Goal: Transaction & Acquisition: Purchase product/service

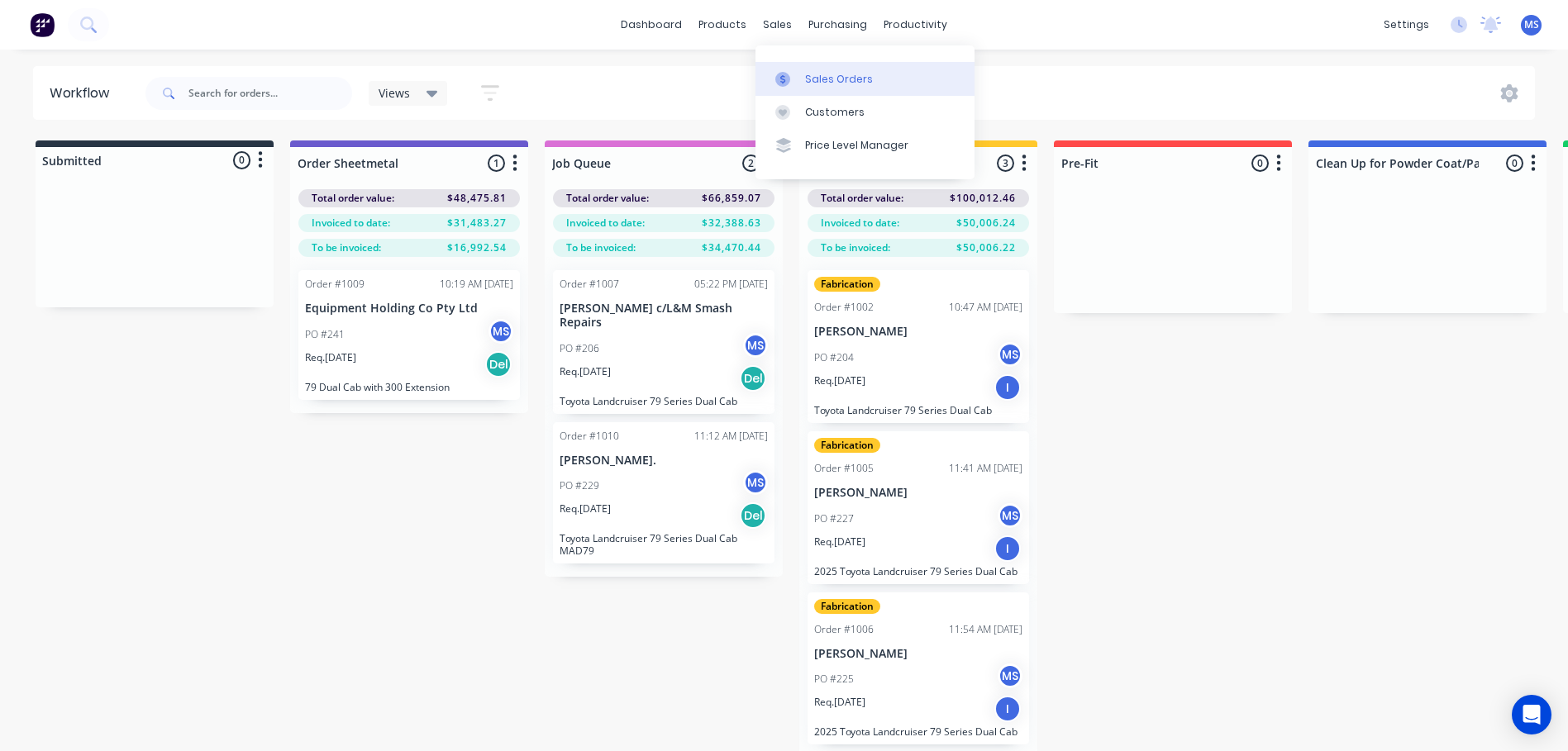
drag, startPoint x: 0, startPoint y: 0, endPoint x: 817, endPoint y: 75, distance: 820.4
click at [817, 75] on div "Sales Orders" at bounding box center [838, 79] width 68 height 15
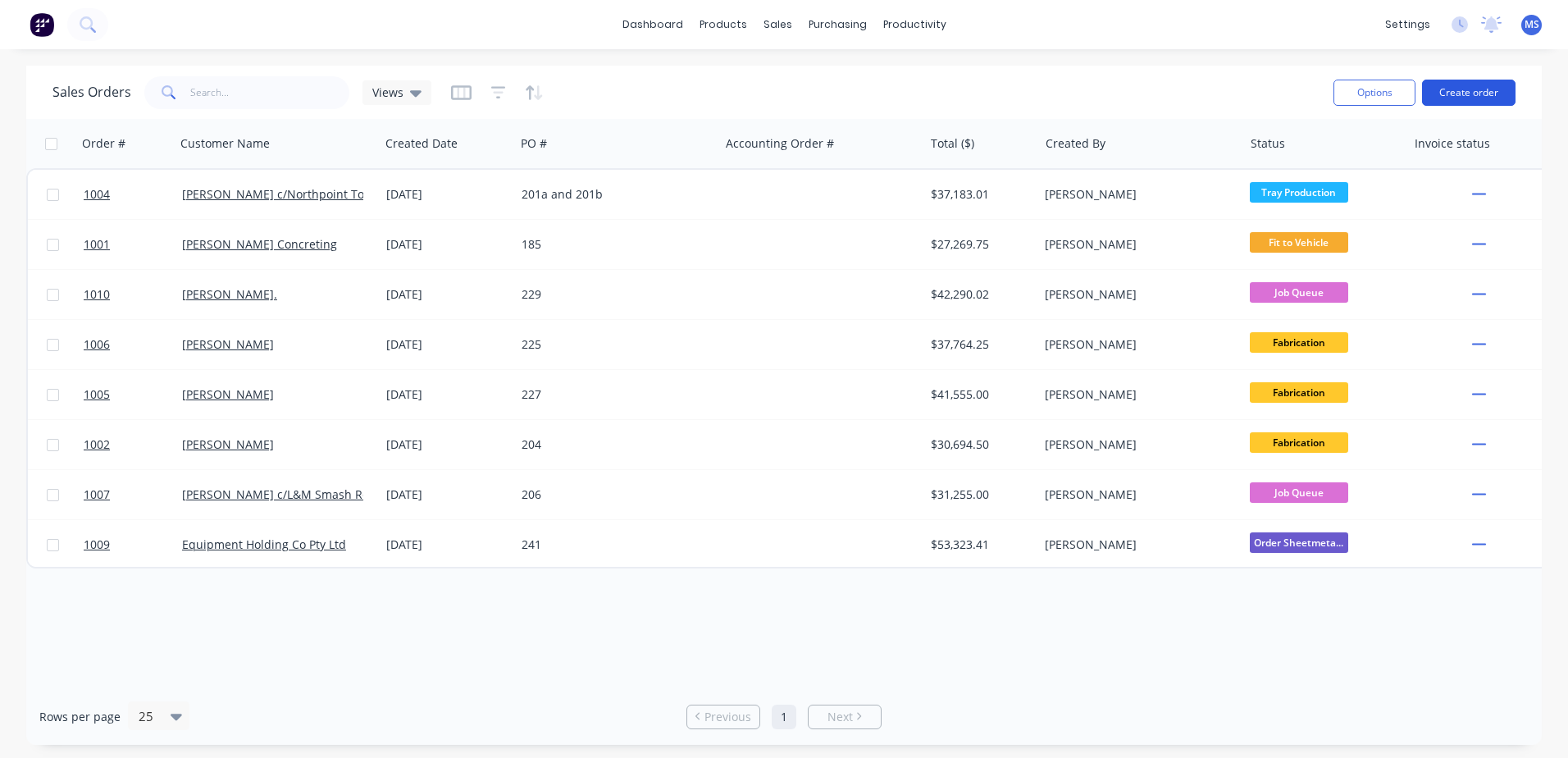
click at [1477, 92] on button "Create order" at bounding box center [1468, 92] width 93 height 26
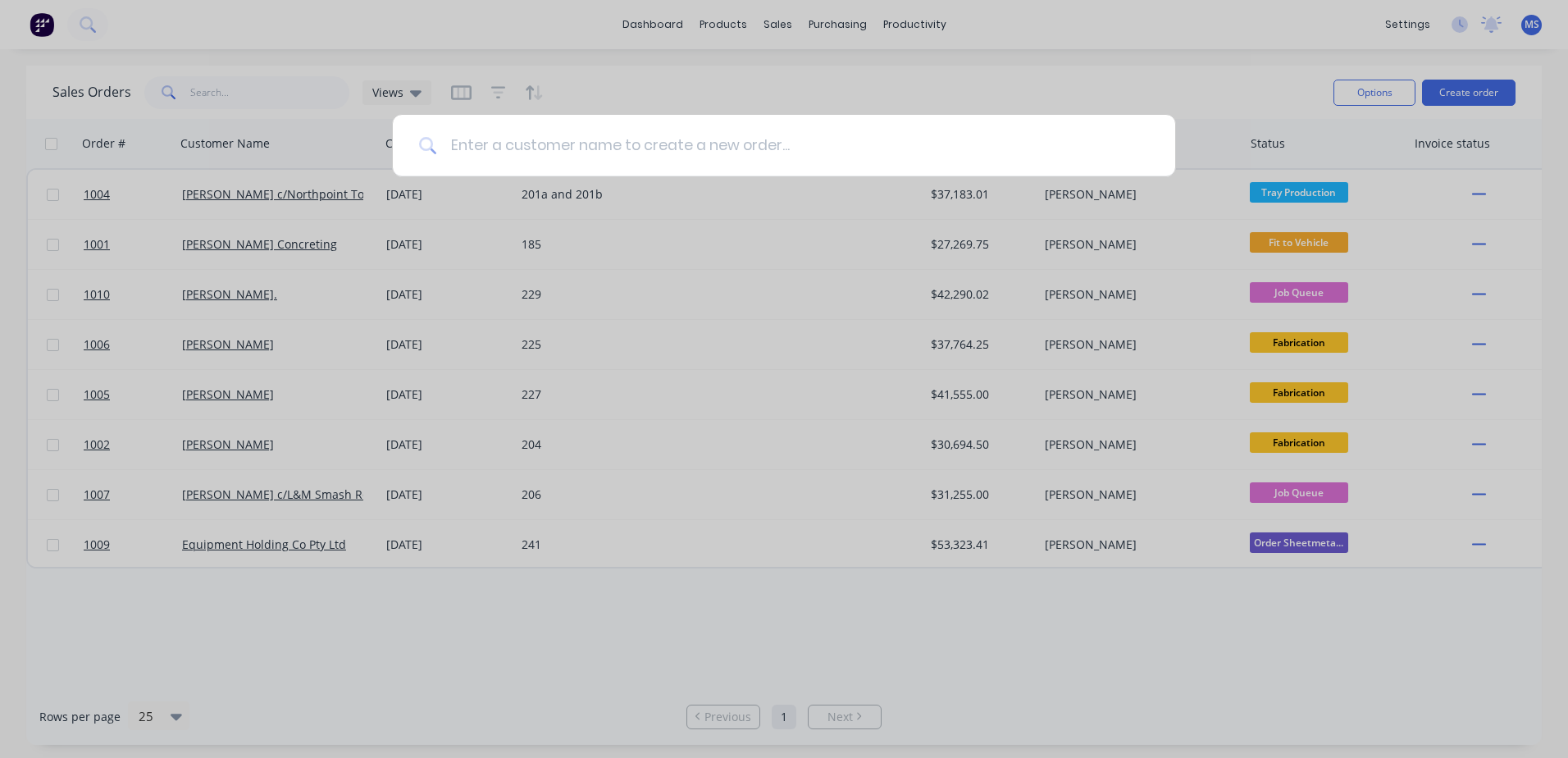
click at [693, 150] on input at bounding box center [792, 145] width 712 height 62
type input "[PERSON_NAME]"
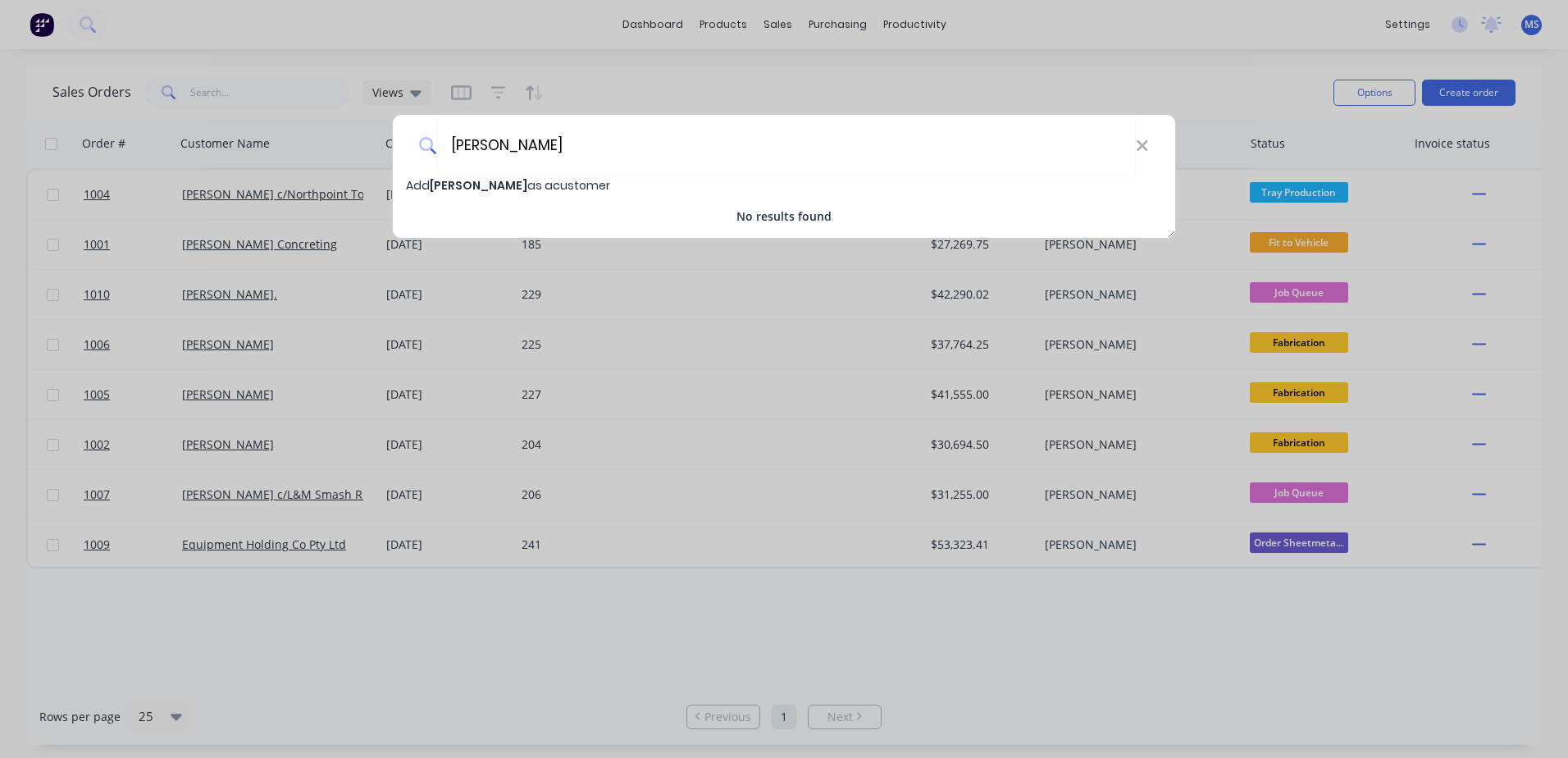
click at [472, 186] on span "[PERSON_NAME]" at bounding box center [478, 186] width 98 height 17
select select "AU"
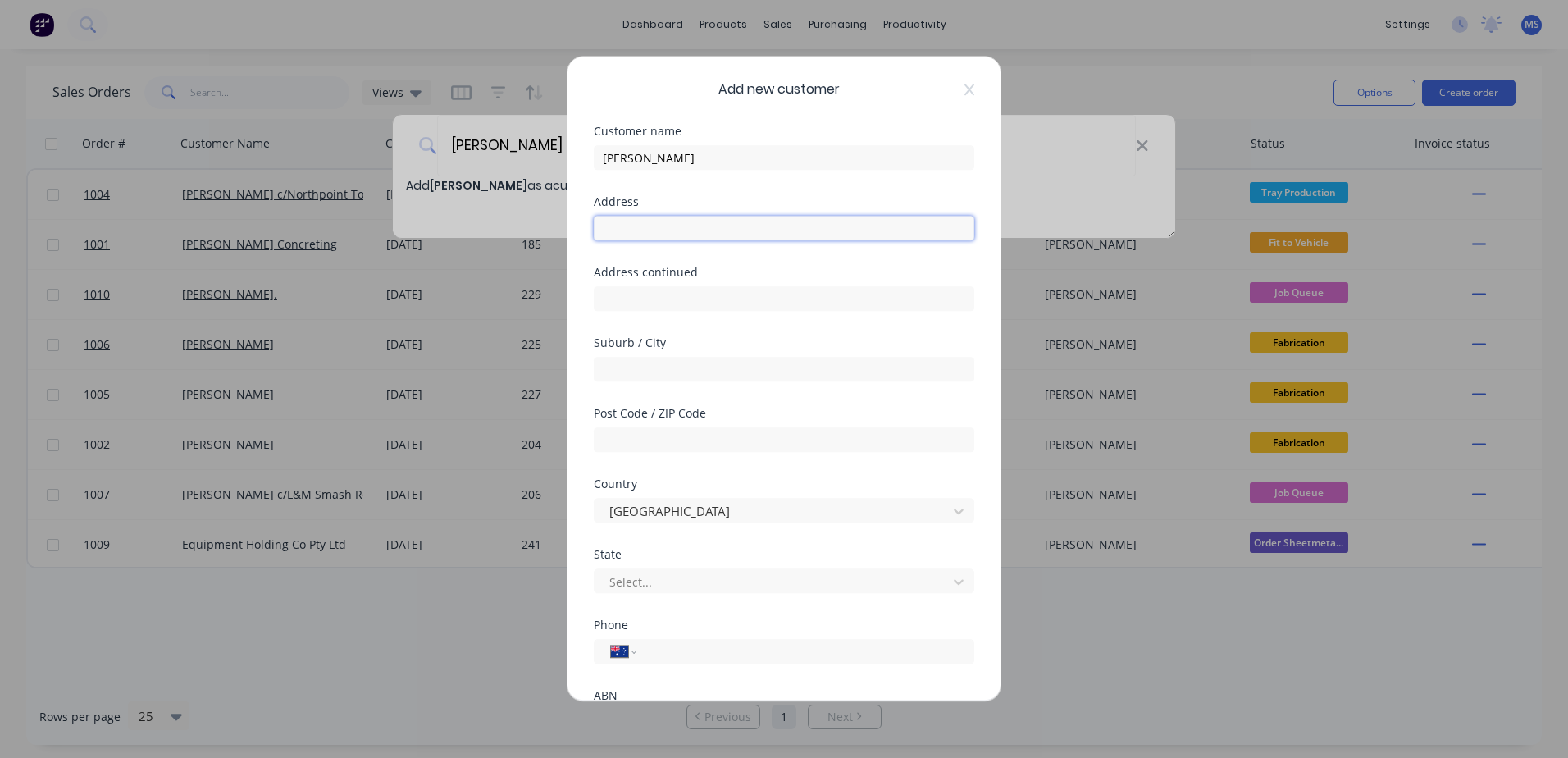
click at [634, 219] on input "text" at bounding box center [784, 228] width 380 height 25
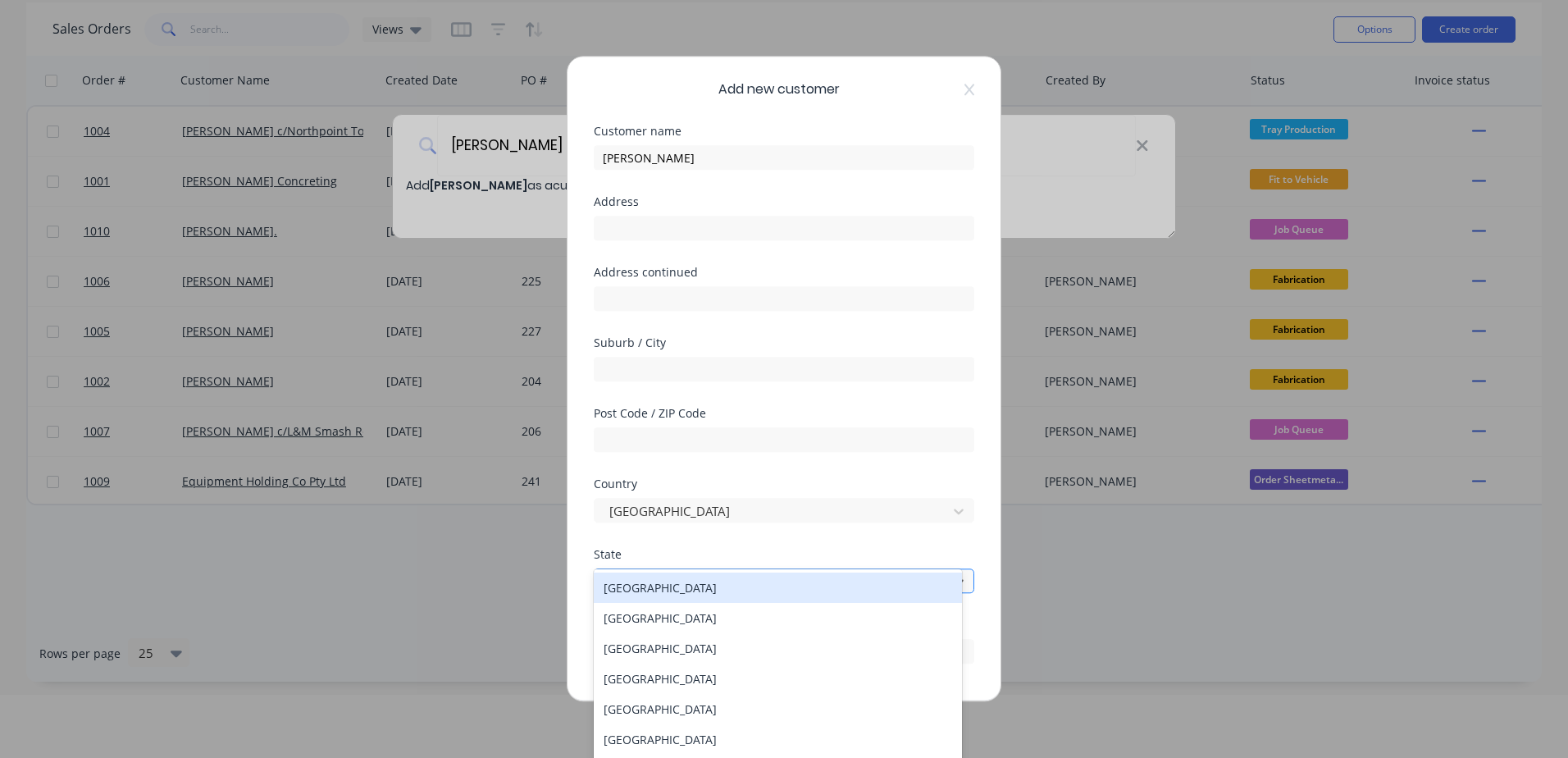
click at [655, 580] on div at bounding box center [773, 582] width 332 height 20
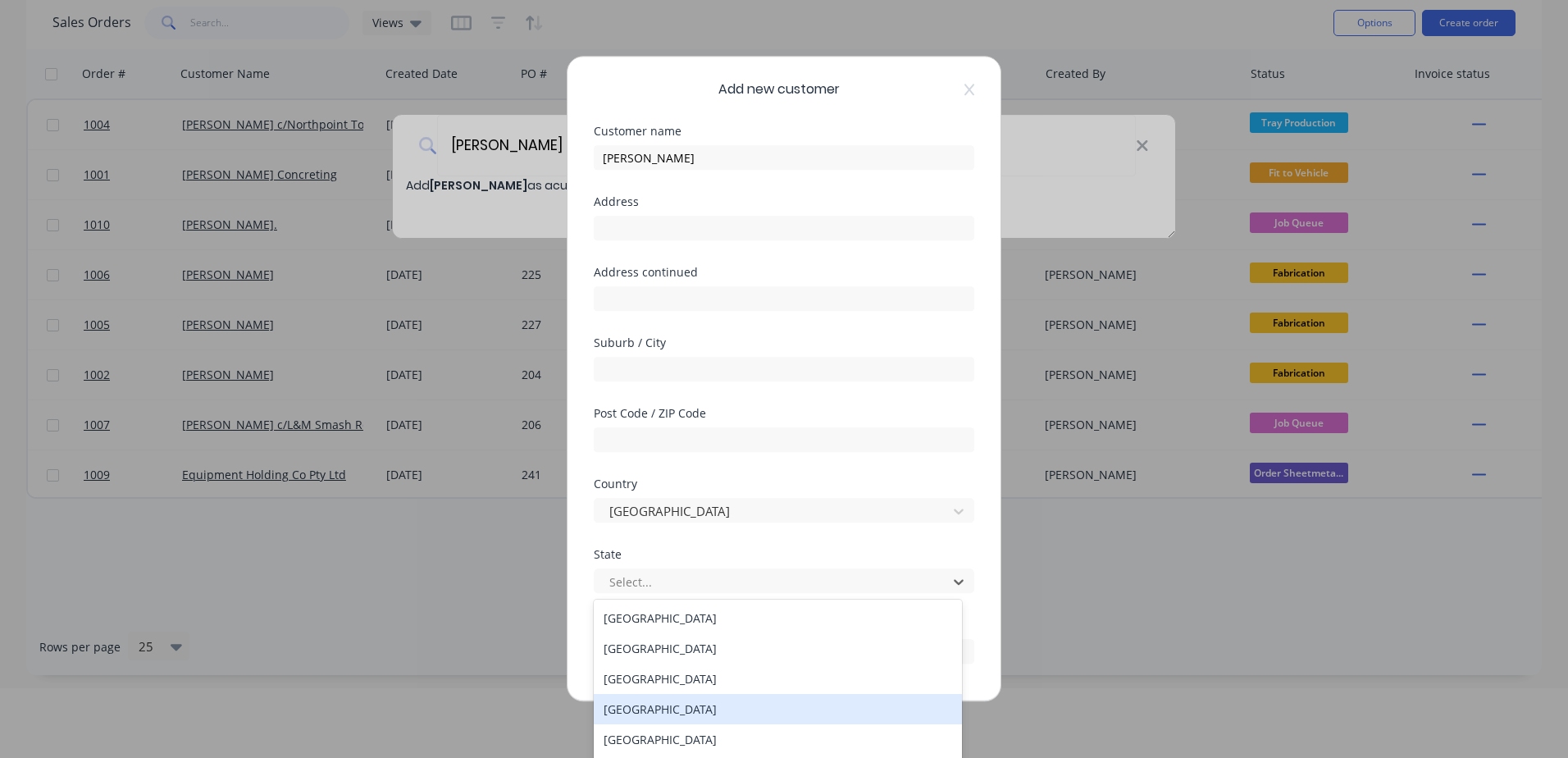
click at [627, 705] on div "Queensland" at bounding box center [778, 708] width 368 height 30
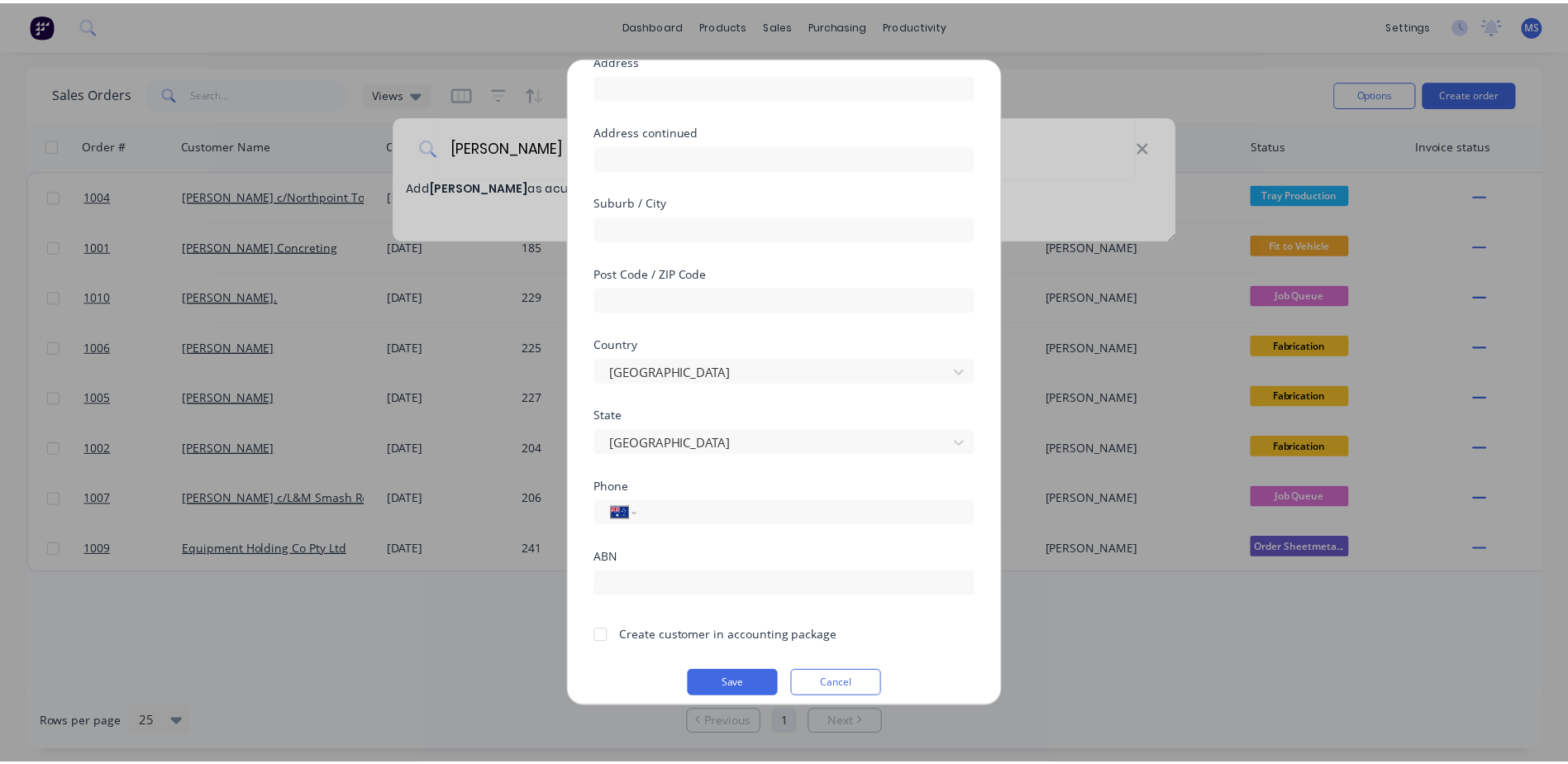
scroll to position [158, 0]
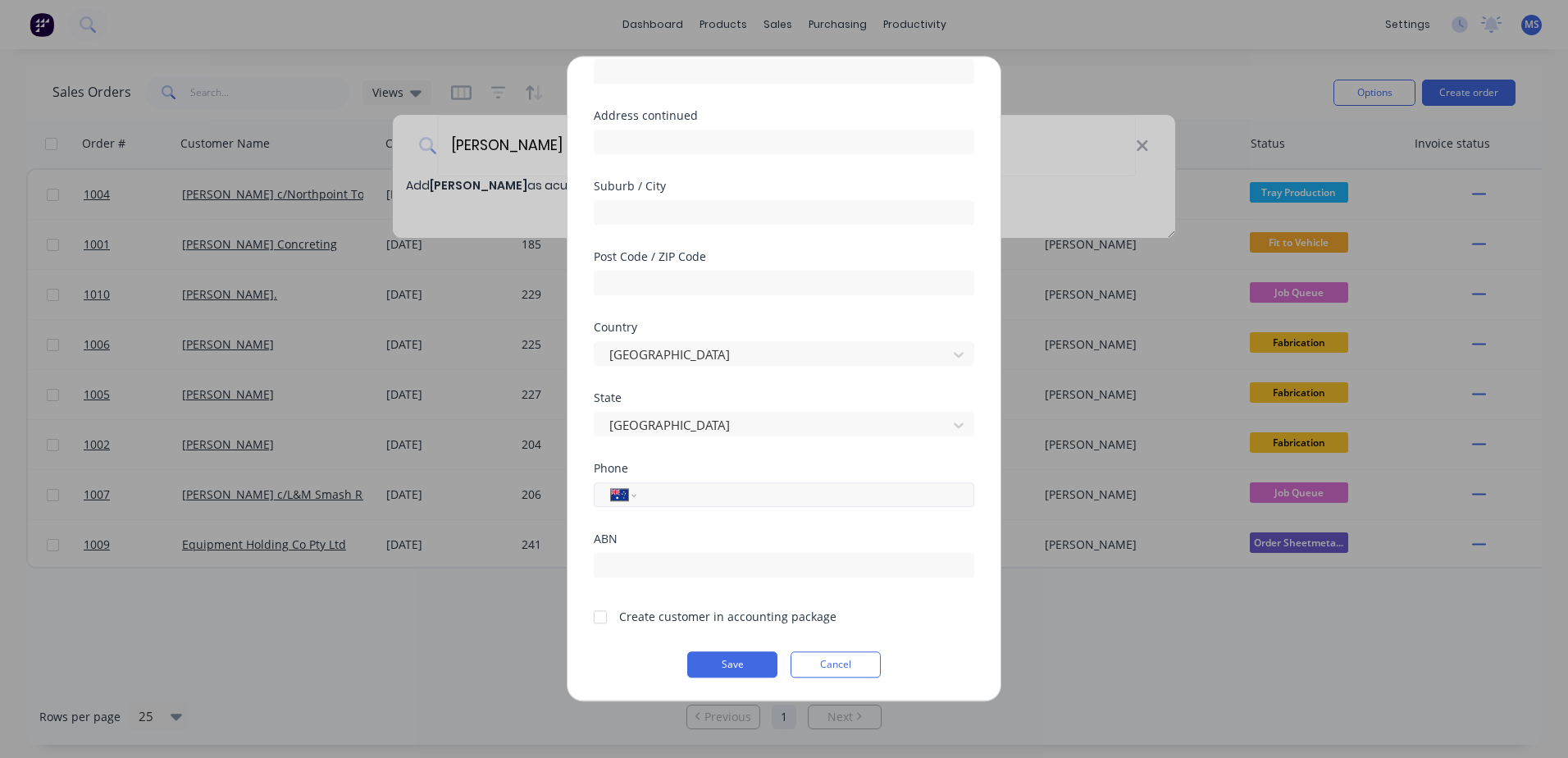
click at [712, 502] on input "tel" at bounding box center [802, 495] width 309 height 18
type input "0427 561 328"
click at [602, 621] on div at bounding box center [600, 617] width 33 height 33
click at [707, 663] on button "Save" at bounding box center [732, 664] width 90 height 26
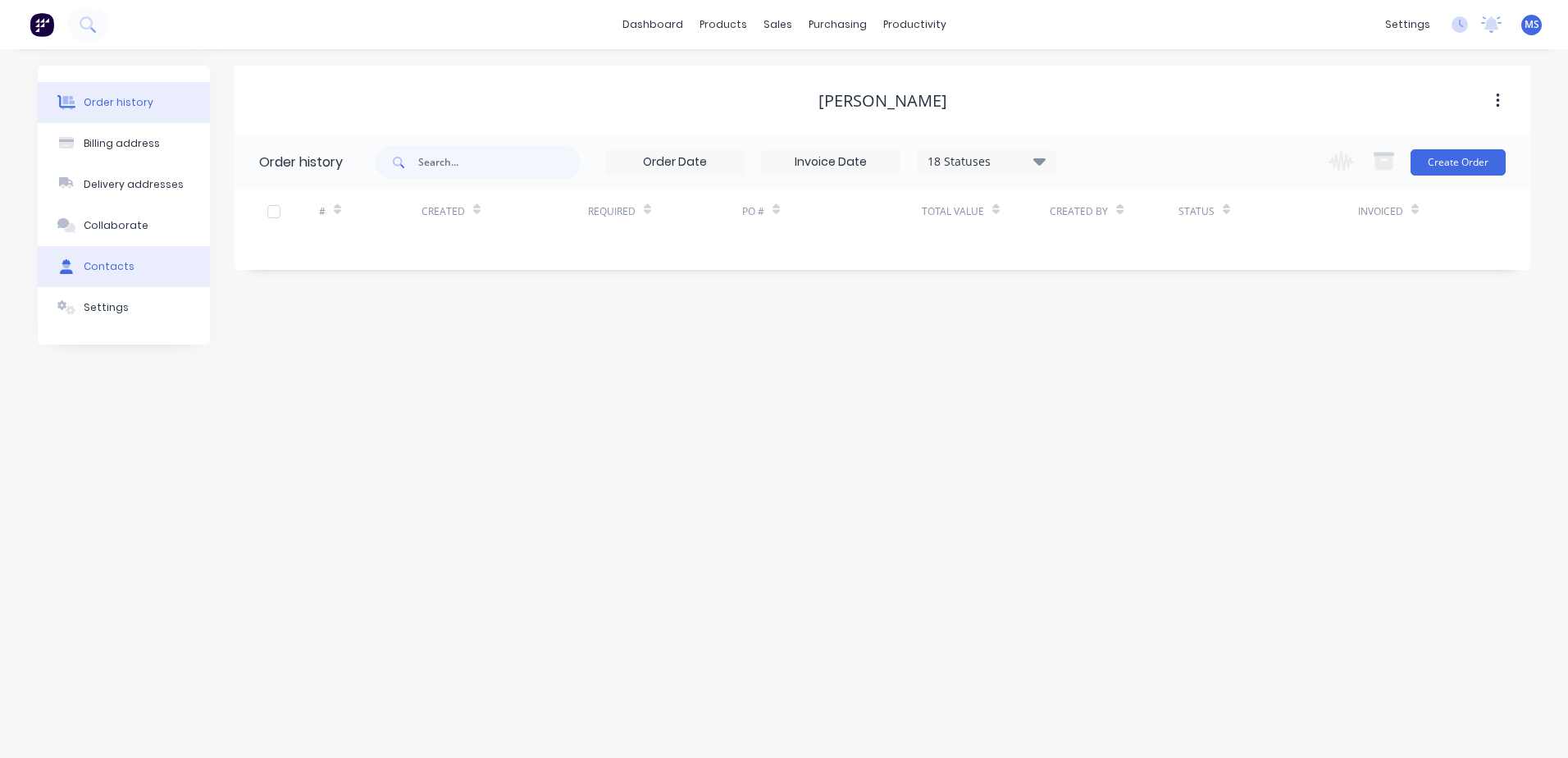
click at [74, 260] on div at bounding box center [66, 267] width 25 height 15
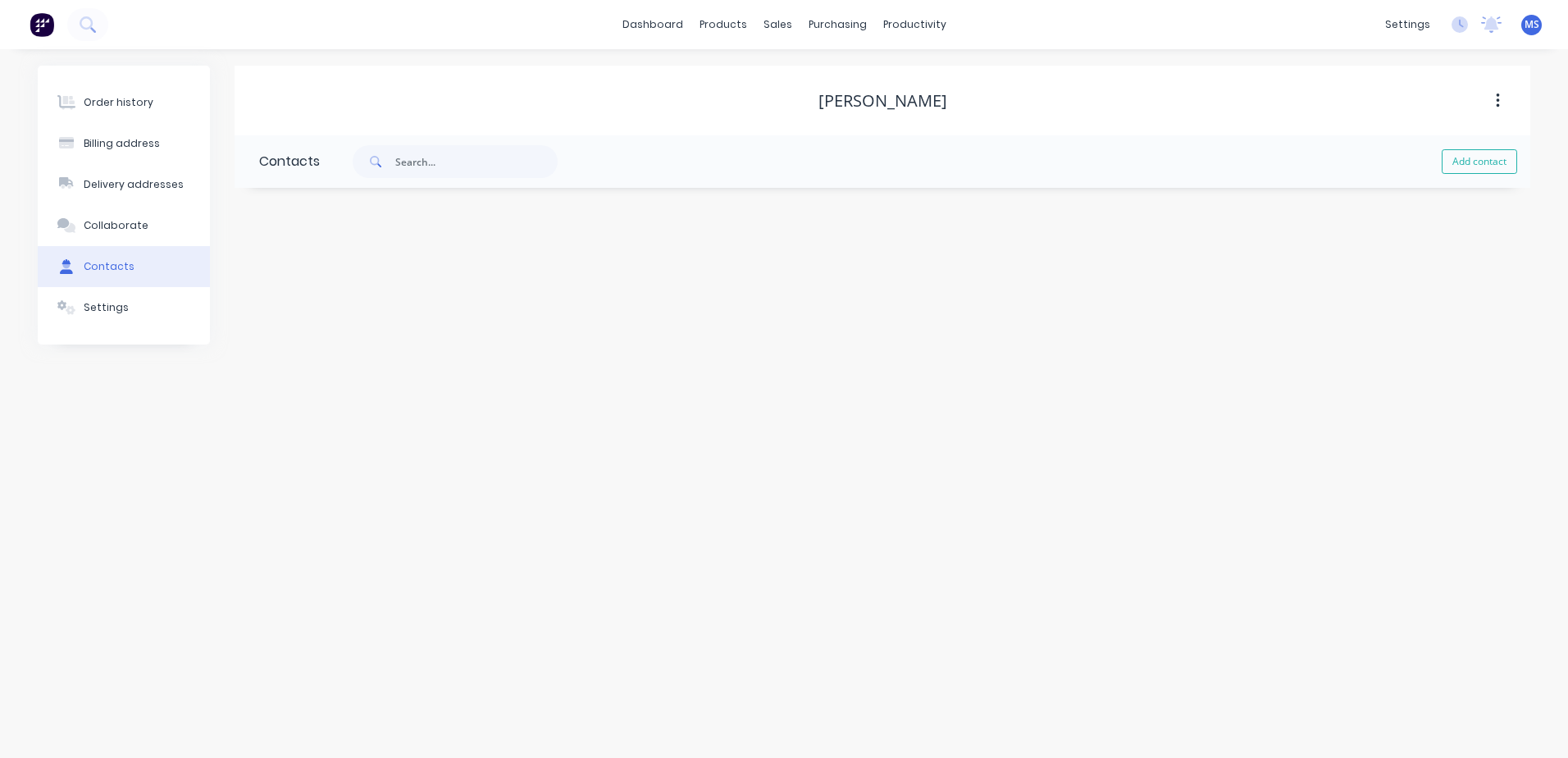
click at [1485, 157] on button "Add contact" at bounding box center [1479, 162] width 76 height 25
select select "AU"
click at [316, 277] on input "text" at bounding box center [393, 282] width 268 height 25
type input "[PERSON_NAME]"
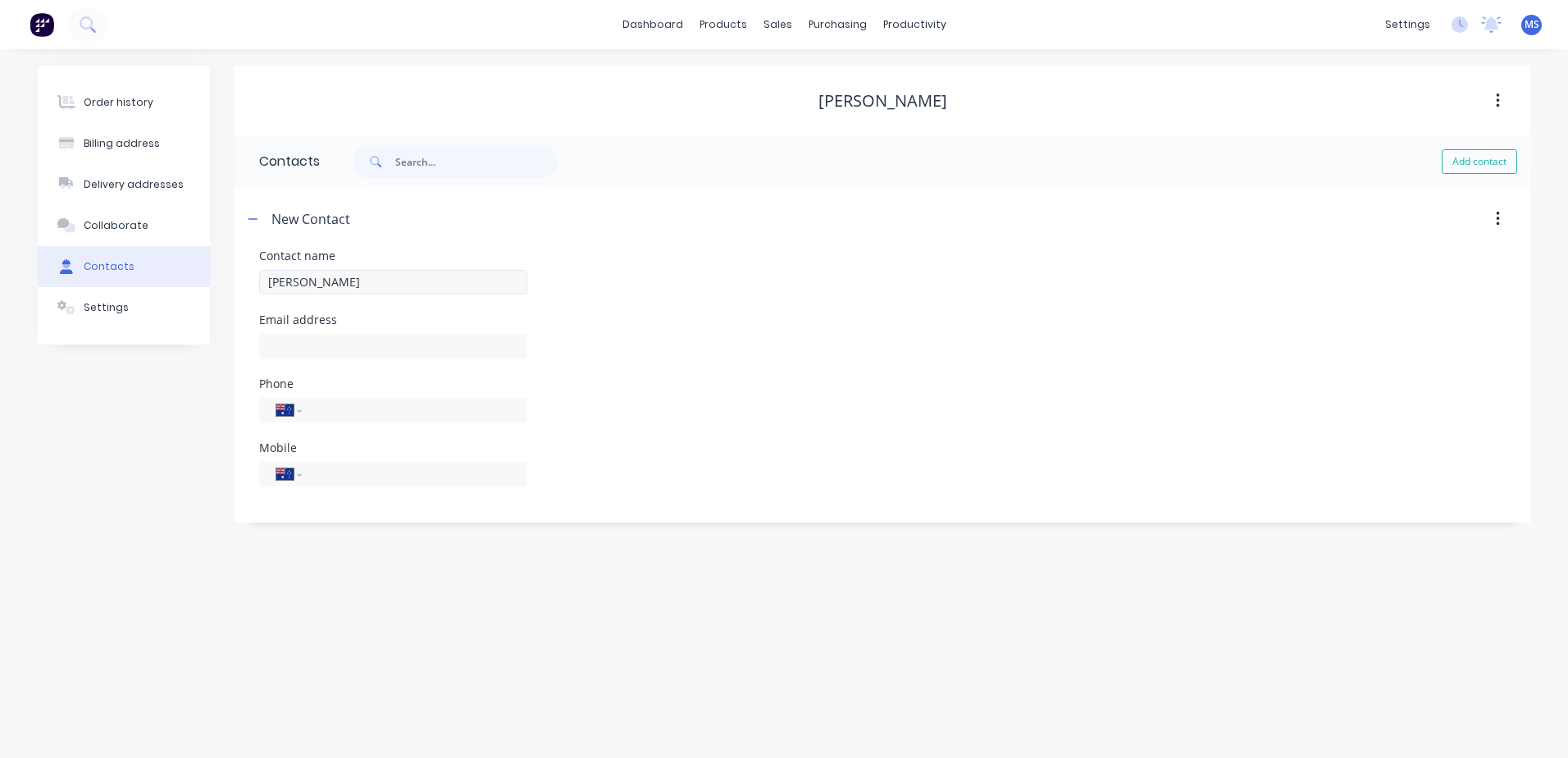
select select "AU"
click at [360, 349] on input "text" at bounding box center [393, 345] width 268 height 25
type input "[EMAIL_ADDRESS][DOMAIN_NAME]"
type input "0427 561 328"
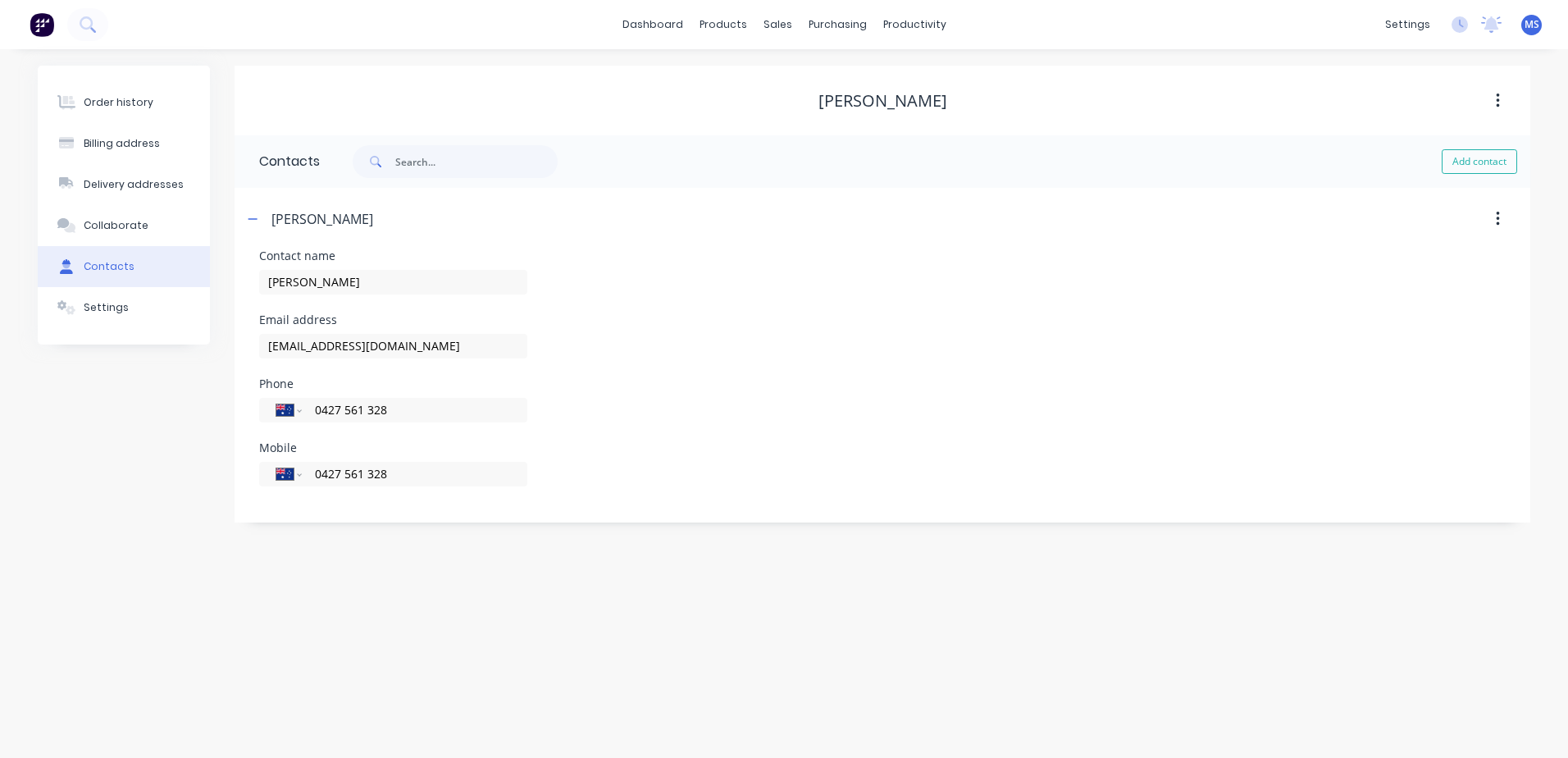
type input "0427 561 328"
click at [131, 465] on div "Order history Billing address Delivery addresses Collaborate Contacts Settings" at bounding box center [124, 294] width 173 height 457
click at [91, 305] on div "Settings" at bounding box center [106, 307] width 45 height 15
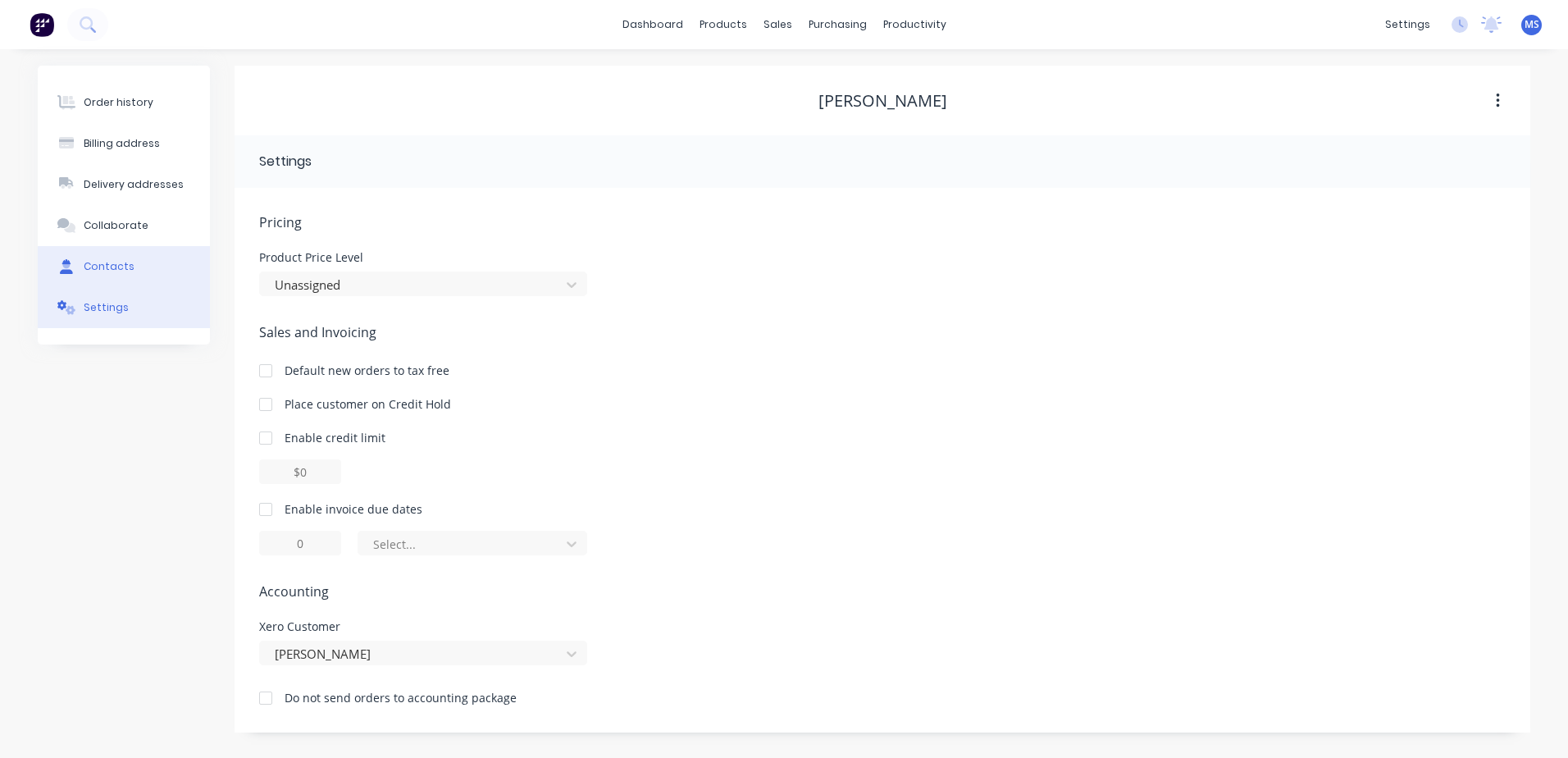
click at [95, 267] on div "Contacts" at bounding box center [109, 267] width 51 height 15
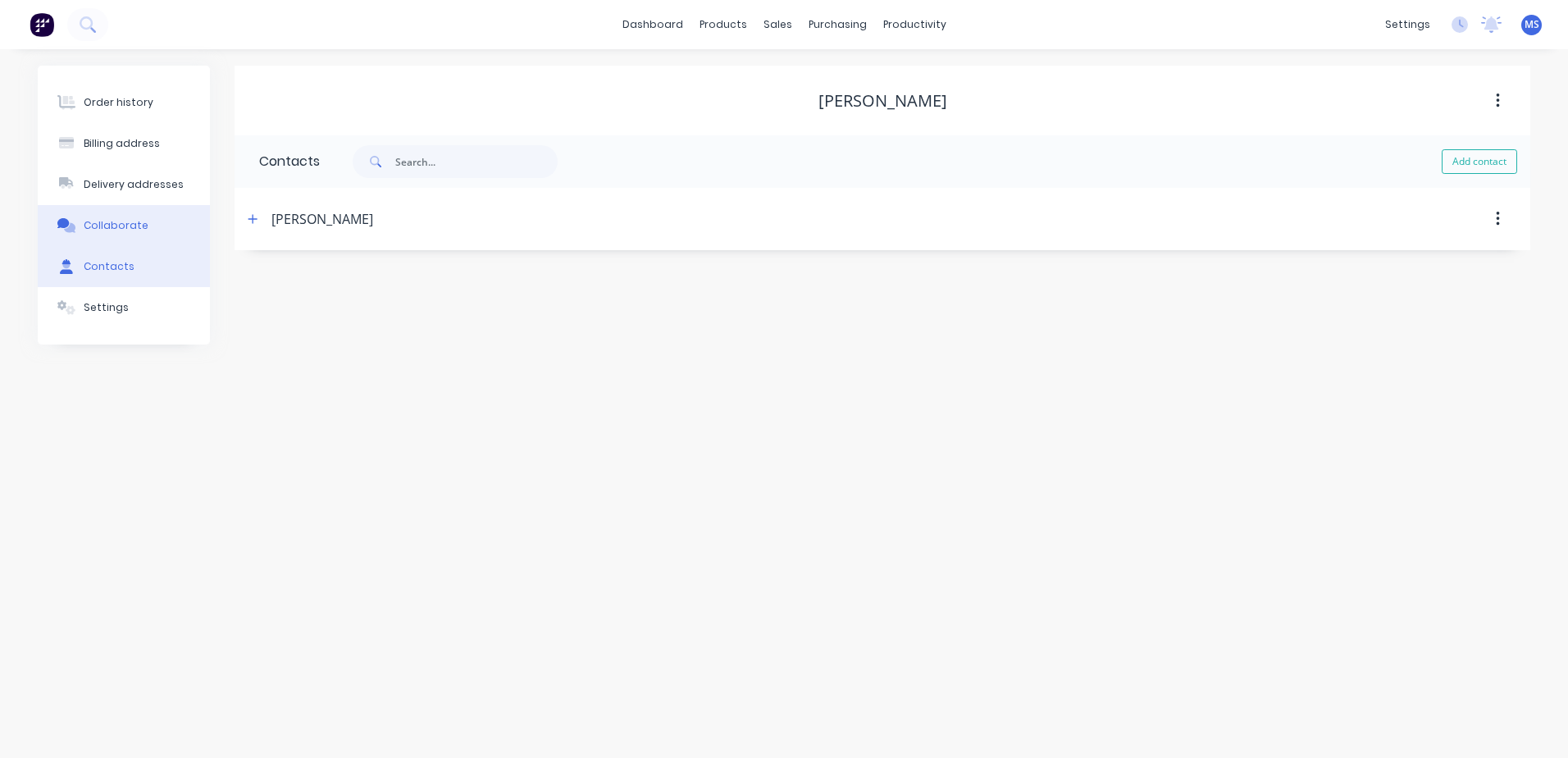
click at [122, 229] on div "Collaborate" at bounding box center [116, 225] width 65 height 15
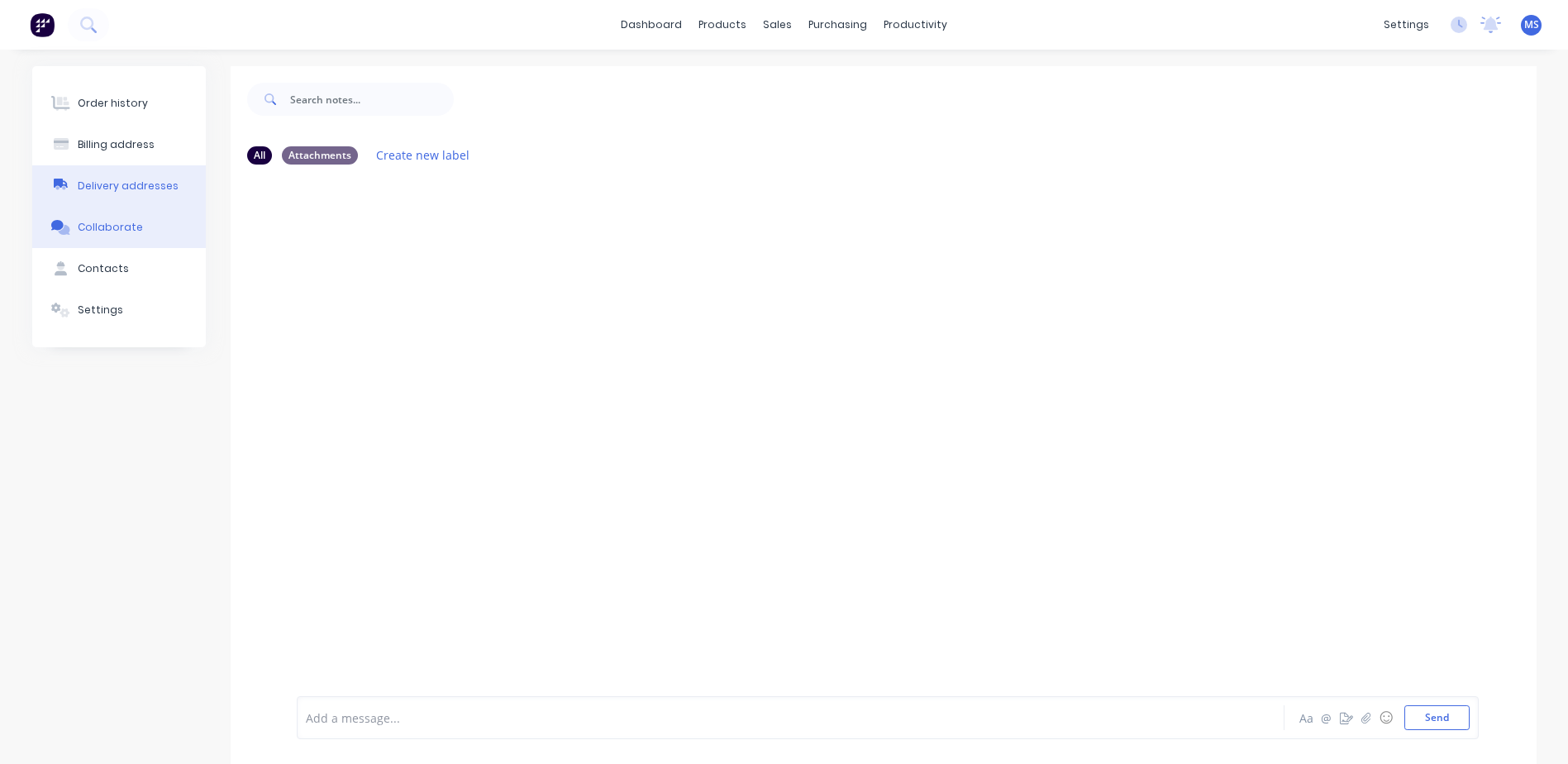
click at [119, 186] on div "Delivery addresses" at bounding box center [127, 186] width 101 height 15
select select "AU"
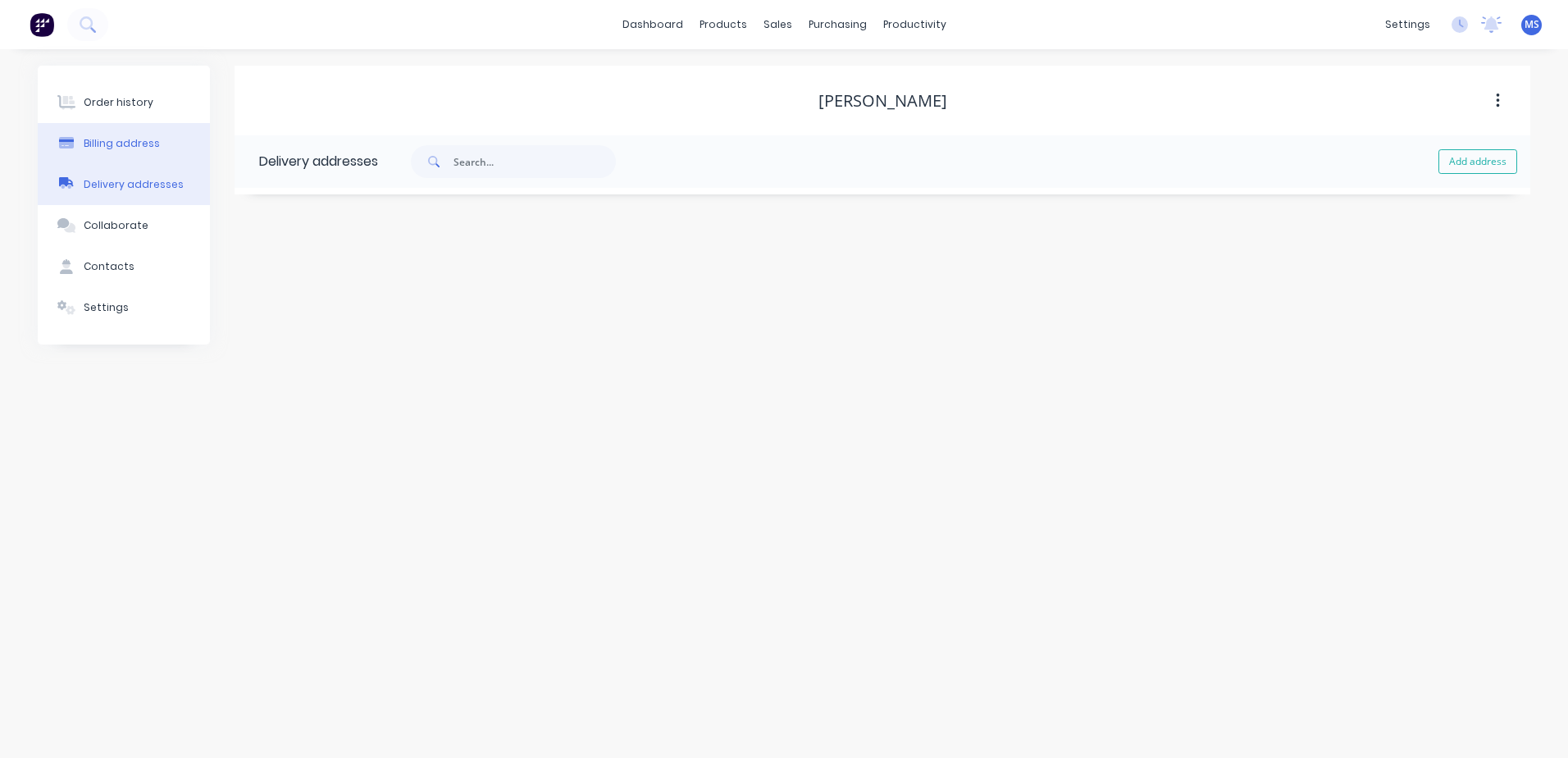
click at [118, 149] on div "Billing address" at bounding box center [122, 143] width 77 height 15
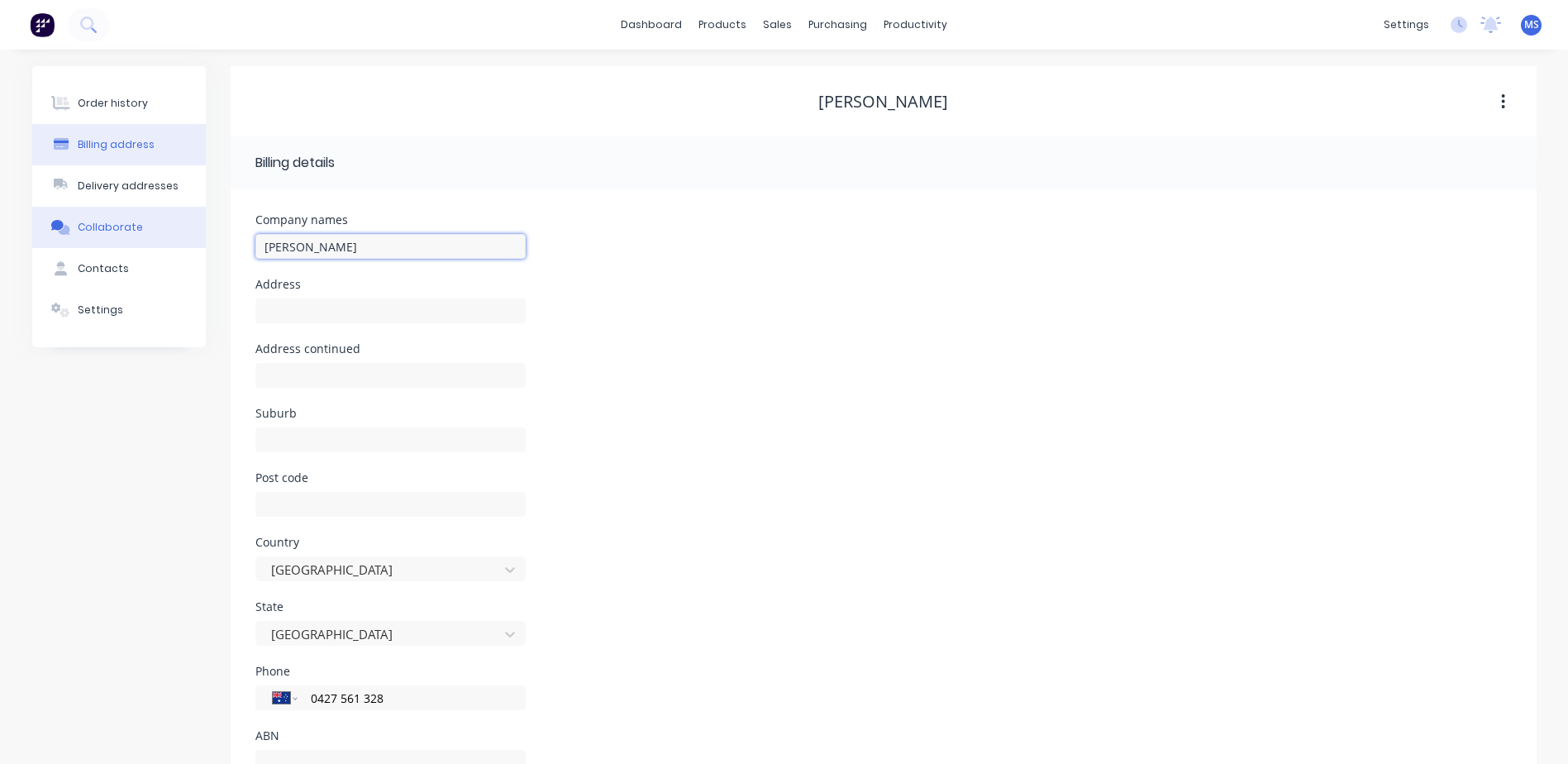
drag, startPoint x: 395, startPoint y: 250, endPoint x: 190, endPoint y: 223, distance: 206.8
click at [190, 223] on div "Order history Billing address Delivery addresses Collaborate Contacts Settings …" at bounding box center [784, 438] width 1504 height 744
type input "CEK Contracting"
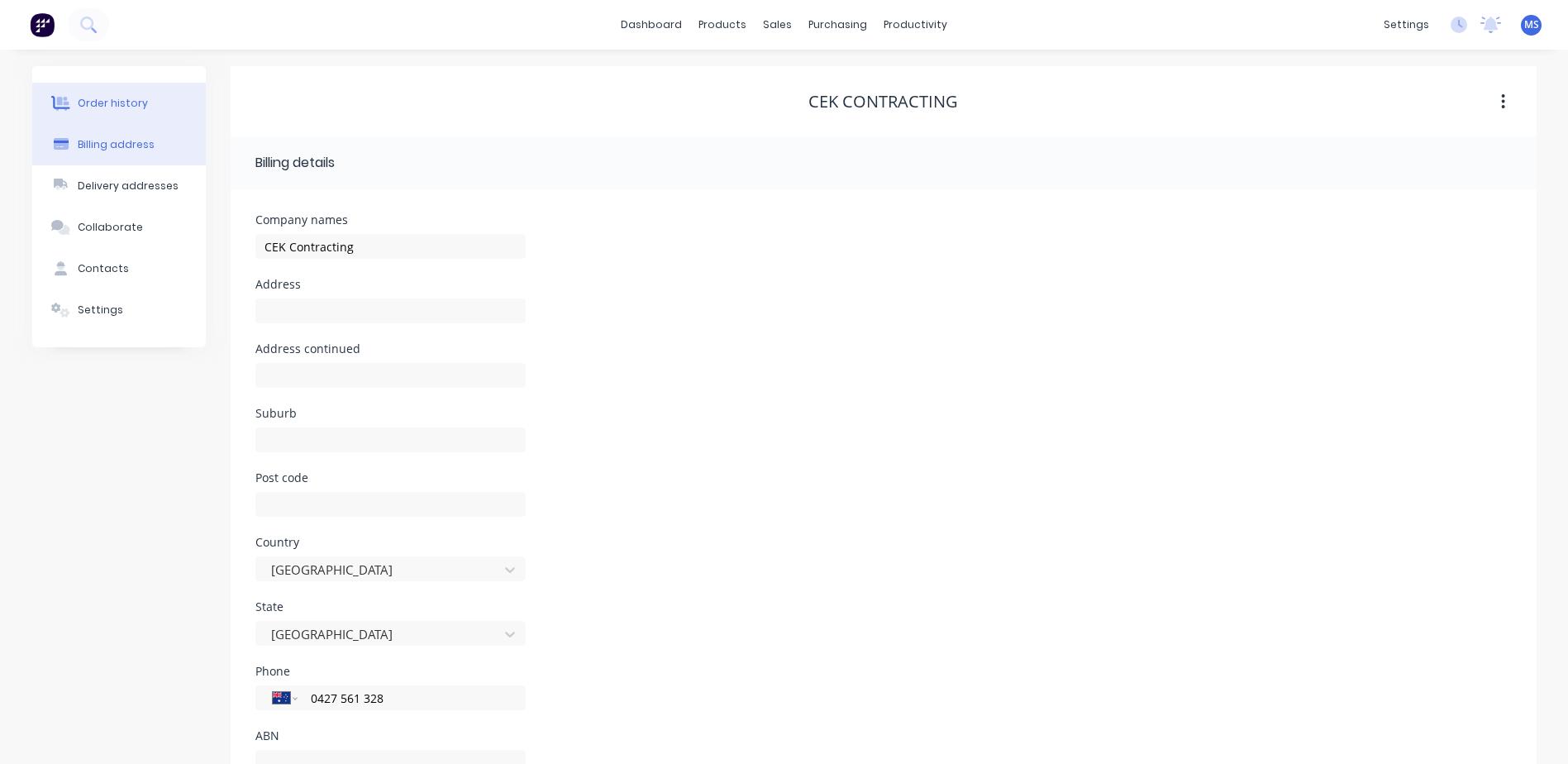
click at [91, 113] on button "Order history" at bounding box center [119, 103] width 174 height 41
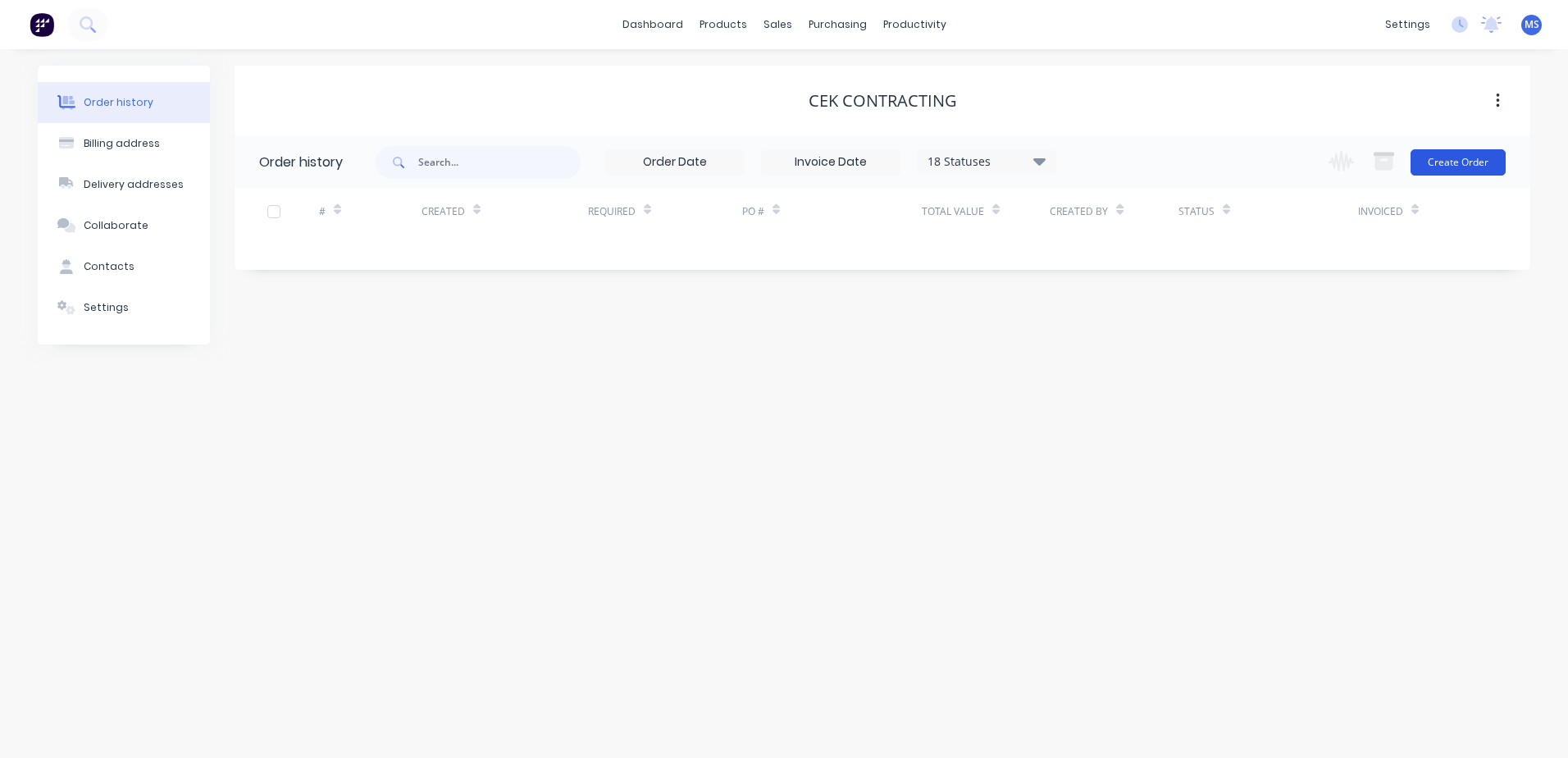
click at [1458, 167] on button "Create Order" at bounding box center [1458, 162] width 95 height 26
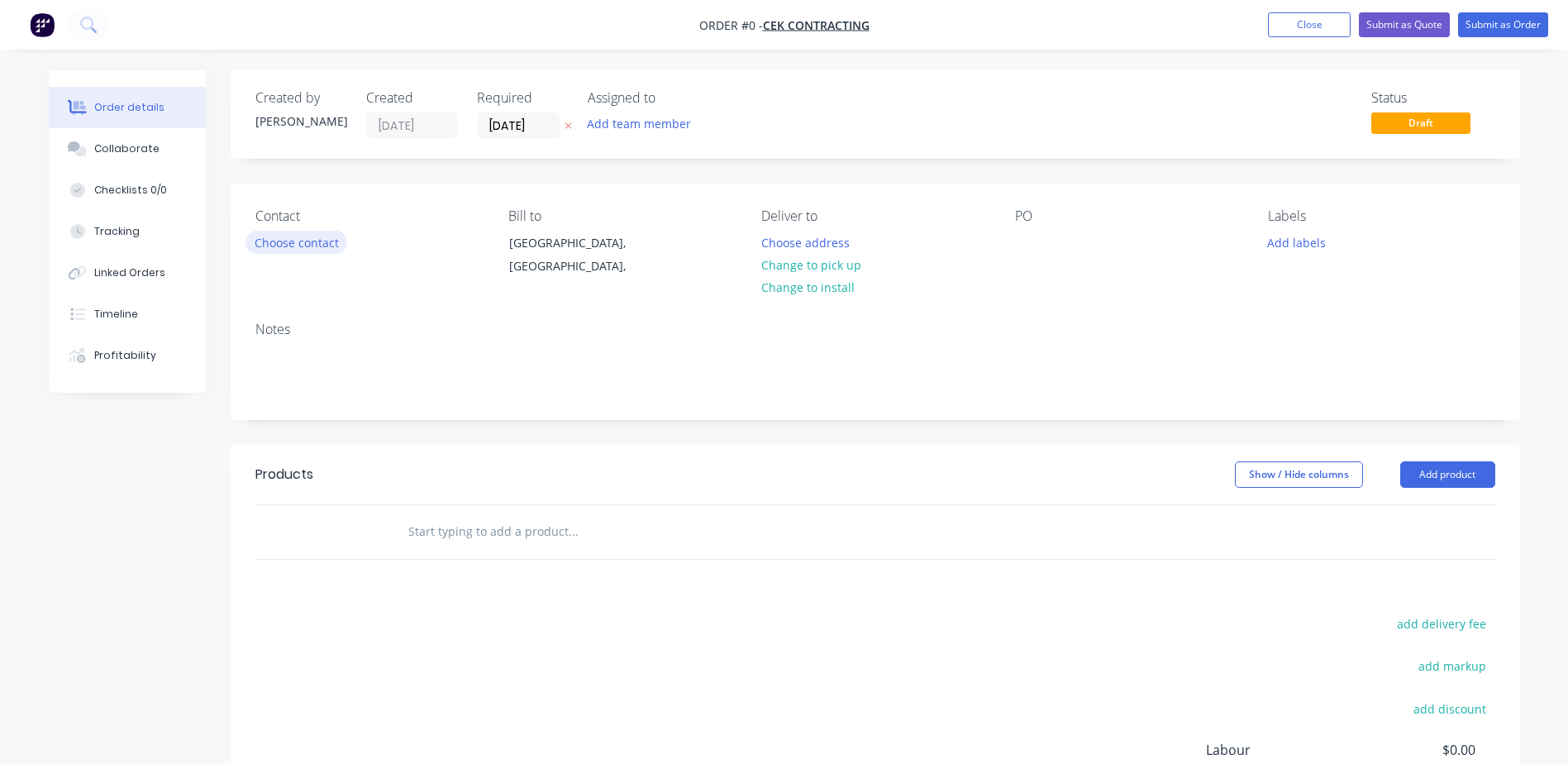
click at [282, 241] on button "Choose contact" at bounding box center [296, 242] width 101 height 22
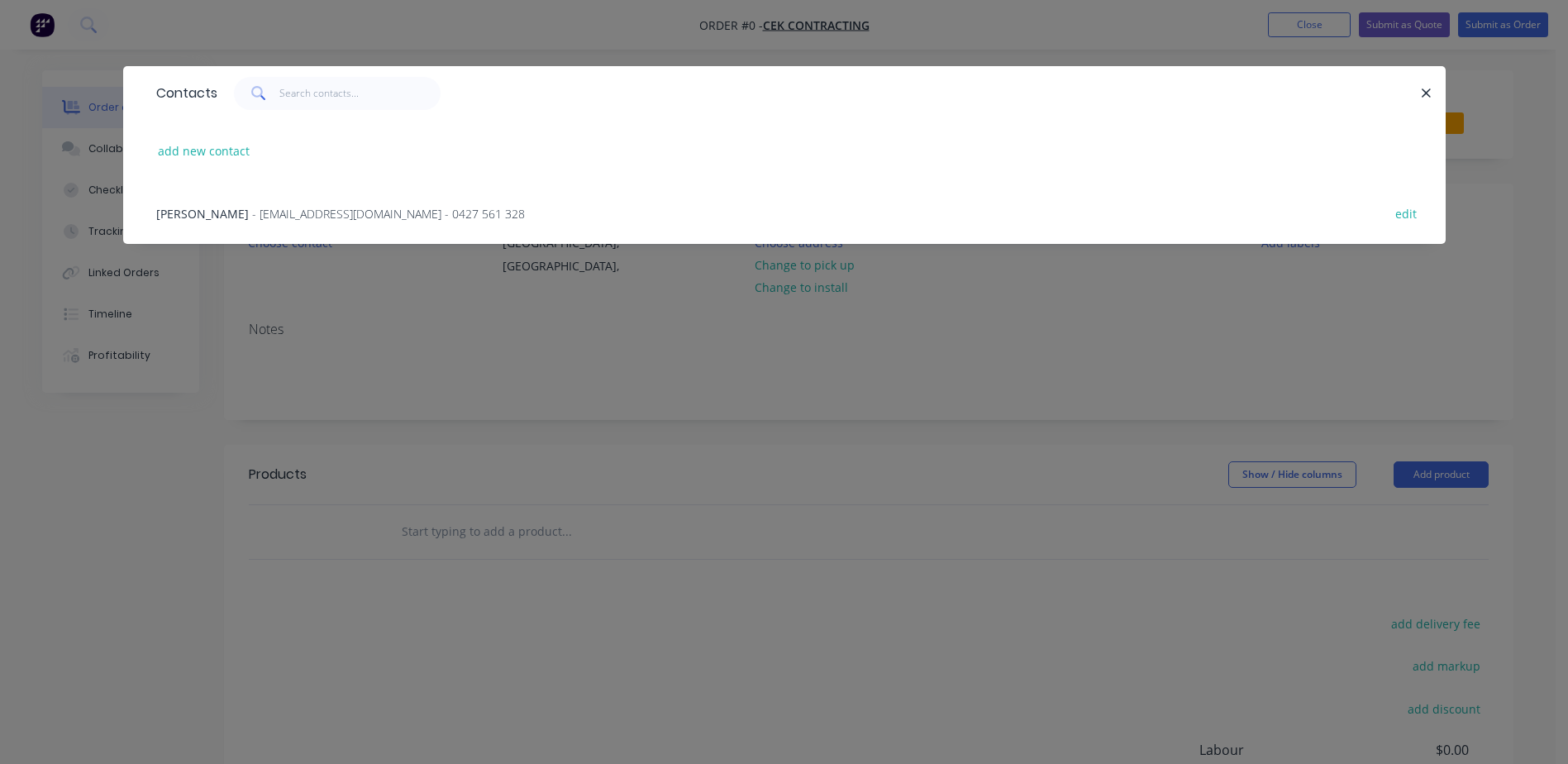
click at [252, 219] on span "- cekcontracting@hotmail.com - 0427 561 328" at bounding box center [388, 213] width 273 height 16
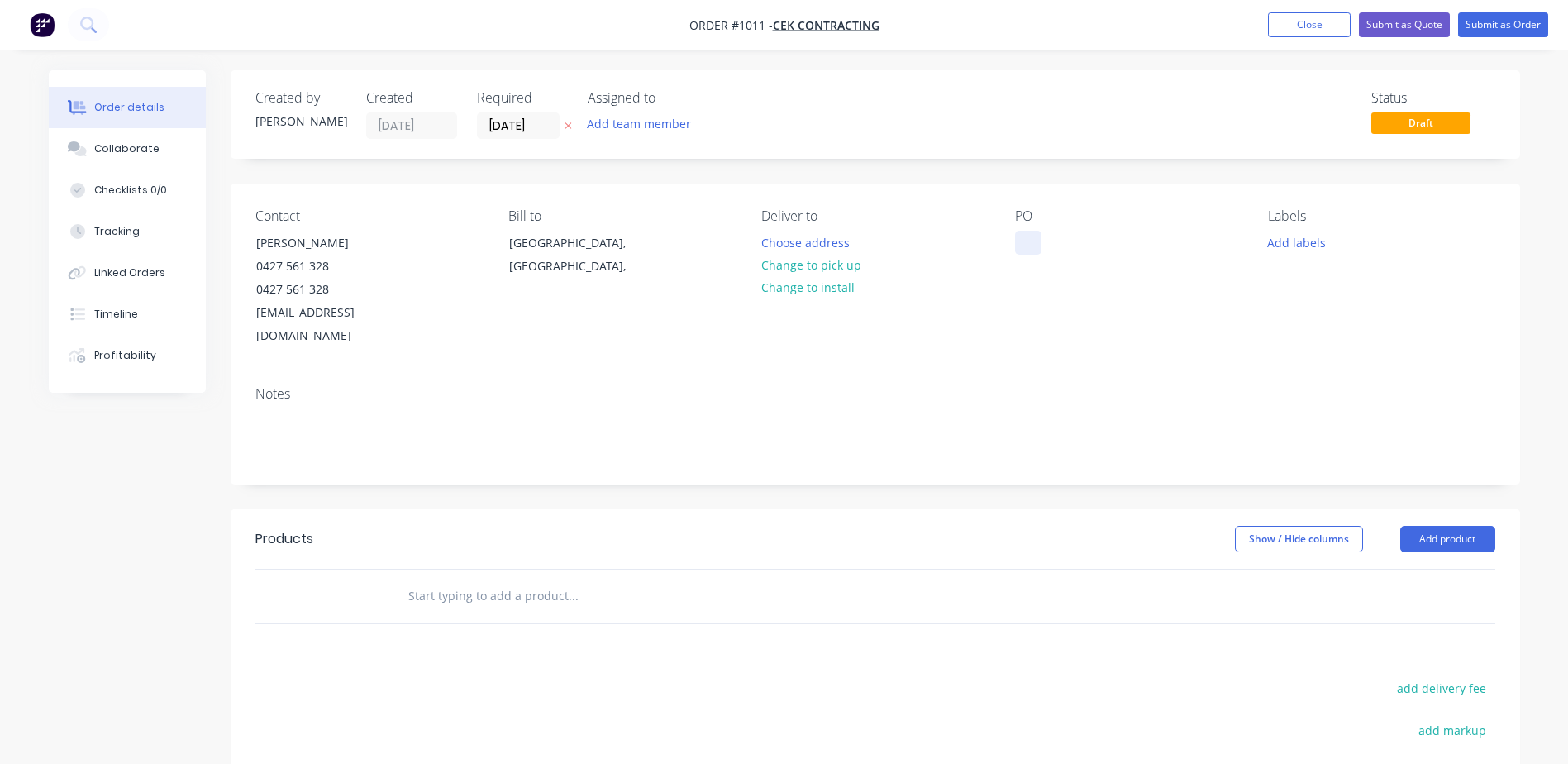
click at [1035, 244] on div at bounding box center [1028, 243] width 26 height 24
click at [272, 386] on div "Notes" at bounding box center [875, 394] width 1240 height 16
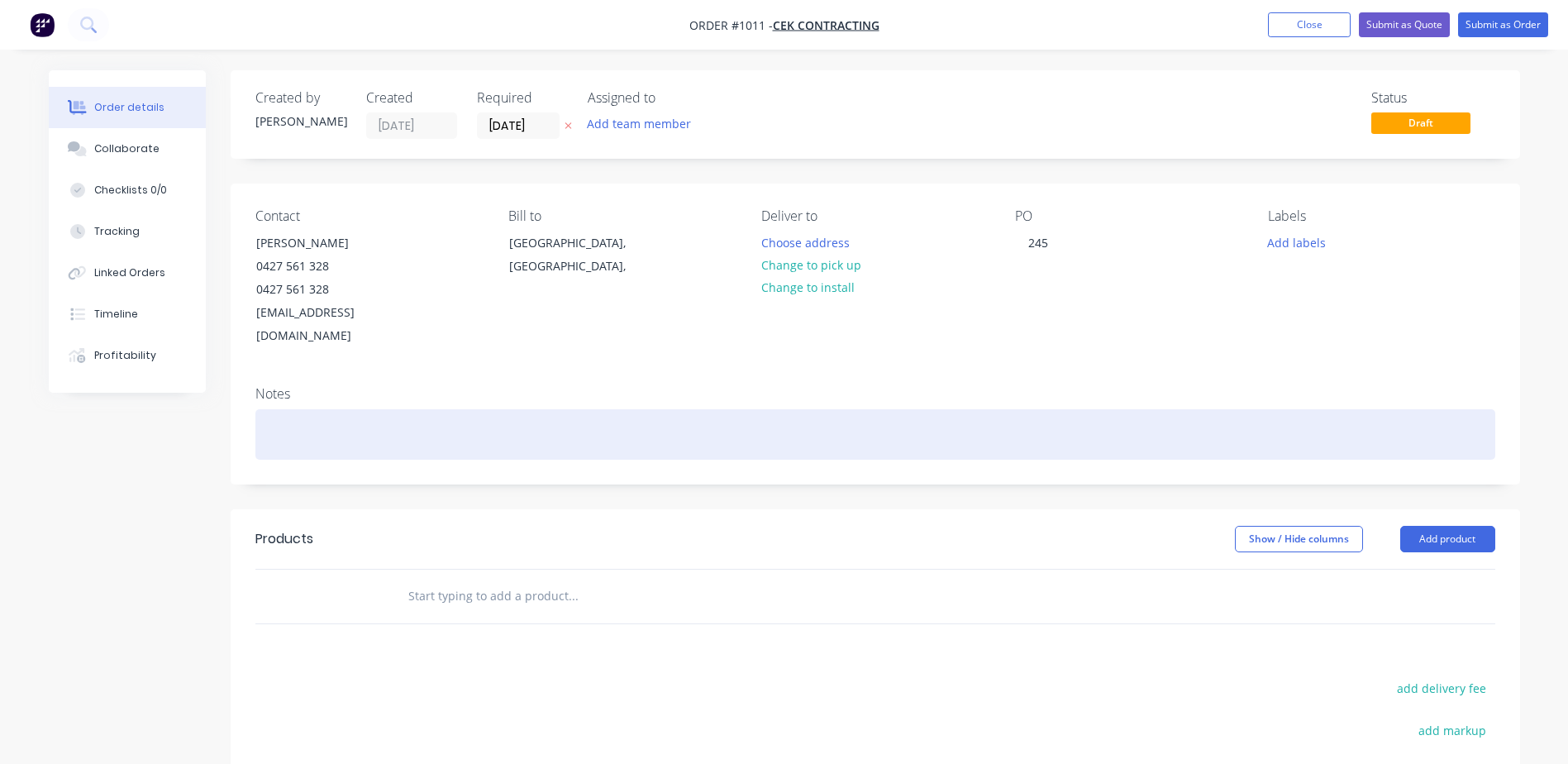
drag, startPoint x: 307, startPoint y: 416, endPoint x: 311, endPoint y: 406, distance: 10.8
click at [311, 409] on div at bounding box center [875, 435] width 1240 height 50
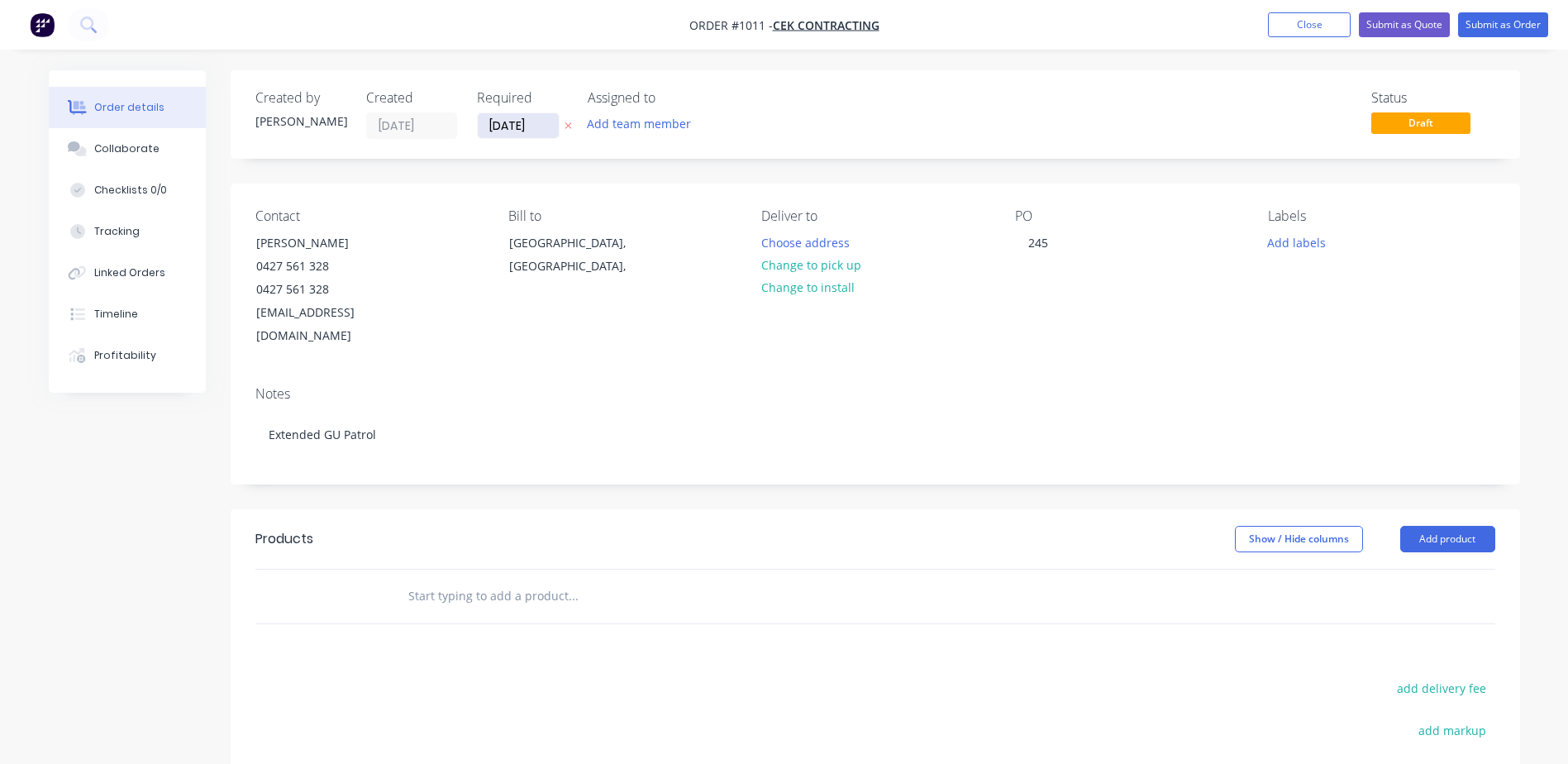
click at [536, 122] on input "[DATE]" at bounding box center [517, 126] width 81 height 25
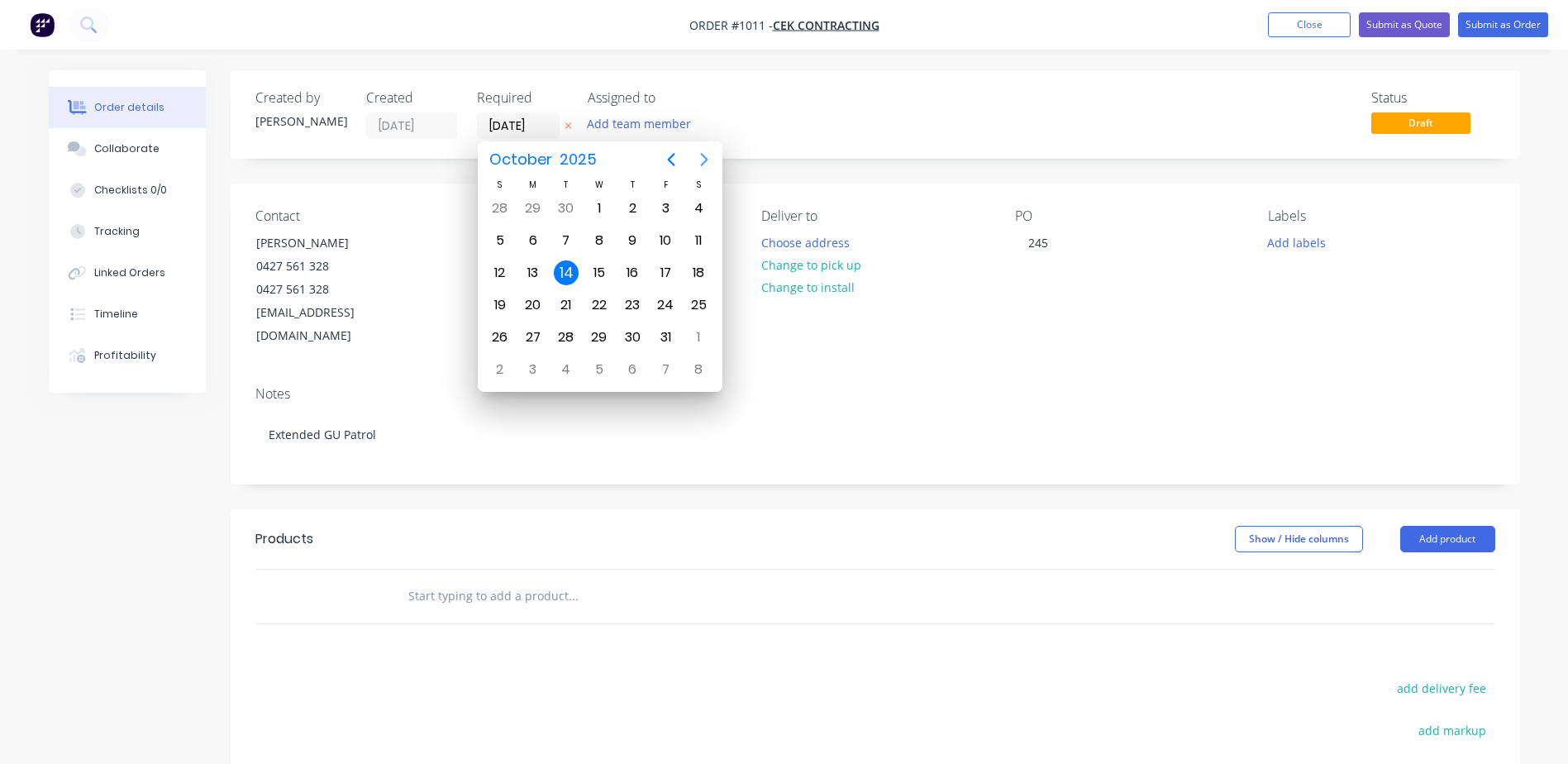
click at [707, 154] on icon "Next page" at bounding box center [704, 159] width 20 height 20
click at [539, 272] on div "16" at bounding box center [533, 273] width 25 height 25
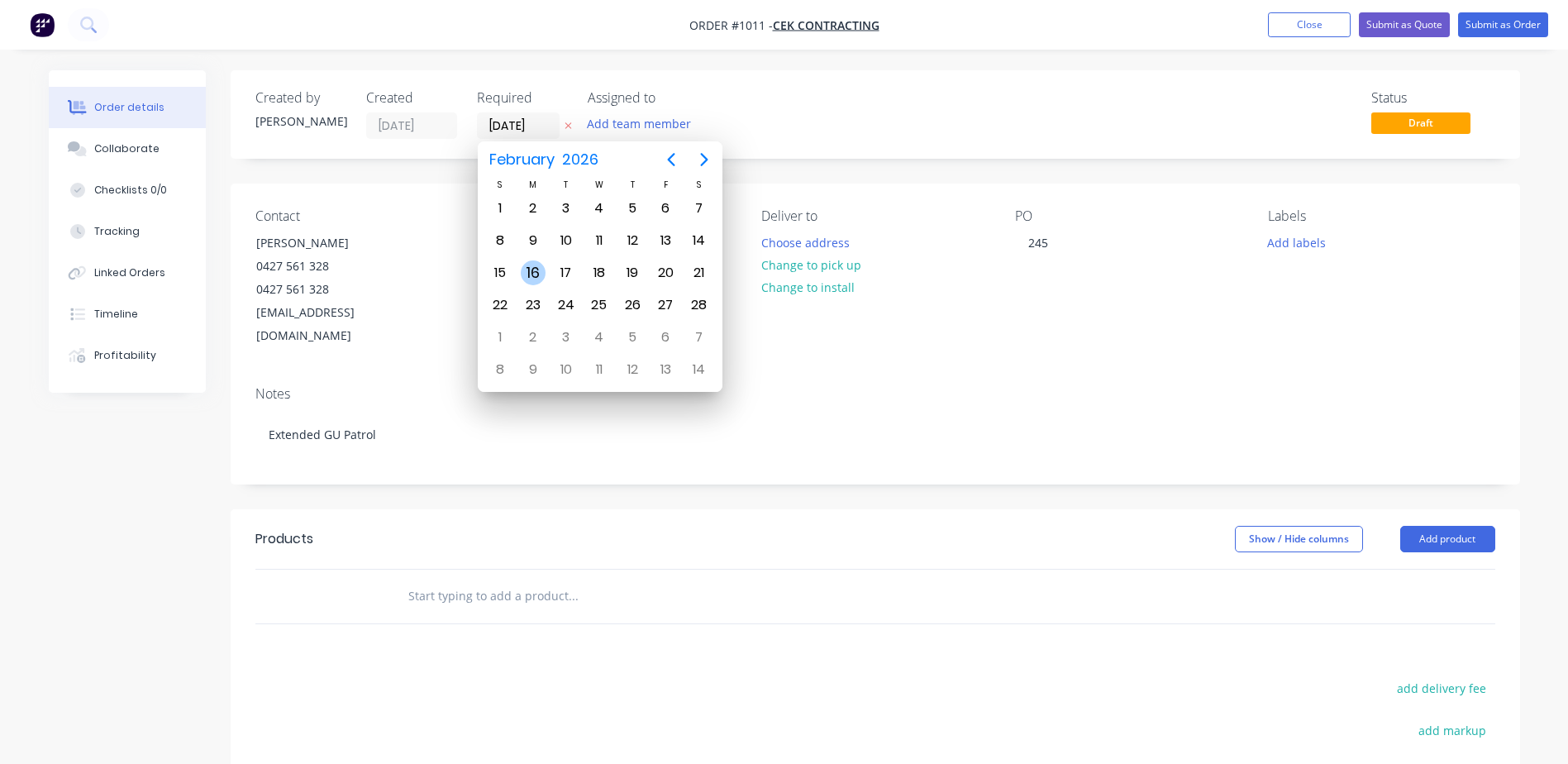
type input "[DATE]"
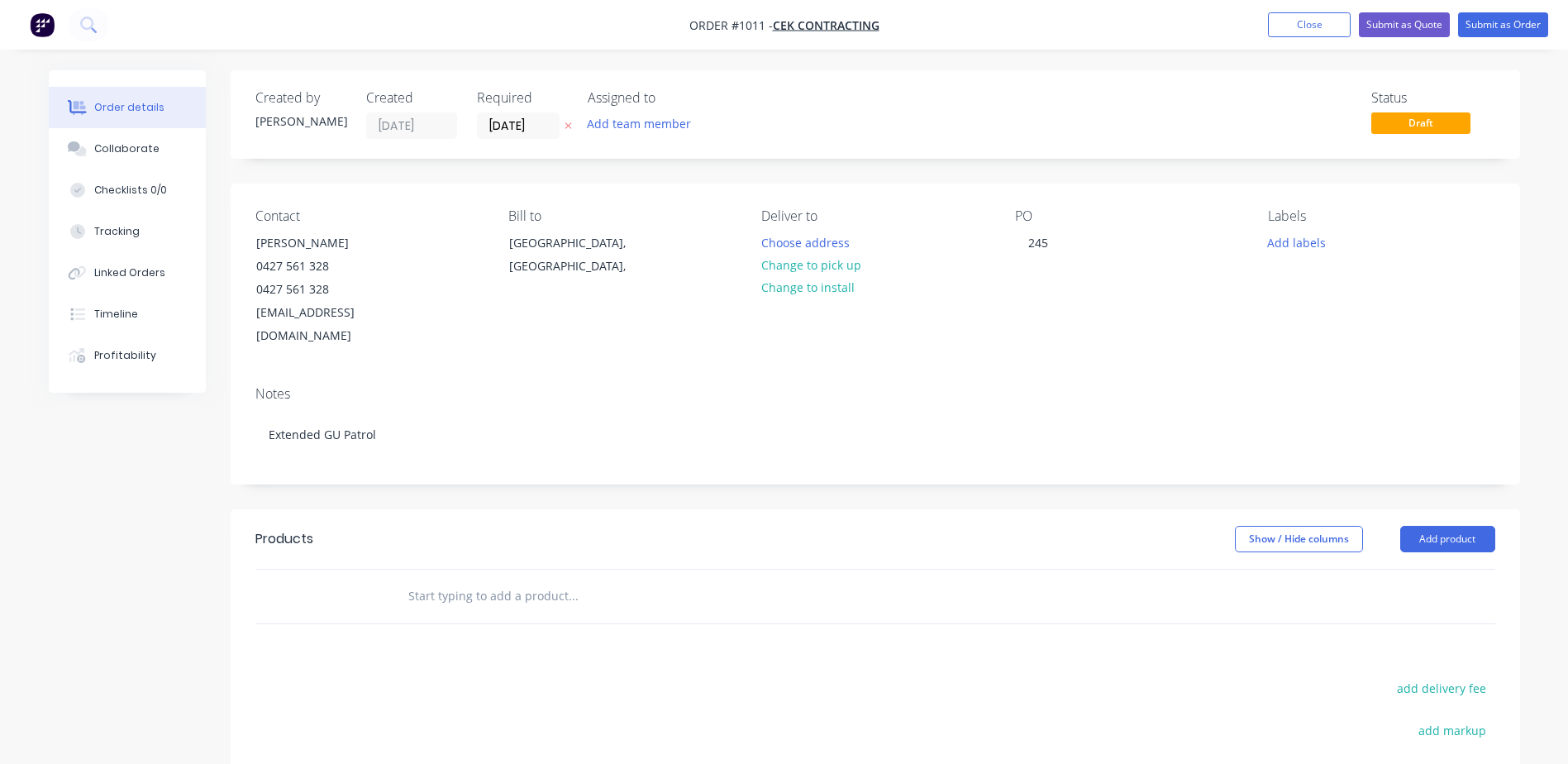
click at [551, 580] on input "text" at bounding box center [572, 596] width 330 height 34
click at [1426, 526] on button "Add product" at bounding box center [1447, 539] width 95 height 26
click at [553, 580] on input "text" at bounding box center [572, 596] width 330 height 34
click at [1457, 526] on button "Add product" at bounding box center [1447, 539] width 95 height 26
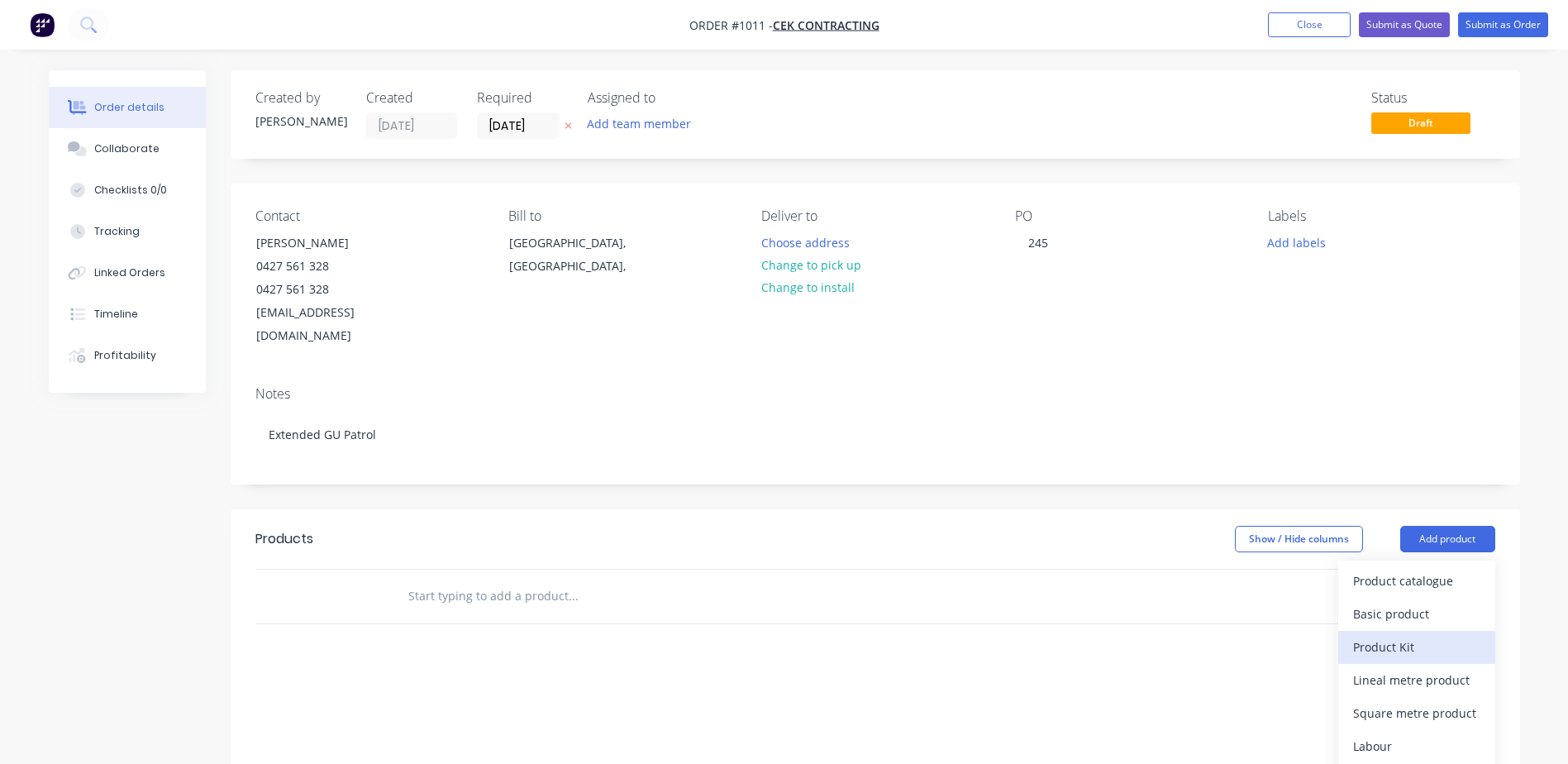
click at [1405, 635] on div "Product Kit" at bounding box center [1416, 647] width 127 height 24
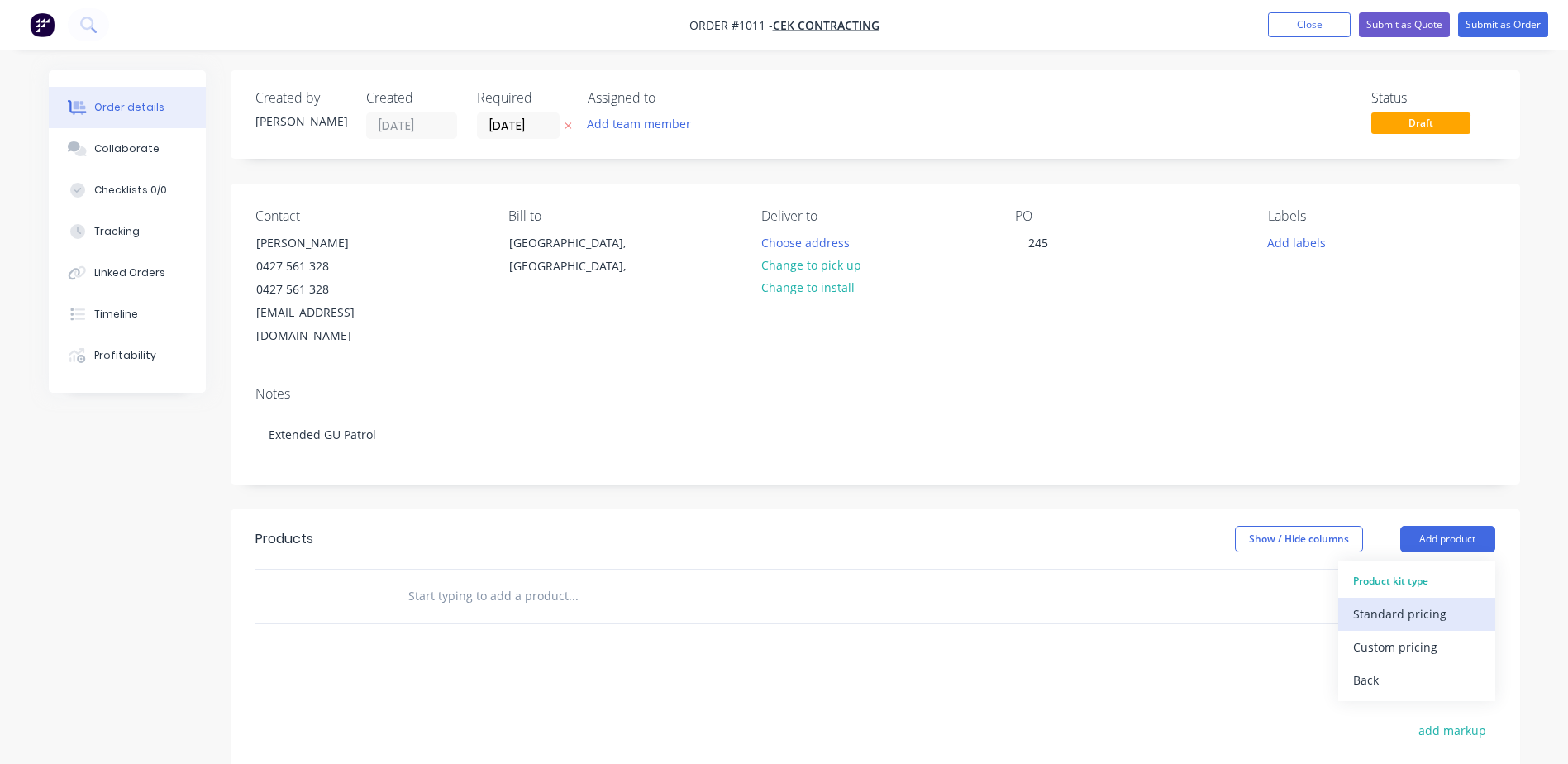
click at [1401, 602] on div "Standard pricing" at bounding box center [1416, 614] width 127 height 24
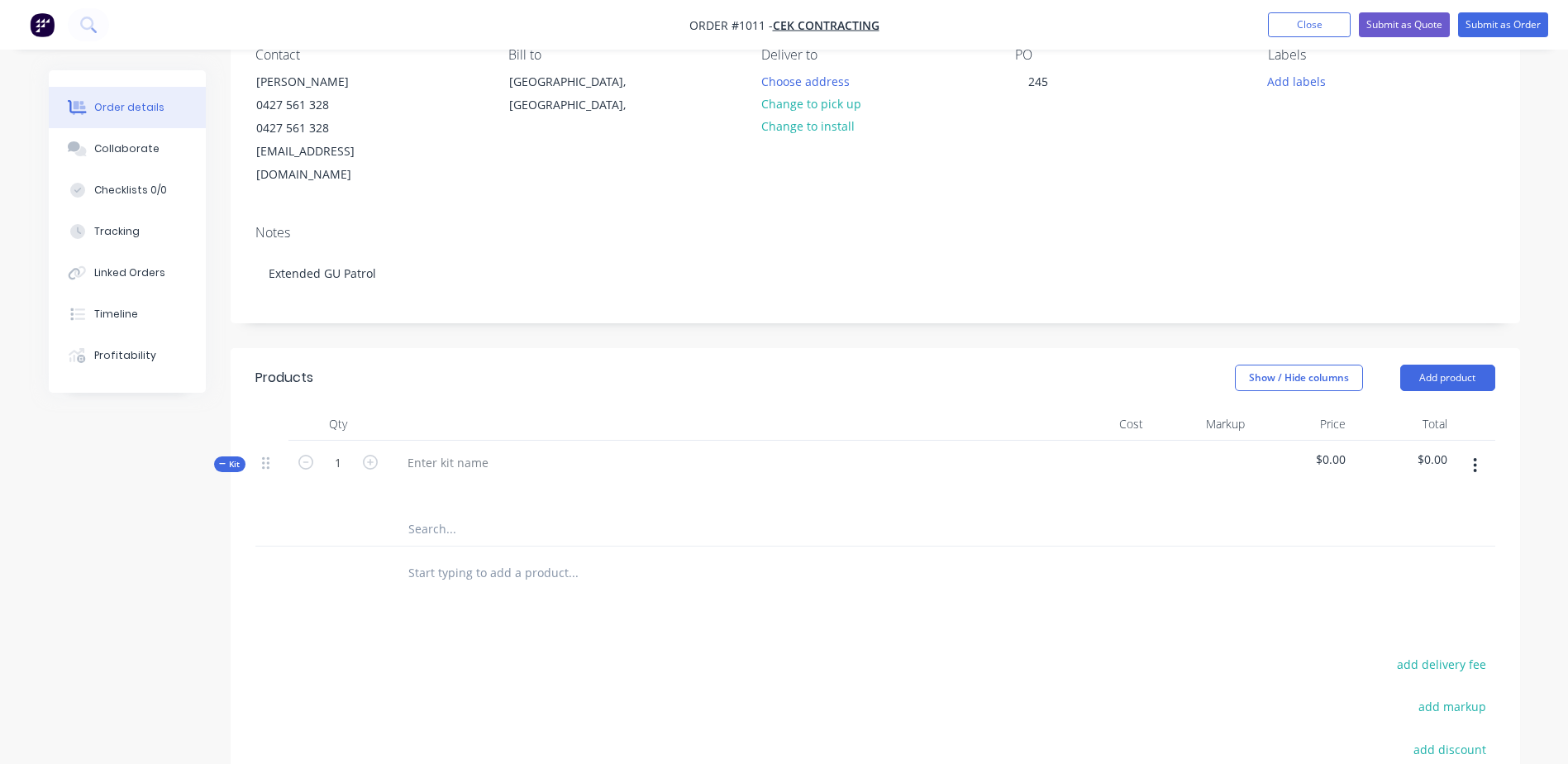
scroll to position [166, 0]
click at [461, 447] on div at bounding box center [448, 459] width 107 height 24
click at [1478, 447] on button "button" at bounding box center [1475, 462] width 39 height 30
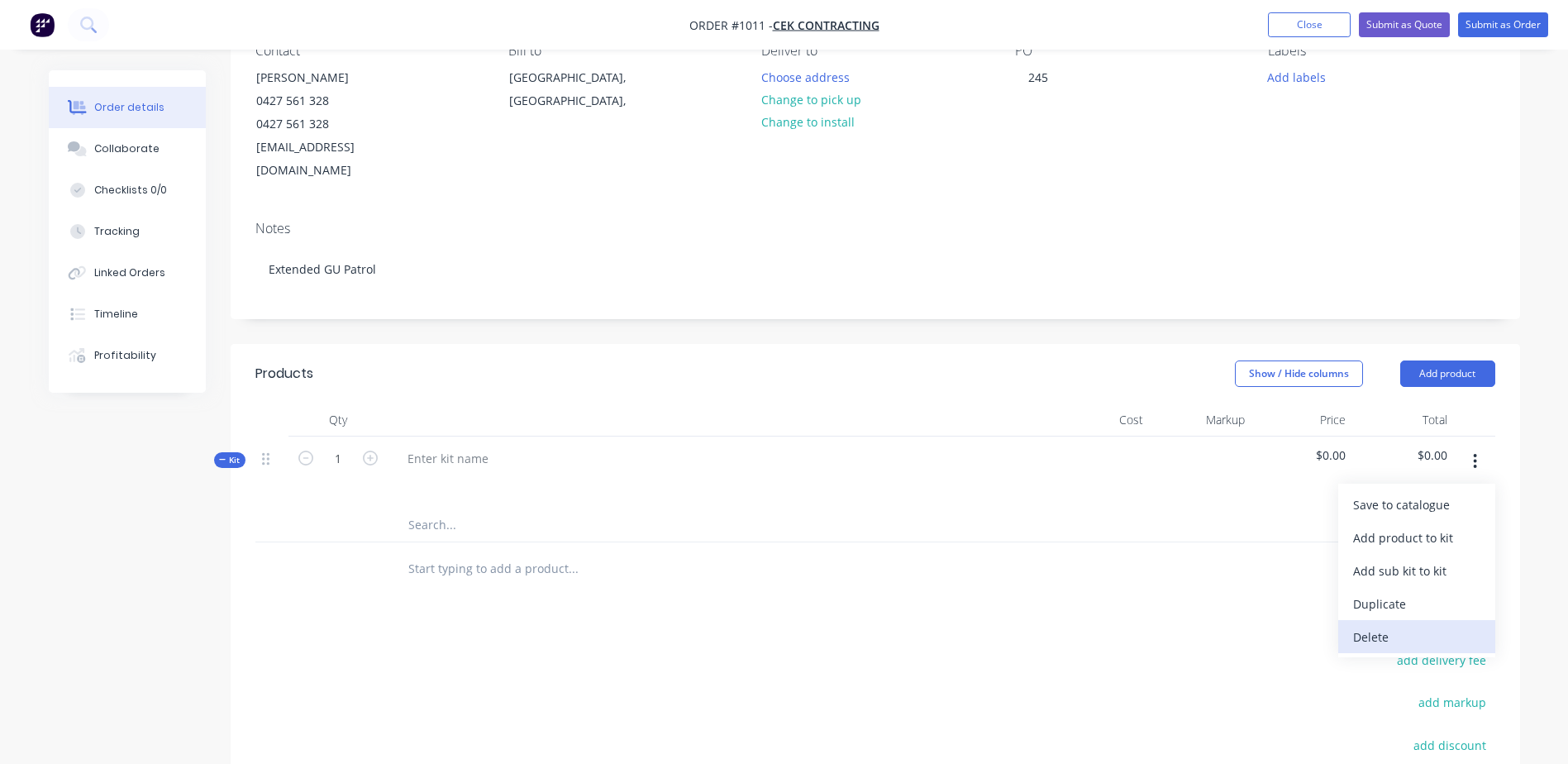
click at [1404, 624] on div "Delete" at bounding box center [1416, 637] width 127 height 24
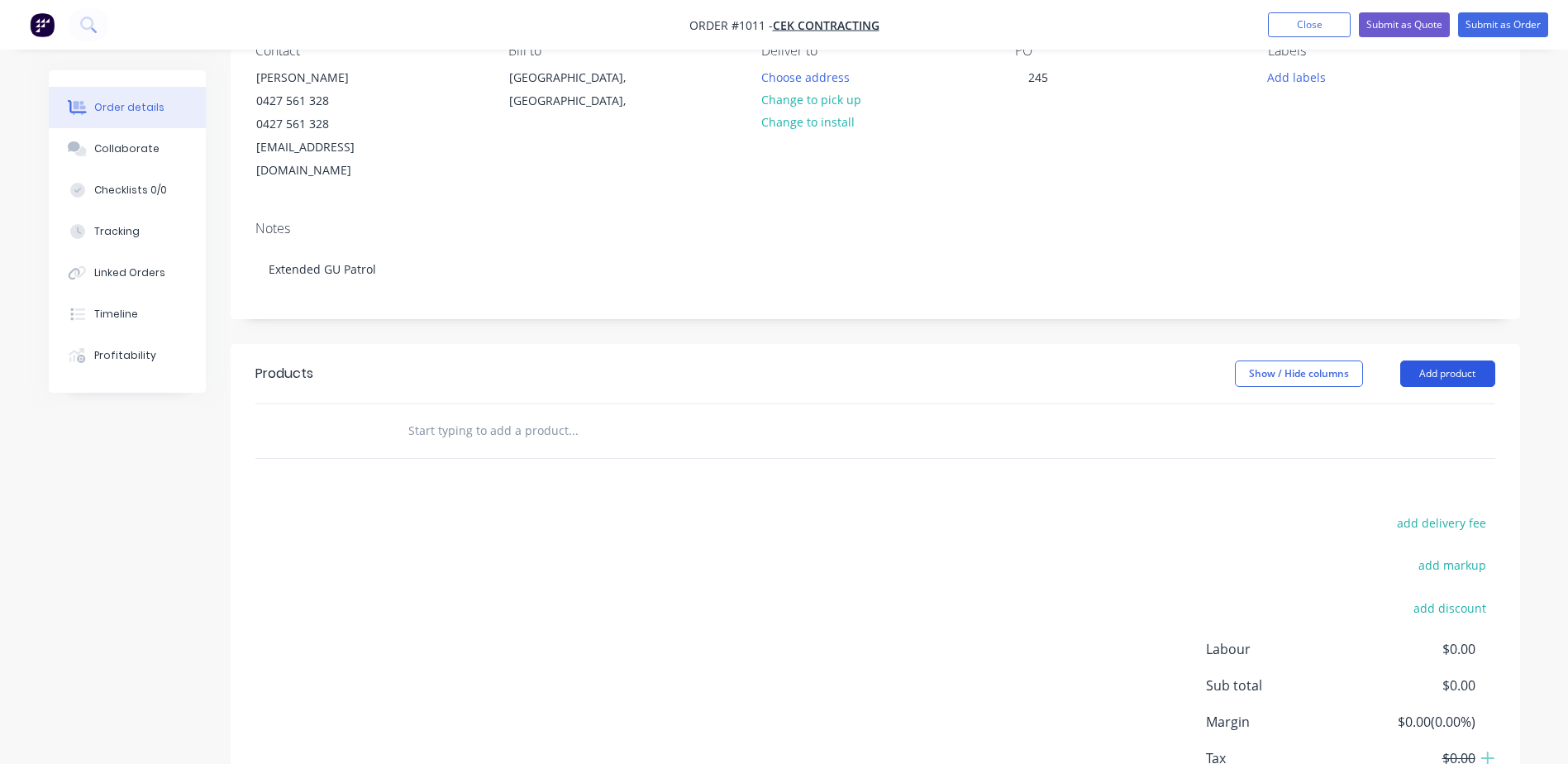
click at [1442, 360] on button "Add product" at bounding box center [1447, 373] width 95 height 26
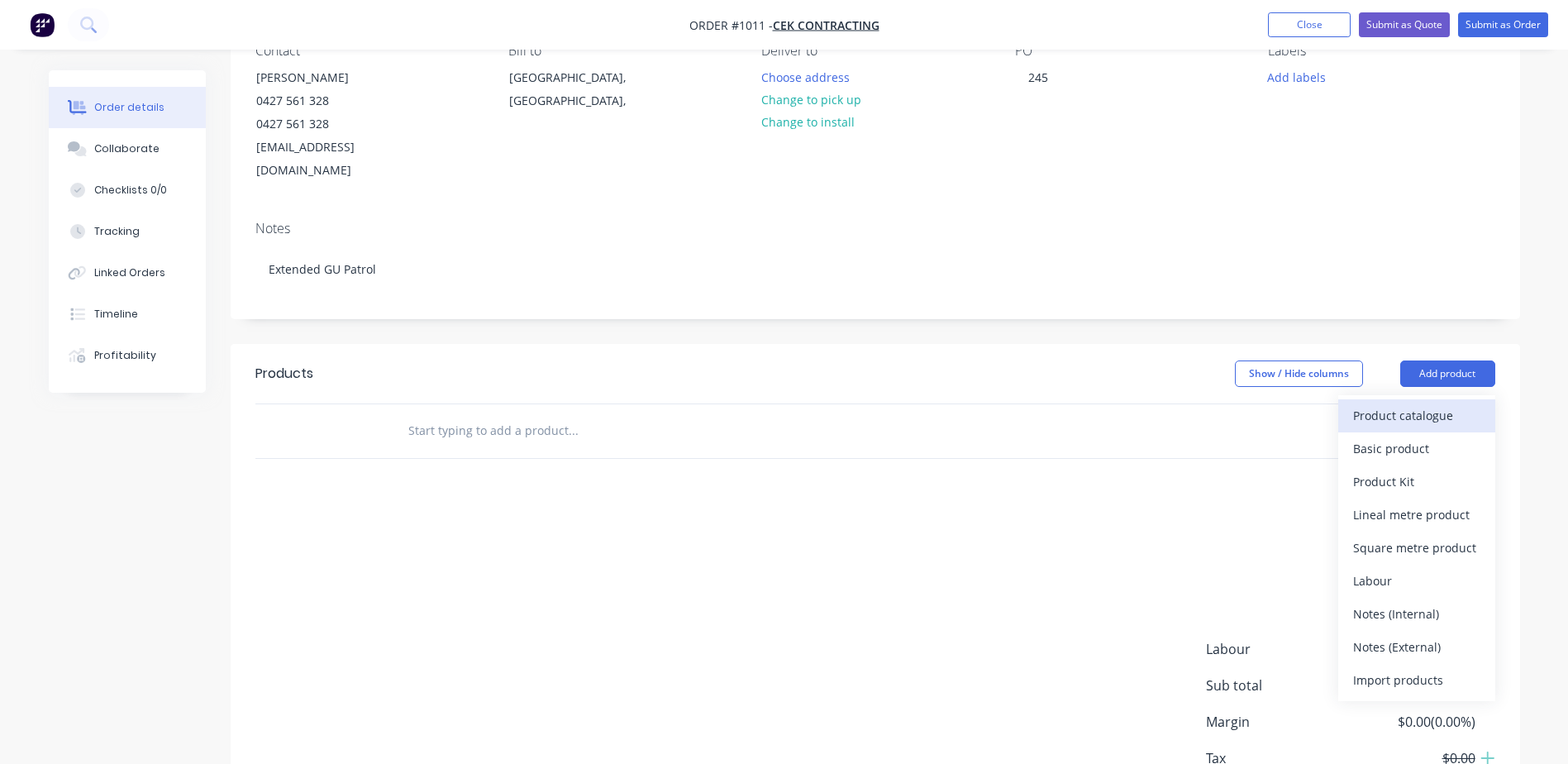
click at [1419, 403] on div "Product catalogue" at bounding box center [1416, 415] width 127 height 24
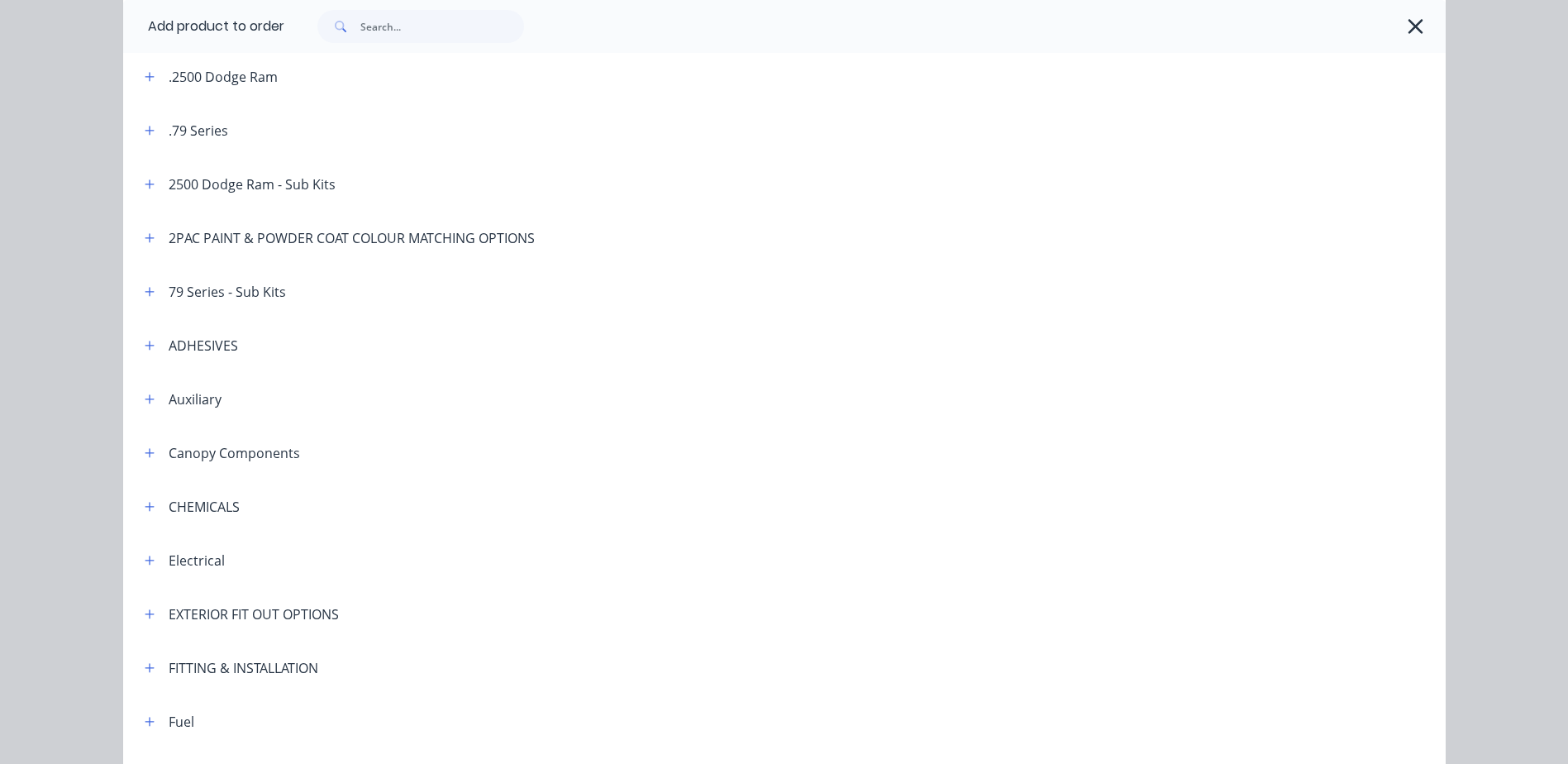
scroll to position [83, 0]
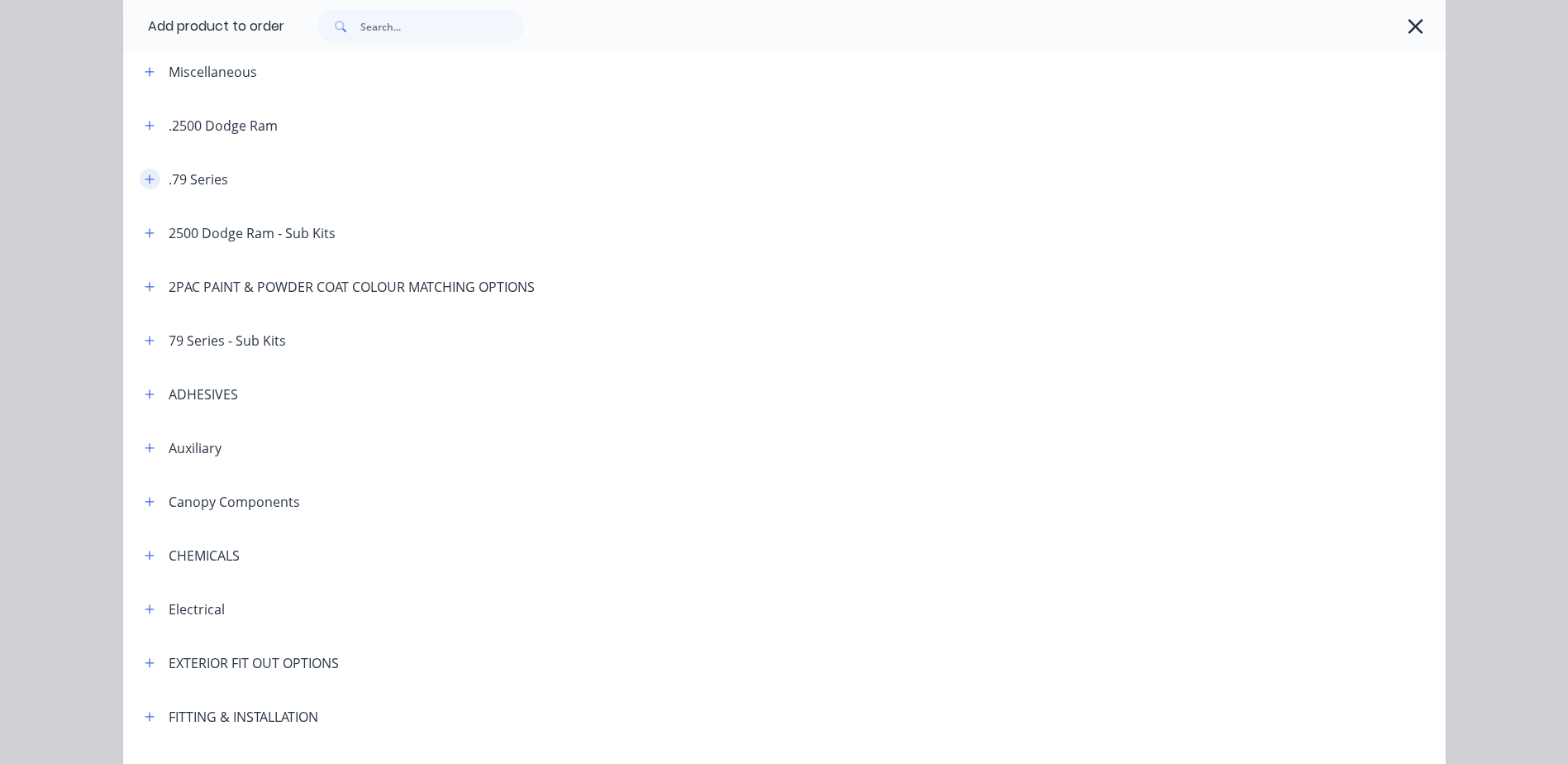
click at [144, 177] on icon "button" at bounding box center [149, 180] width 10 height 11
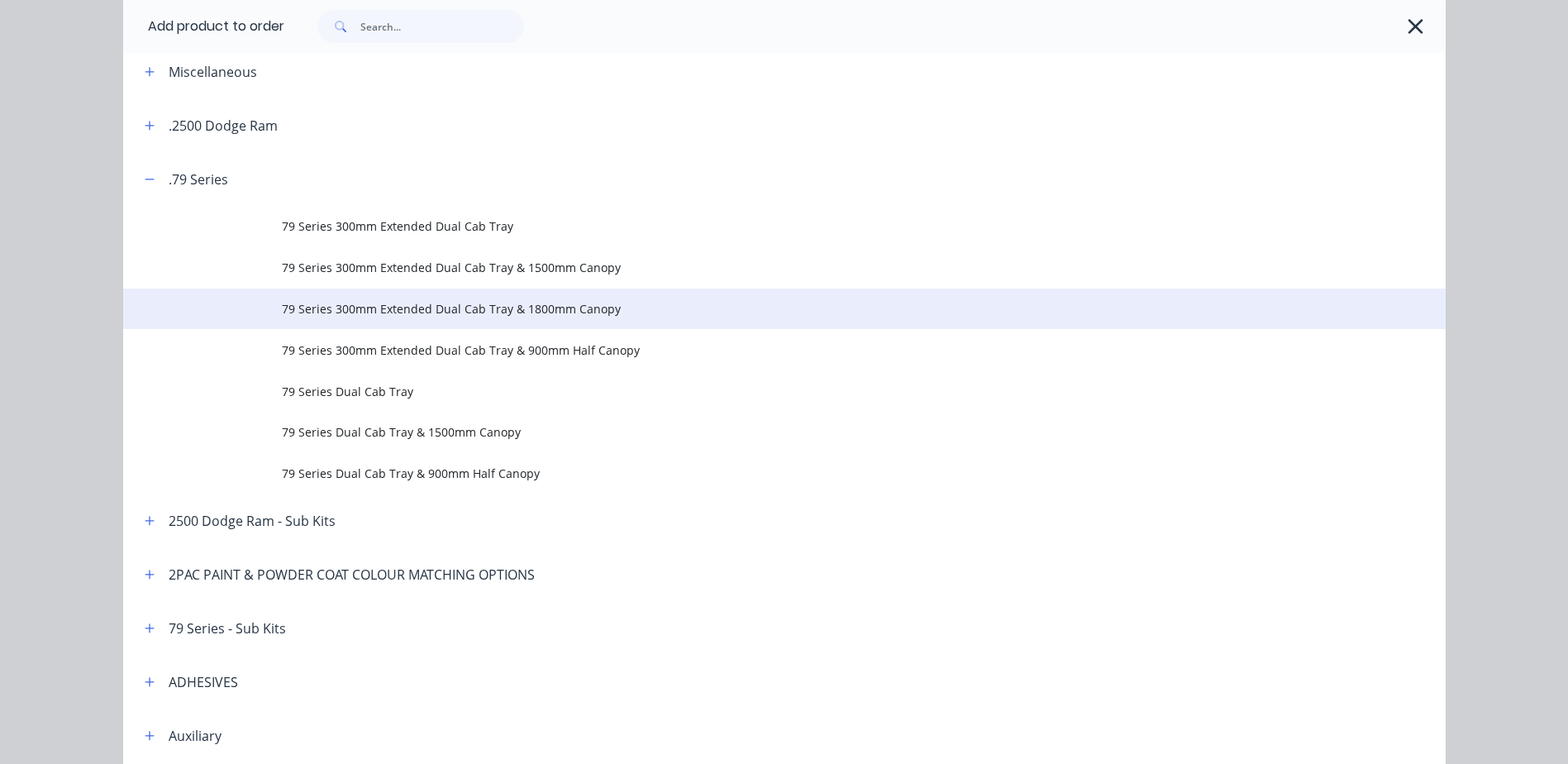
click at [596, 300] on span "79 Series 300mm Extended Dual Cab Tray & 1800mm Canopy" at bounding box center [747, 308] width 931 height 18
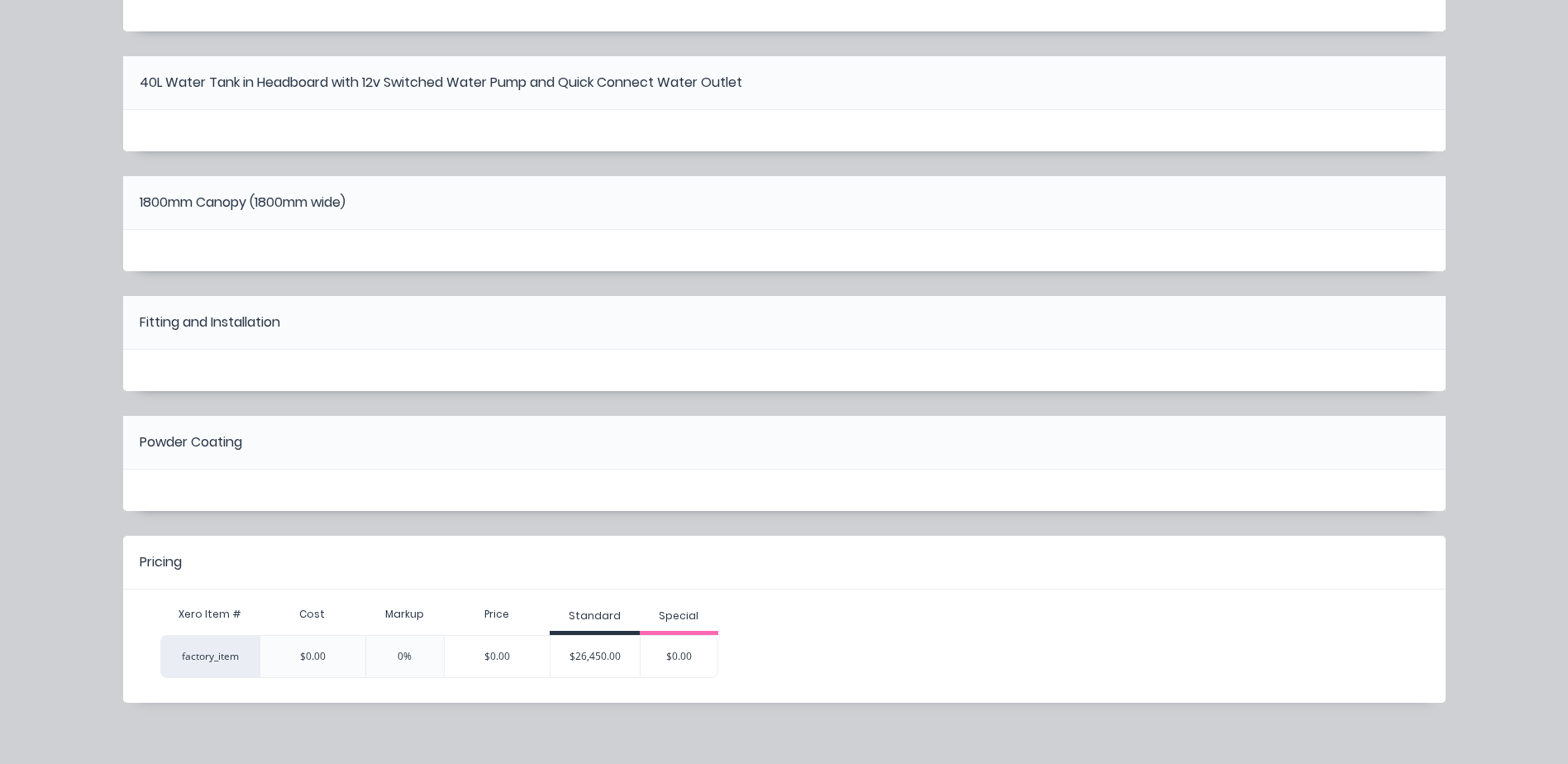
scroll to position [590, 0]
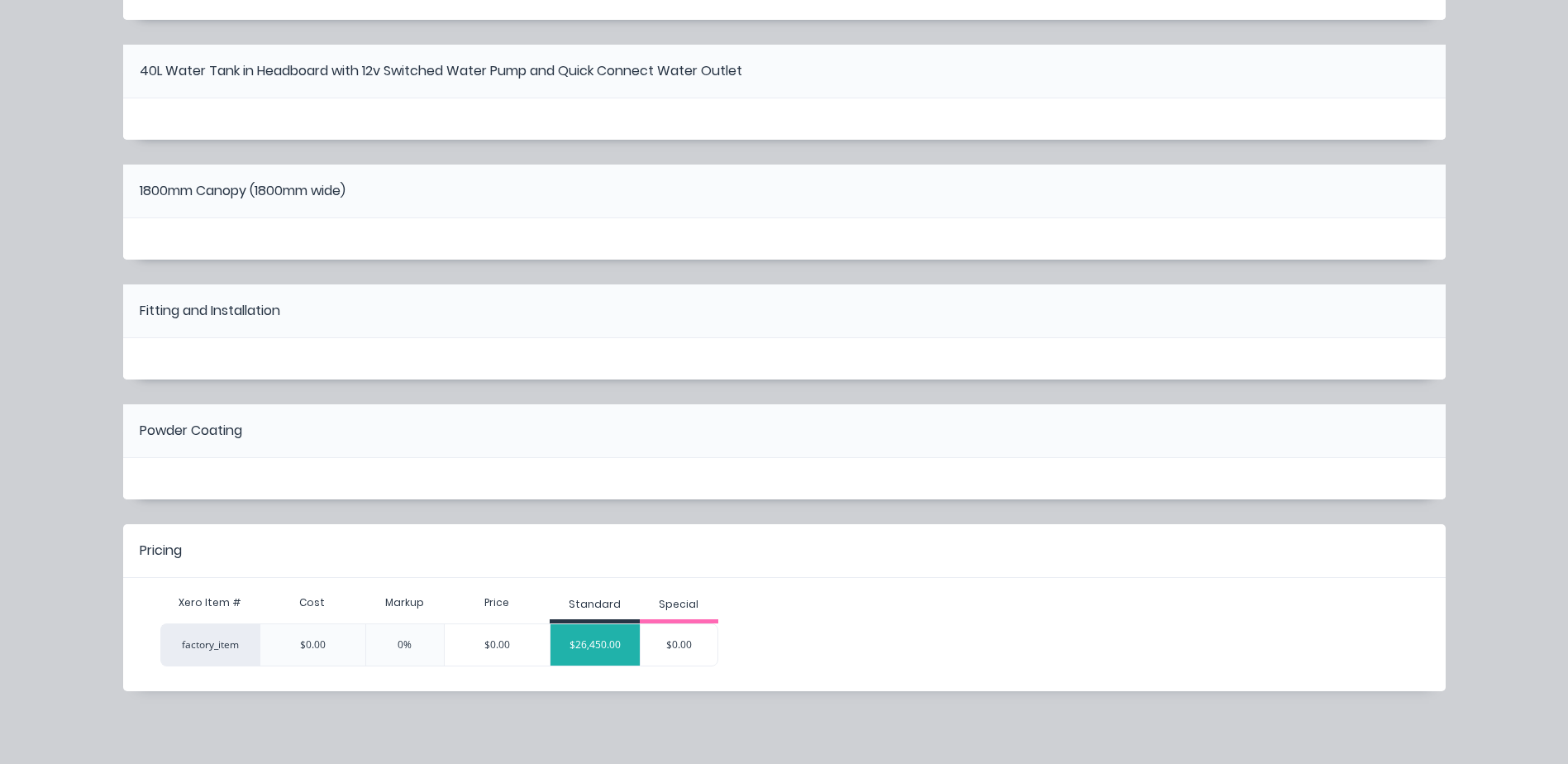
click at [596, 653] on div "$26,450.00" at bounding box center [595, 645] width 89 height 41
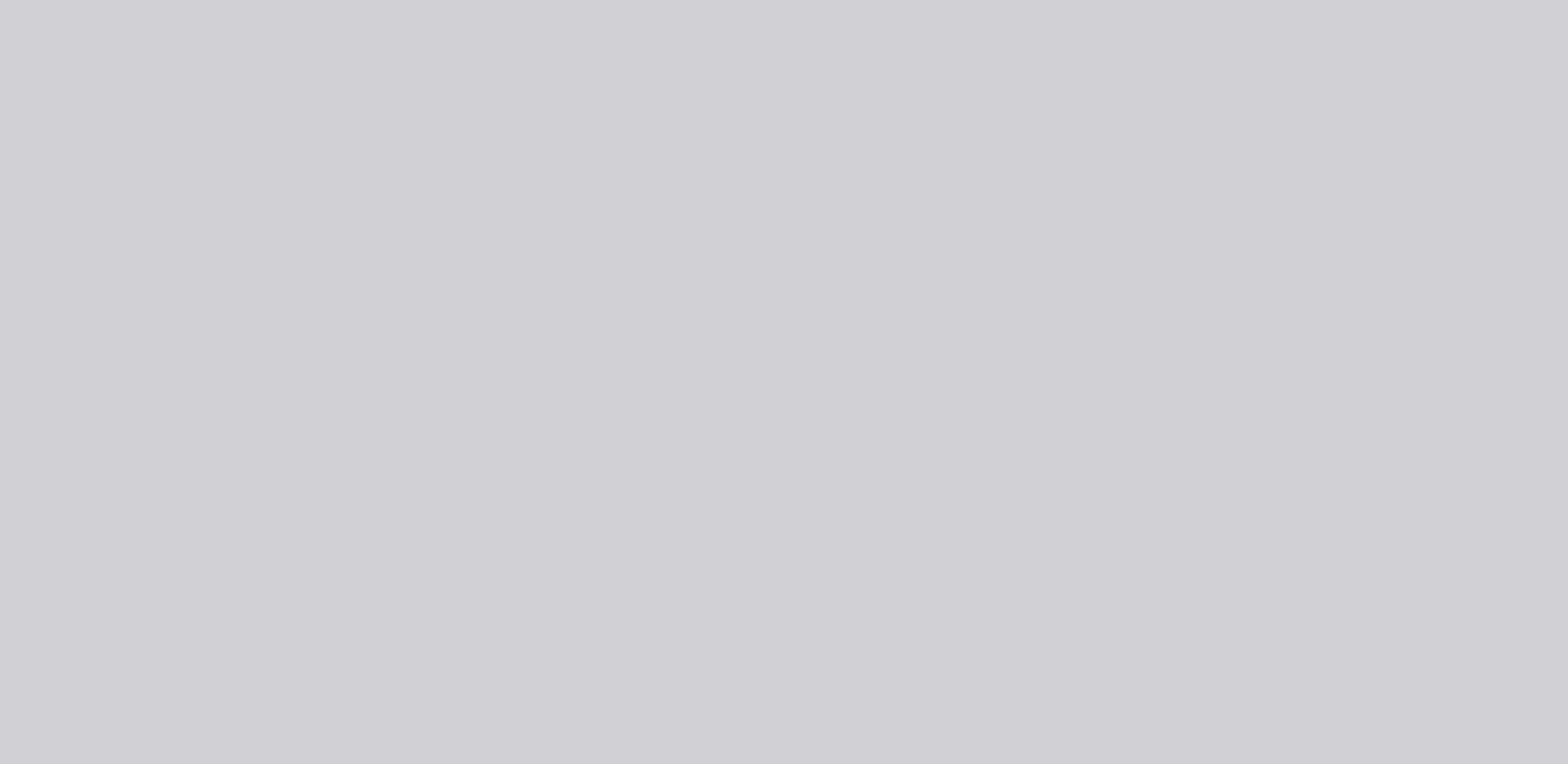
scroll to position [0, 0]
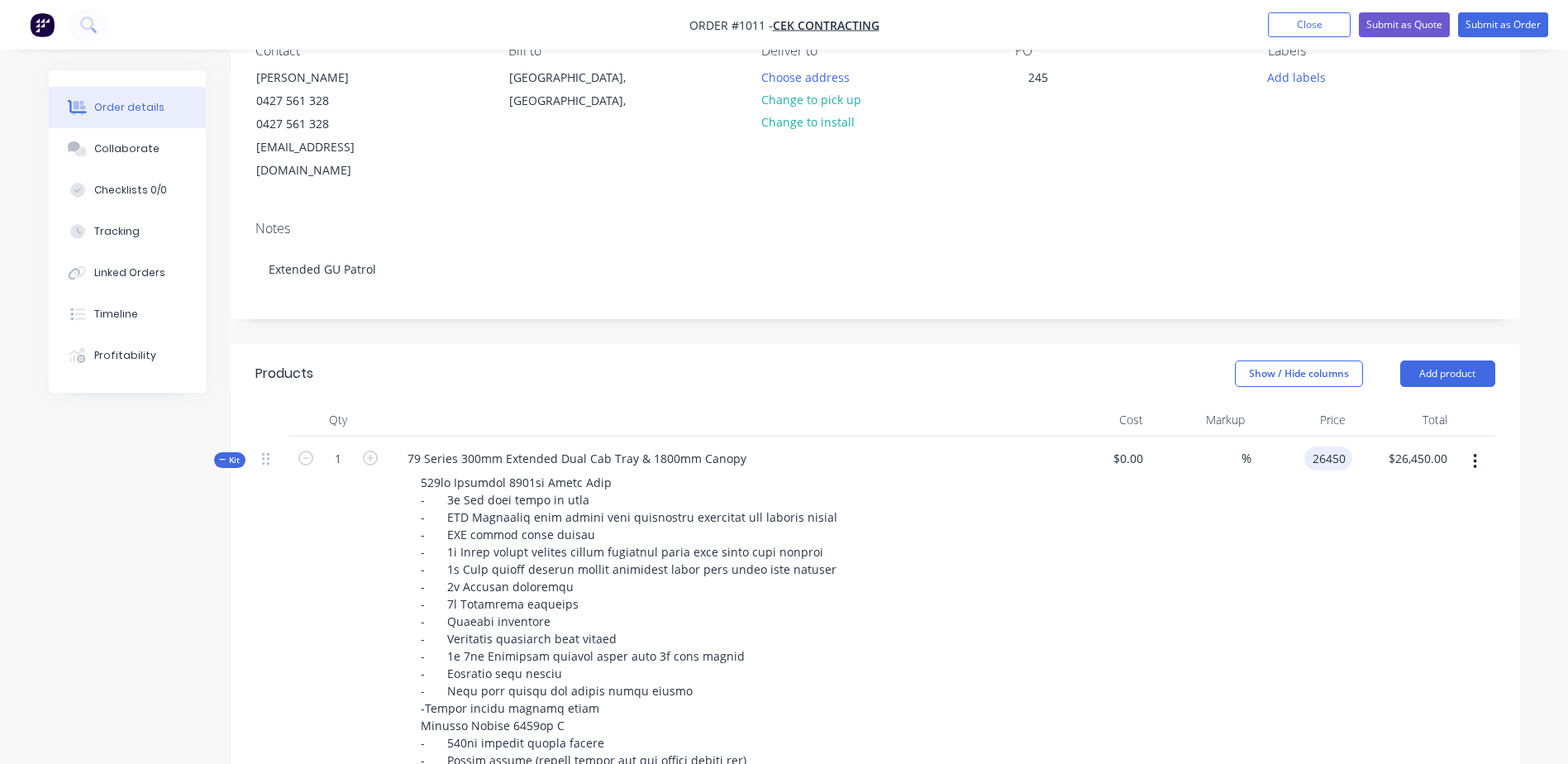
type input "$25,950.00"
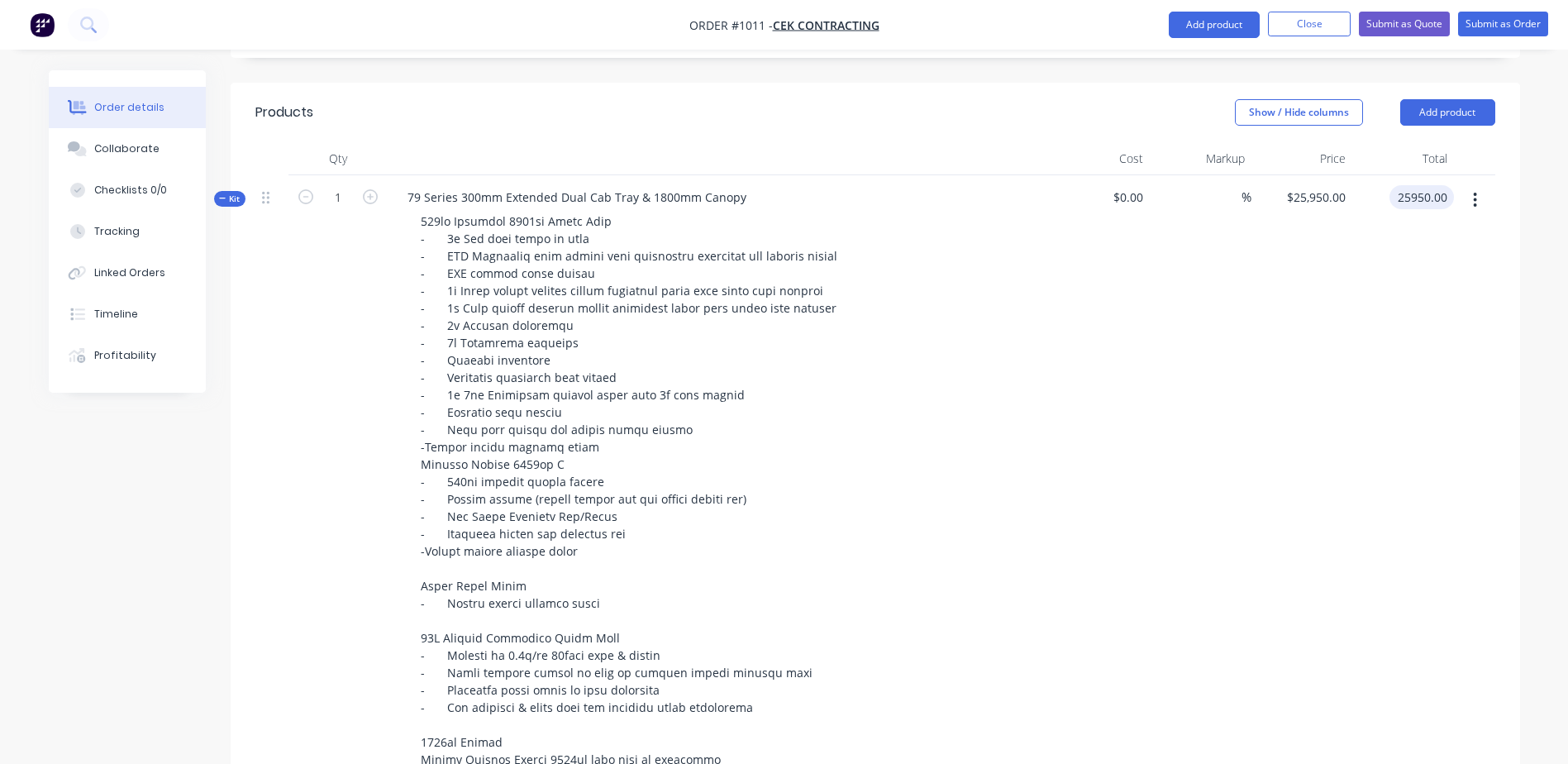
scroll to position [413, 0]
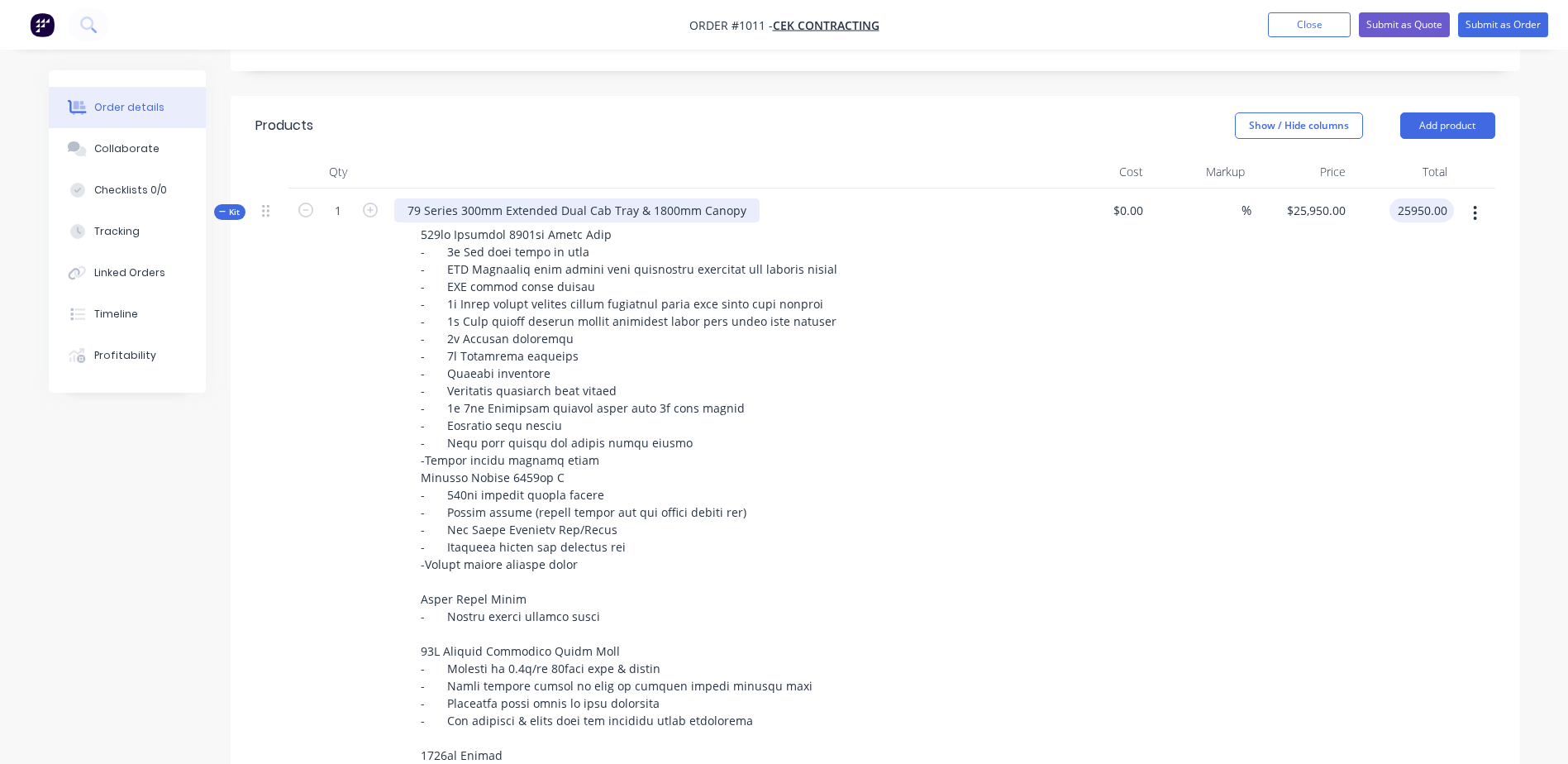
type input "$25,950.00"
drag, startPoint x: 459, startPoint y: 187, endPoint x: 388, endPoint y: 189, distance: 71.0
click at [388, 189] on div "79 Series 300mm Extended Dual Cab Tray & 1800mm Canopy" at bounding box center [718, 580] width 662 height 784
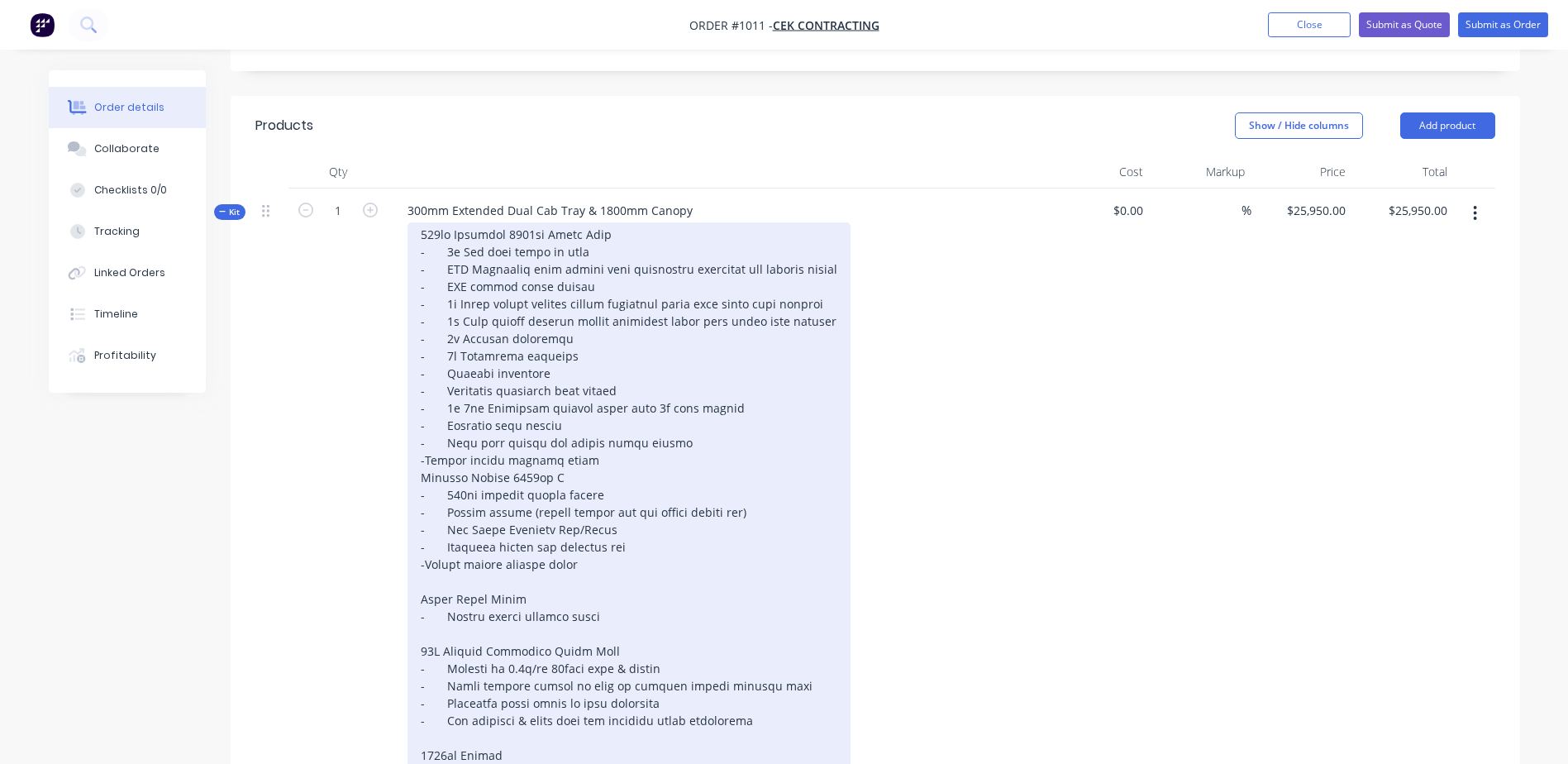
click at [425, 440] on div at bounding box center [629, 590] width 443 height 735
click at [422, 454] on div at bounding box center [629, 590] width 443 height 735
click at [424, 556] on div "300mm Extended 2100mm Alloy Tray - 2x Tie down rails in tray - LED Autolamps ta…" at bounding box center [634, 590] width 453 height 735
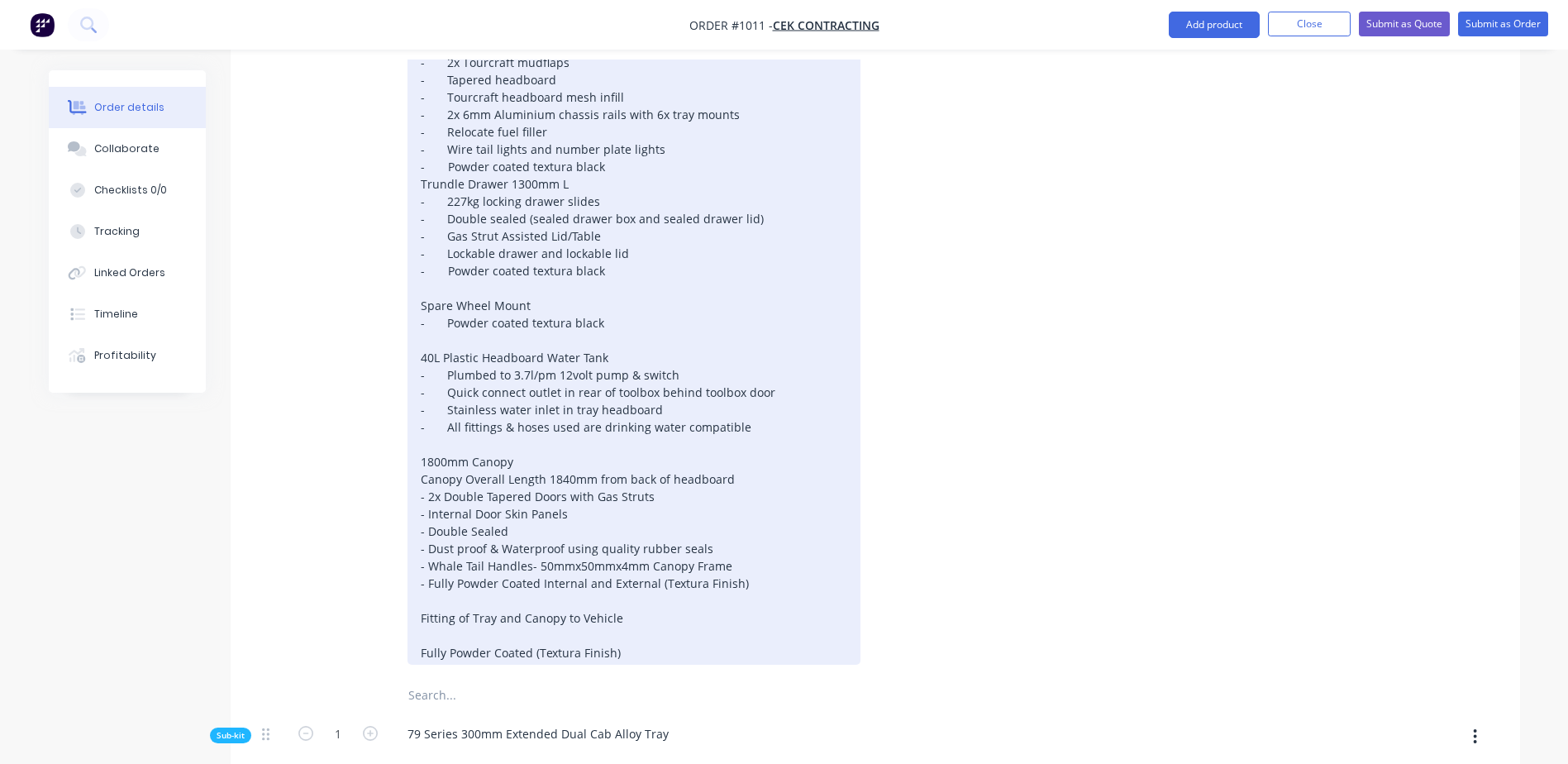
scroll to position [744, 0]
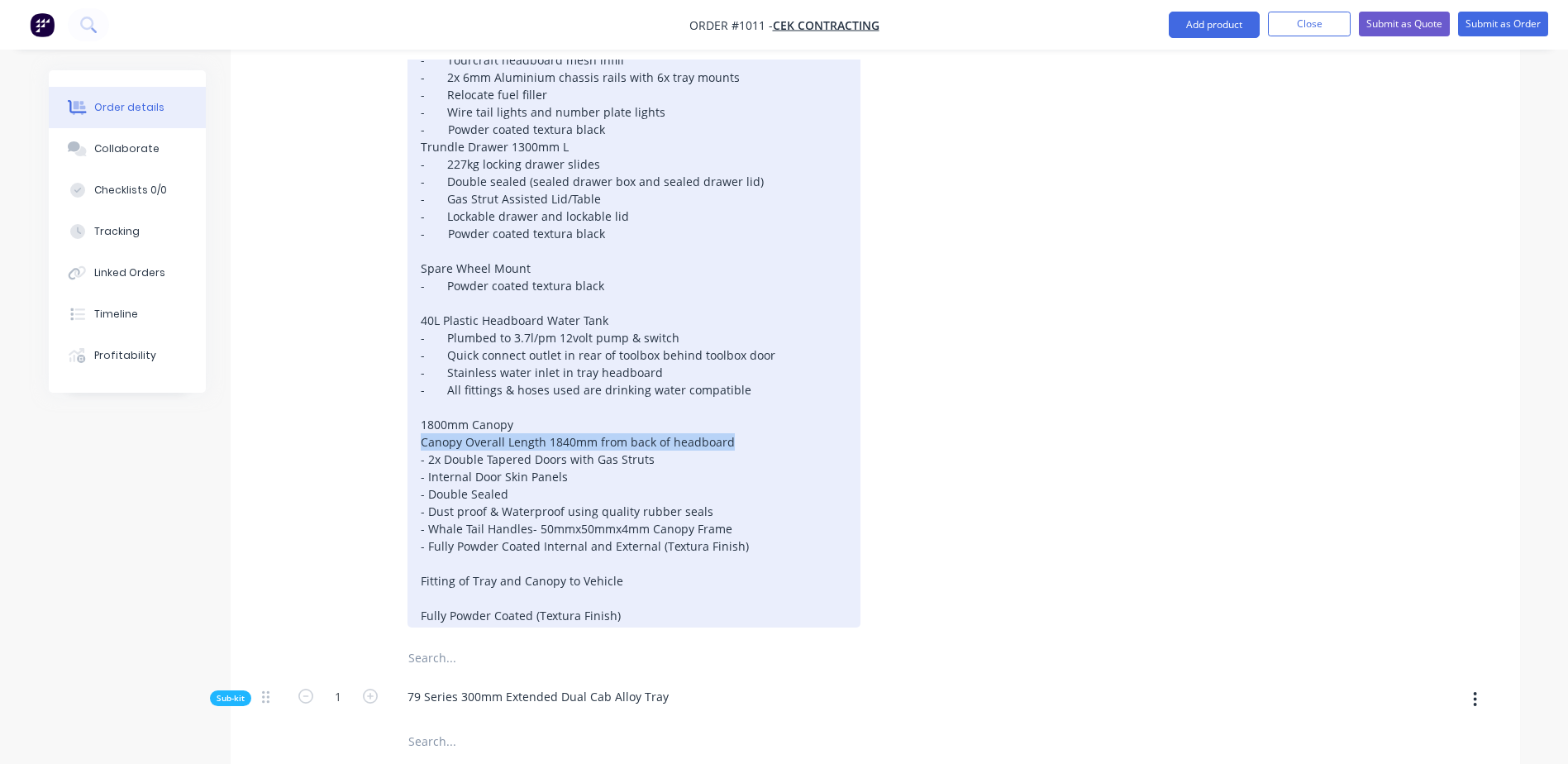
drag, startPoint x: 730, startPoint y: 436, endPoint x: 403, endPoint y: 432, distance: 327.0
click at [403, 432] on div "300mm Extended 2100mm Alloy Tray - 2x Tie down rails in tray - LED Autolamps ta…" at bounding box center [718, 260] width 648 height 735
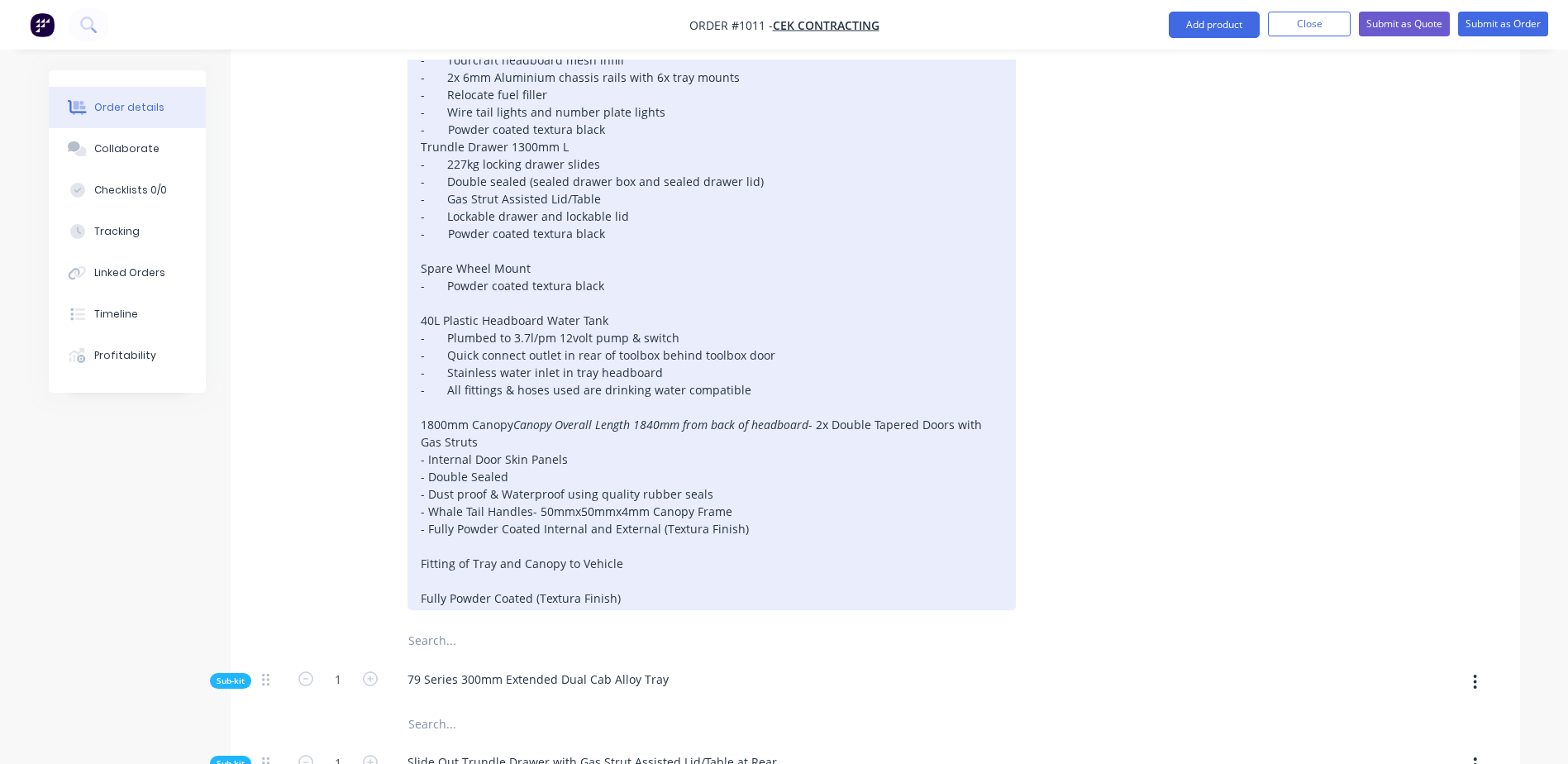
click at [427, 456] on div "300mm Extended 2100mm Alloy Tray - 2x Tie down rails in tray - LED Autolamps ta…" at bounding box center [712, 251] width 609 height 718
click at [425, 471] on div "300mm Extended 2100mm Alloy Tray - 2x Tie down rails in tray - LED Autolamps ta…" at bounding box center [712, 251] width 609 height 718
click at [426, 488] on div "300mm Extended 2100mm Alloy Tray - 2x Tie down rails in tray - LED Autolamps ta…" at bounding box center [712, 251] width 609 height 718
click at [426, 507] on div "300mm Extended 2100mm Alloy Tray - 2x Tie down rails in tray - LED Autolamps ta…" at bounding box center [712, 251] width 609 height 718
click at [431, 521] on div "300mm Extended 2100mm Alloy Tray - 2x Tie down rails in tray - LED Autolamps ta…" at bounding box center [712, 251] width 609 height 718
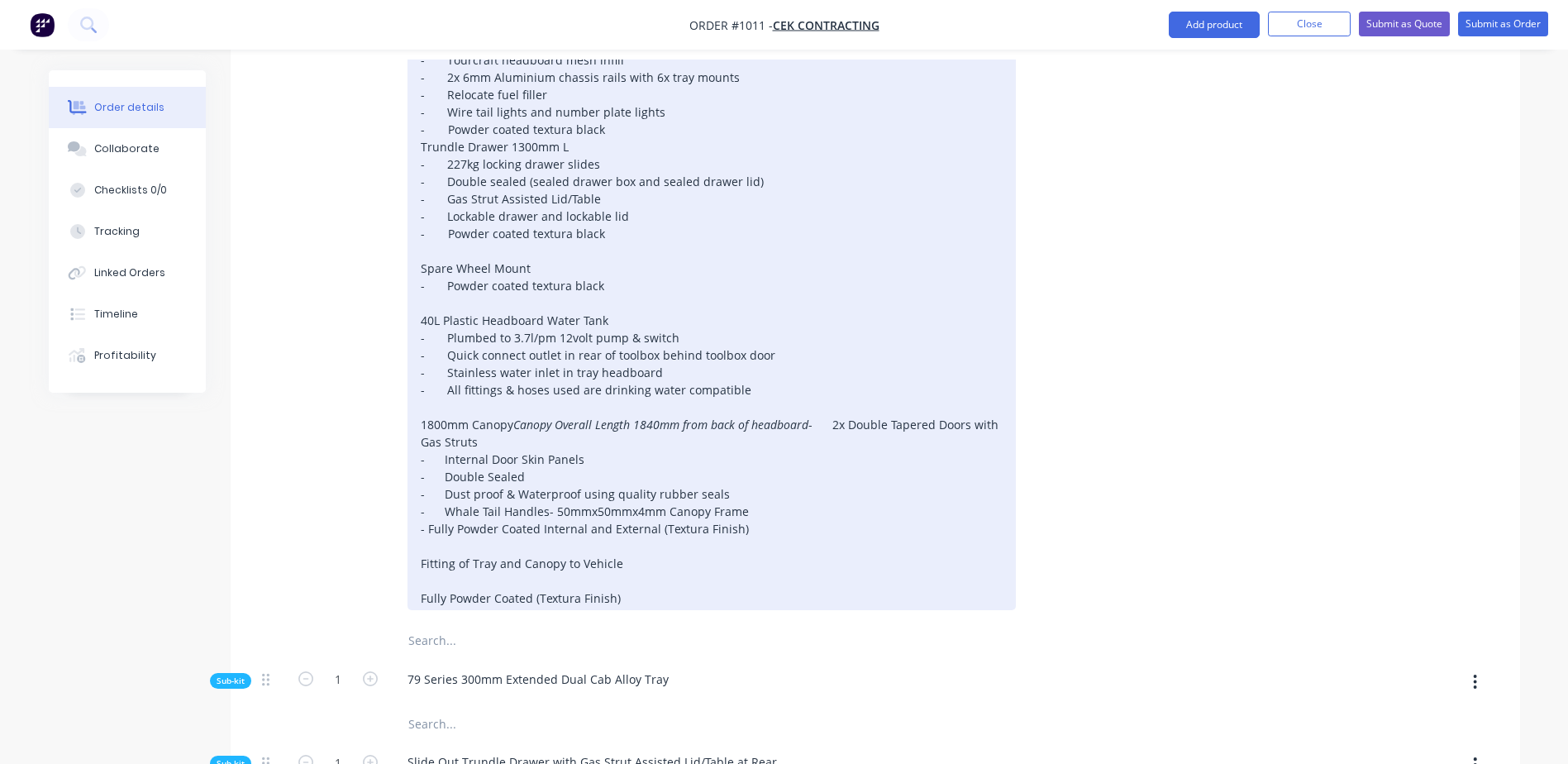
click at [426, 540] on div "300mm Extended 2100mm Alloy Tray - 2x Tie down rails in tray - LED Autolamps ta…" at bounding box center [712, 251] width 609 height 718
click at [544, 526] on div "300mm Extended 2100mm Alloy Tray - 2x Tie down rails in tray - LED Autolamps ta…" at bounding box center [712, 251] width 609 height 718
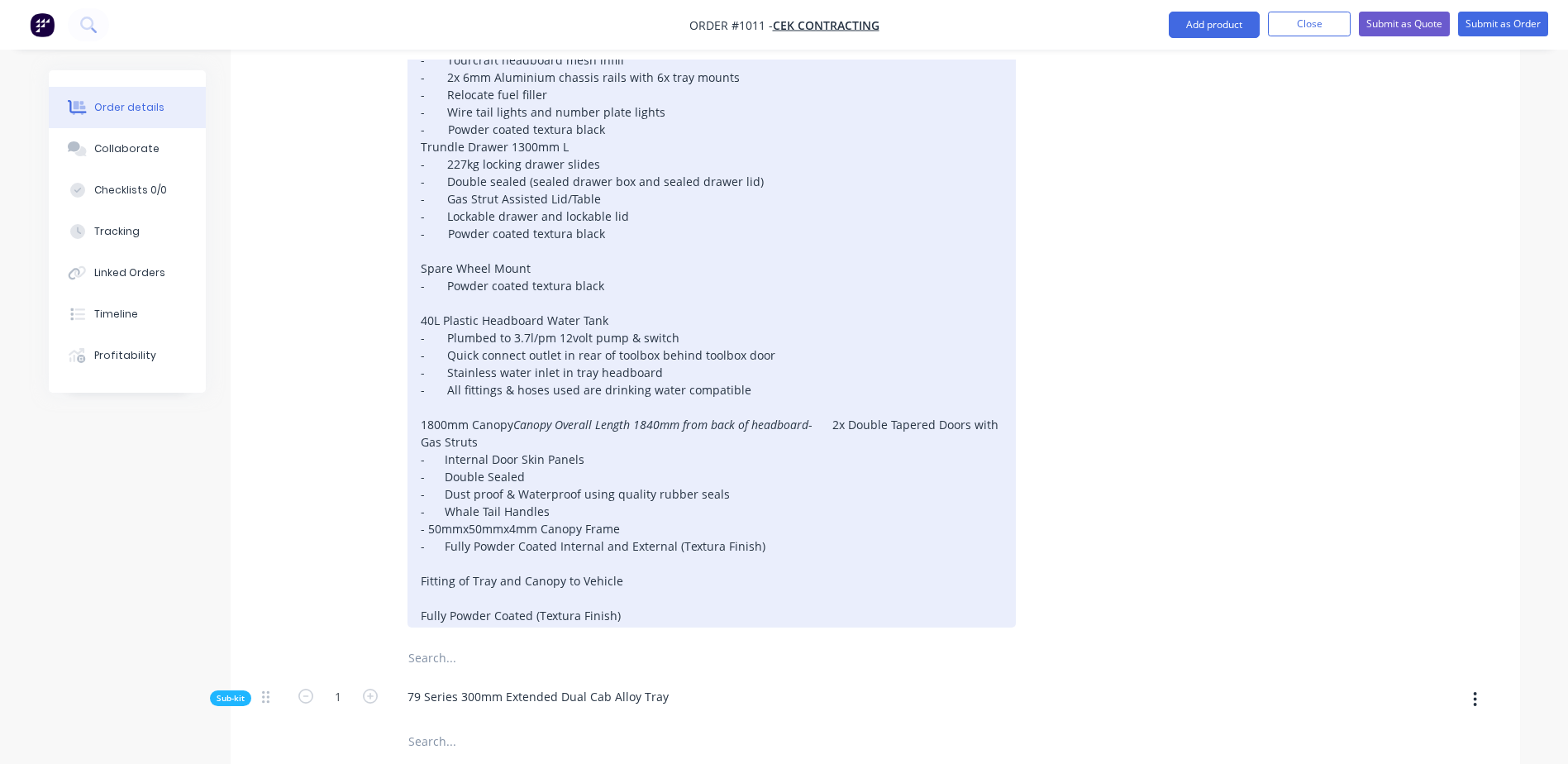
click at [427, 537] on div "300mm Extended 2100mm Alloy Tray - 2x Tie down rails in tray - LED Autolamps ta…" at bounding box center [712, 260] width 609 height 735
drag, startPoint x: 648, startPoint y: 626, endPoint x: 640, endPoint y: 594, distance: 33.0
click at [640, 594] on div "300mm Extended 2100mm Alloy Tray - 2x Tie down rails in tray - LED Autolamps ta…" at bounding box center [712, 260] width 609 height 735
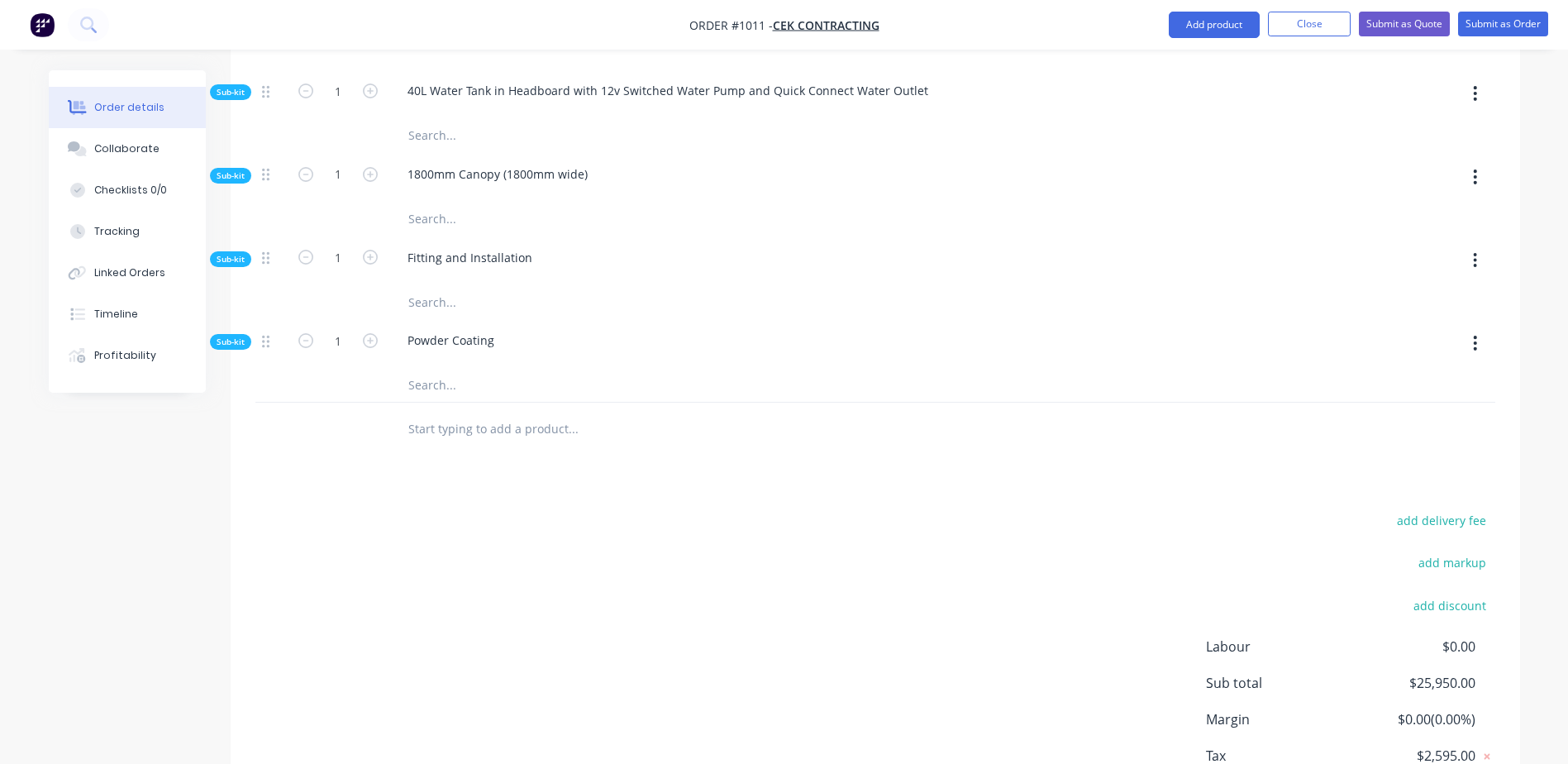
scroll to position [1570, 0]
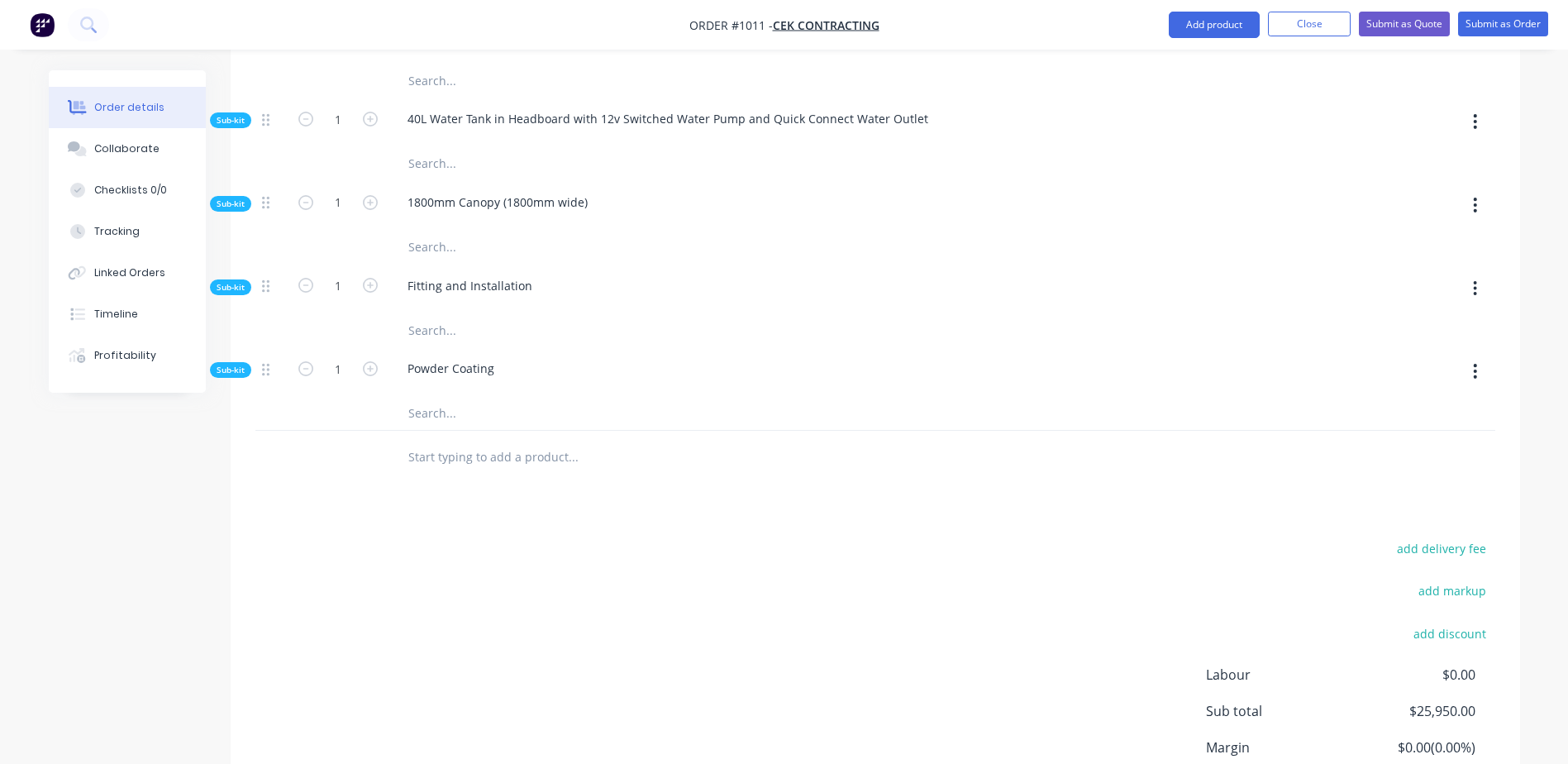
click at [490, 440] on input "text" at bounding box center [572, 457] width 330 height 34
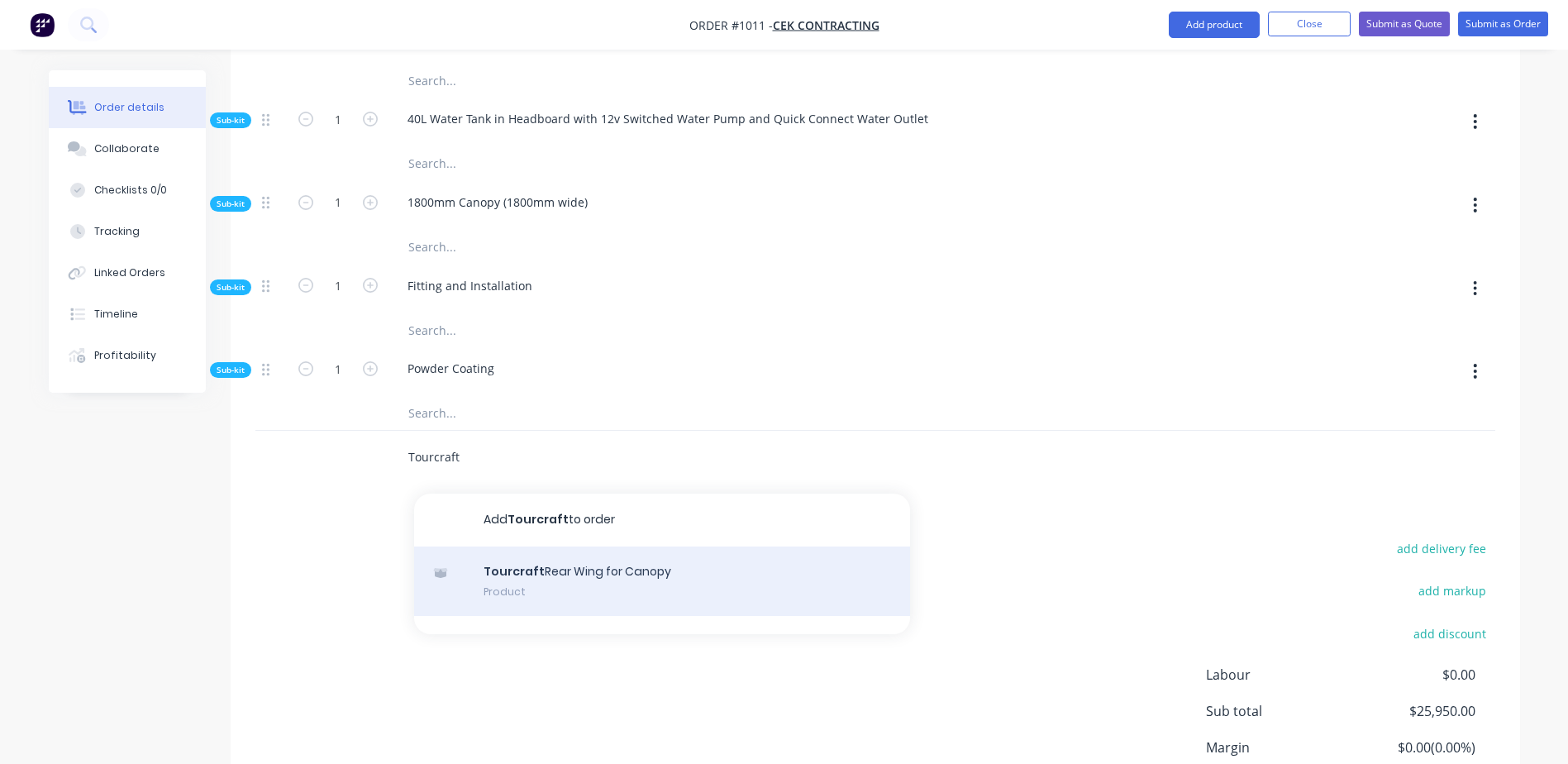
type input "Tourcraft"
click at [554, 554] on div "Tourcraft Rear Wing for Canopy Product" at bounding box center [662, 581] width 496 height 70
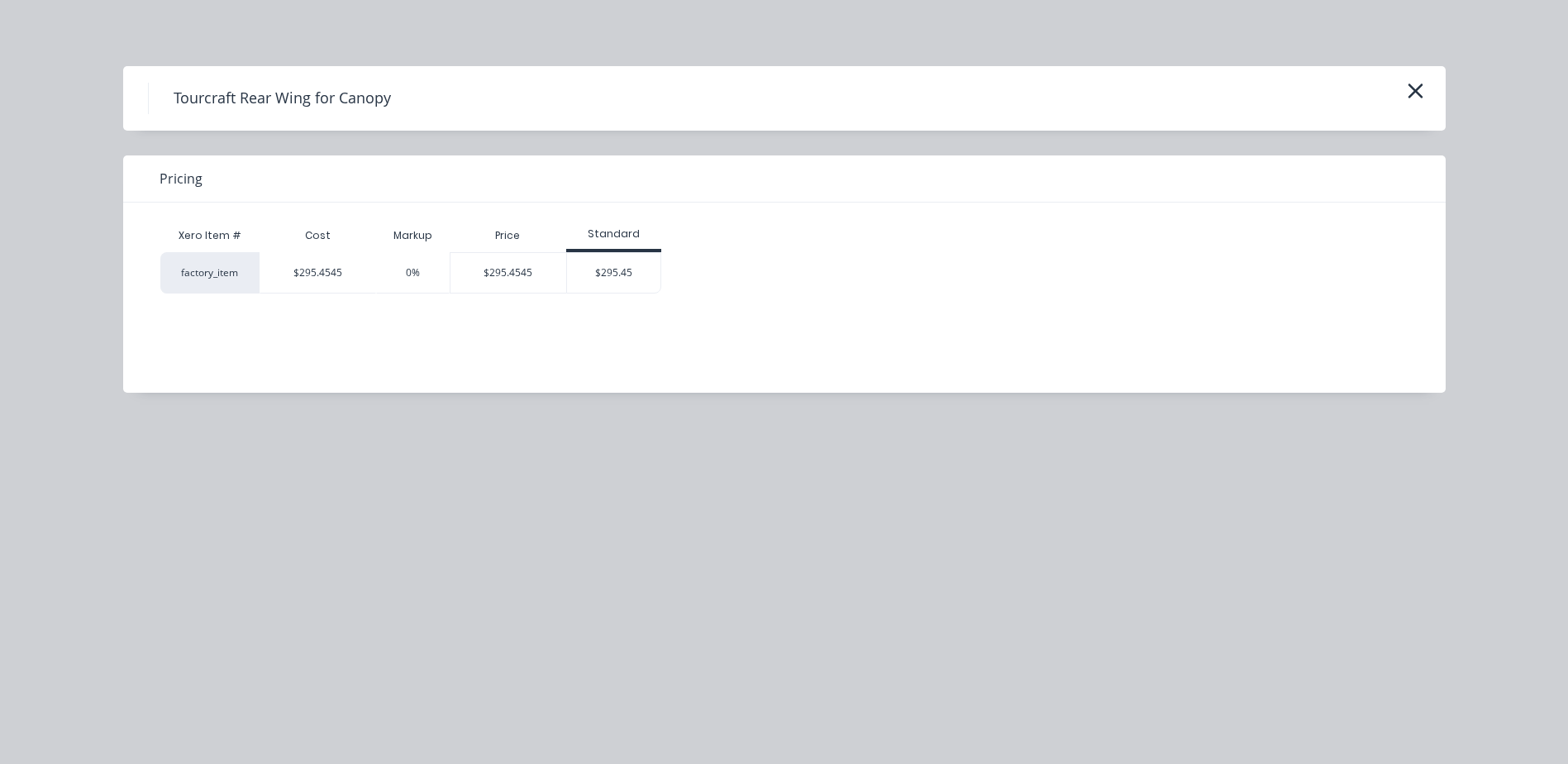
click at [299, 276] on div "$295.4545" at bounding box center [317, 273] width 48 height 15
drag, startPoint x: 299, startPoint y: 268, endPoint x: 362, endPoint y: 274, distance: 63.3
click at [362, 274] on div "$295.4545" at bounding box center [317, 273] width 116 height 41
drag, startPoint x: 362, startPoint y: 274, endPoint x: 508, endPoint y: 269, distance: 146.1
click at [508, 269] on div "$295.4545" at bounding box center [508, 273] width 115 height 40
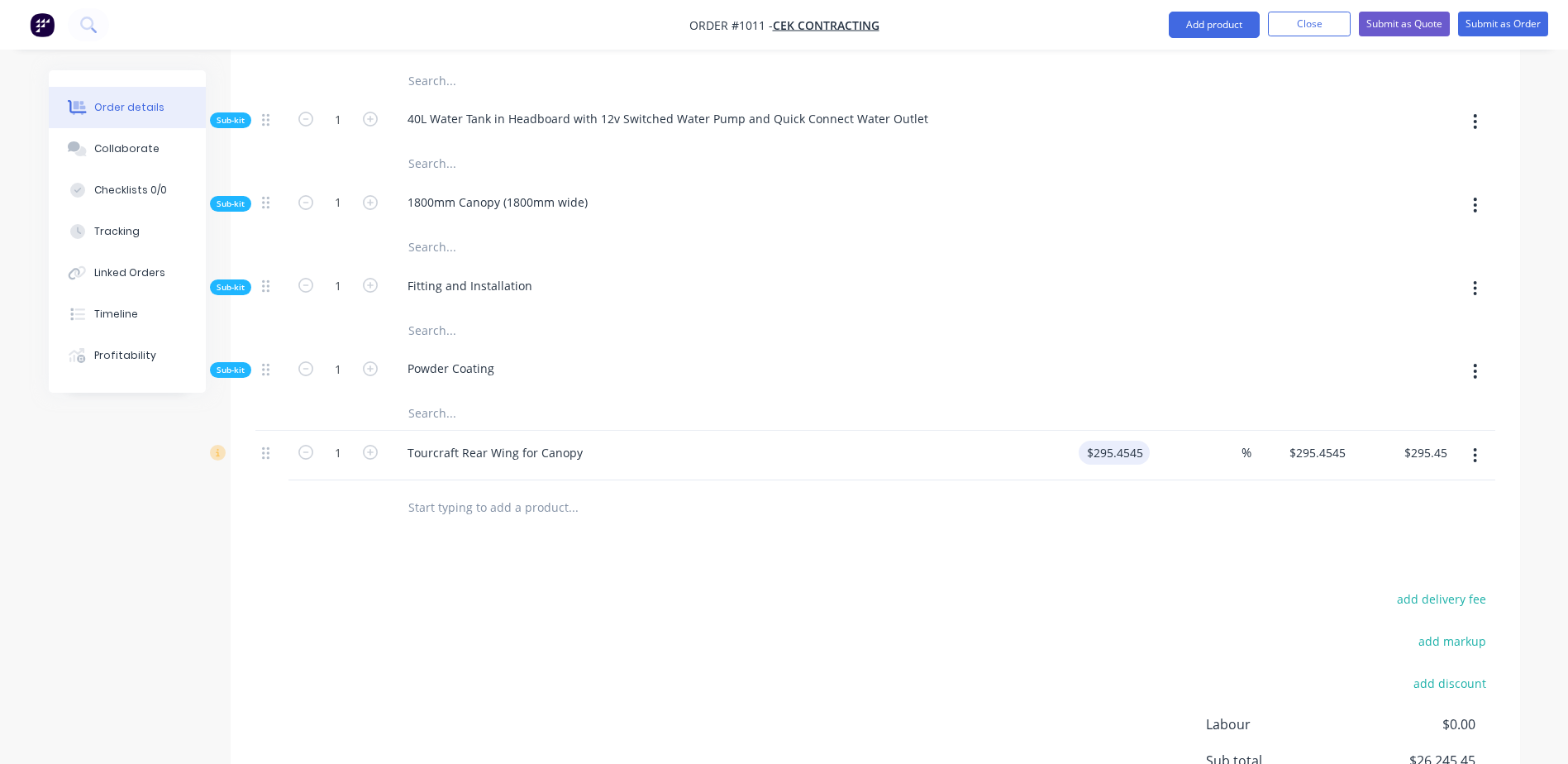
type input "295.4545"
click at [1092, 440] on input "295.4545" at bounding box center [1117, 452] width 64 height 24
type input "$0.00"
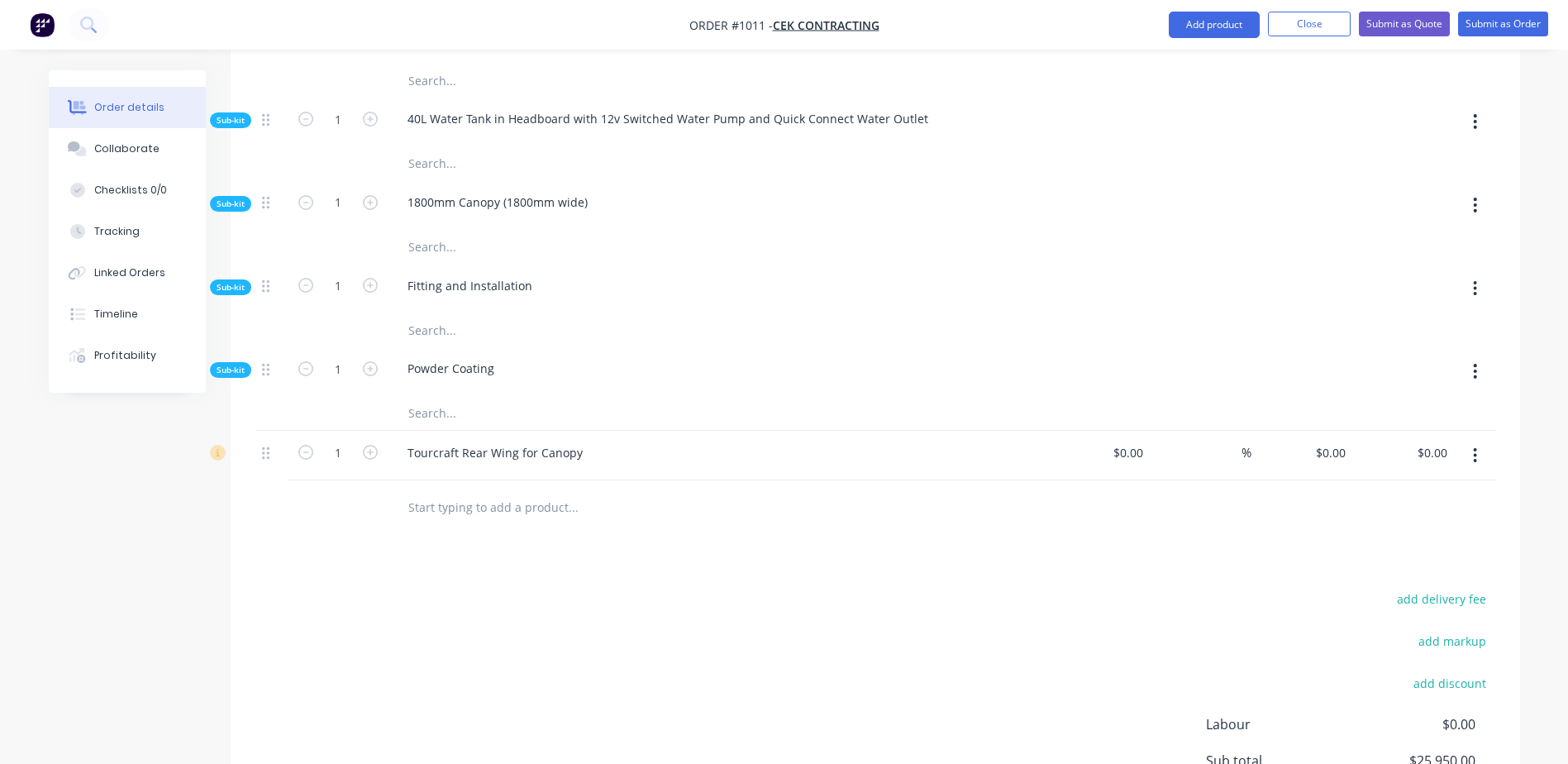
click at [458, 490] on input "text" at bounding box center [572, 507] width 330 height 34
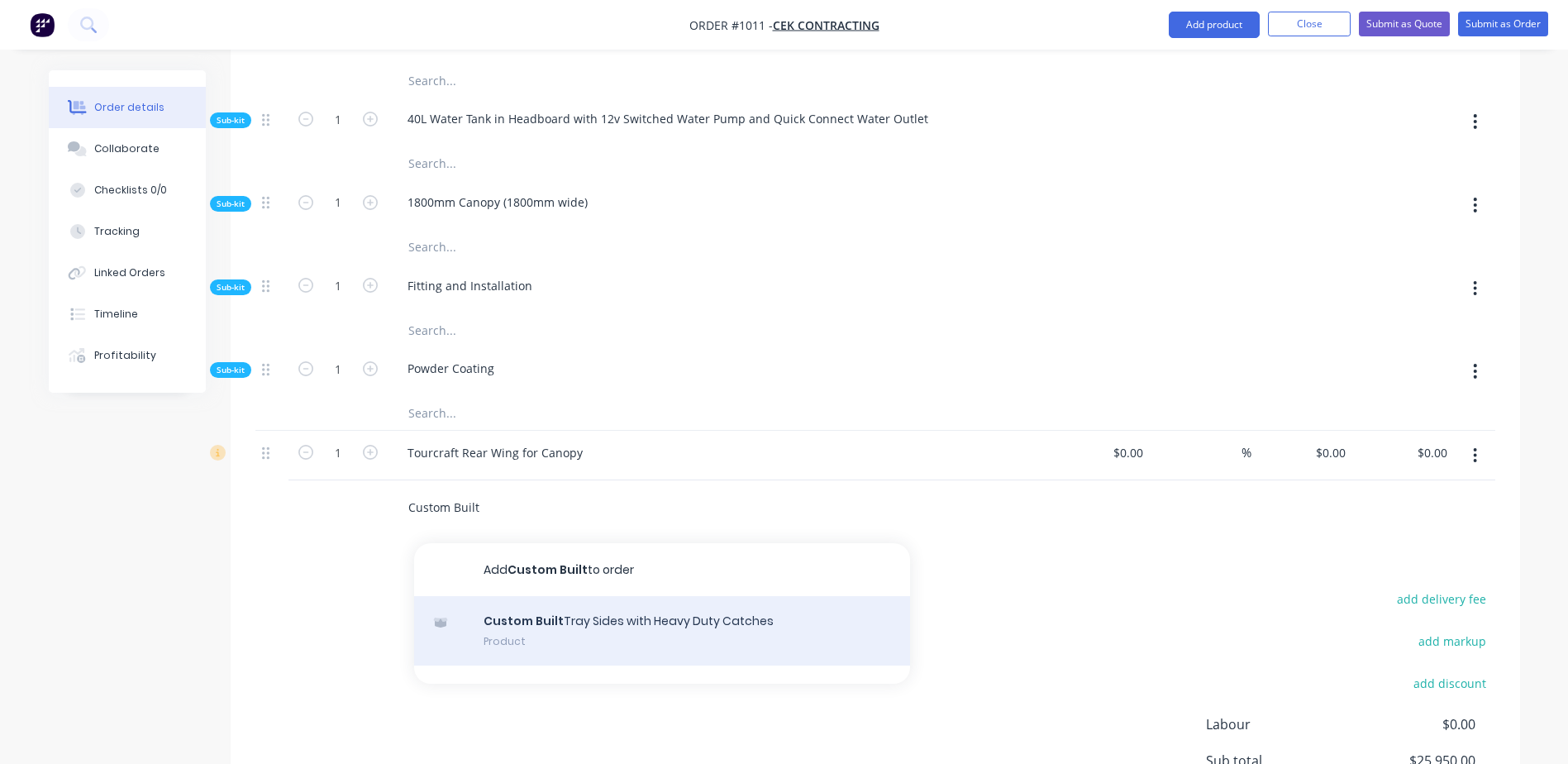
type input "Custom Built"
click at [677, 596] on div "Custom Built Tray Sides with Heavy Duty Catches Product" at bounding box center [662, 630] width 496 height 70
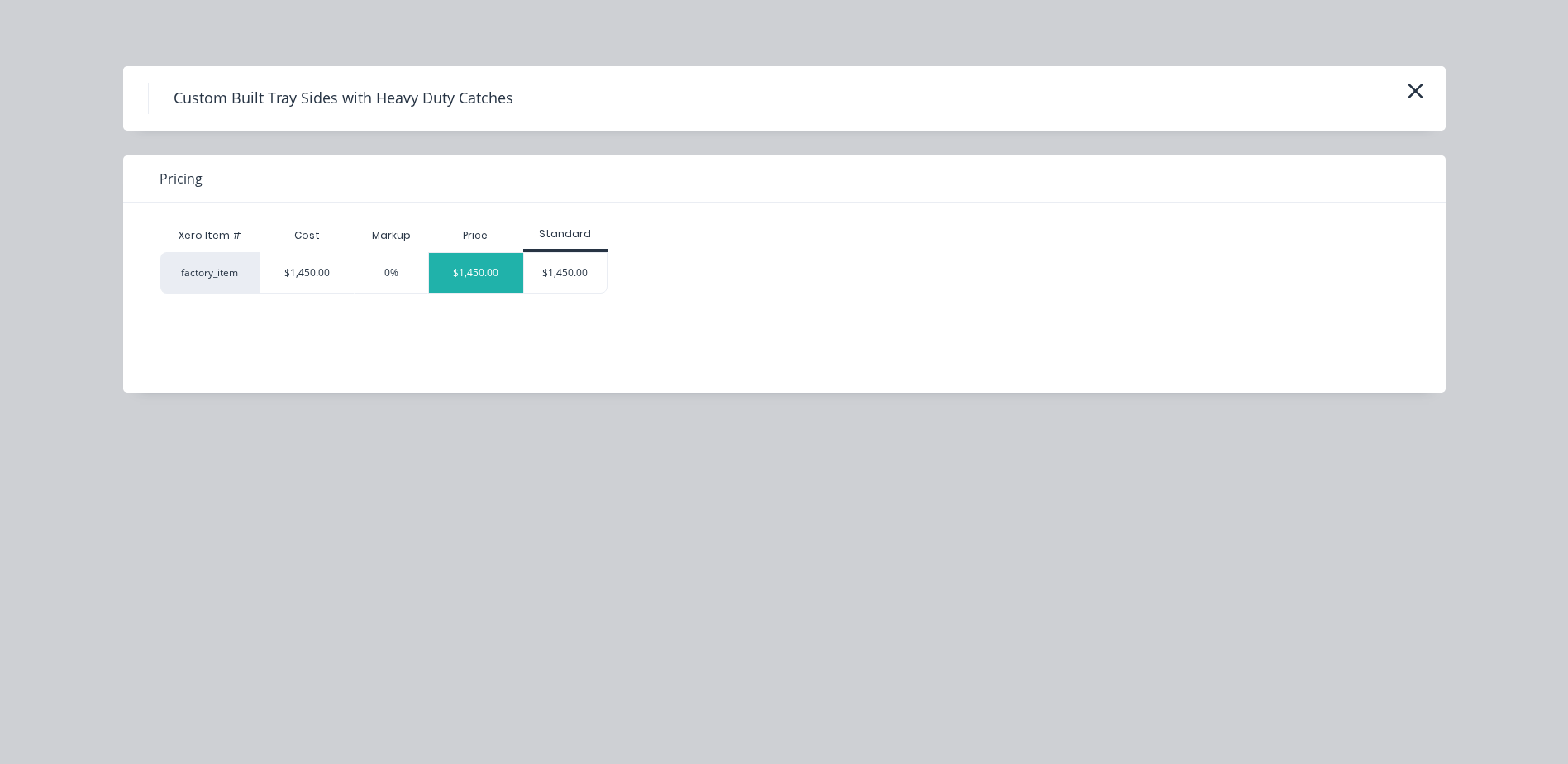
click at [508, 278] on div "$1,450.00" at bounding box center [476, 273] width 94 height 40
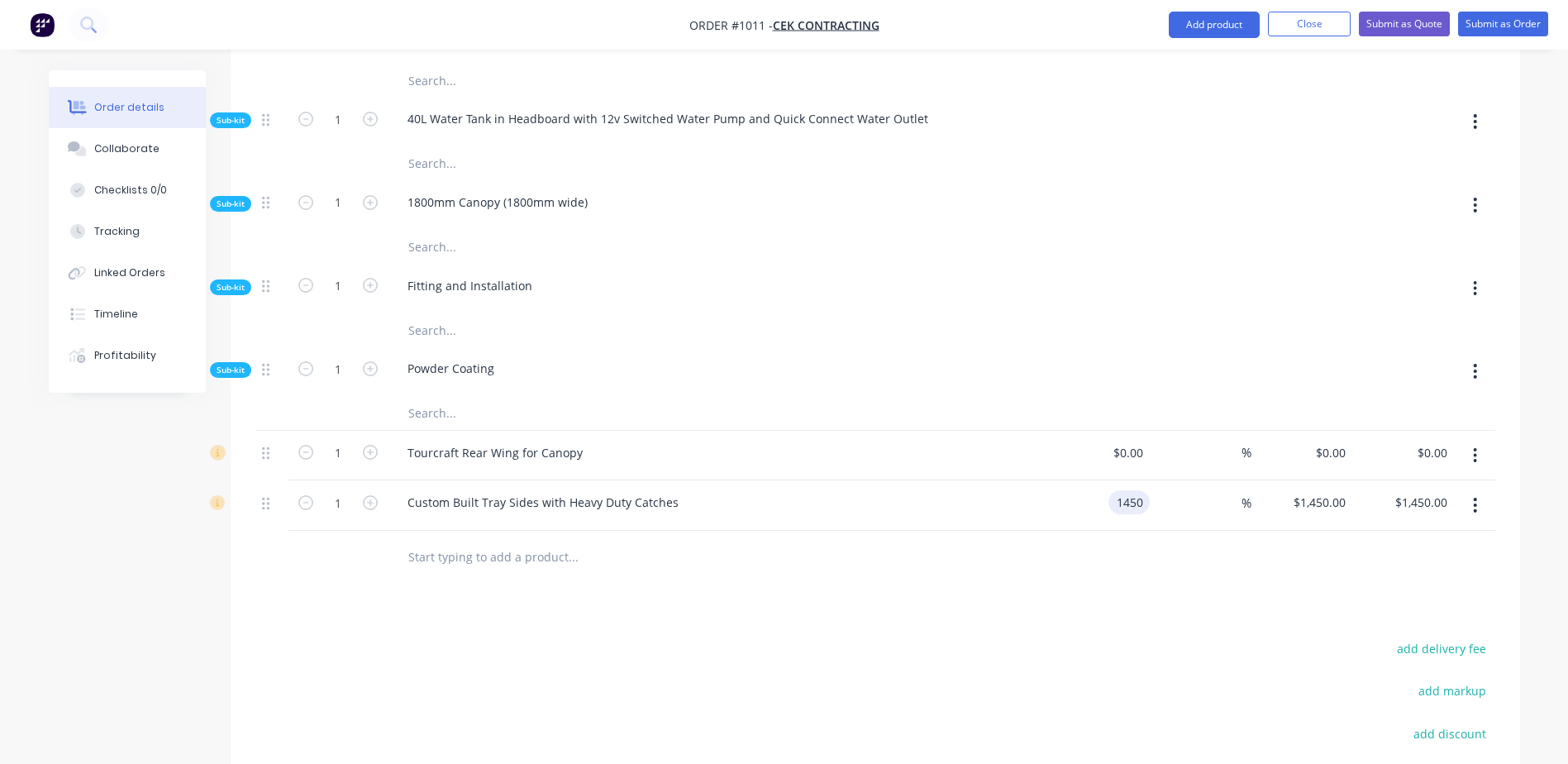
click at [1129, 490] on input "1450" at bounding box center [1132, 503] width 34 height 24
type input "$0.00"
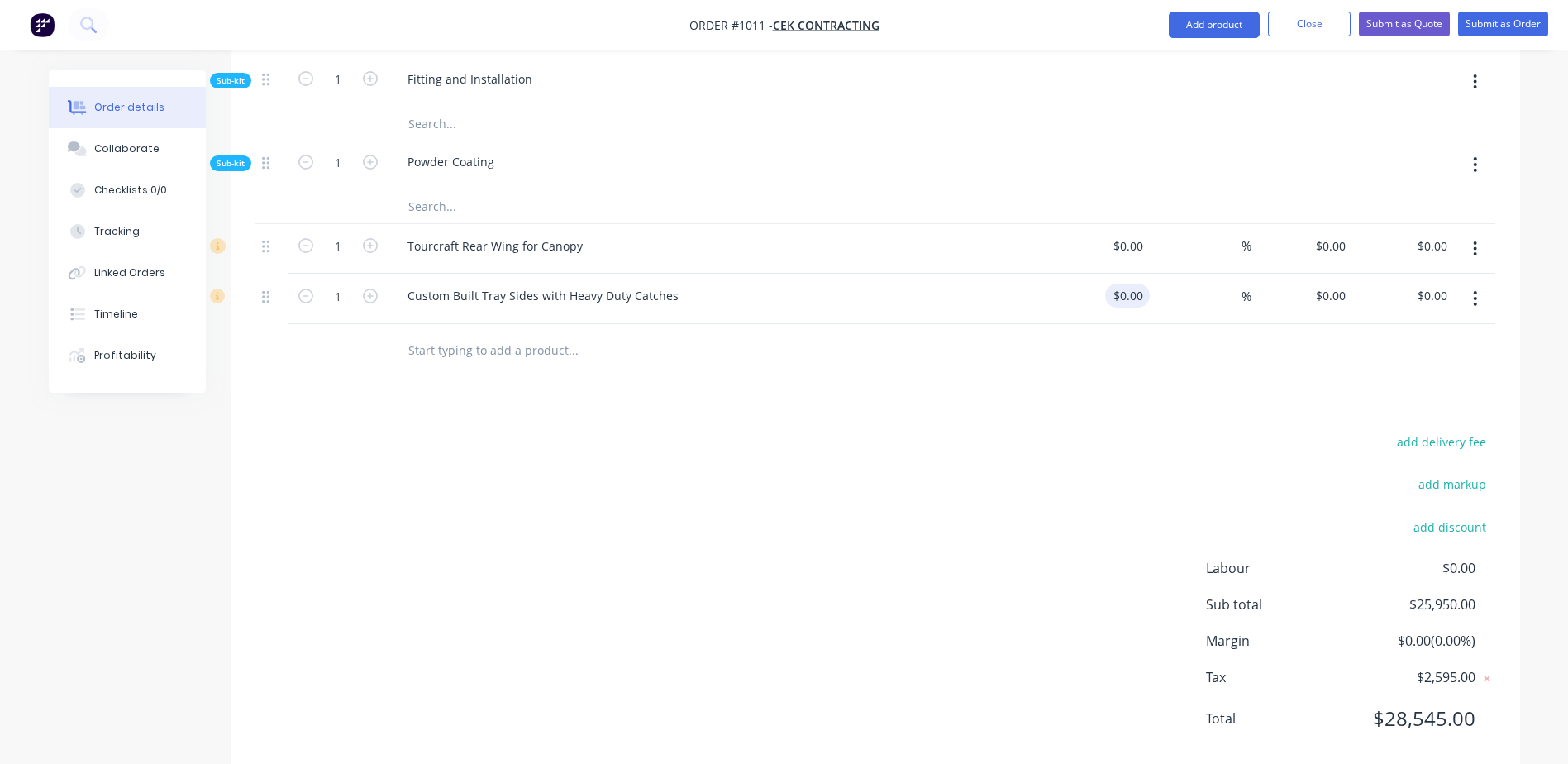
scroll to position [1789, 0]
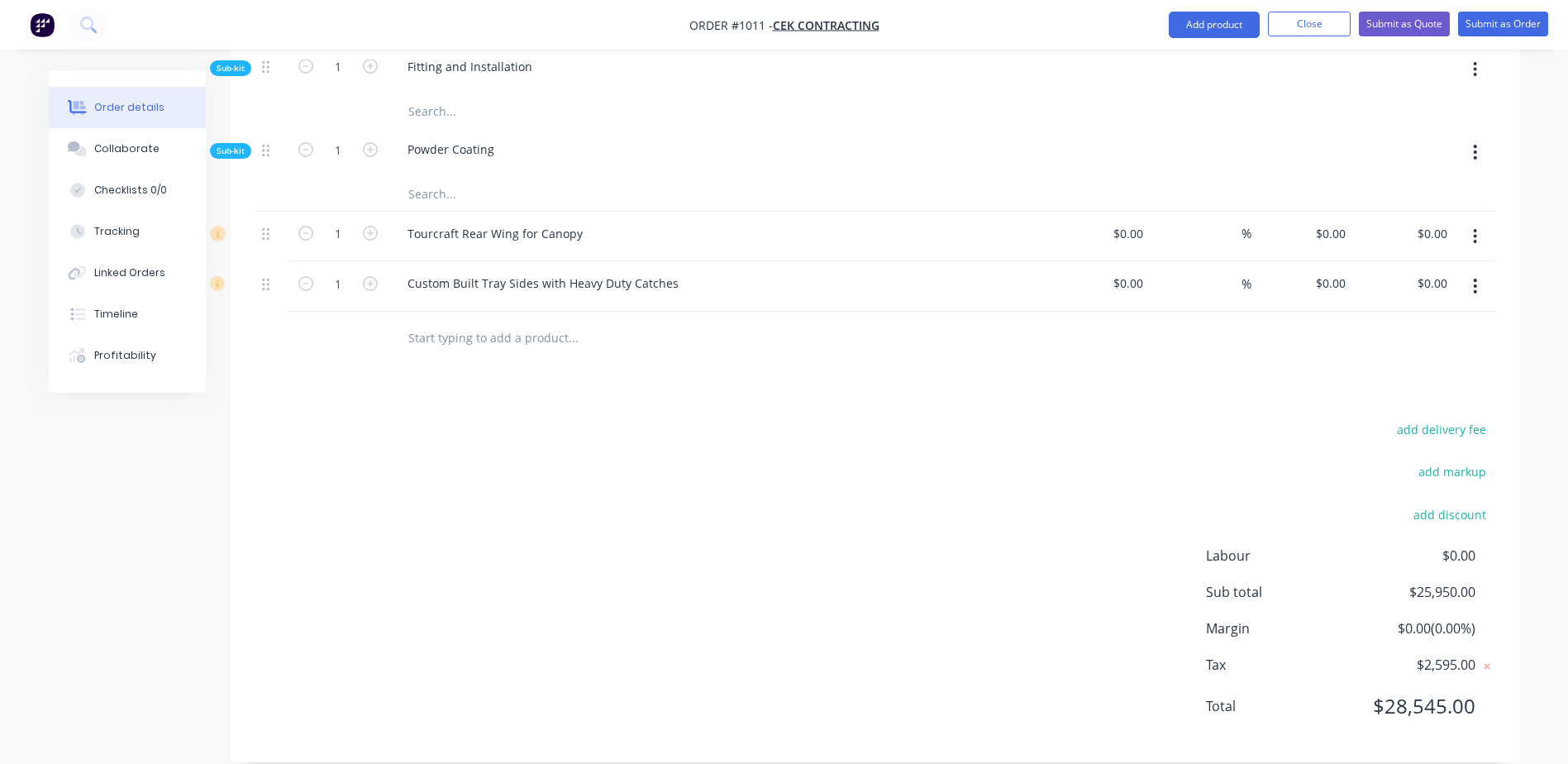
click at [444, 321] on input "text" at bounding box center [572, 338] width 330 height 34
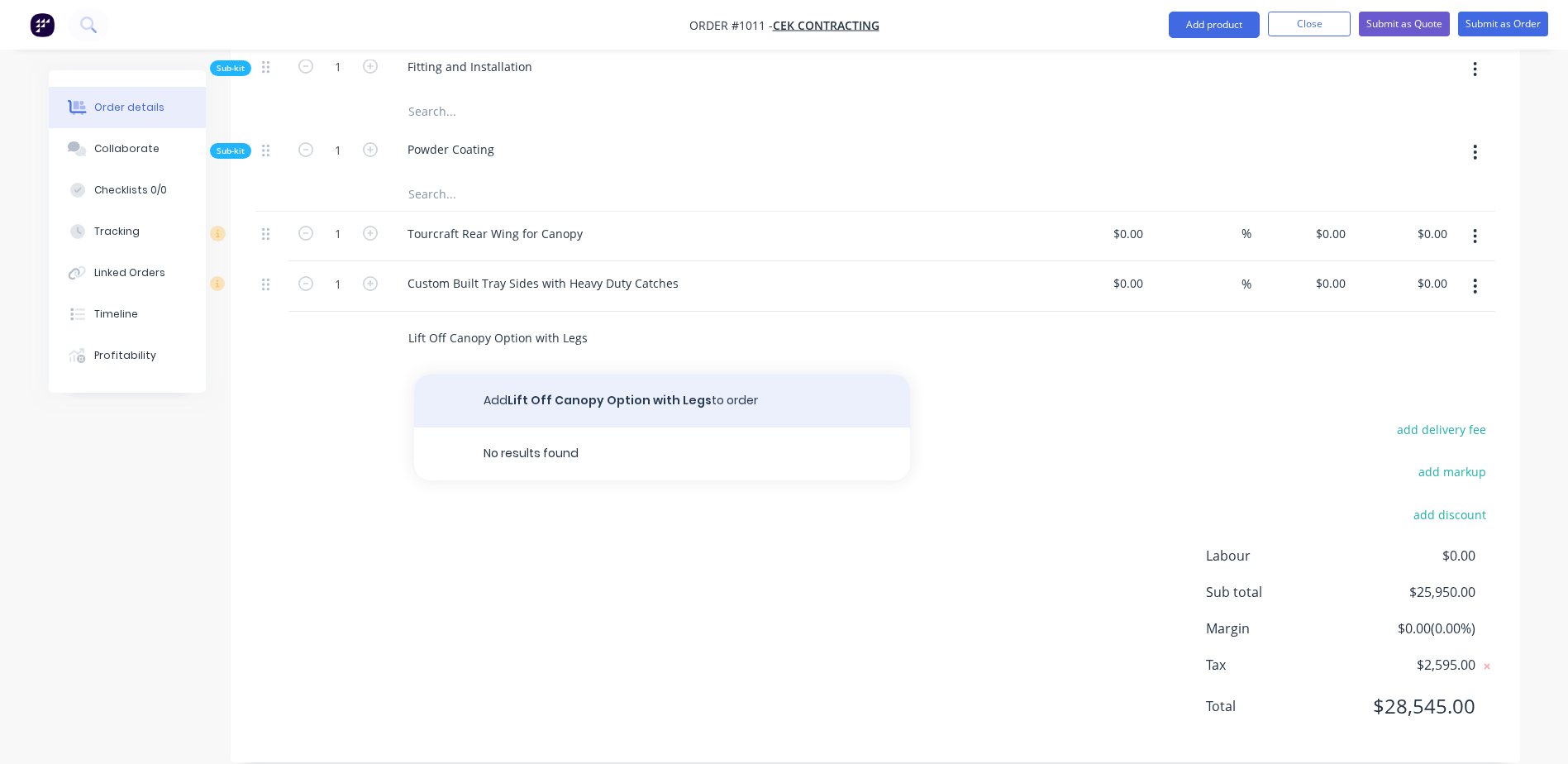
type input "Lift Off Canopy Option with Legs"
click at [529, 380] on button "Add Lift Off Canopy Option with Legs to order" at bounding box center [662, 400] width 496 height 53
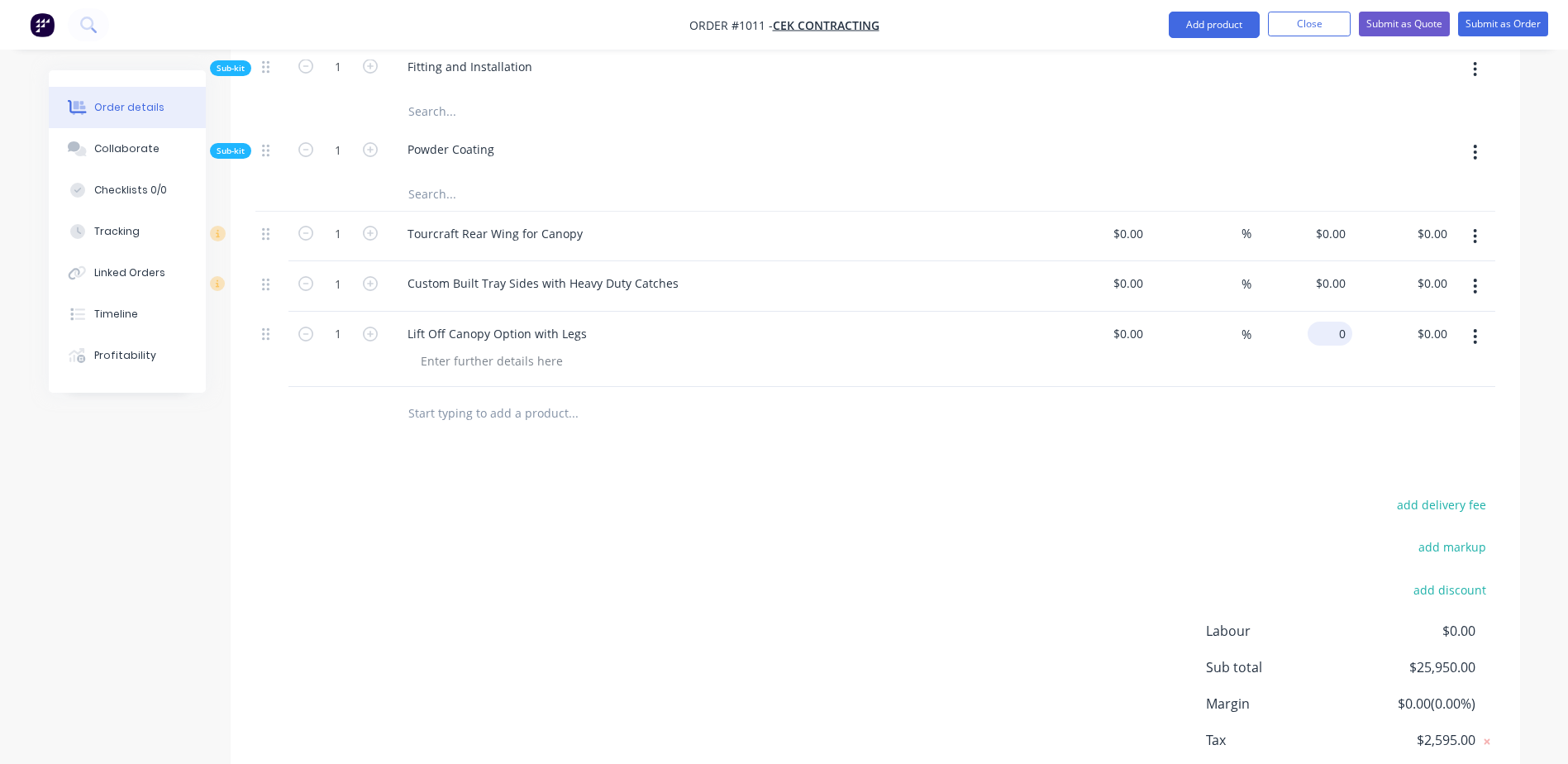
click at [1319, 312] on div "0 $0.00" at bounding box center [1302, 349] width 101 height 75
type input "$1,090.909"
type input "1090.91"
type input "$1,090.91"
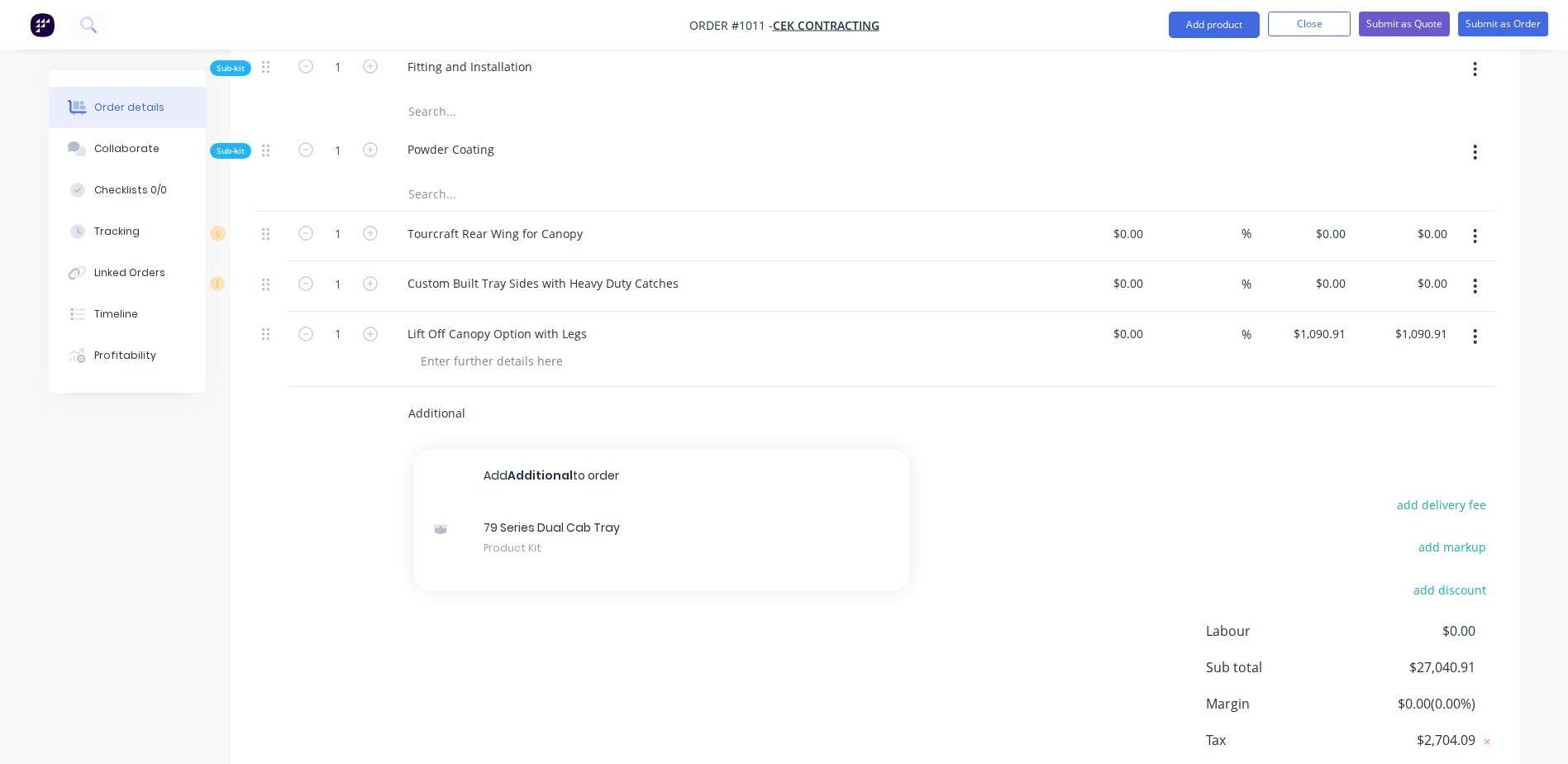
drag, startPoint x: 476, startPoint y: 398, endPoint x: 388, endPoint y: 389, distance: 88.5
click at [388, 389] on div "Additional Add Additional to order 79 Series Dual Cab Tray Product Kit" at bounding box center [685, 414] width 595 height 54
paste input "65L Undertray Water Tank with 2nd Deckwash Fitting for Gravity Feed and Pressur…"
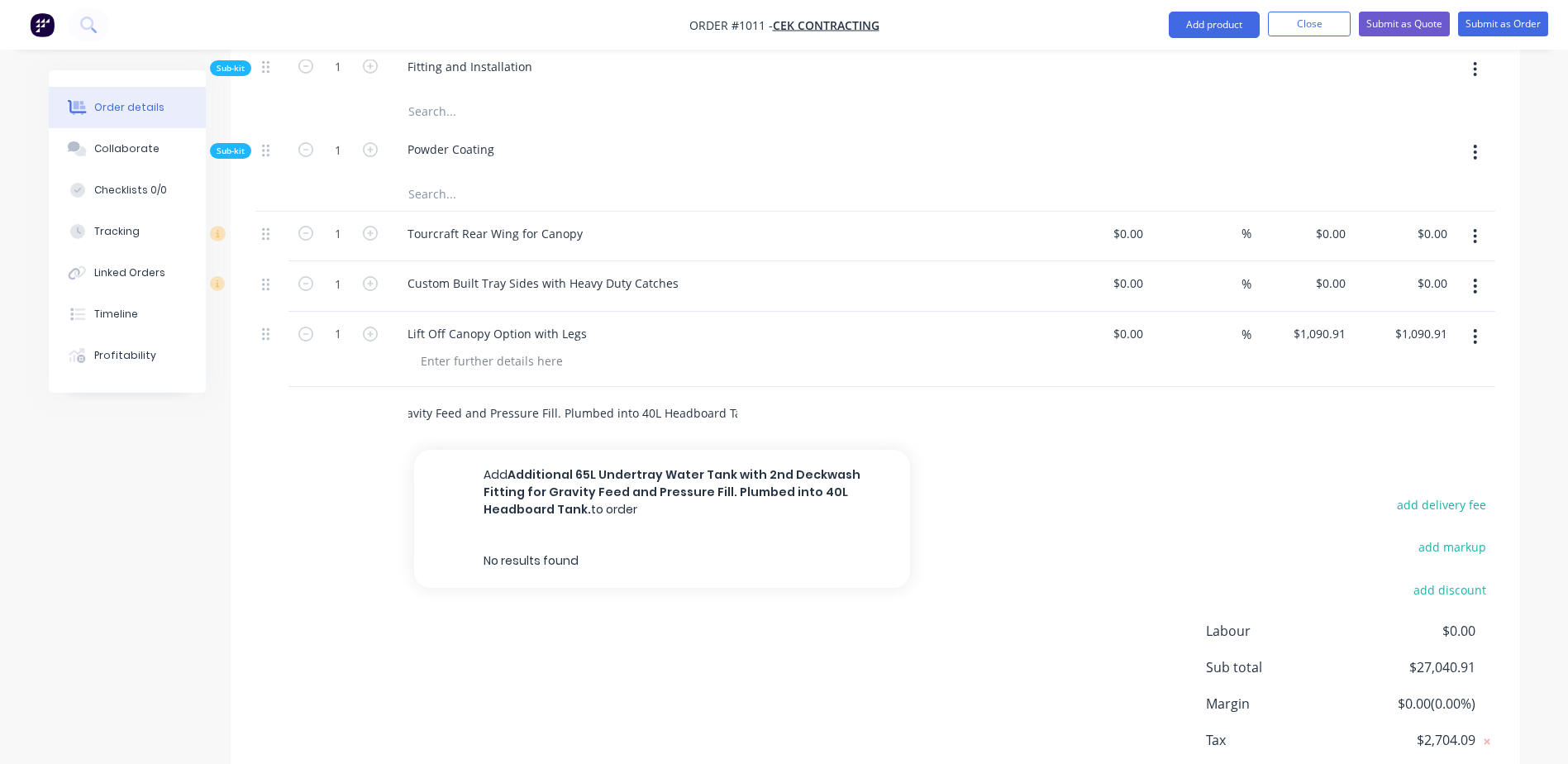
scroll to position [0, 386]
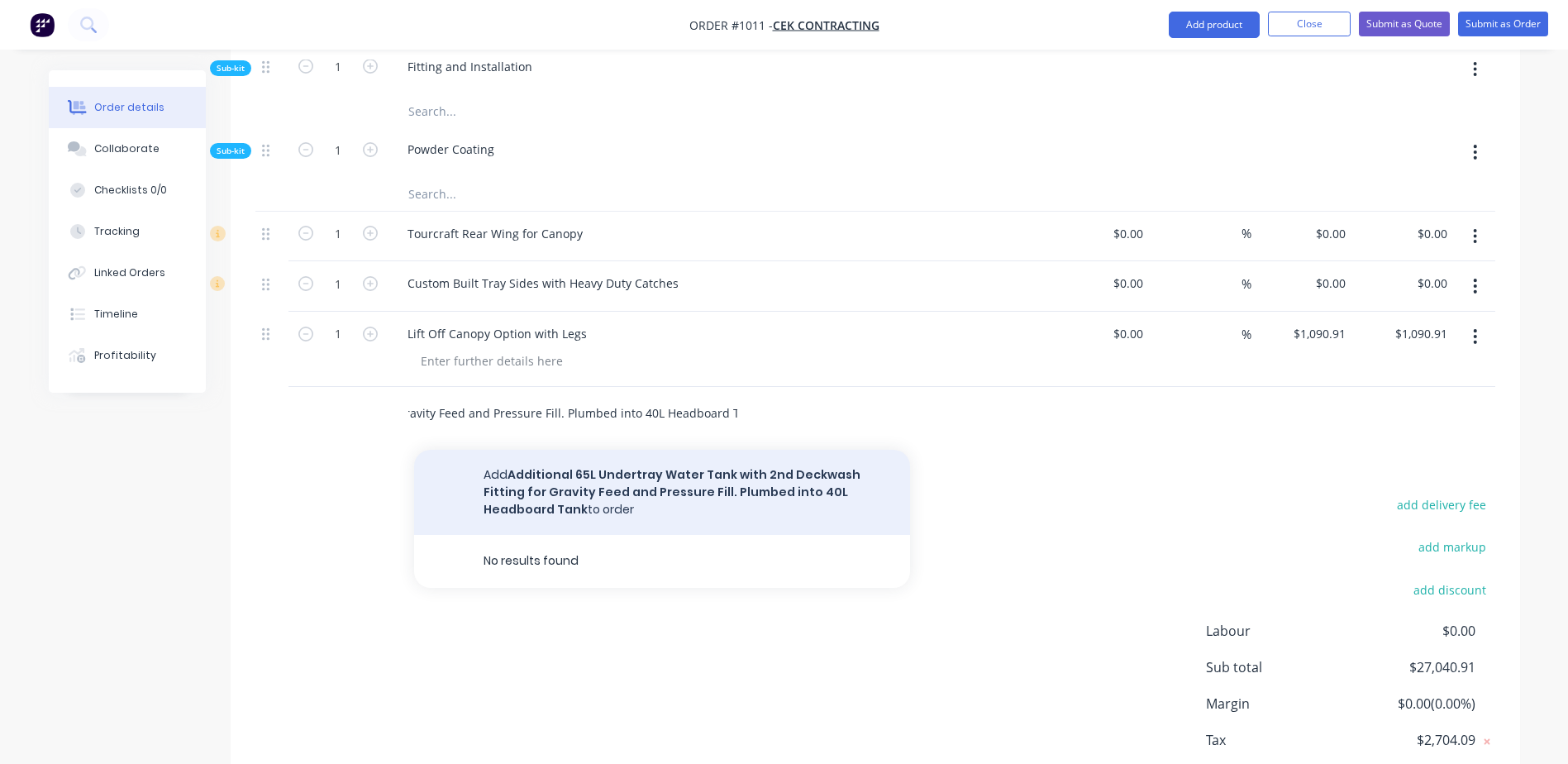
type input "Additional 65L Undertray Water Tank with 2nd Deckwash Fitting for Gravity Feed …"
click at [547, 481] on button "Add Additional 65L Undertray Water Tank with 2nd Deckwash Fitting for Gravity F…" at bounding box center [662, 491] width 496 height 85
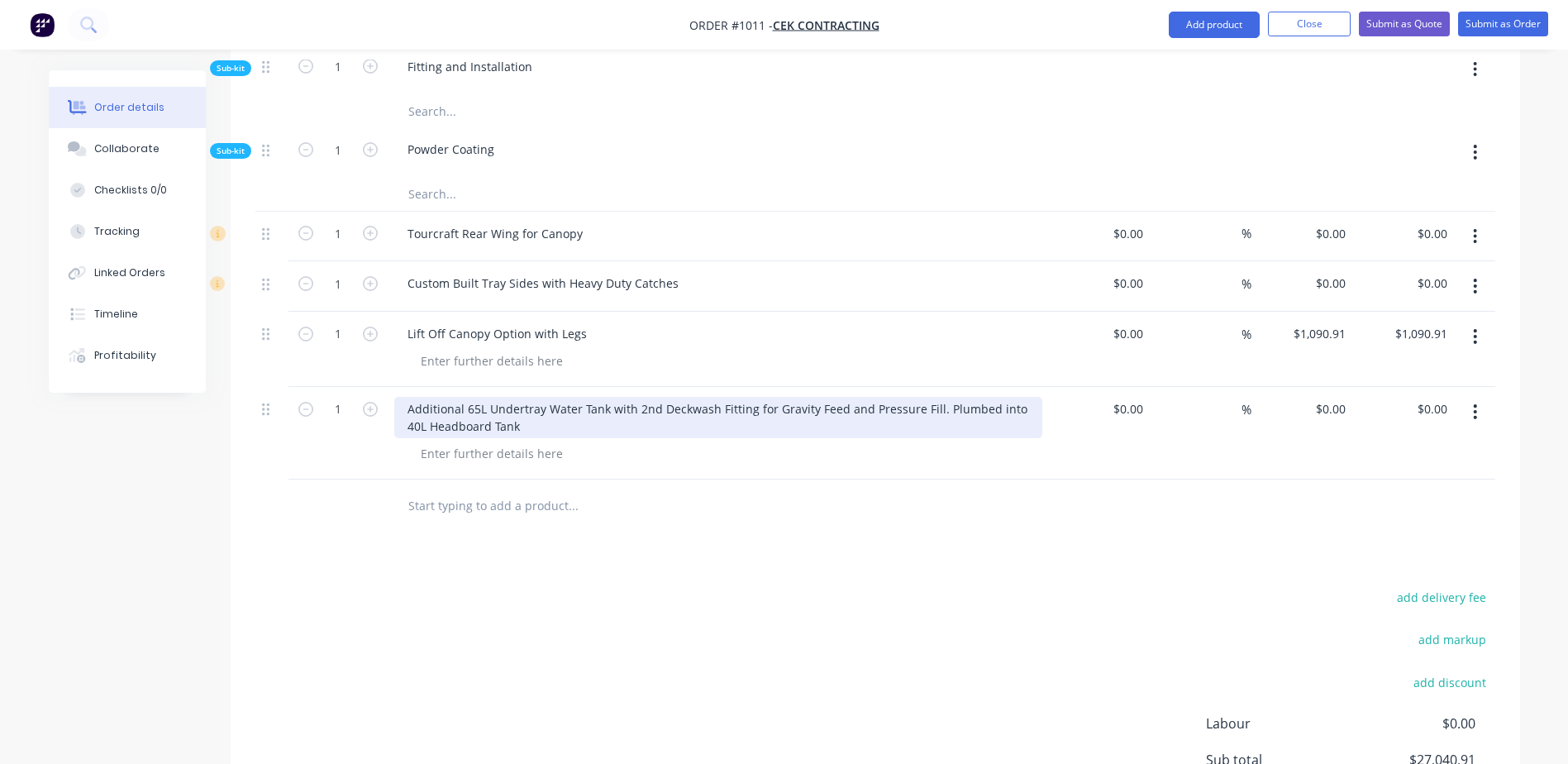
click at [934, 396] on div "Additional 65L Undertray Water Tank with 2nd Deckwash Fitting for Gravity Feed …" at bounding box center [718, 417] width 648 height 41
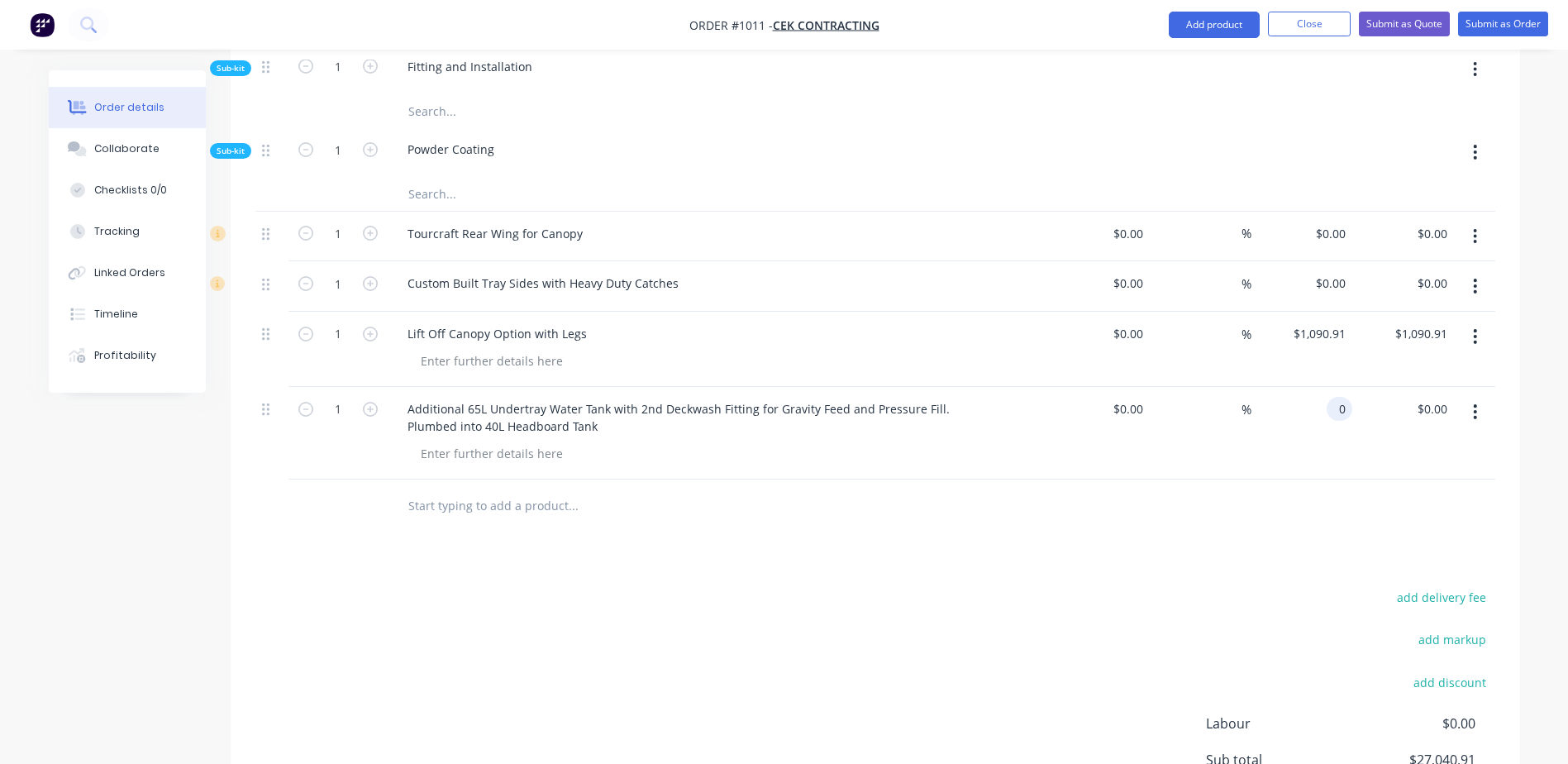
click at [1321, 387] on div "0 0" at bounding box center [1302, 433] width 101 height 92
type input "$704.545"
type input "704.55"
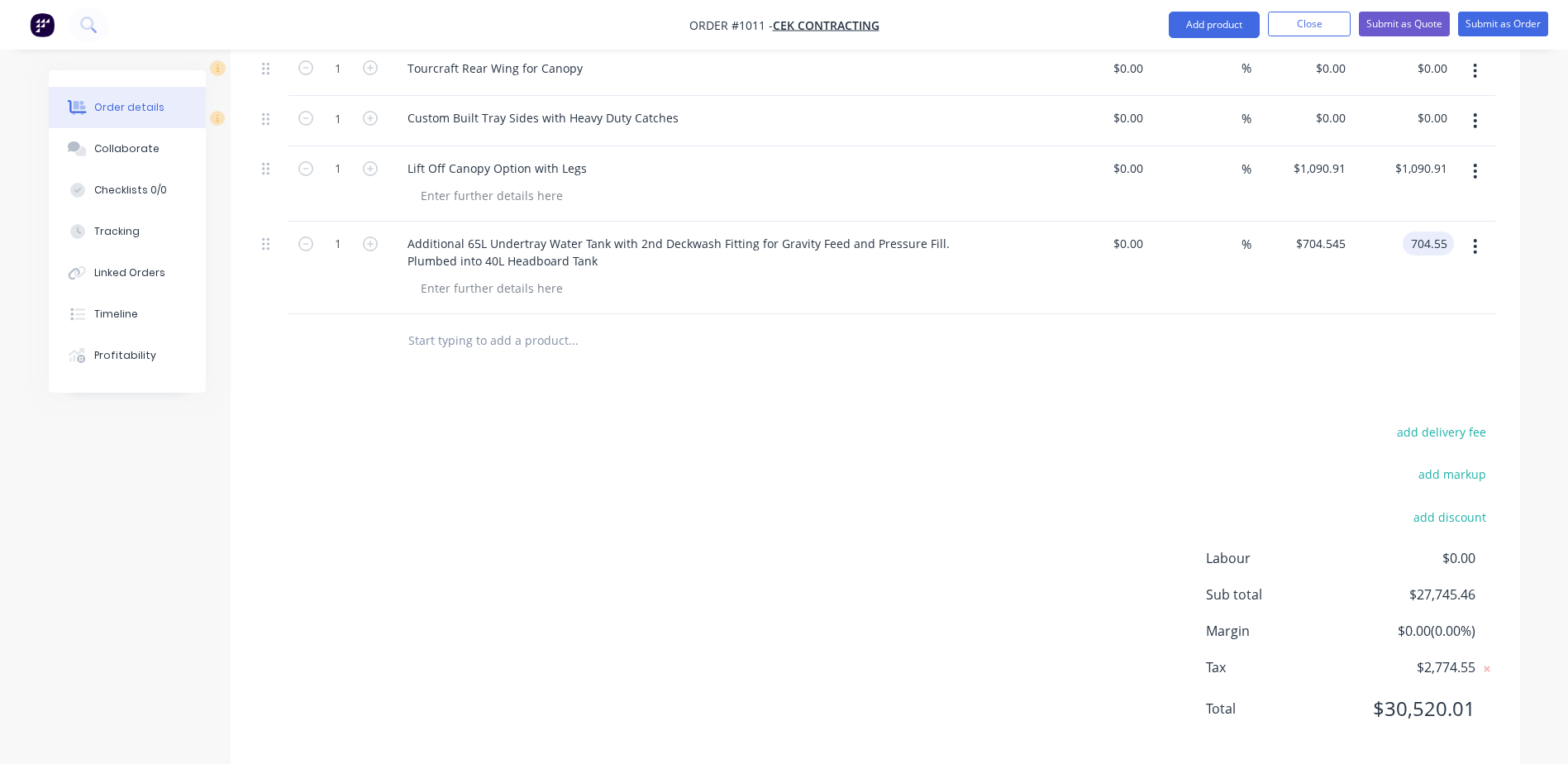
scroll to position [1707, 0]
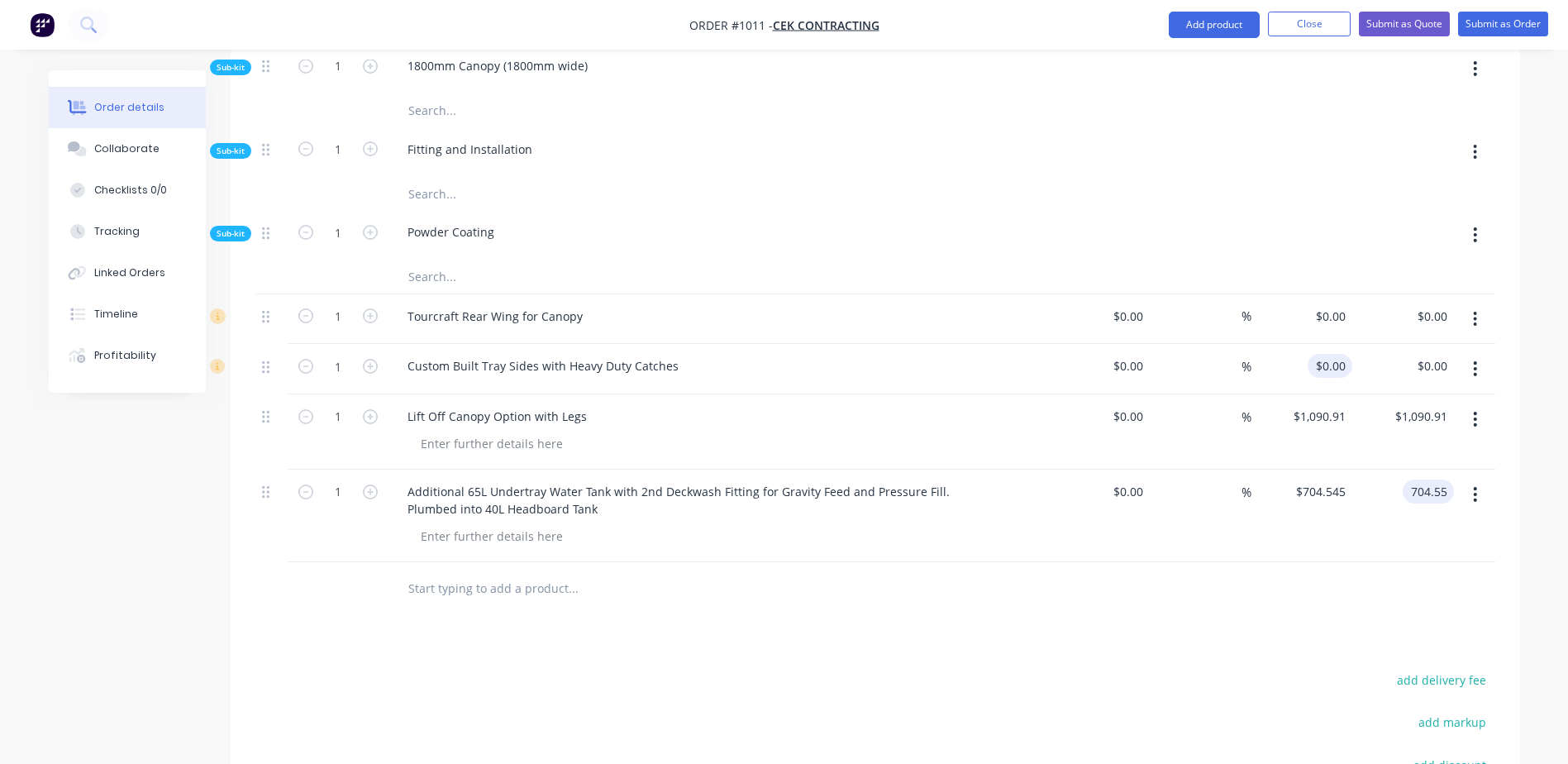
type input "0"
type input "$704.55"
click at [1333, 354] on div "0 $0.00" at bounding box center [1330, 366] width 45 height 24
type input "$1,450.00"
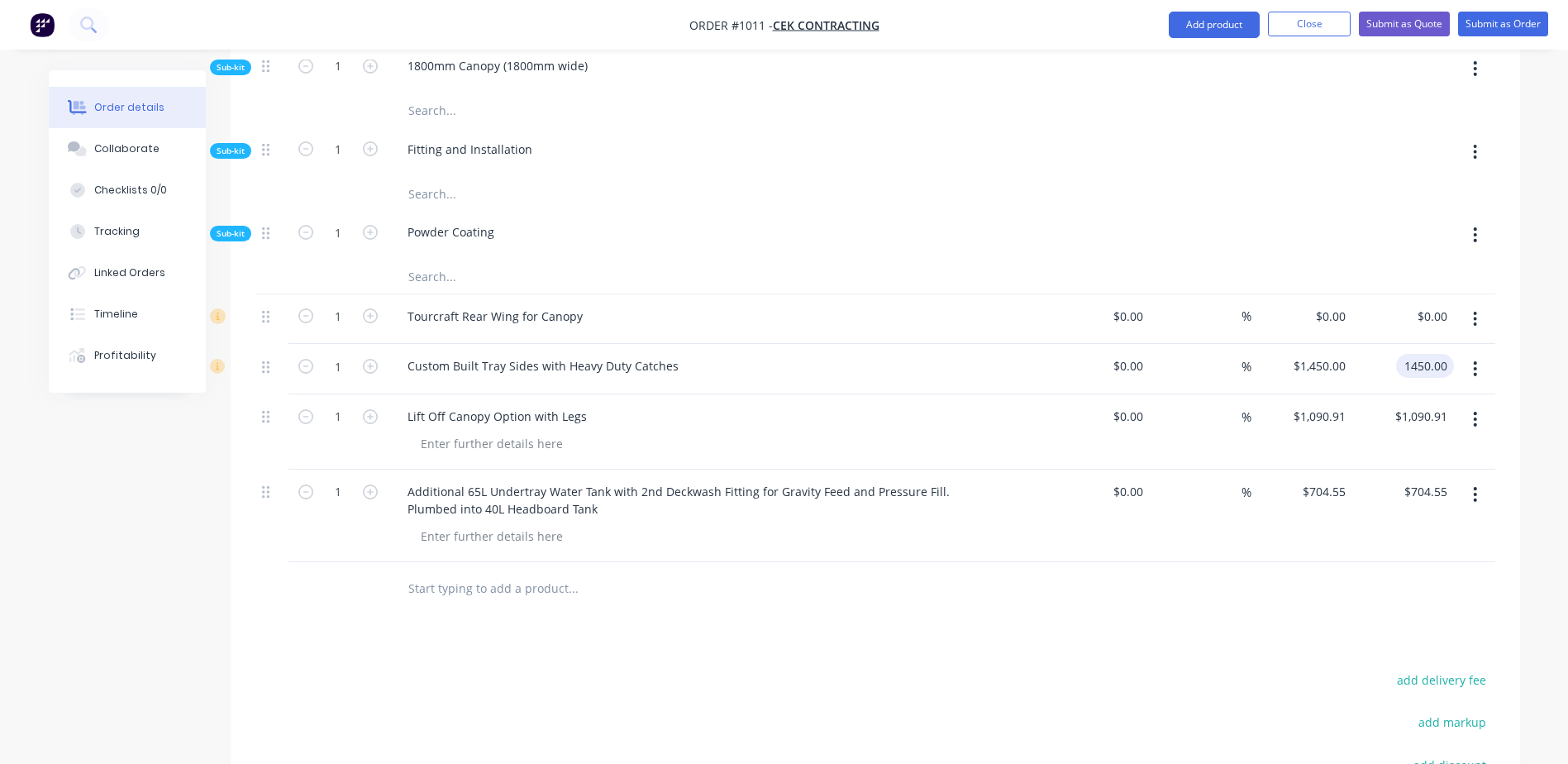
type input "$1,450.00"
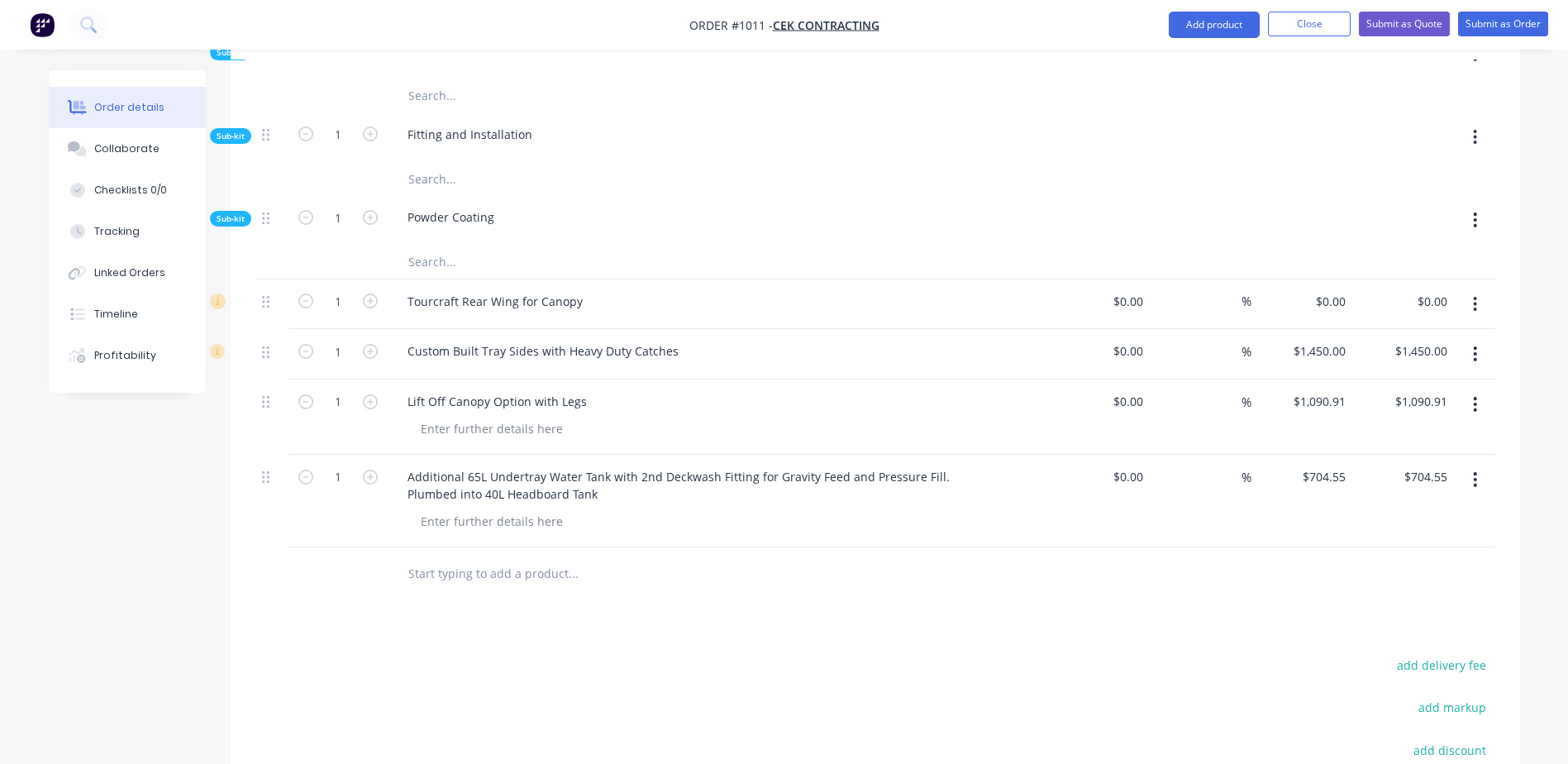
scroll to position [1709, 0]
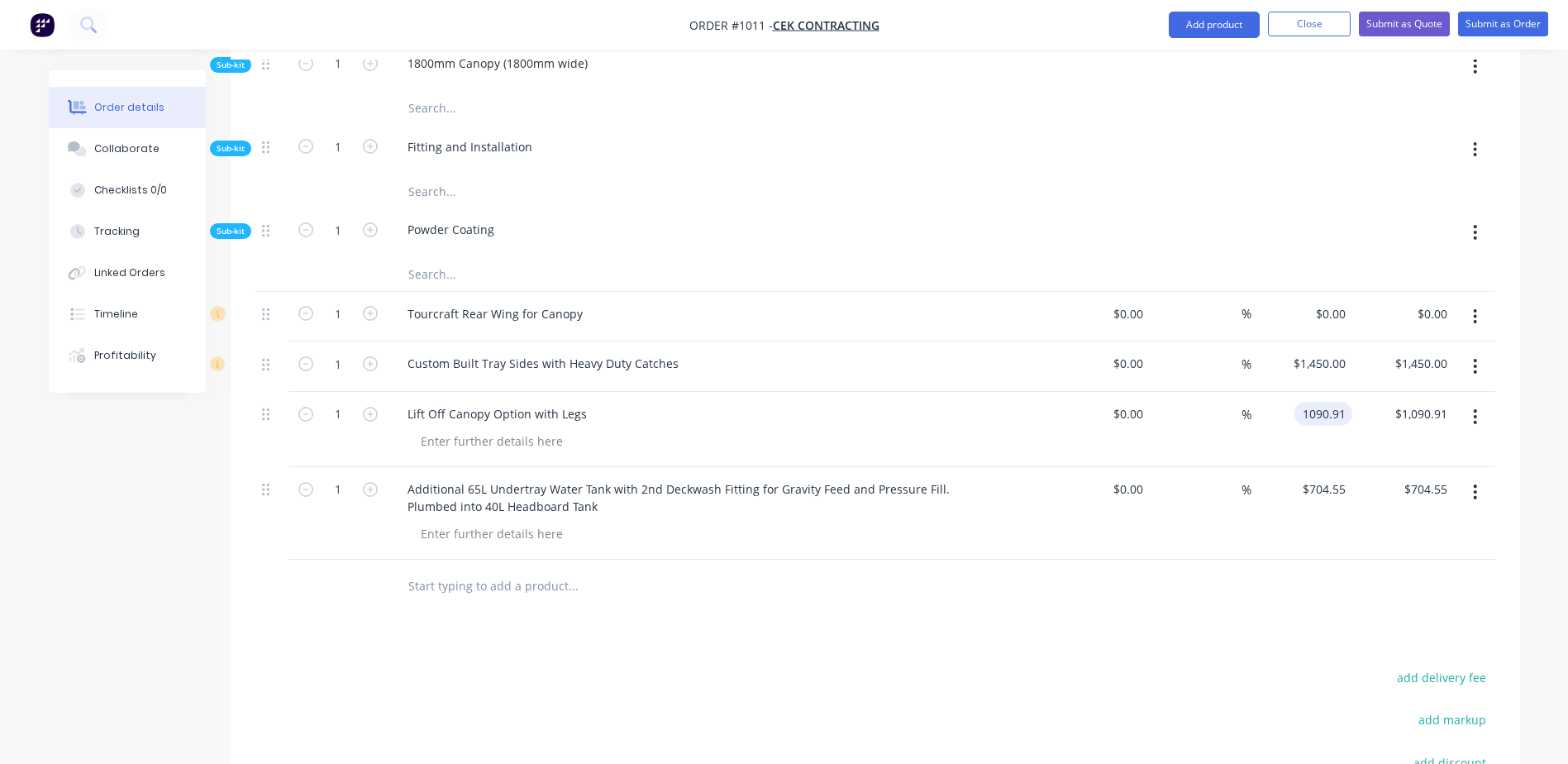
click at [1341, 402] on input "1090.91" at bounding box center [1326, 414] width 51 height 24
click at [1340, 402] on input "1090.91" at bounding box center [1326, 414] width 51 height 24
click at [1346, 402] on input "1090.91" at bounding box center [1326, 414] width 51 height 24
type input "$1,090.90"
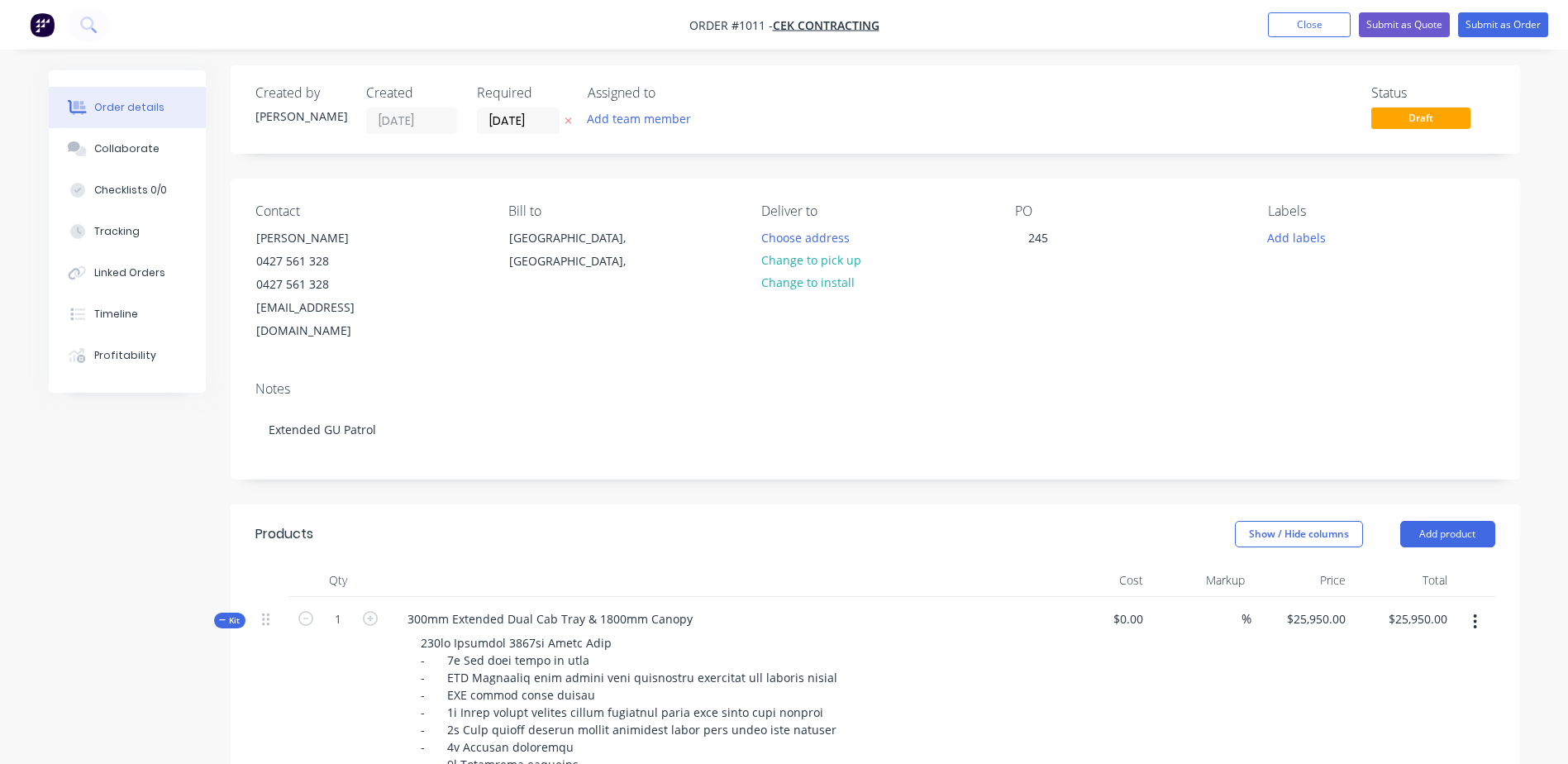
scroll to position [0, 0]
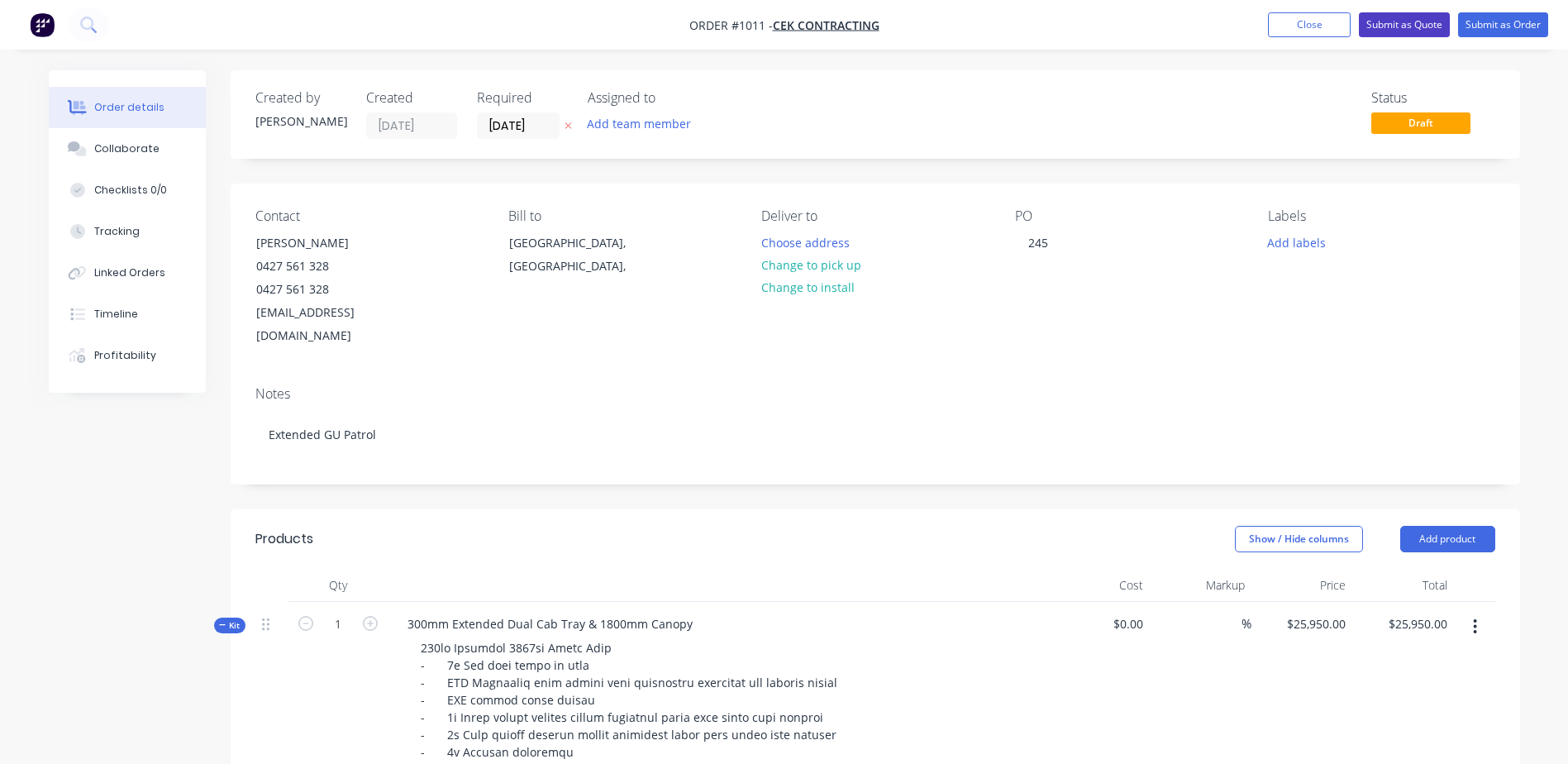
type input "$1,090.90"
click at [1407, 33] on button "Submit as Quote" at bounding box center [1404, 24] width 91 height 25
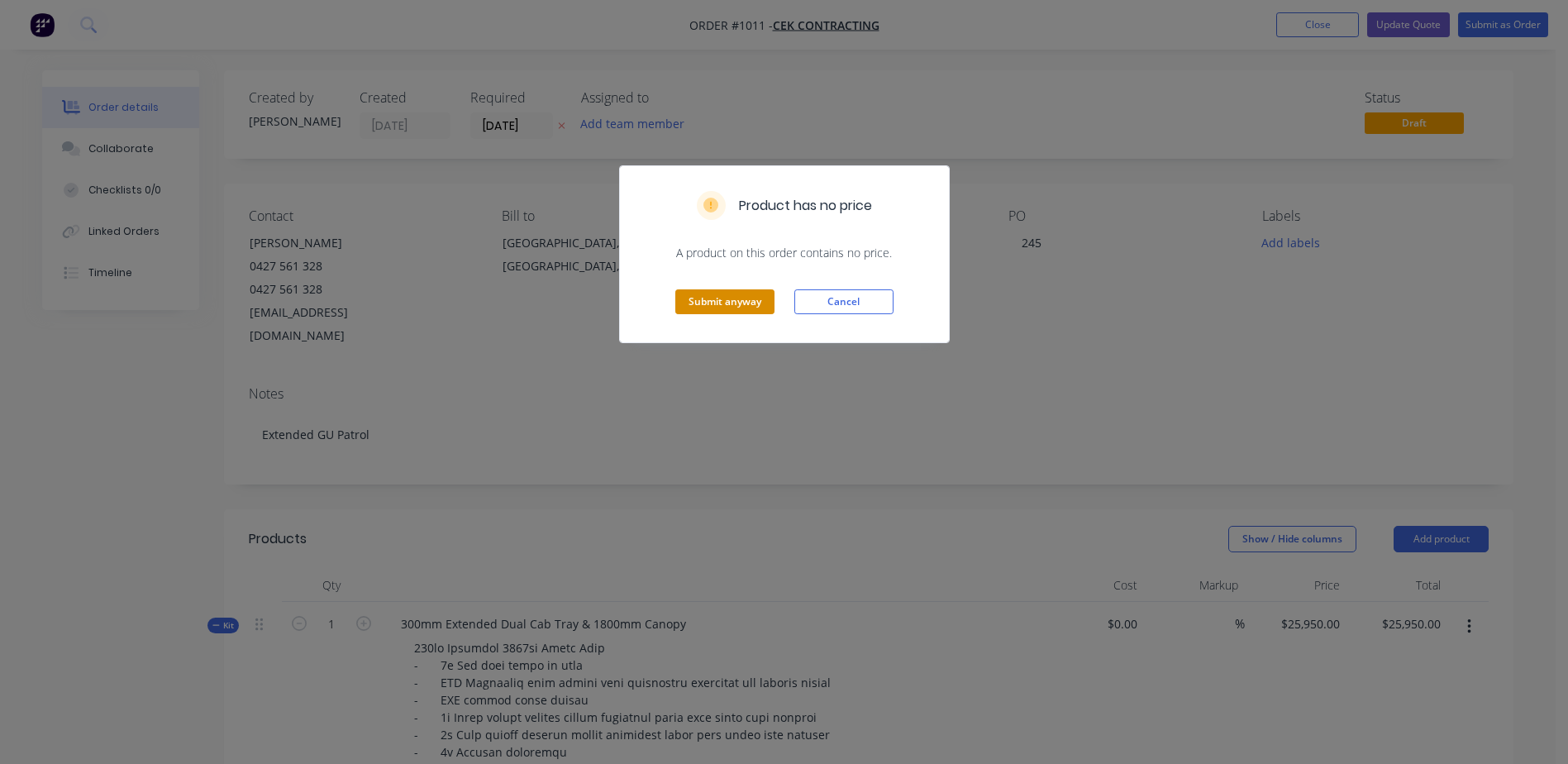
click at [735, 303] on button "Submit anyway" at bounding box center [725, 302] width 100 height 25
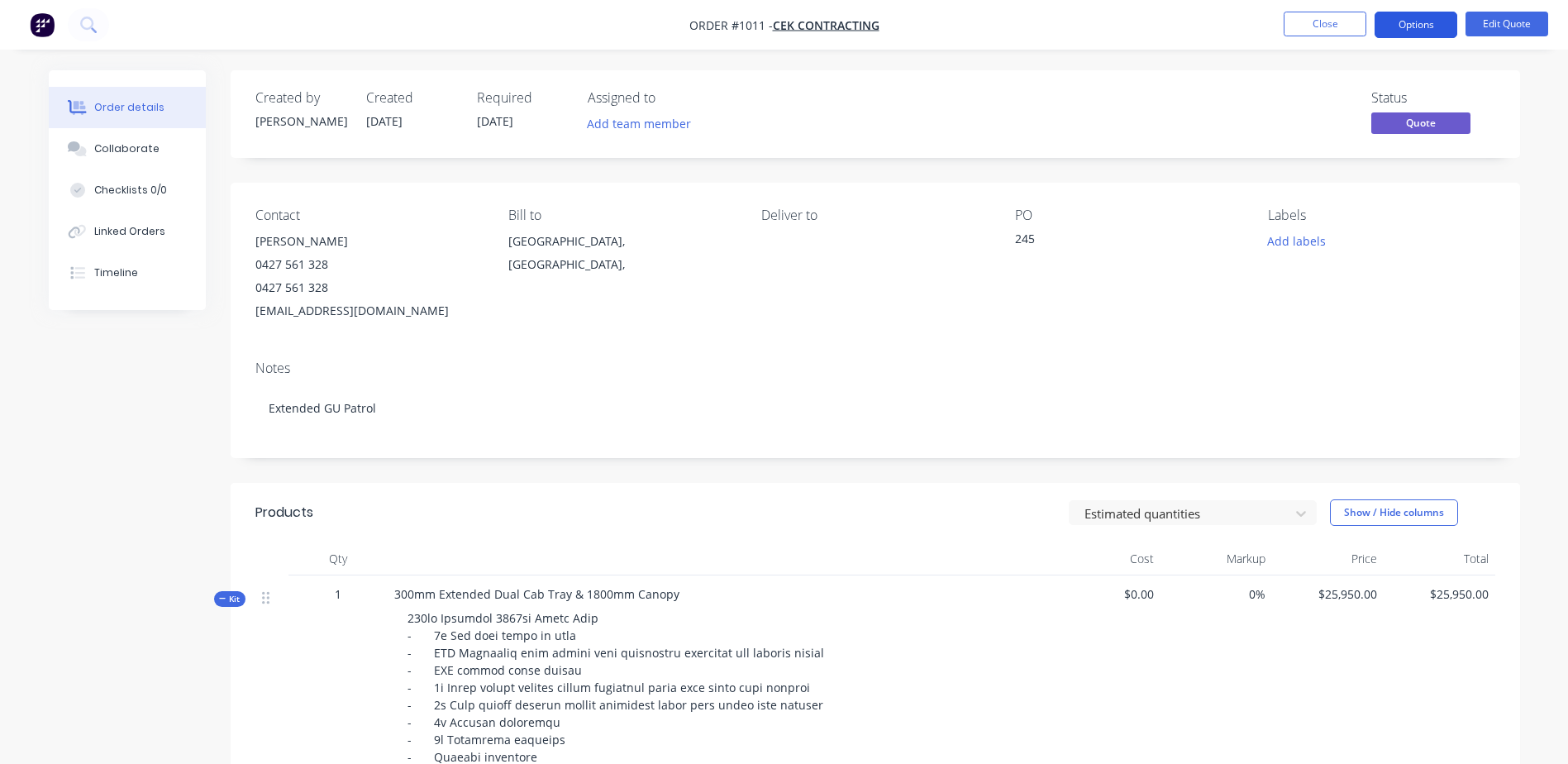
click at [1387, 26] on button "Options" at bounding box center [1415, 24] width 83 height 26
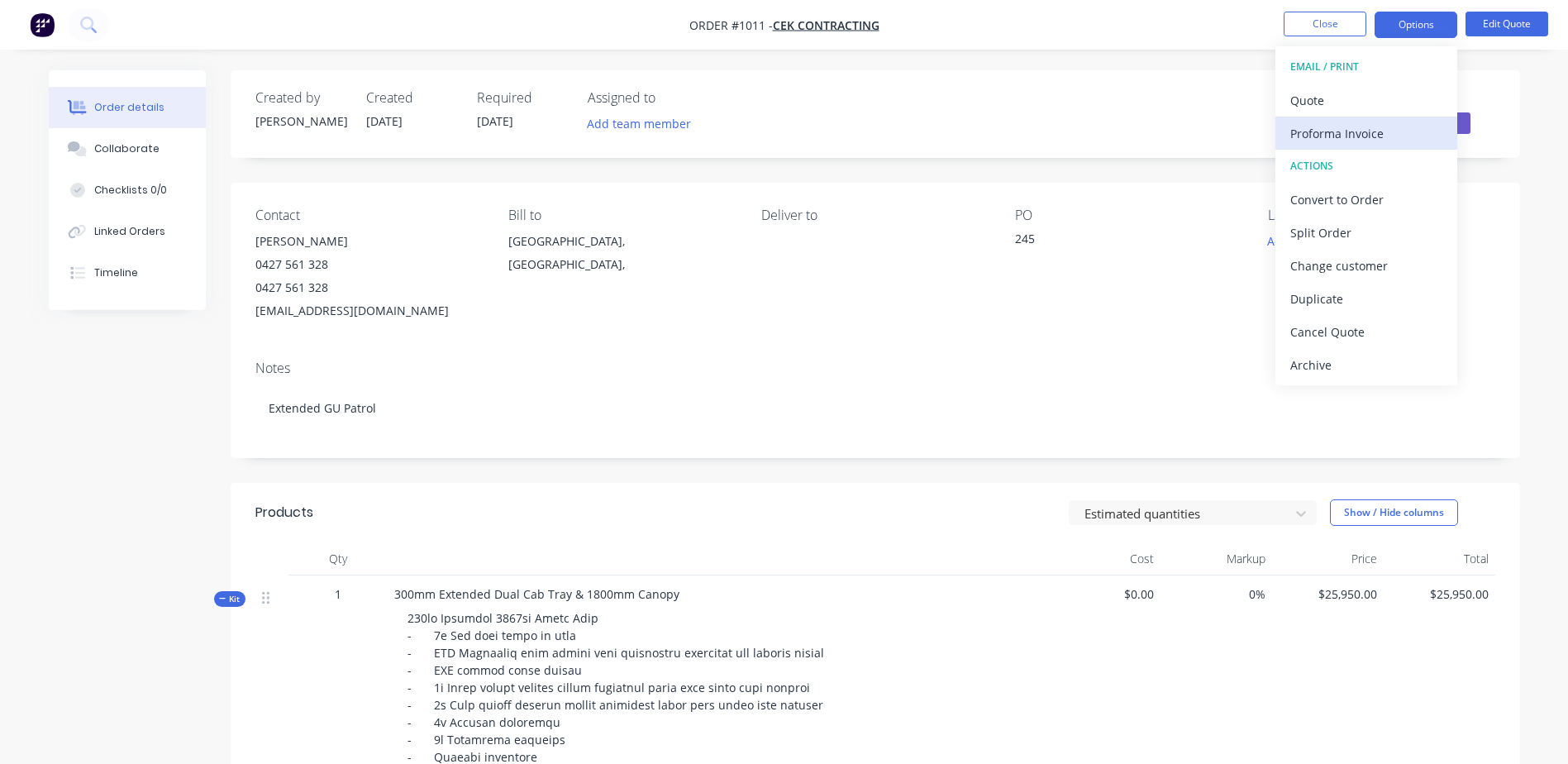
click at [1340, 128] on div "Proforma Invoice" at bounding box center [1365, 134] width 152 height 24
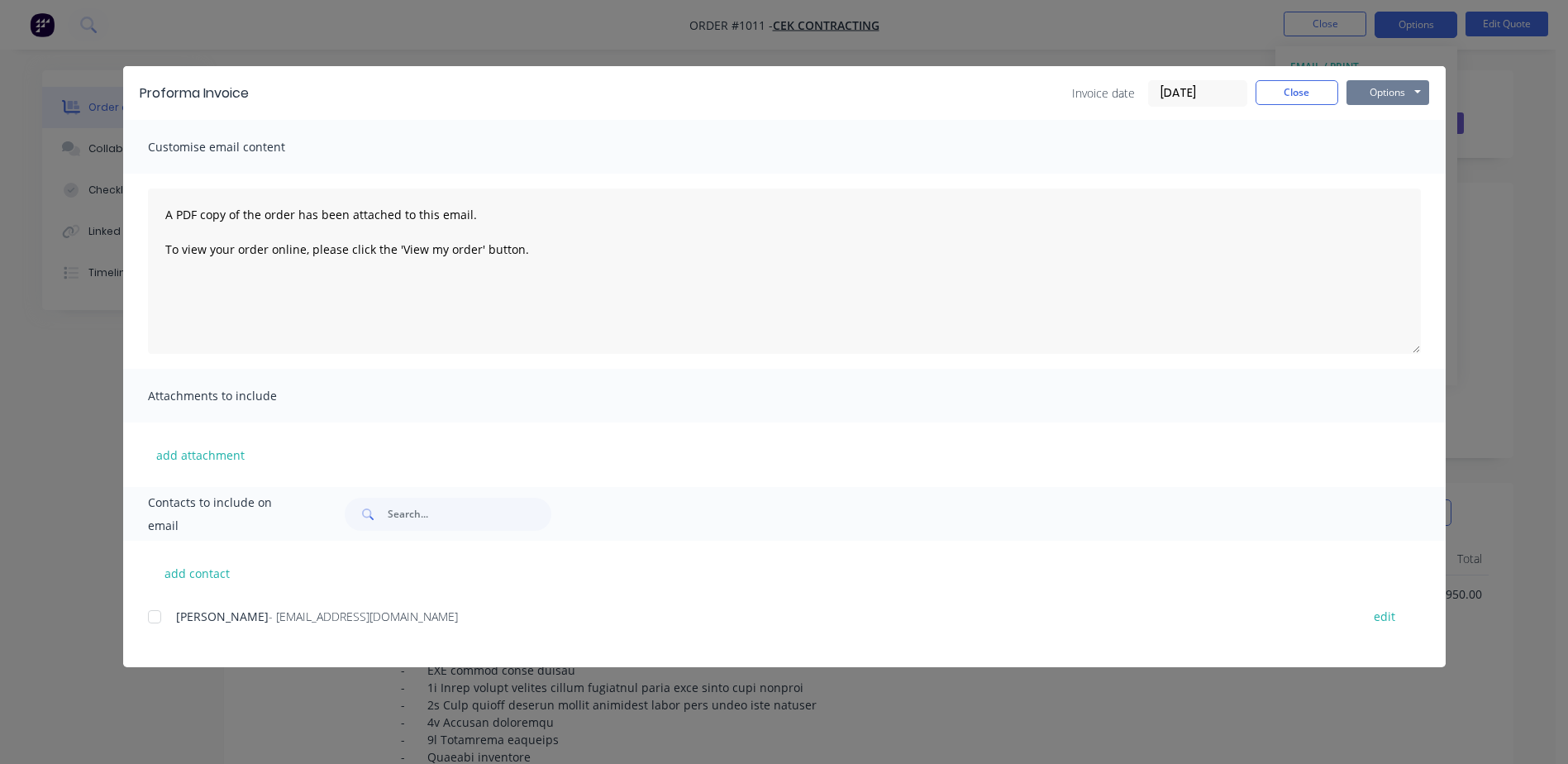
click at [1379, 92] on button "Options" at bounding box center [1387, 92] width 83 height 25
click at [1272, 119] on div "Proforma Invoice Invoice date 14/10/25 Close Options Preview Print Email" at bounding box center [784, 93] width 1322 height 54
click at [1284, 92] on button "Close" at bounding box center [1296, 92] width 83 height 25
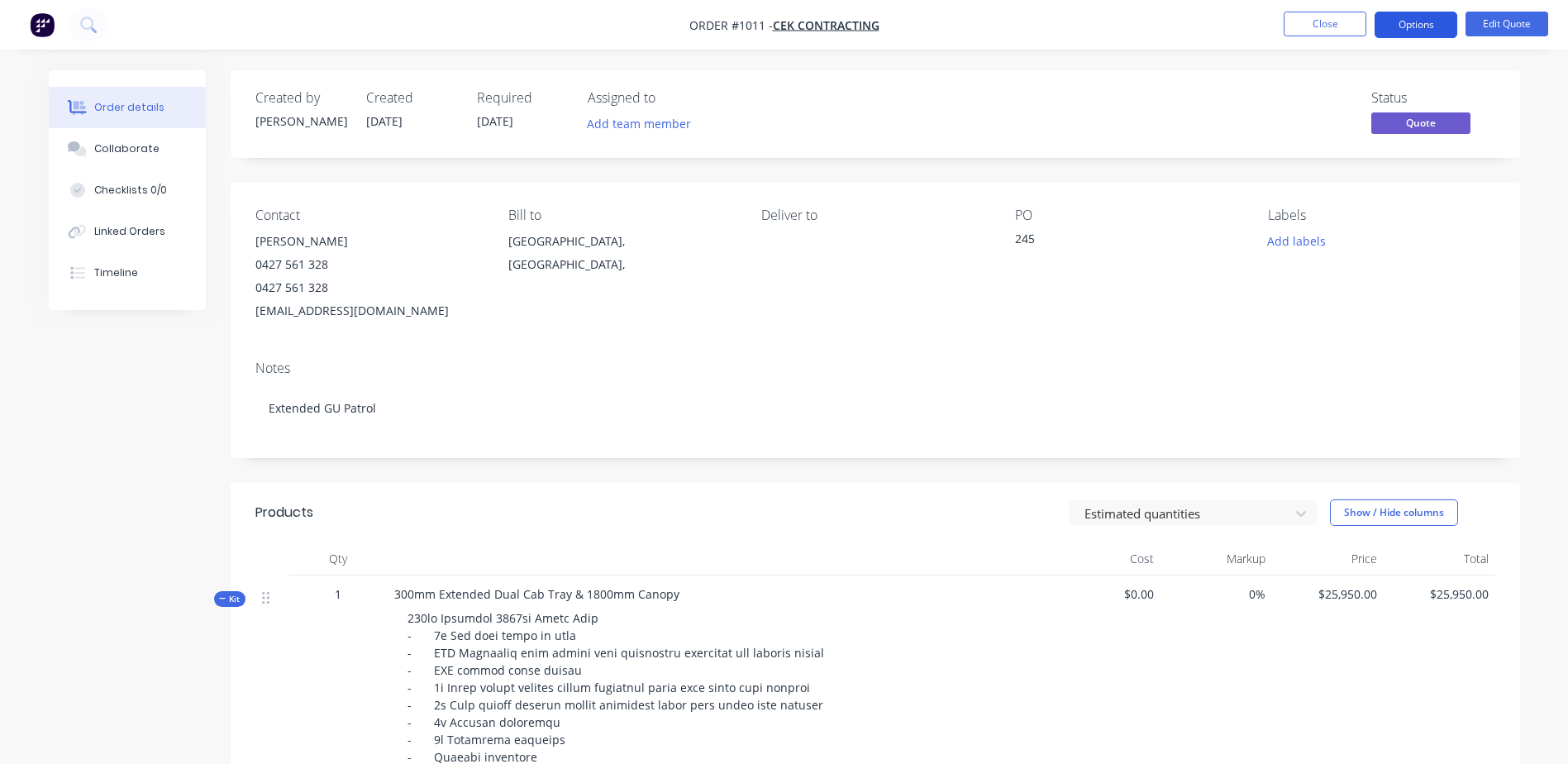
click at [1407, 29] on button "Options" at bounding box center [1415, 24] width 83 height 26
click at [1512, 26] on button "Edit Quote" at bounding box center [1507, 23] width 83 height 25
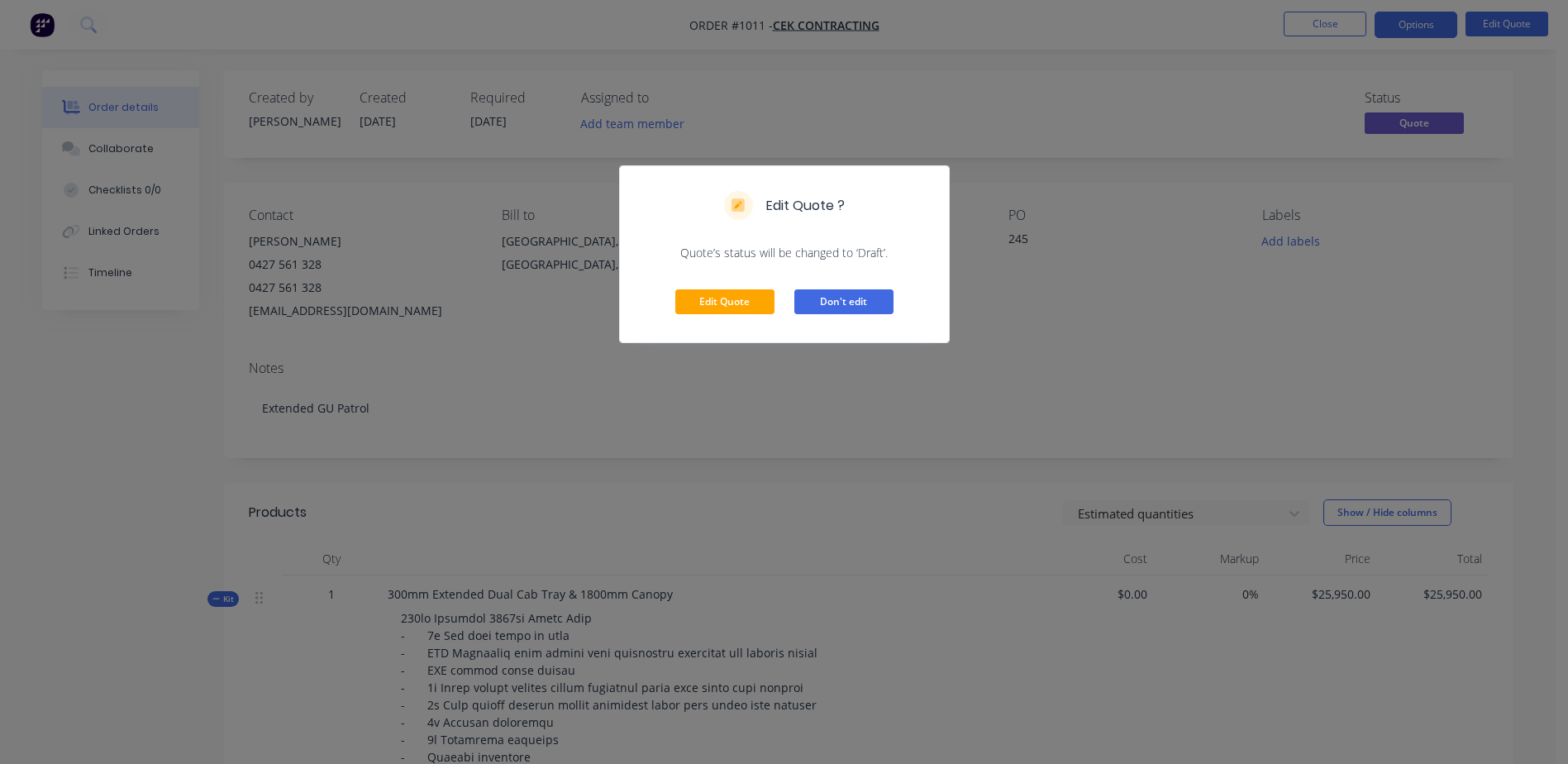
click at [838, 299] on button "Don't edit" at bounding box center [843, 302] width 100 height 25
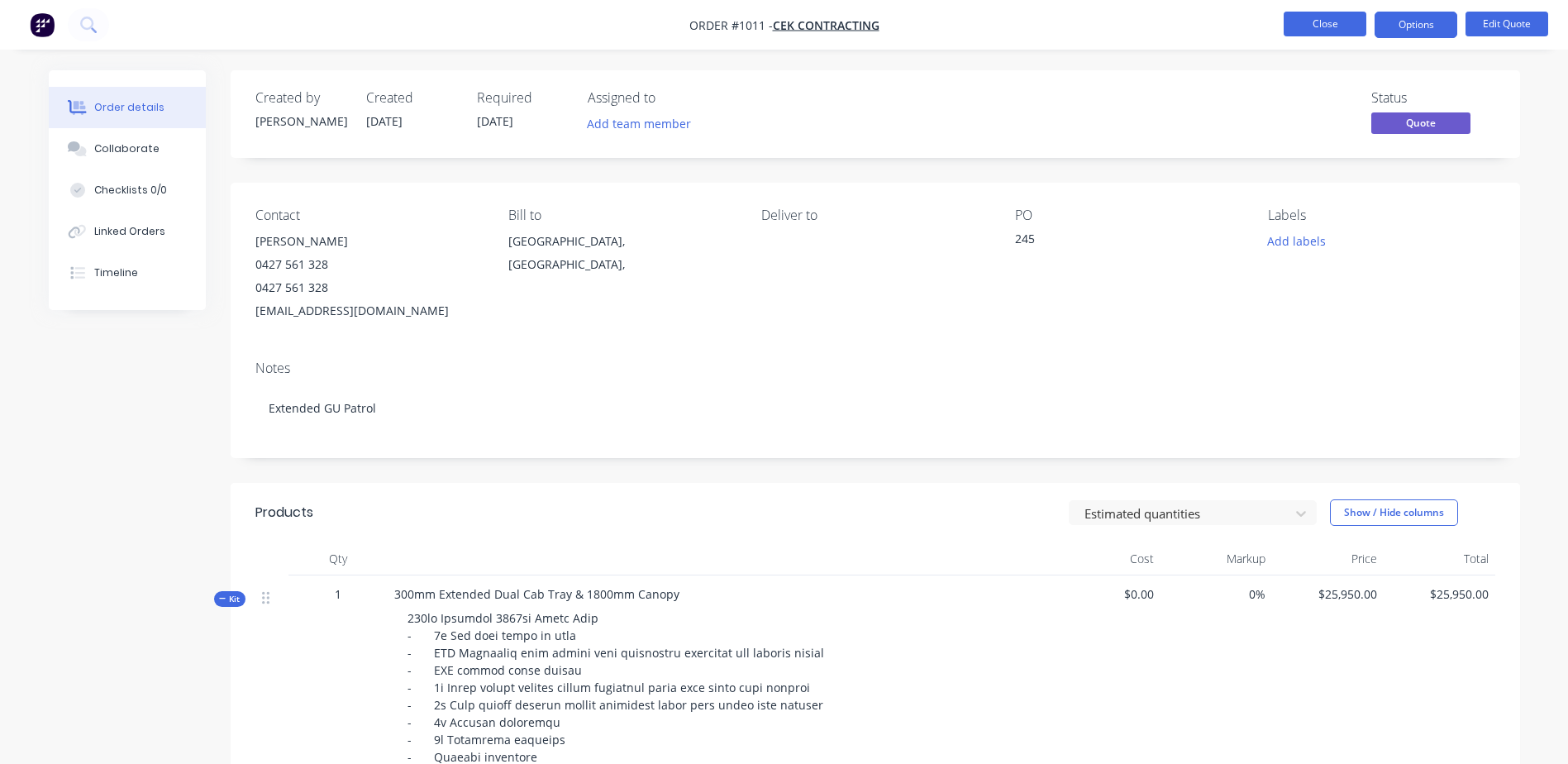
click at [1335, 30] on button "Close" at bounding box center [1324, 23] width 83 height 25
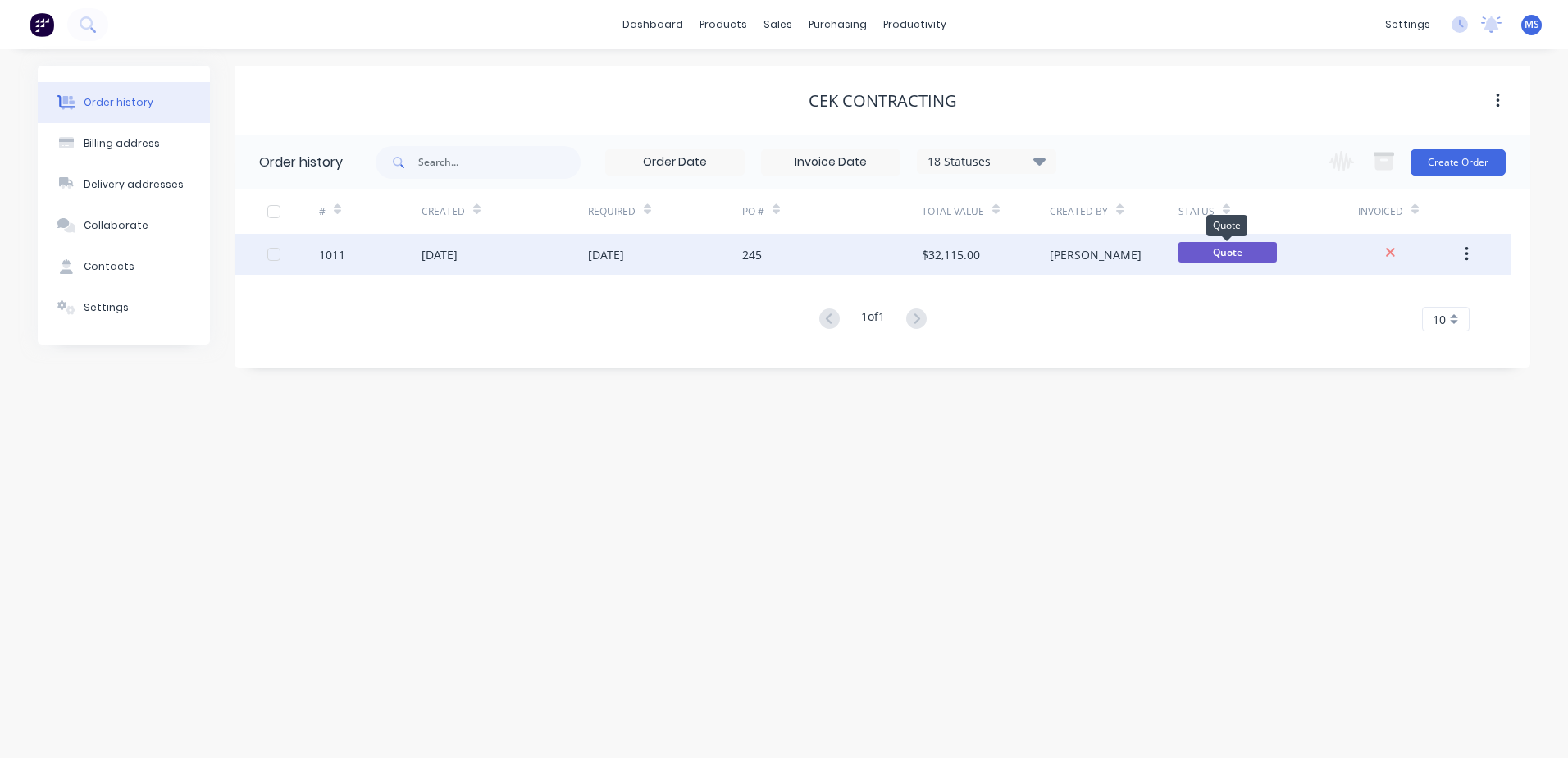
click at [1216, 246] on span "Quote" at bounding box center [1227, 252] width 99 height 20
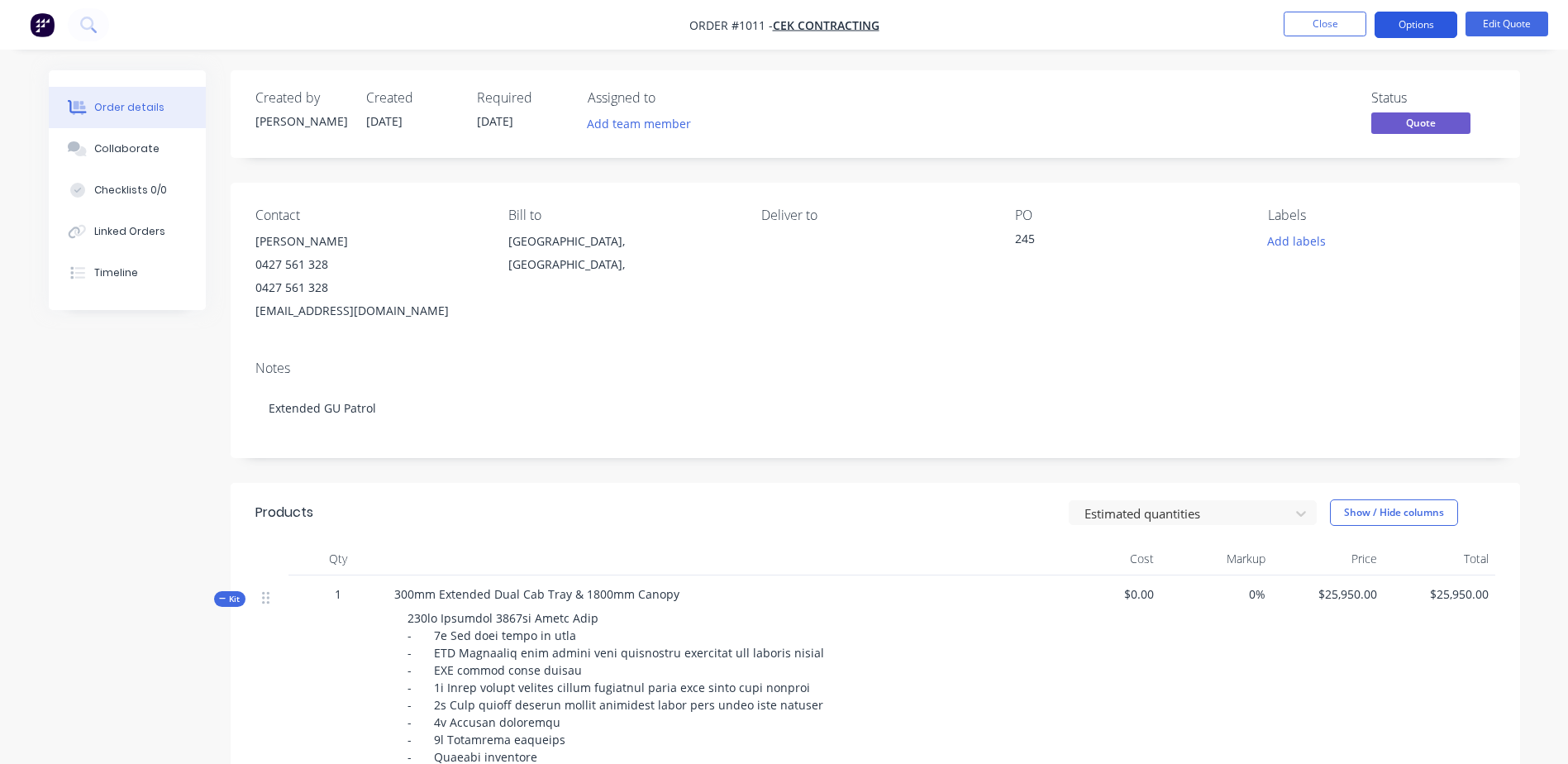
click at [1396, 26] on button "Options" at bounding box center [1415, 24] width 83 height 26
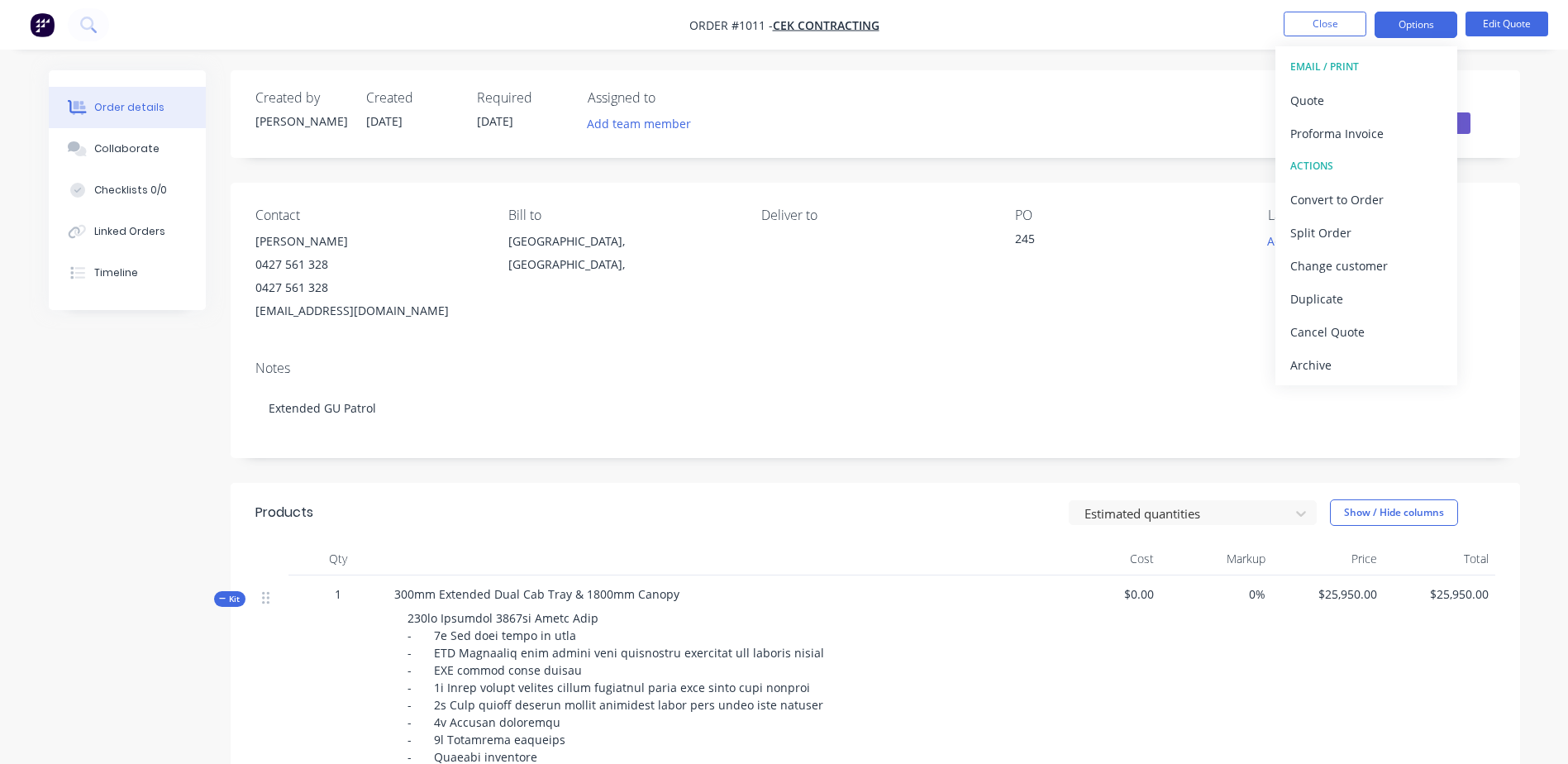
click at [1132, 215] on div "PO" at bounding box center [1128, 215] width 226 height 16
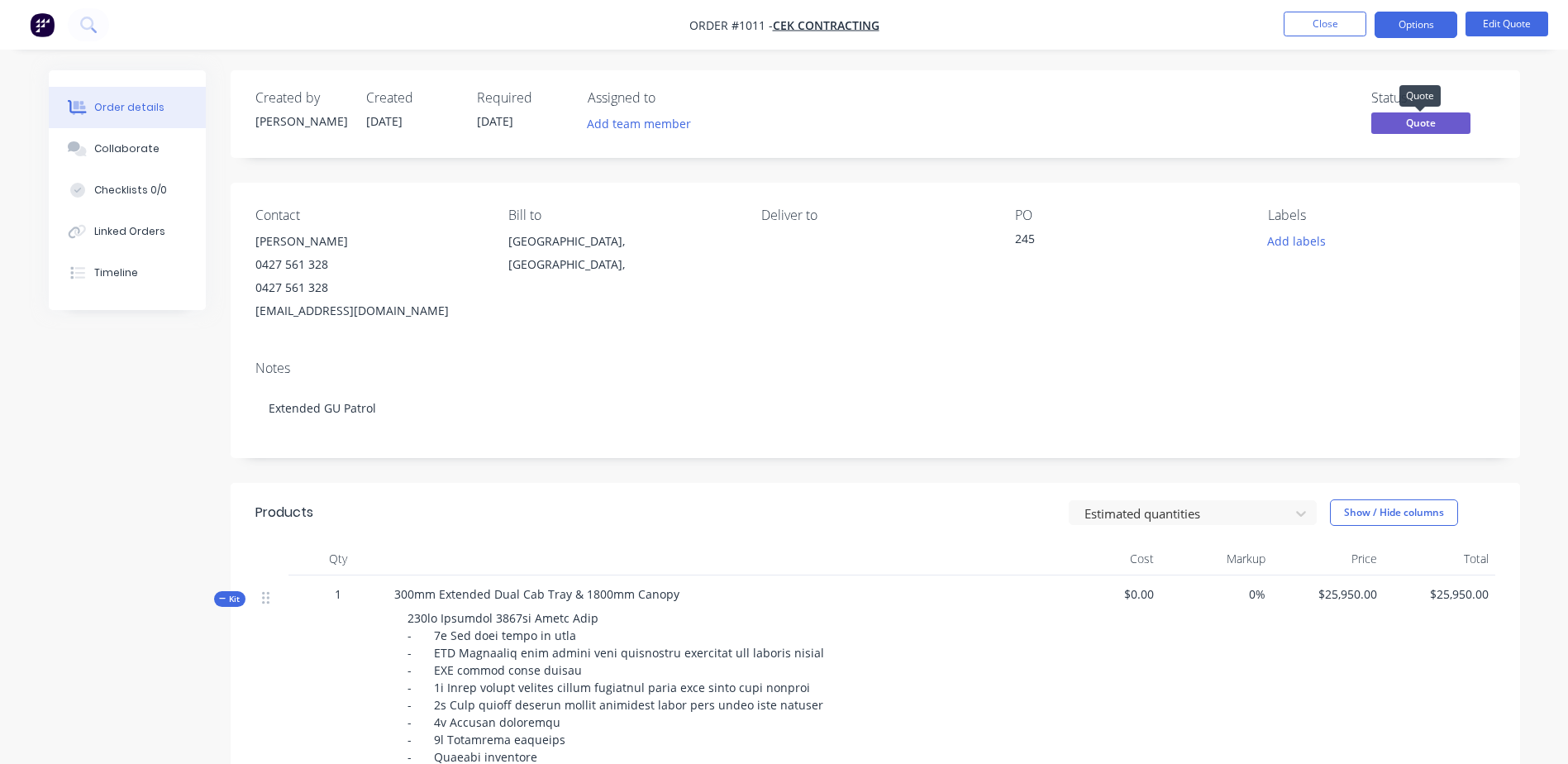
click at [1451, 127] on span "Quote" at bounding box center [1420, 123] width 100 height 20
click at [1425, 24] on button "Options" at bounding box center [1415, 24] width 83 height 26
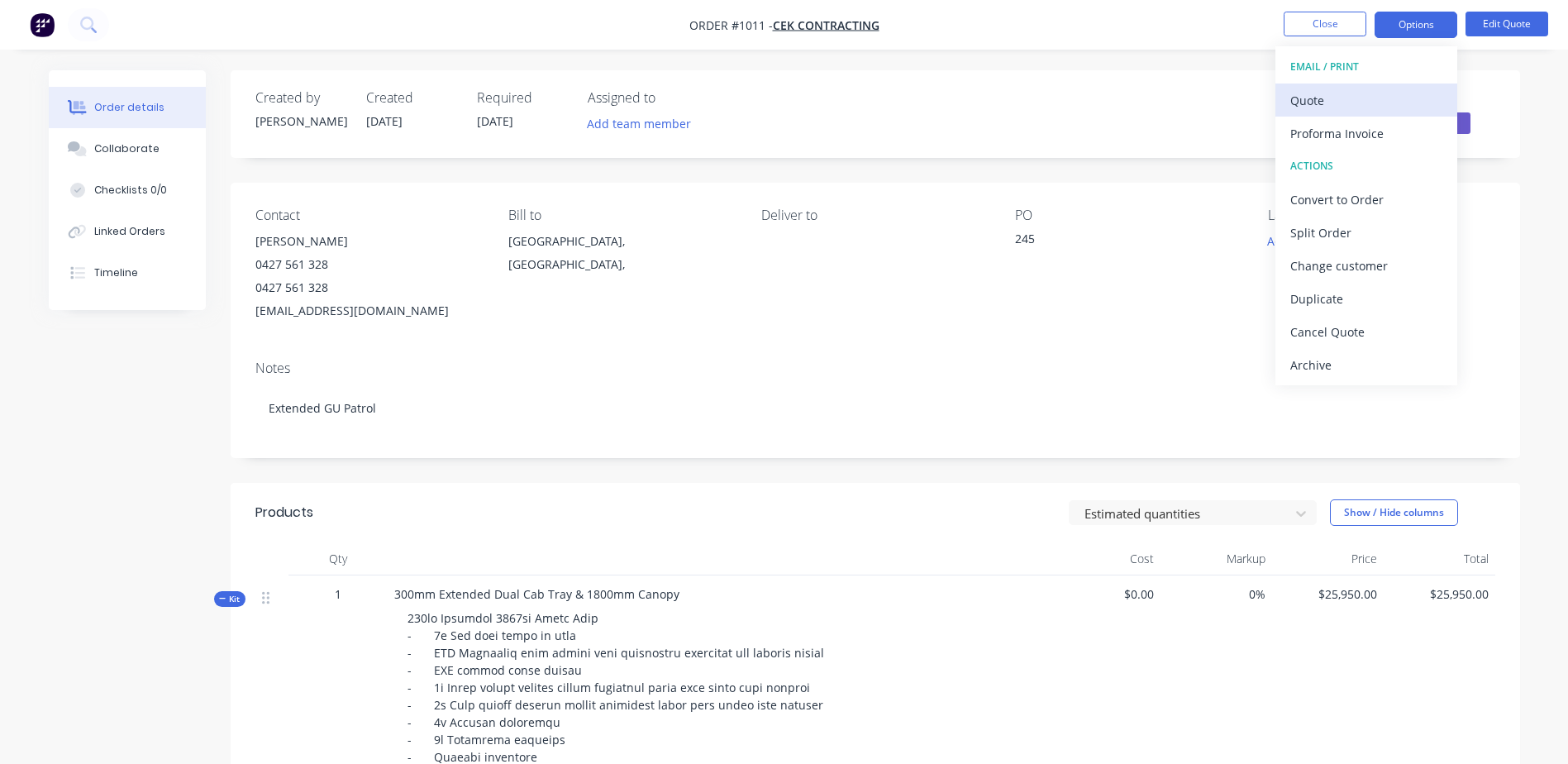
click at [1332, 97] on div "Quote" at bounding box center [1365, 101] width 152 height 24
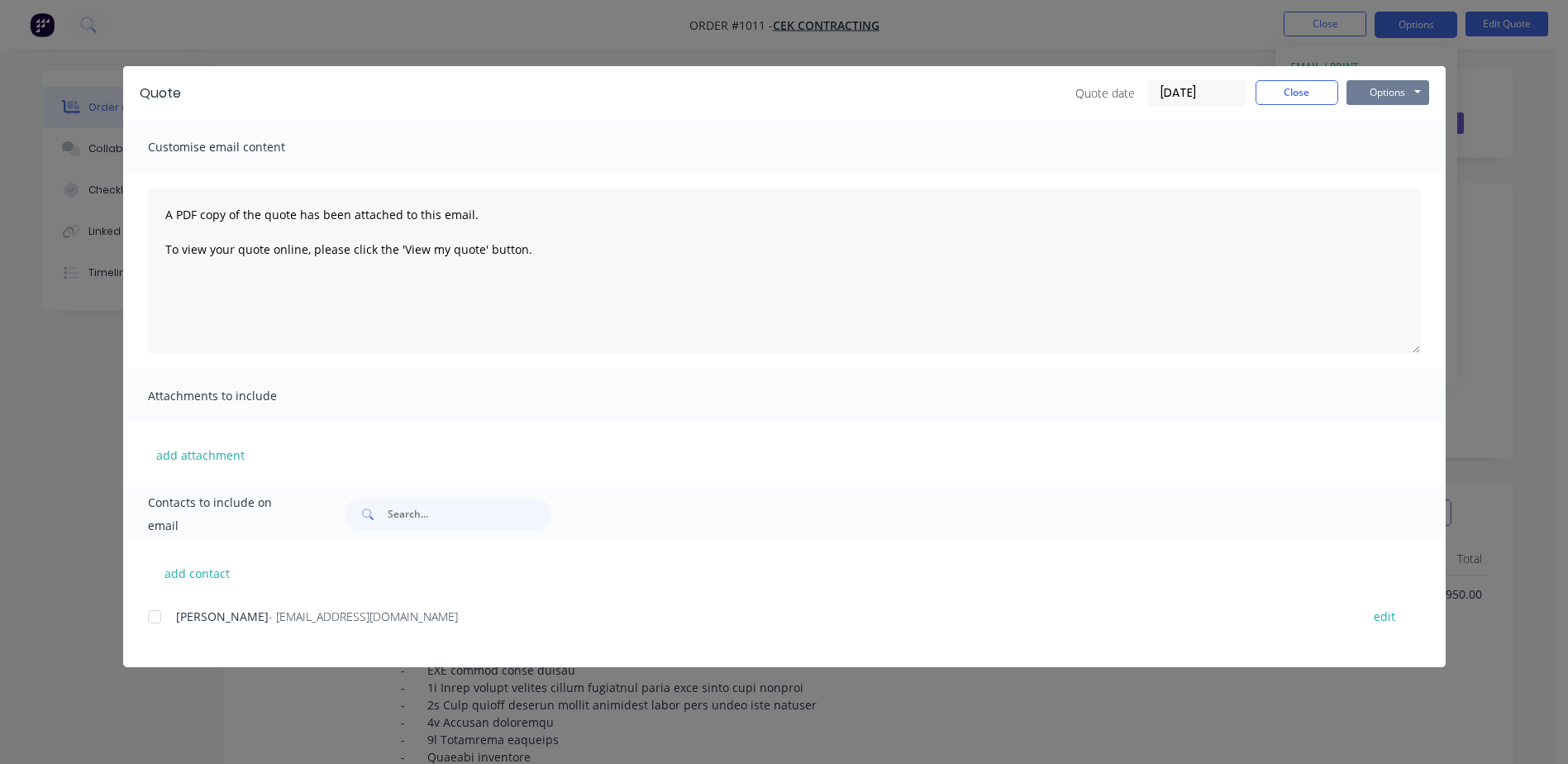
click at [1378, 92] on button "Options" at bounding box center [1387, 92] width 83 height 25
click at [1400, 142] on button "Print" at bounding box center [1400, 149] width 106 height 27
click at [1282, 98] on button "Close" at bounding box center [1296, 92] width 83 height 25
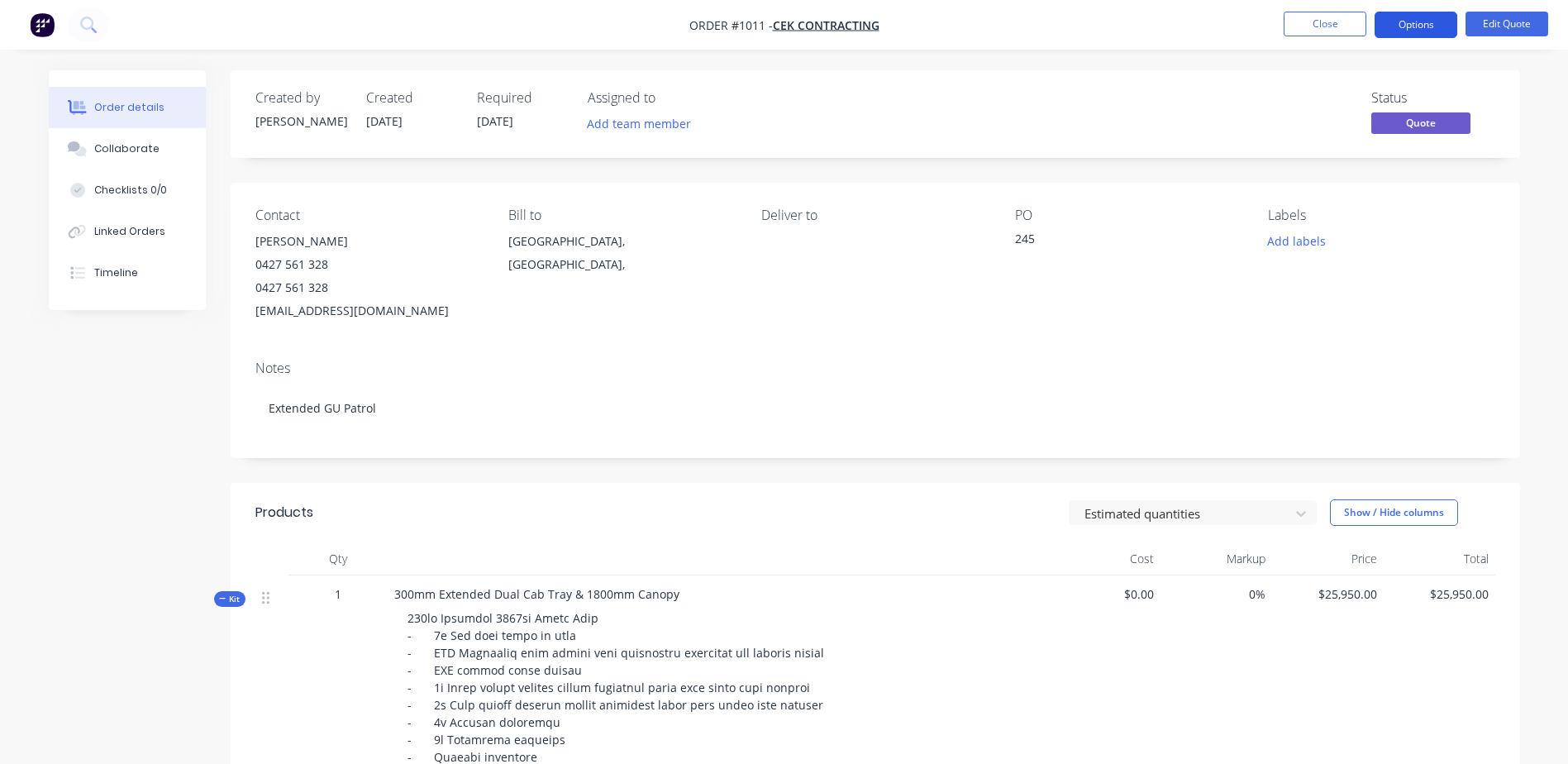
click at [1414, 27] on button "Options" at bounding box center [1415, 24] width 83 height 26
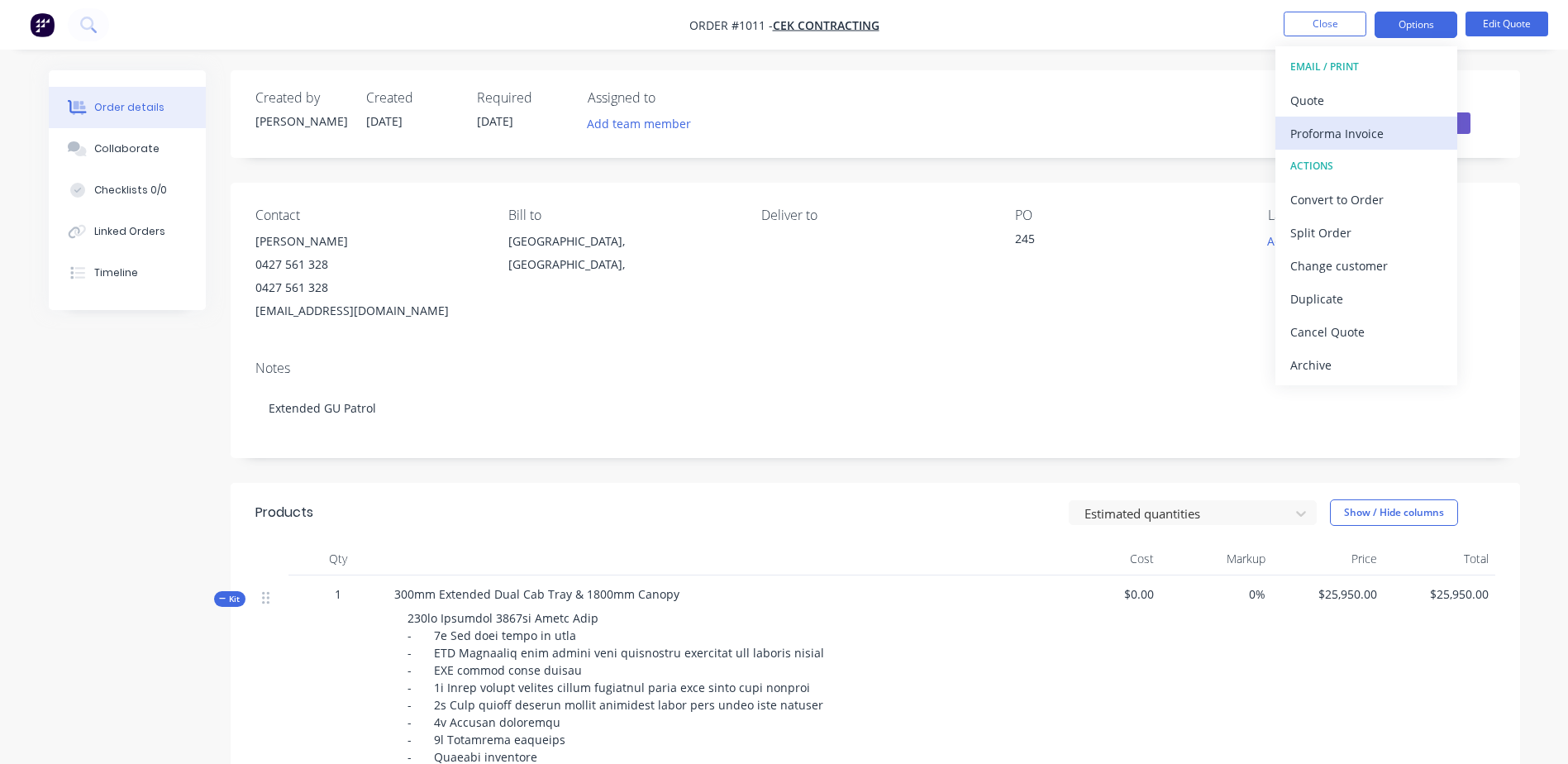
click at [1333, 123] on div "Proforma Invoice" at bounding box center [1365, 134] width 152 height 24
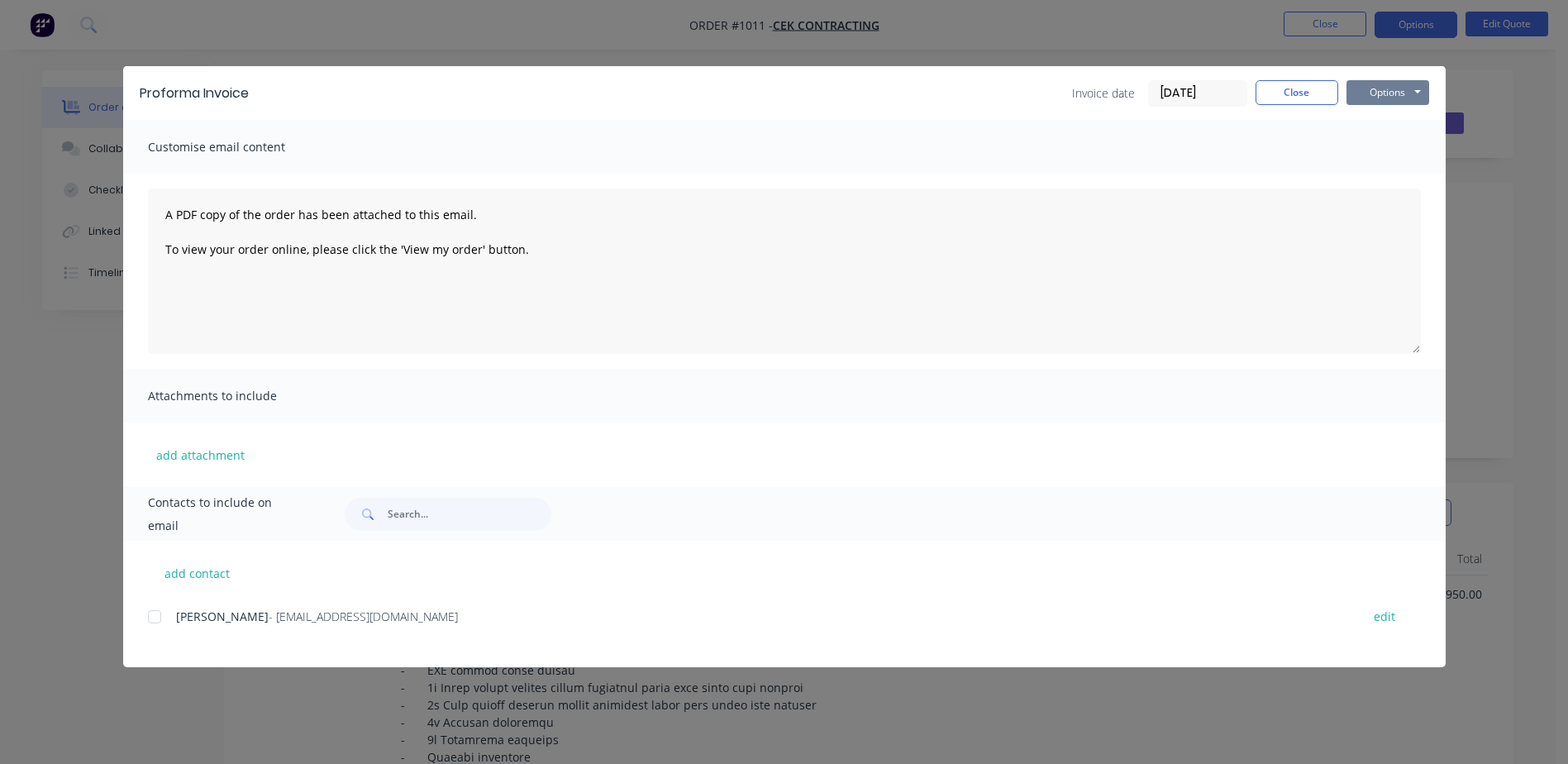
click at [1401, 96] on button "Options" at bounding box center [1387, 92] width 83 height 25
click at [1090, 146] on div "Customise email content" at bounding box center [784, 147] width 1322 height 54
click at [1272, 88] on button "Close" at bounding box center [1296, 92] width 83 height 25
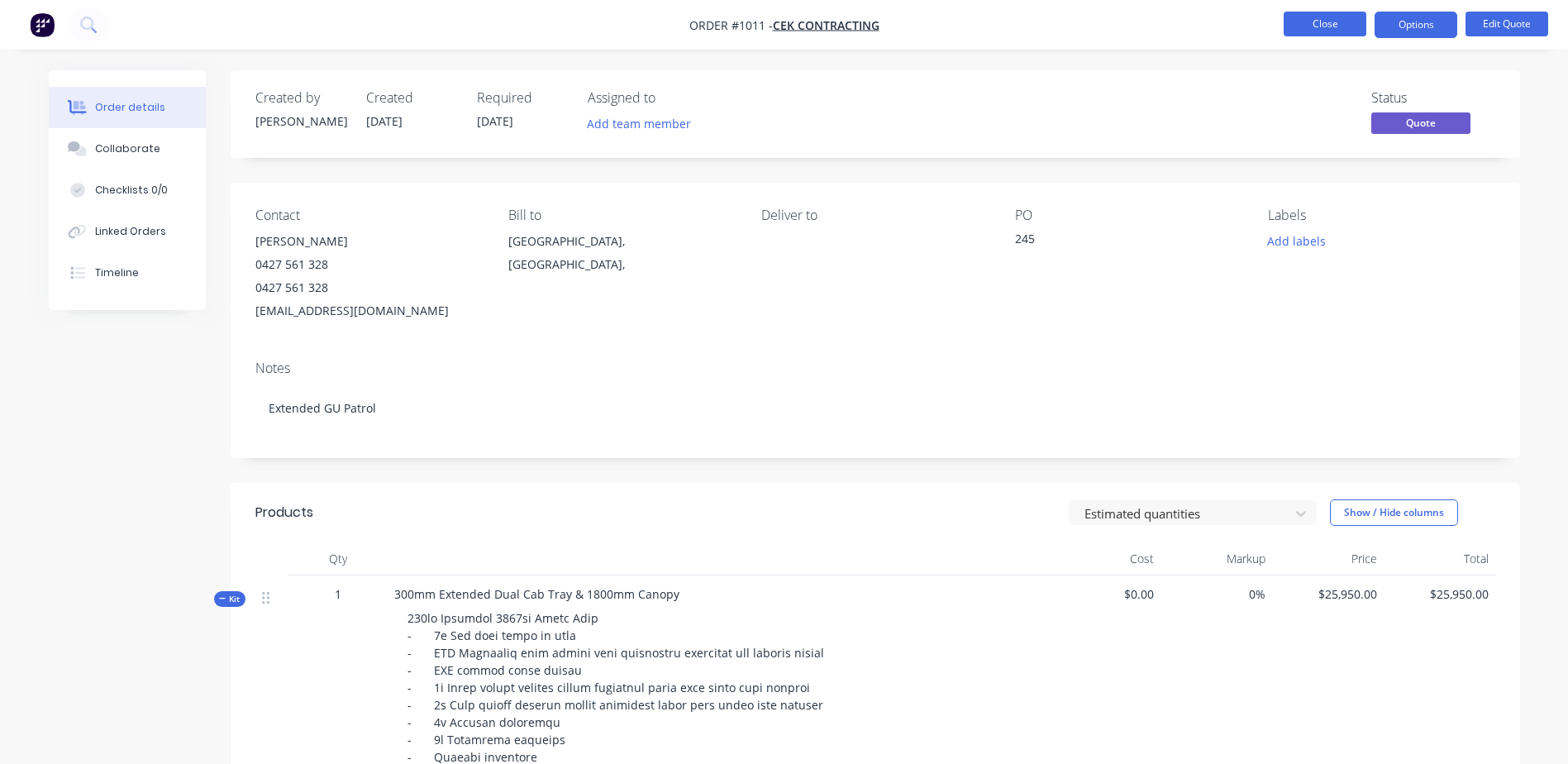
click at [1350, 22] on button "Close" at bounding box center [1324, 23] width 83 height 25
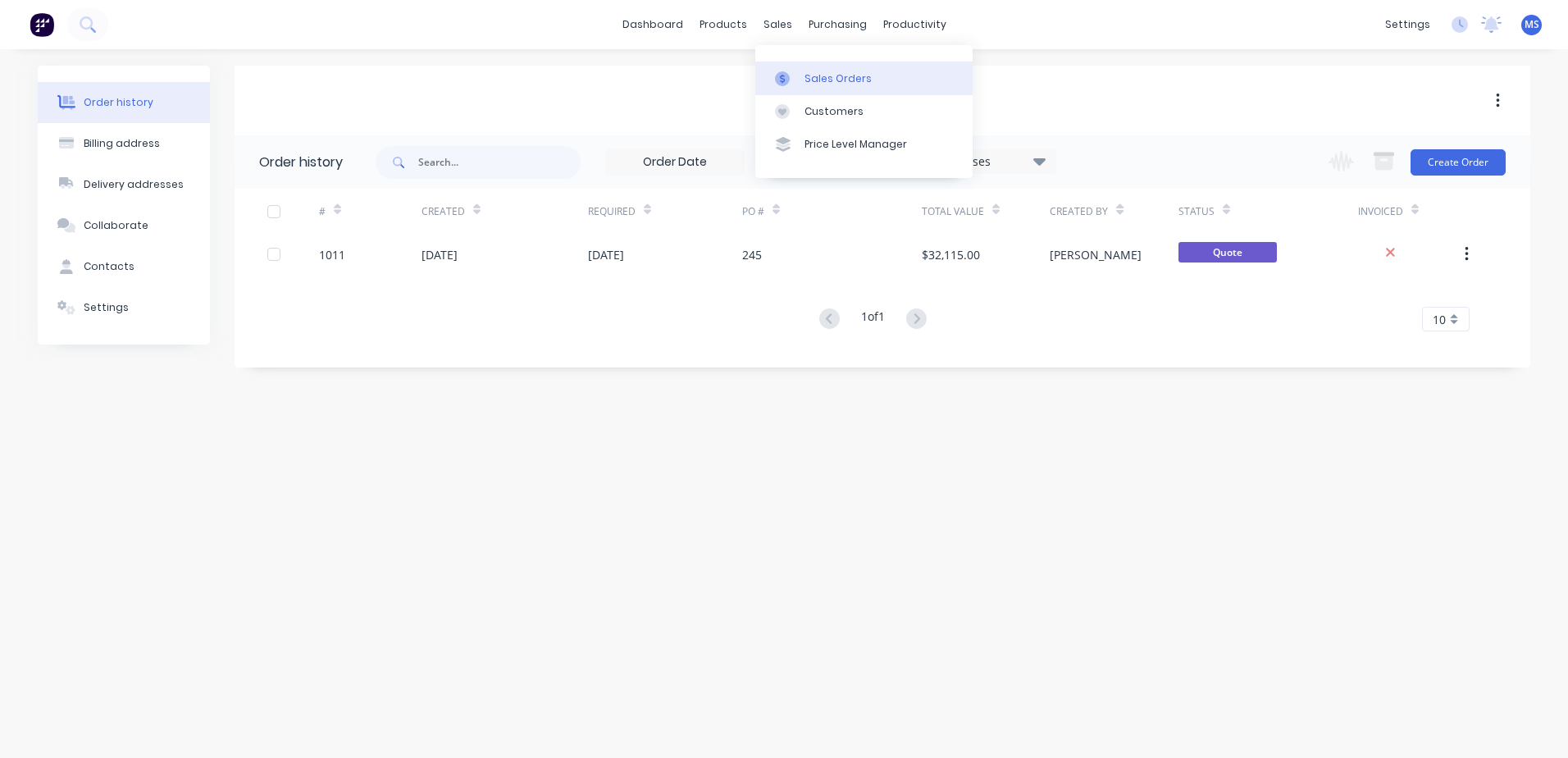
click at [826, 84] on div "Sales Orders" at bounding box center [838, 78] width 67 height 15
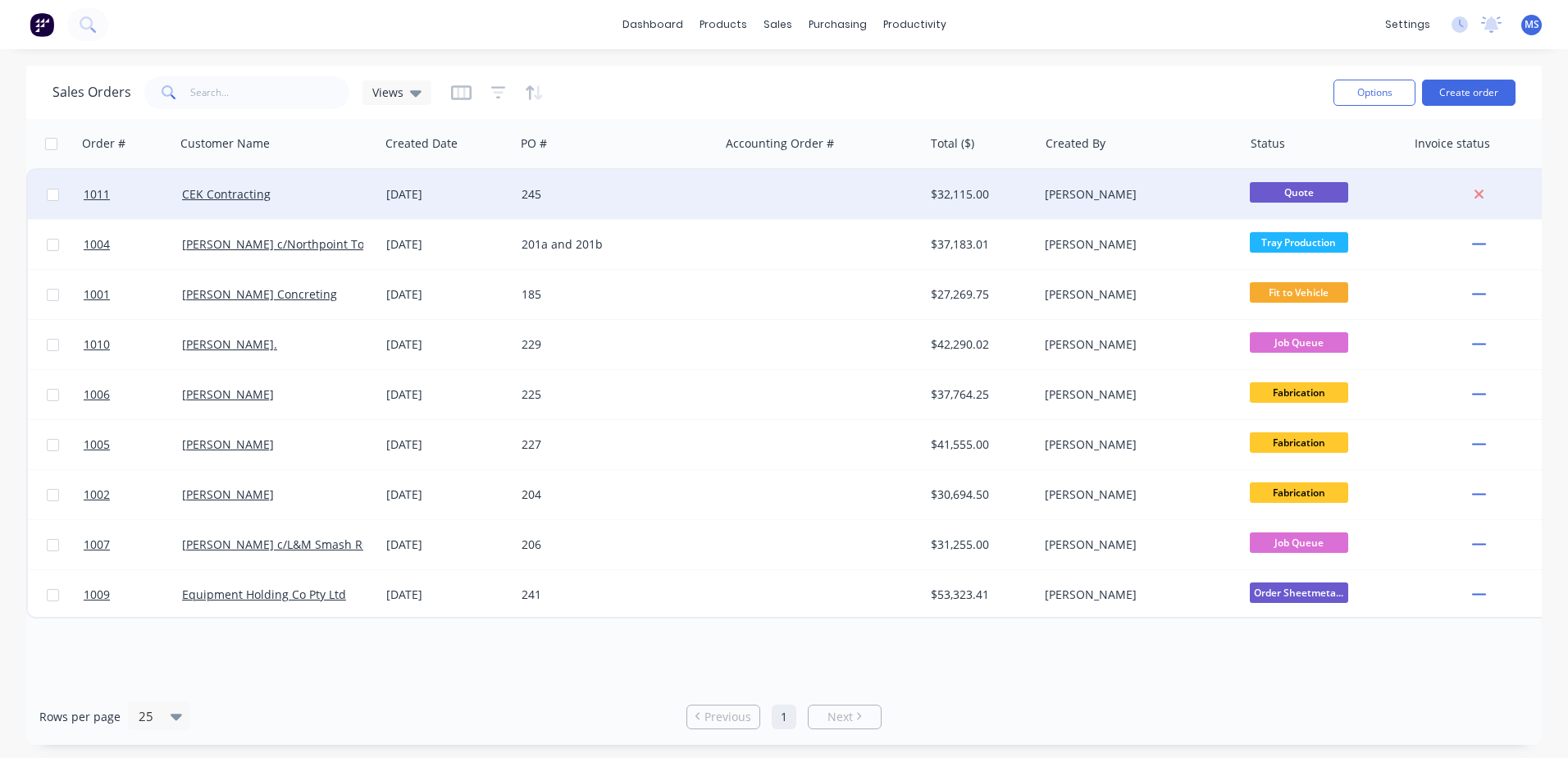
click at [1320, 193] on span "Quote" at bounding box center [1299, 192] width 99 height 20
click at [221, 190] on link "CEK Contracting" at bounding box center [226, 194] width 89 height 16
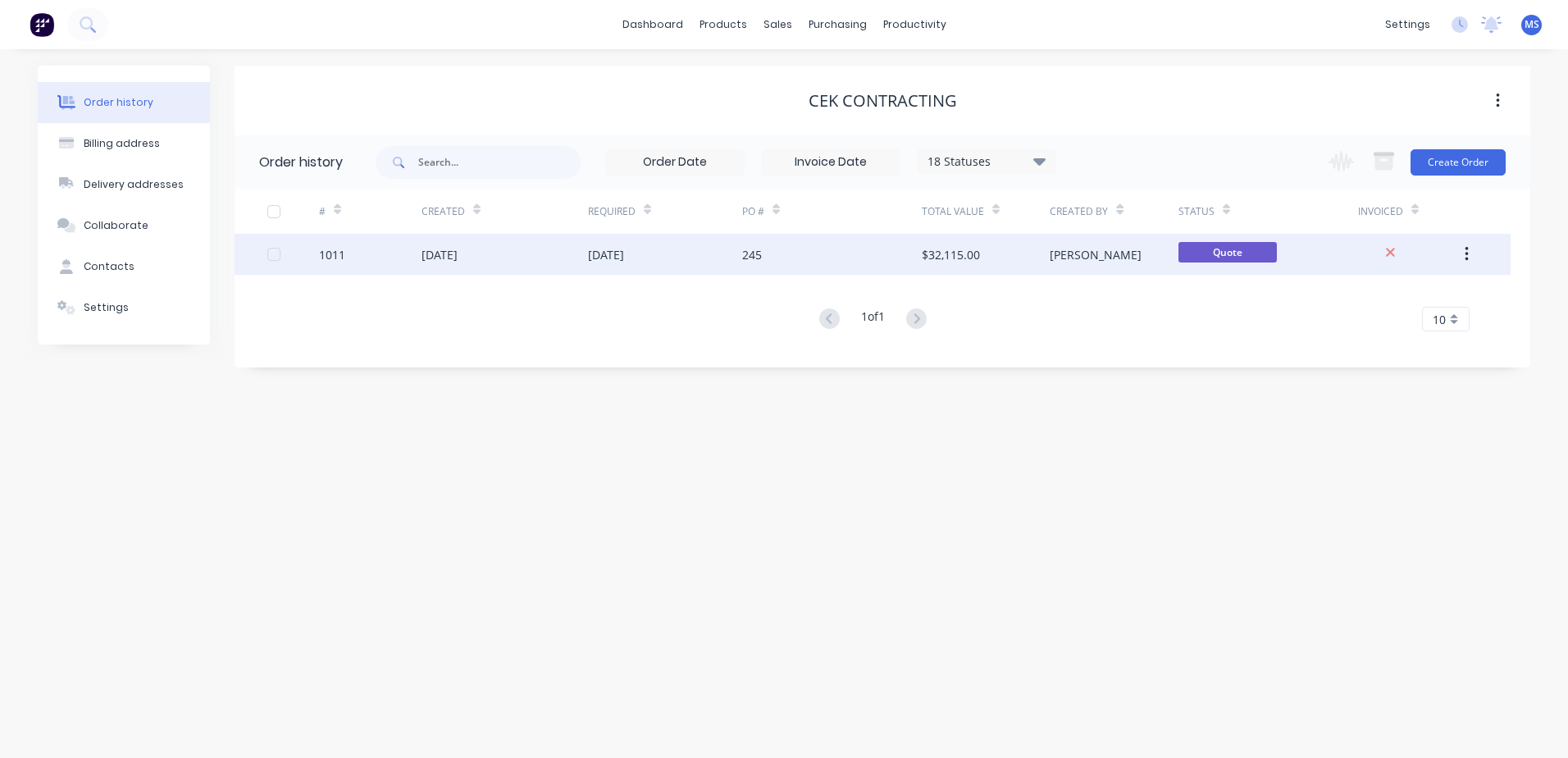
click at [1460, 258] on button "button" at bounding box center [1467, 254] width 39 height 30
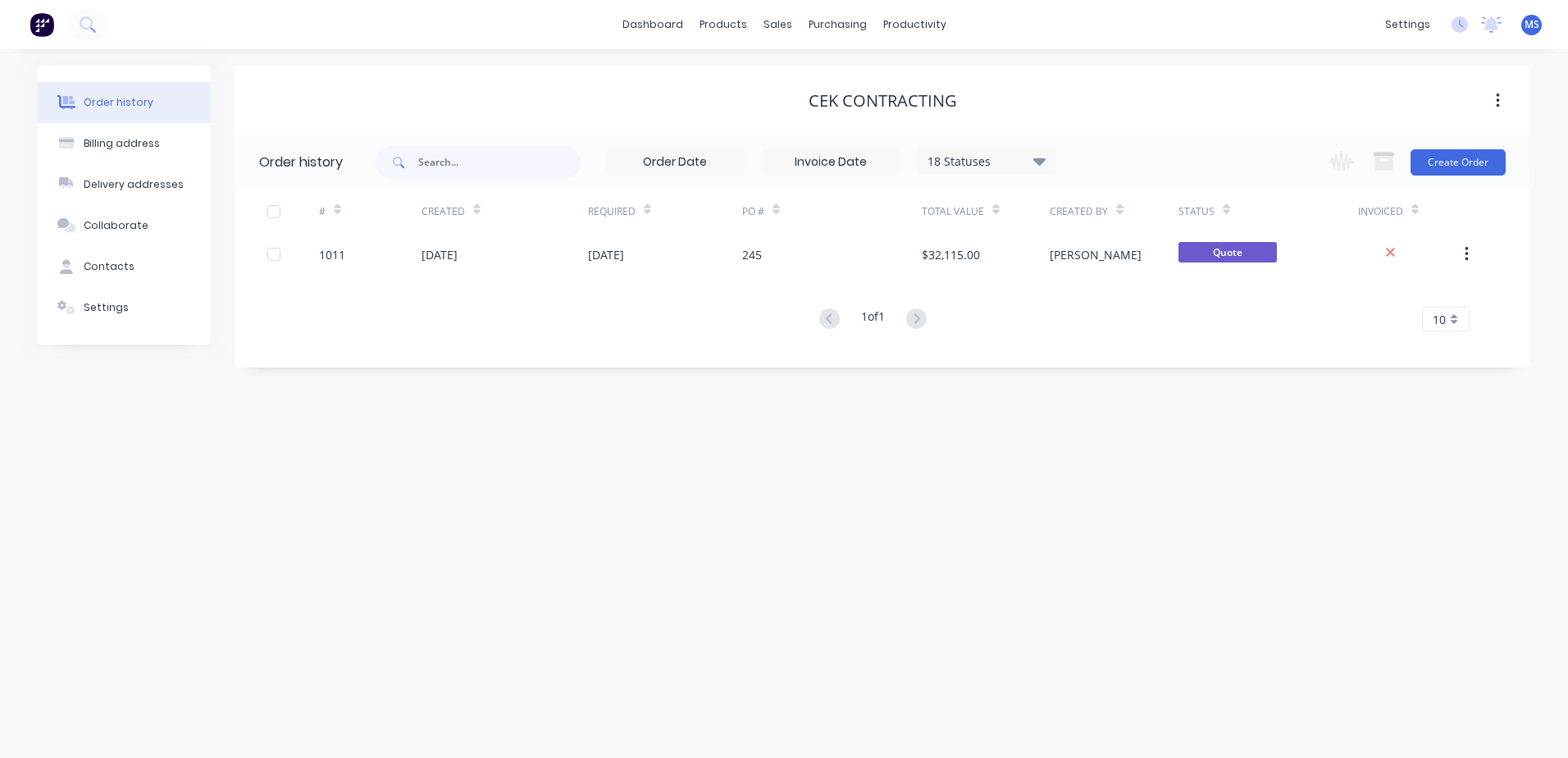
click at [1098, 311] on div "1 of 1 10 5 10 15 20 25 30 35" at bounding box center [873, 319] width 1276 height 24
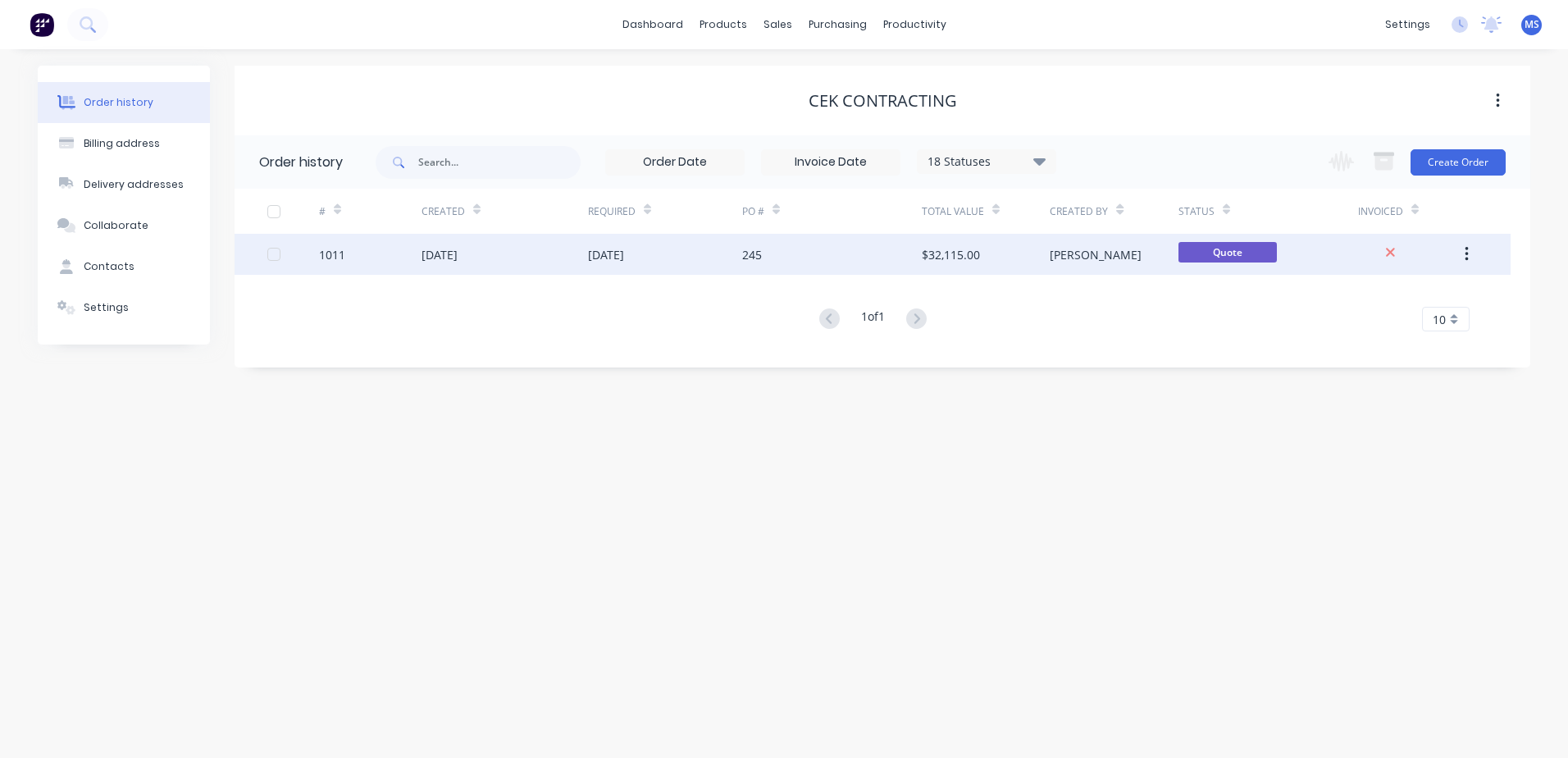
click at [569, 249] on div "[DATE]" at bounding box center [504, 254] width 166 height 41
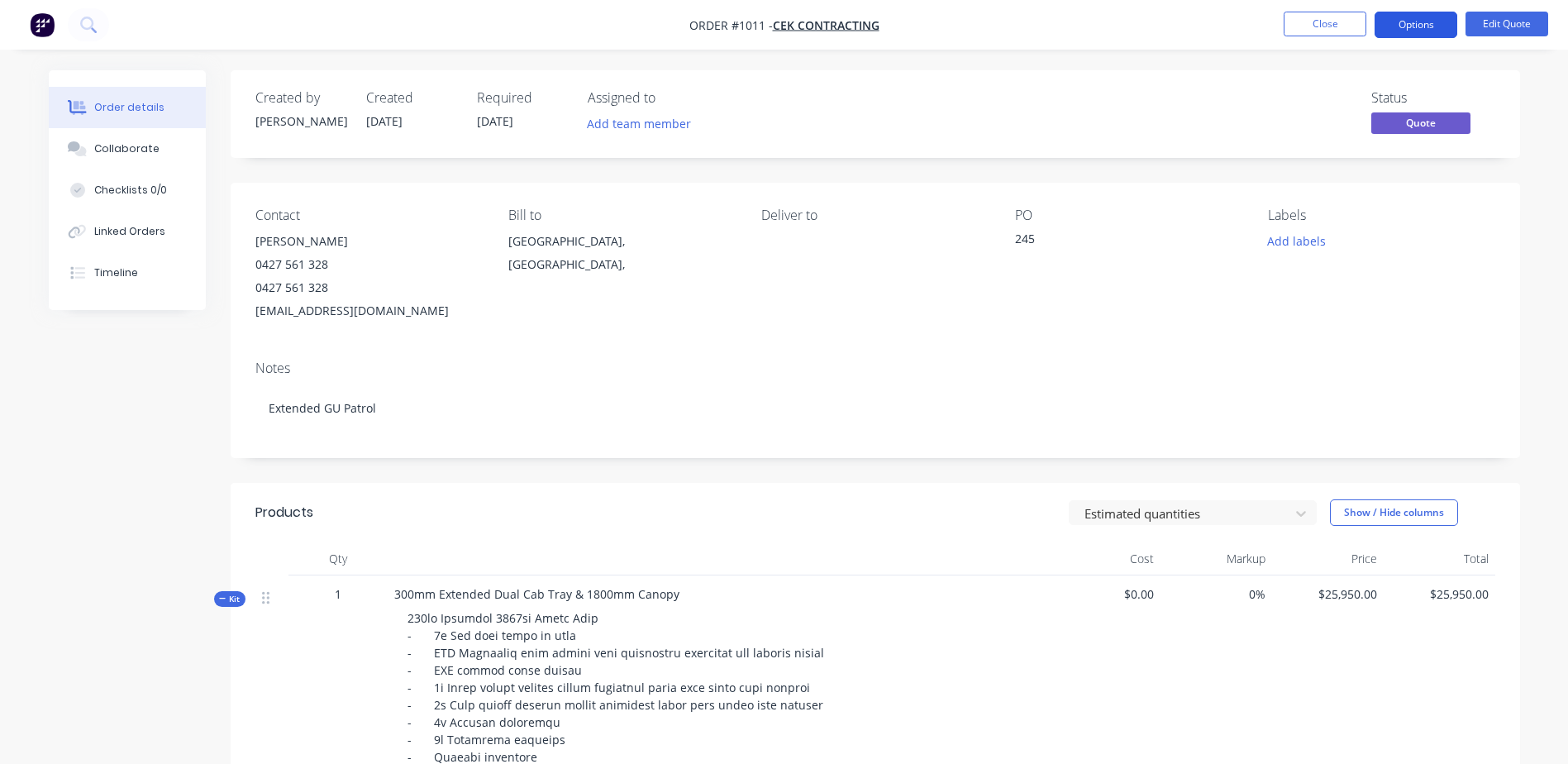
click at [1429, 15] on button "Options" at bounding box center [1415, 24] width 83 height 26
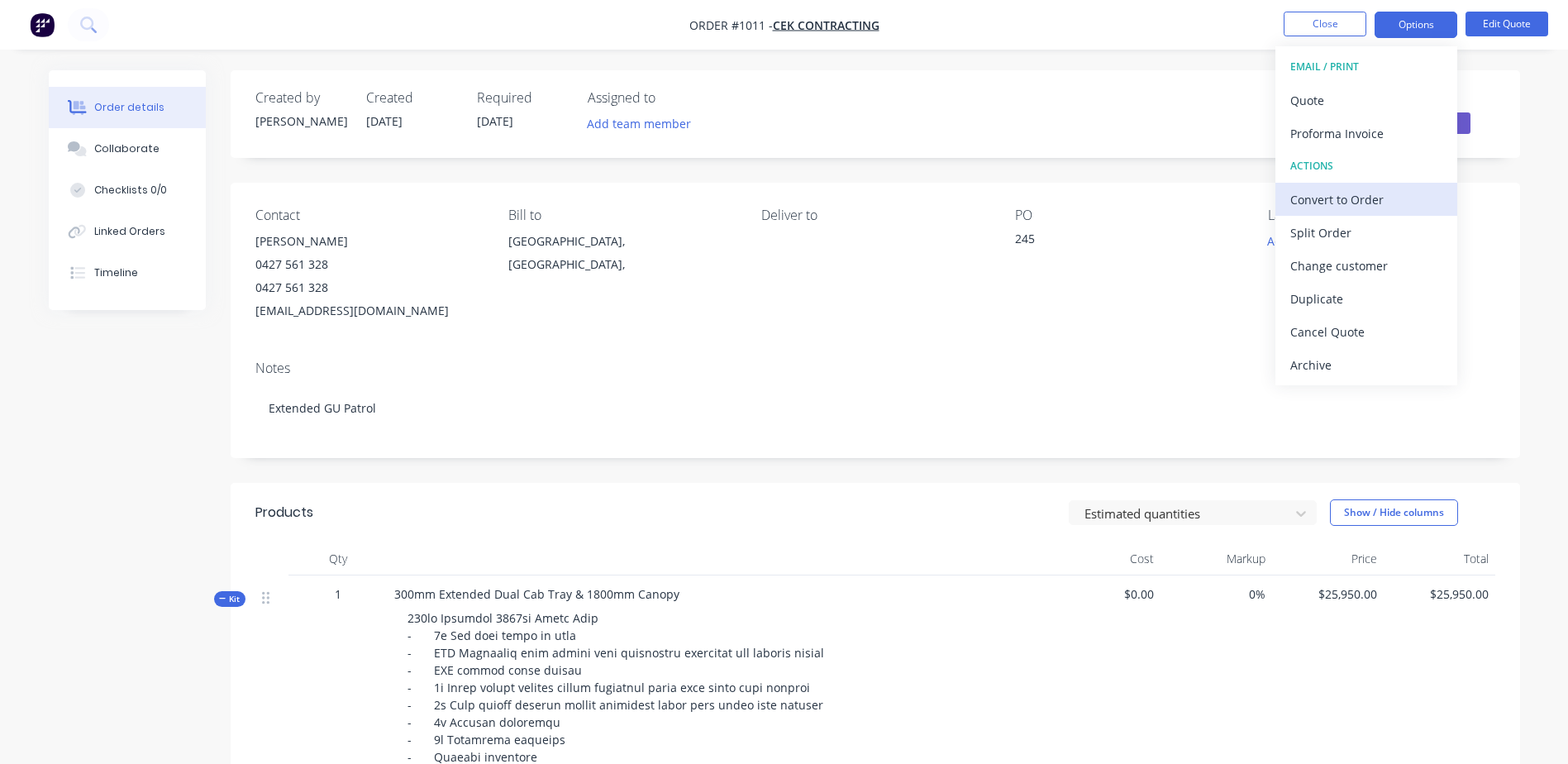
click at [1326, 202] on div "Convert to Order" at bounding box center [1365, 200] width 152 height 24
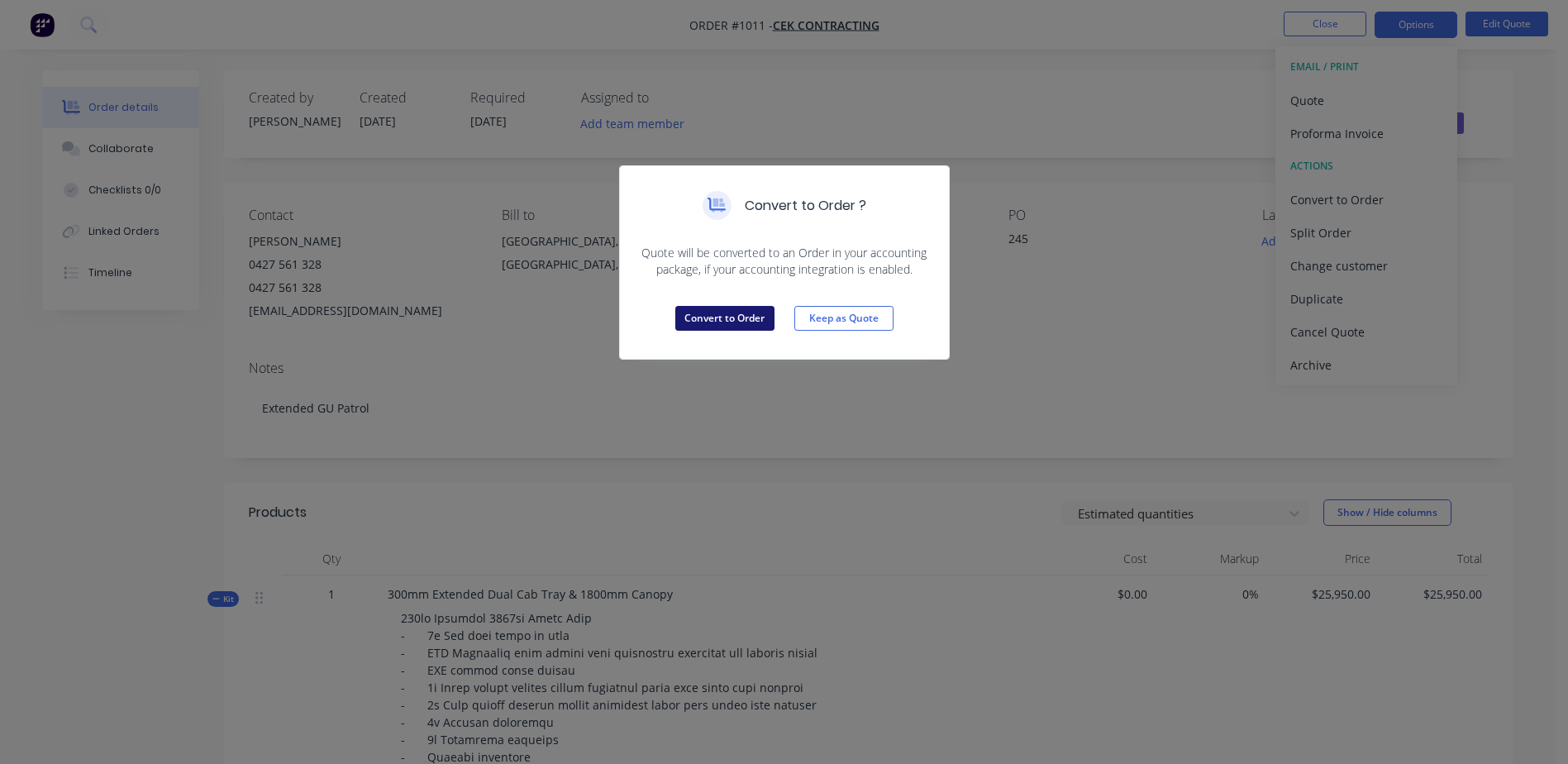
click at [713, 314] on button "Convert to Order" at bounding box center [725, 318] width 100 height 25
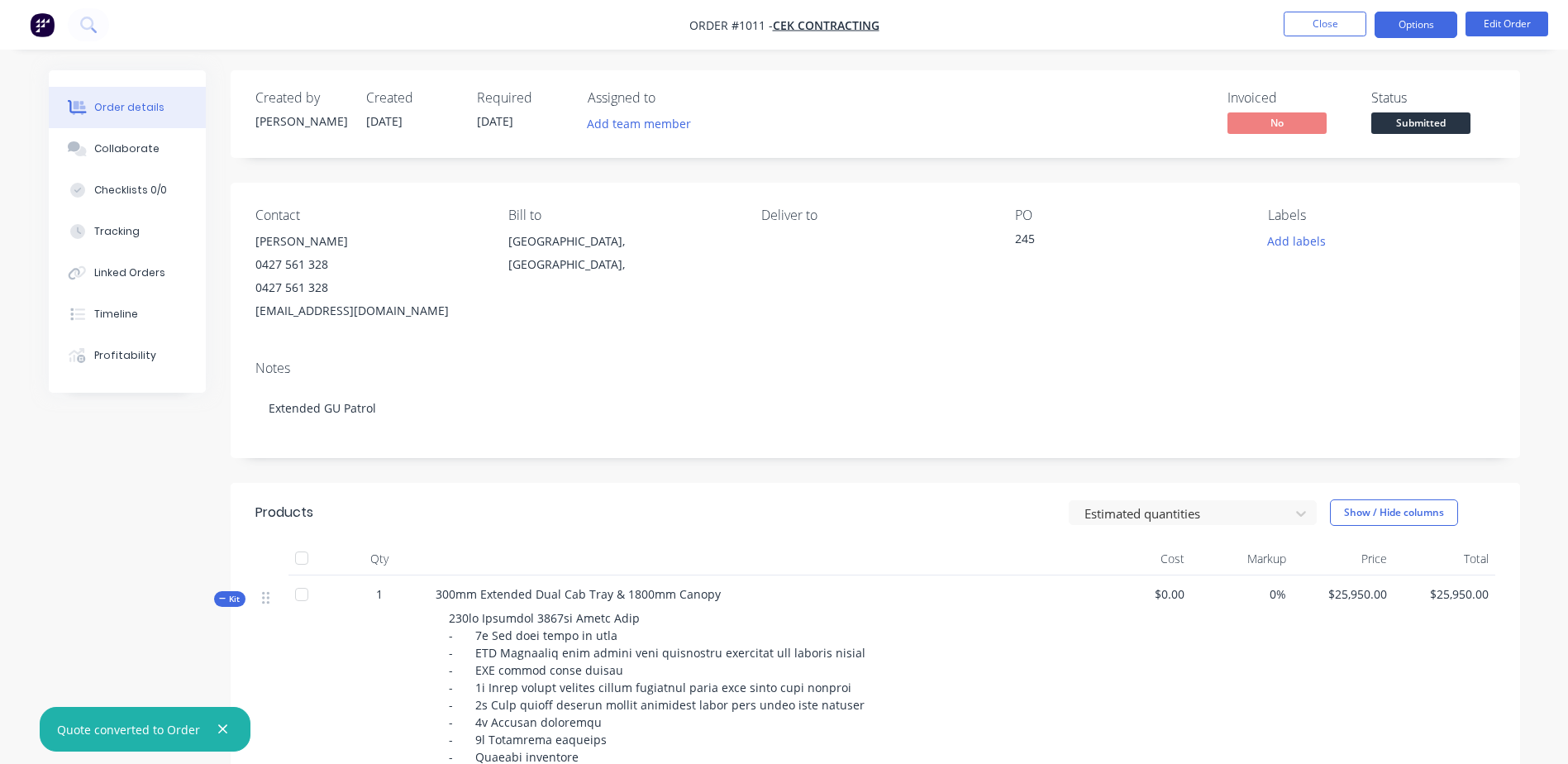
click at [1379, 15] on button "Options" at bounding box center [1415, 24] width 83 height 26
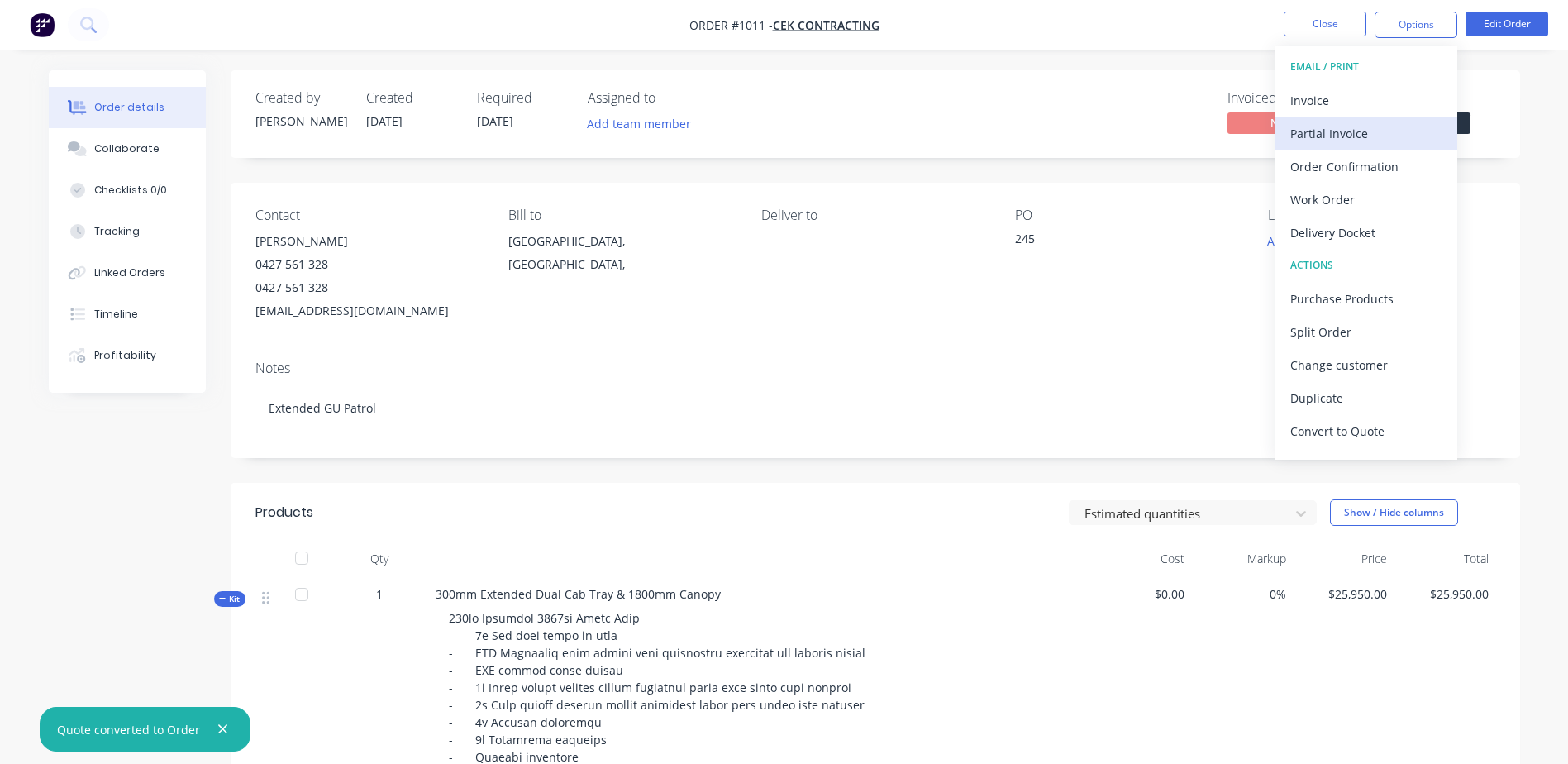
click at [1363, 128] on div "Partial Invoice" at bounding box center [1365, 134] width 152 height 24
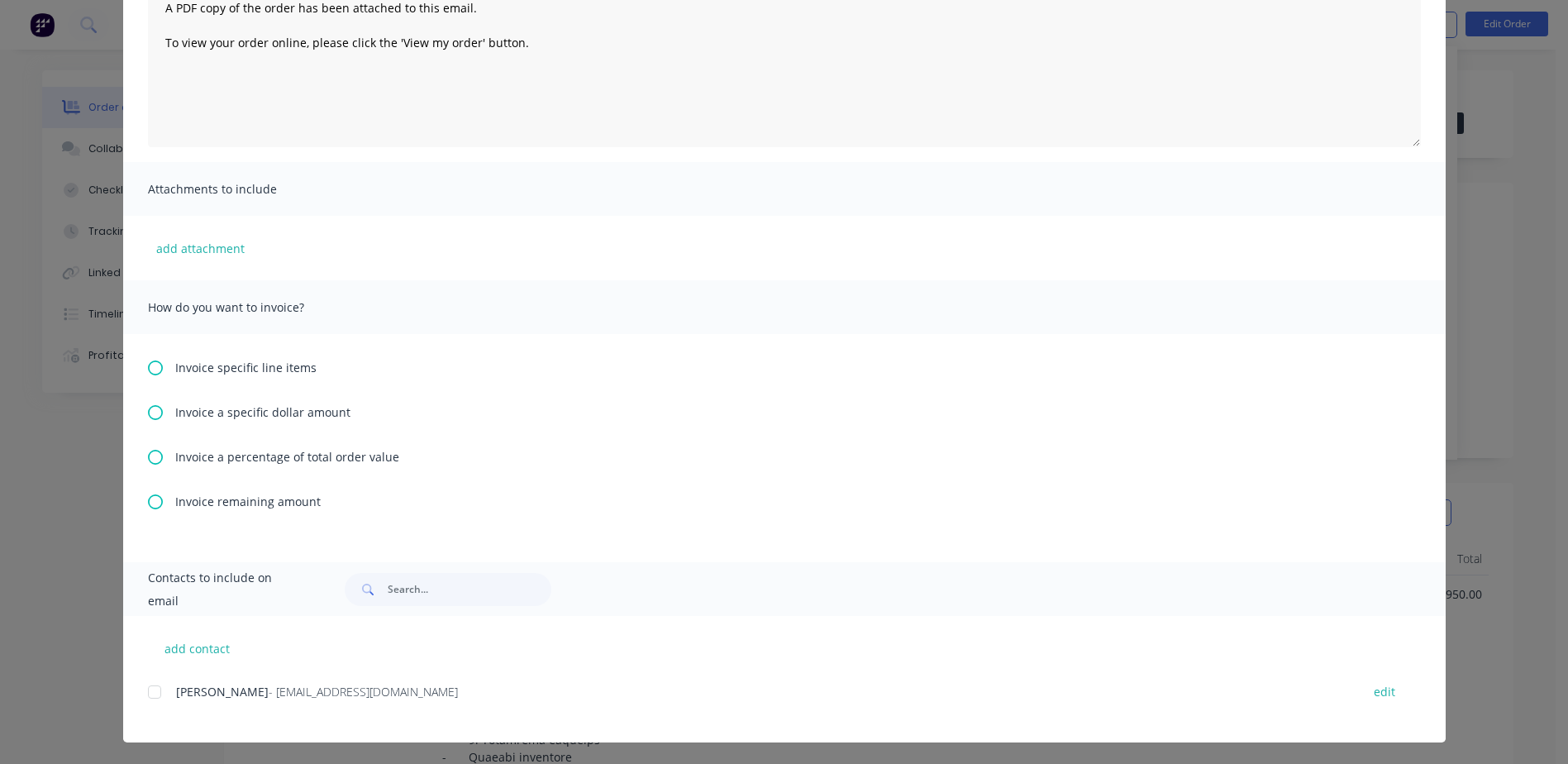
scroll to position [208, 0]
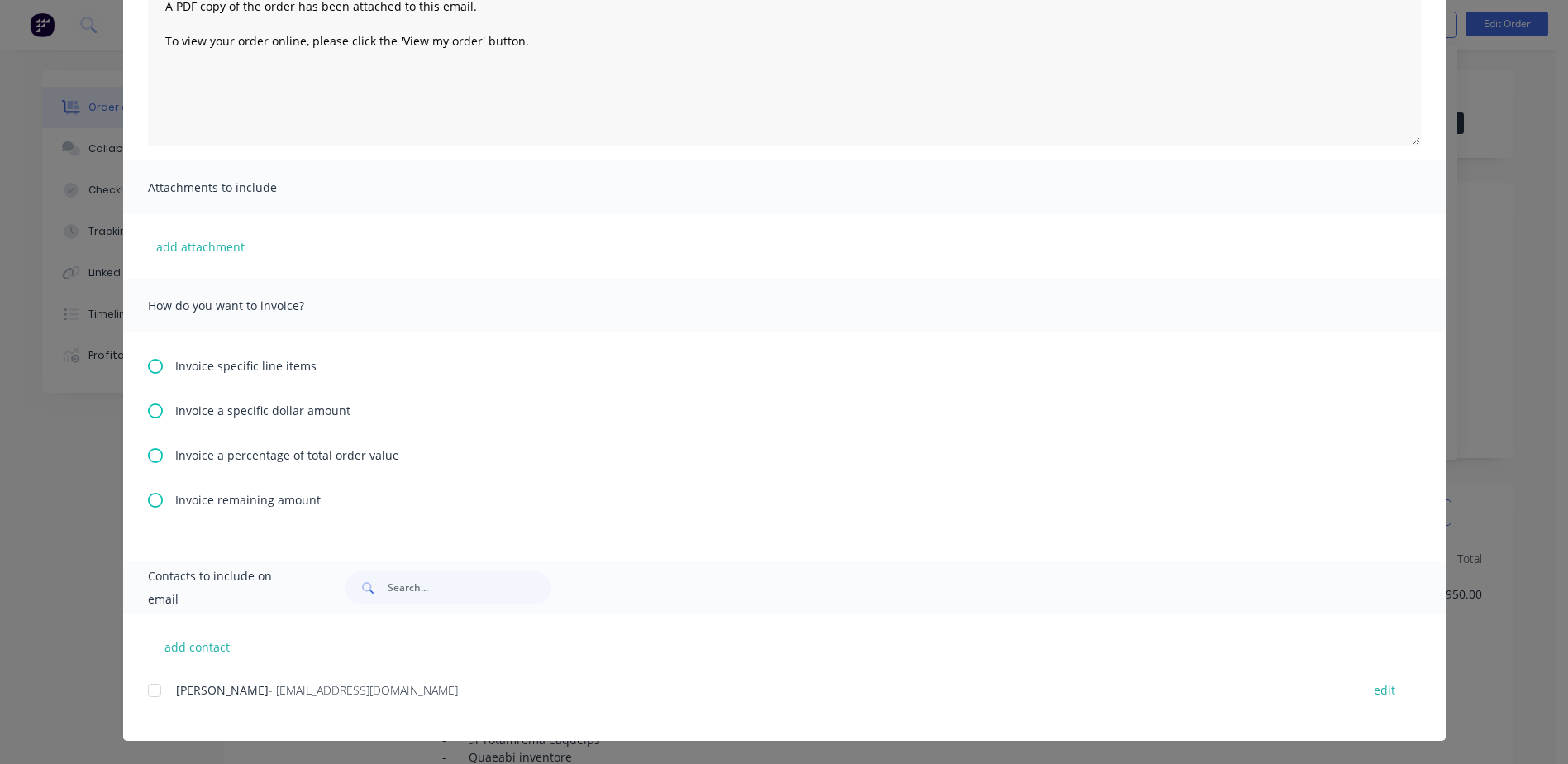
click at [194, 457] on span "Invoice a percentage of total order value" at bounding box center [287, 455] width 224 height 18
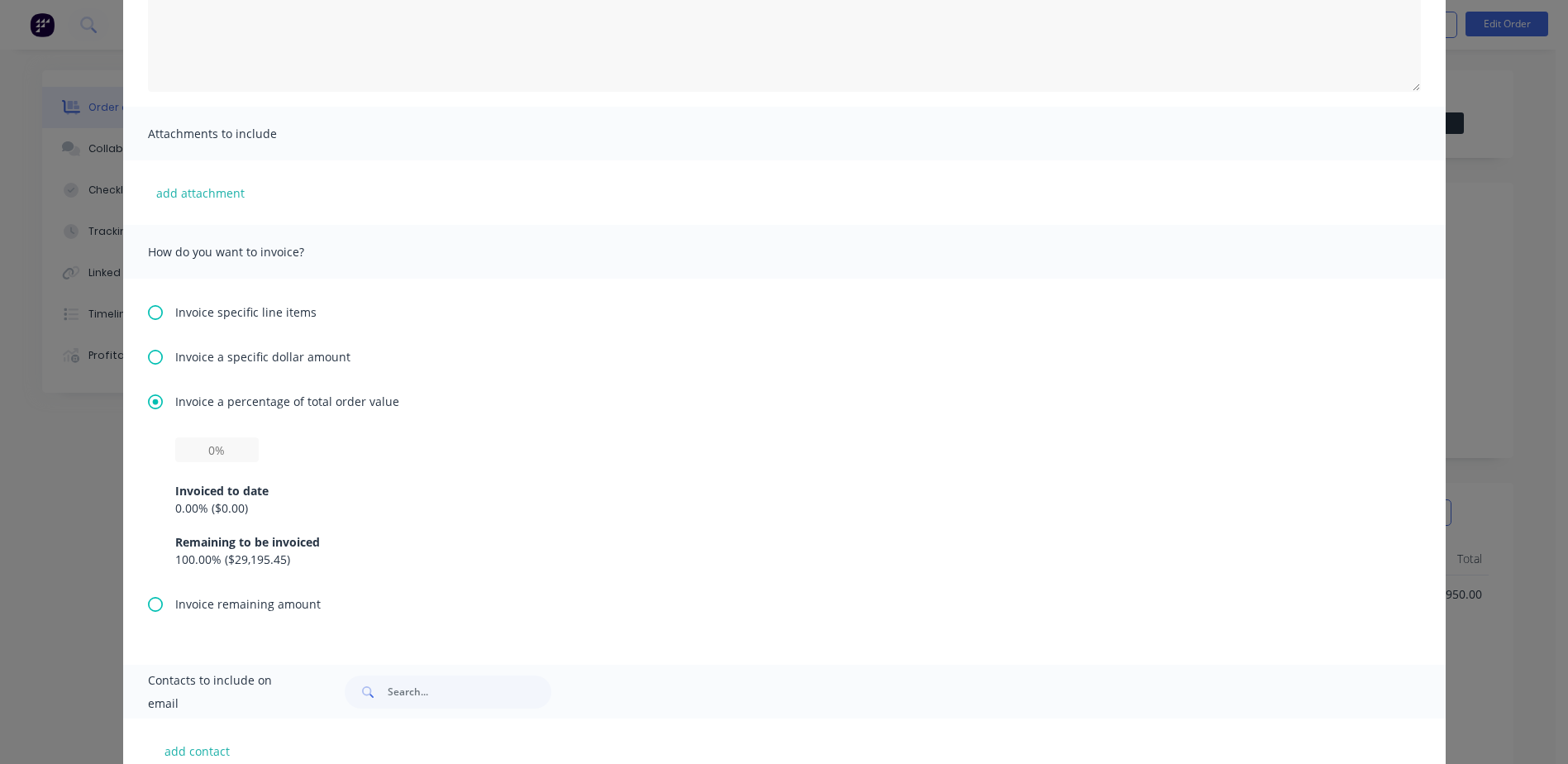
scroll to position [330, 0]
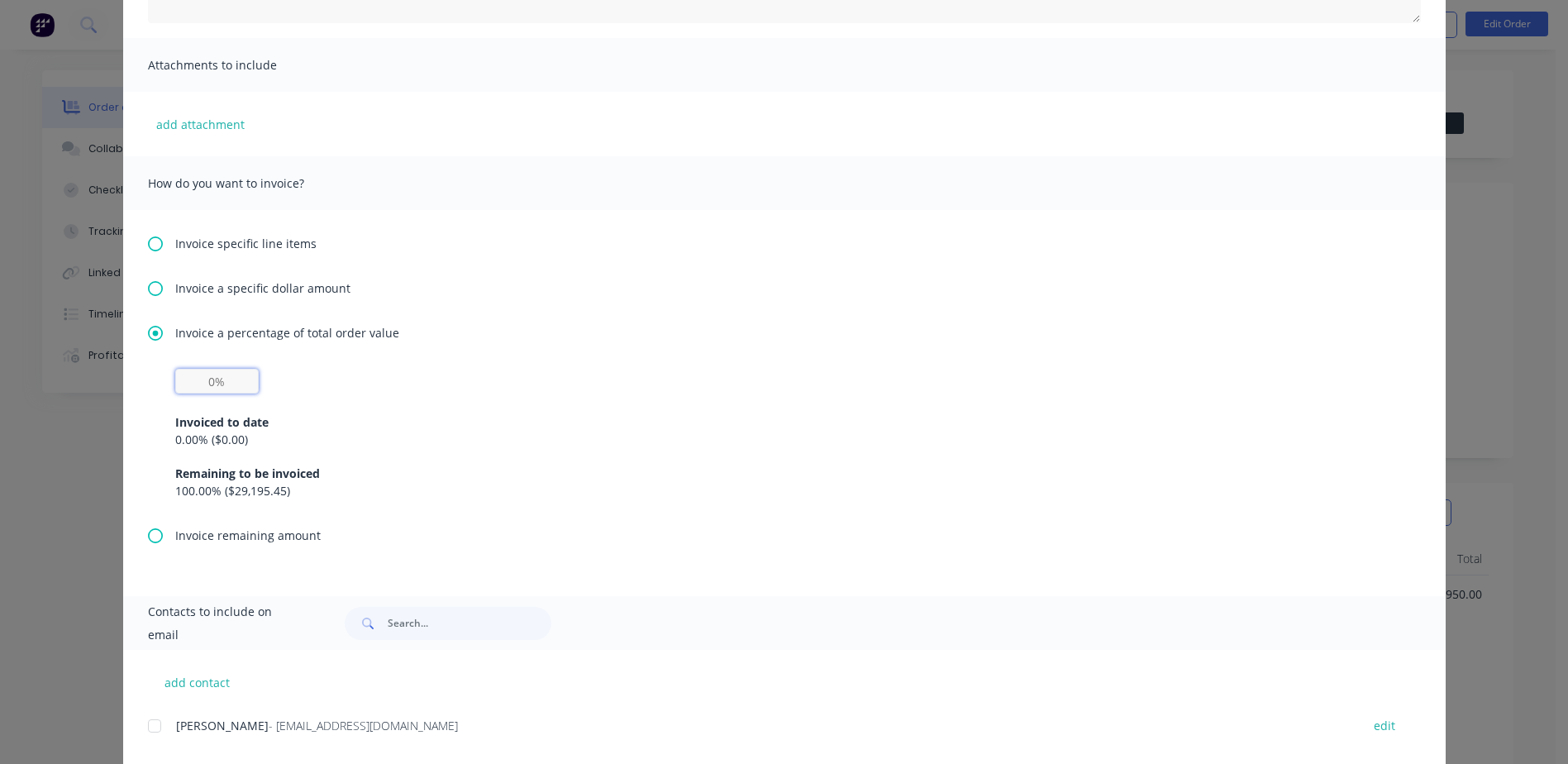
click at [204, 379] on input "text" at bounding box center [217, 381] width 84 height 25
type input "50%"
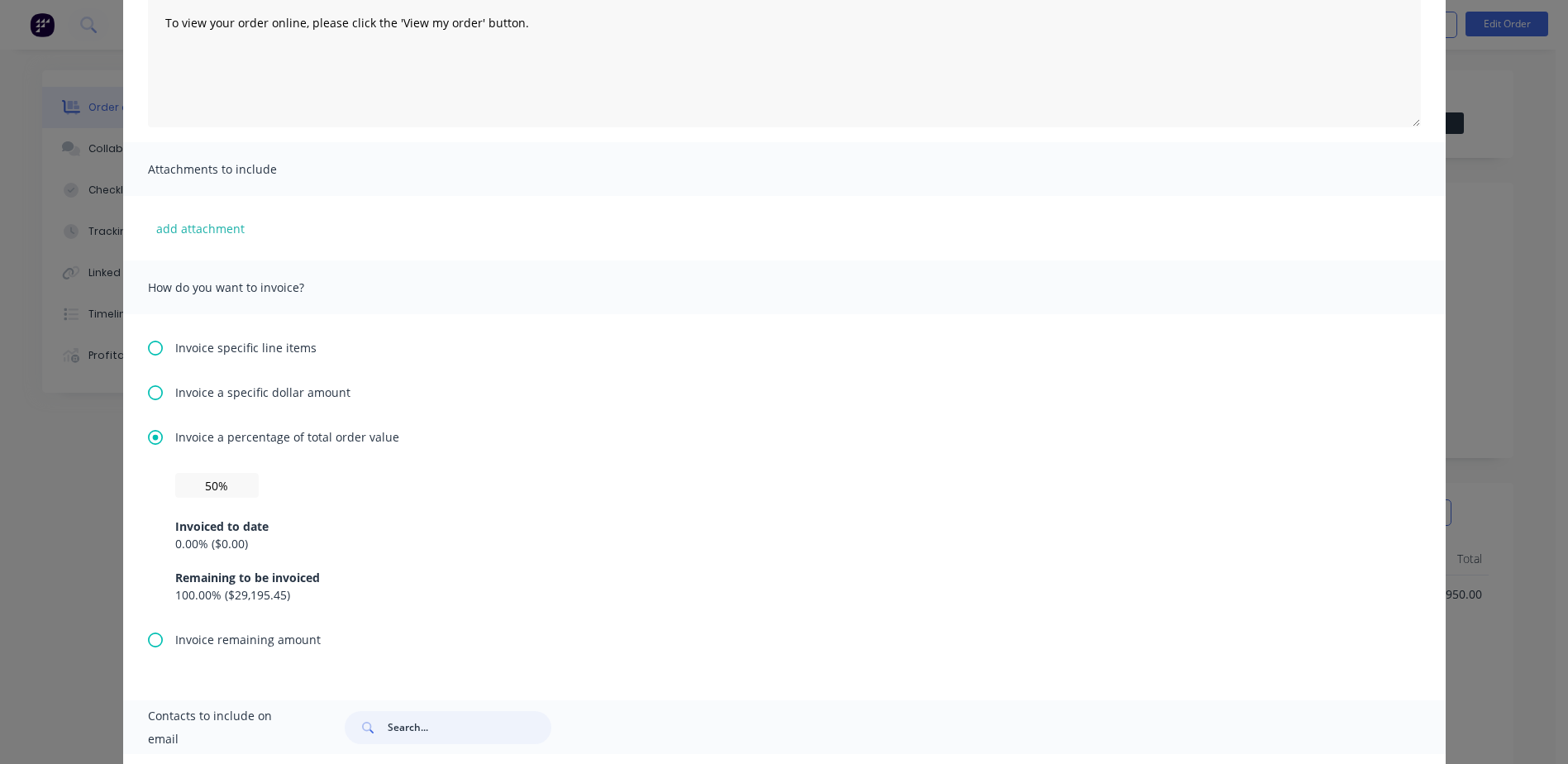
scroll to position [0, 0]
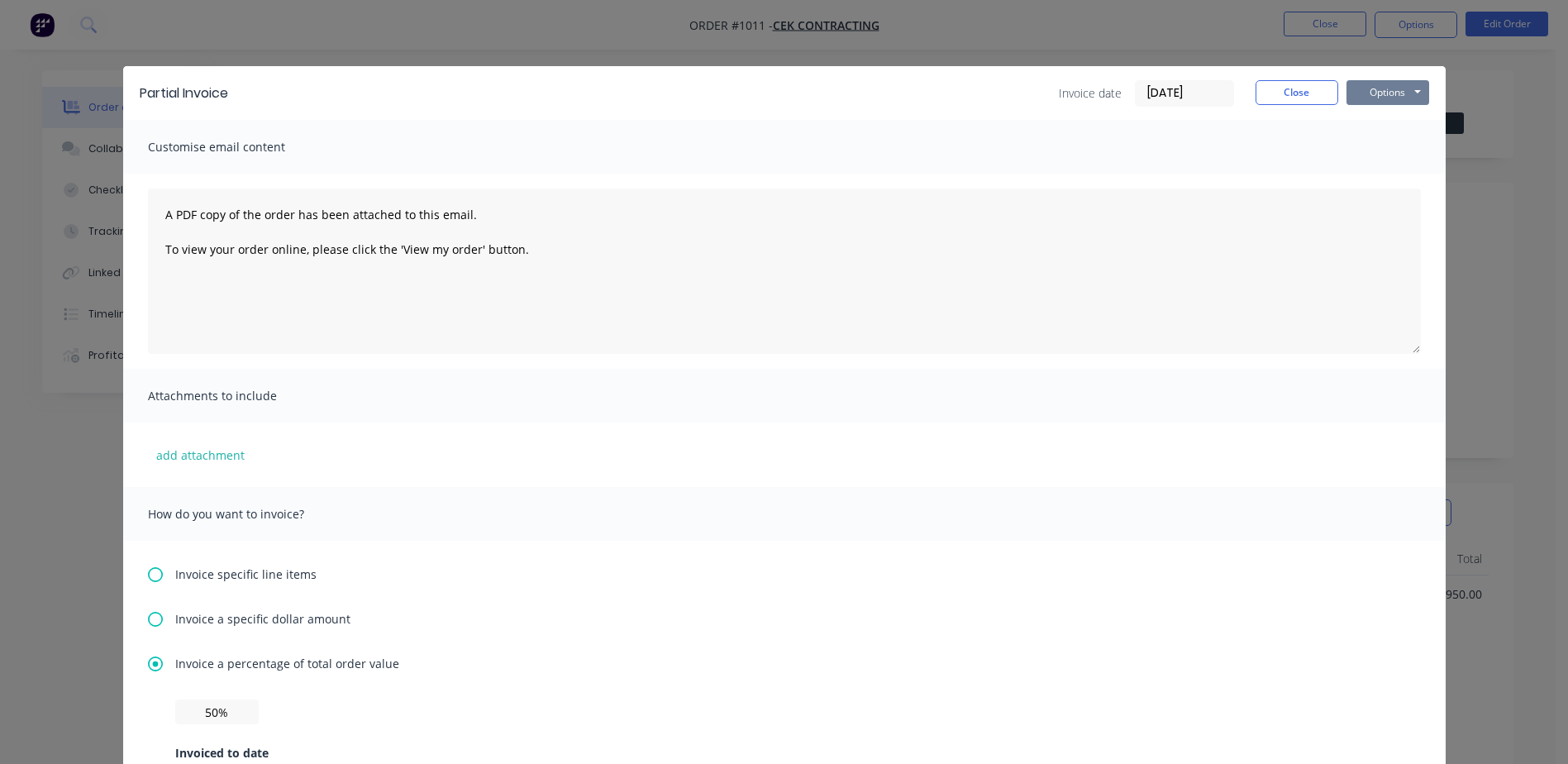
click at [1390, 90] on button "Options" at bounding box center [1387, 92] width 83 height 25
click at [1398, 125] on button "Preview" at bounding box center [1400, 121] width 106 height 27
click at [1293, 96] on button "Close" at bounding box center [1296, 92] width 83 height 25
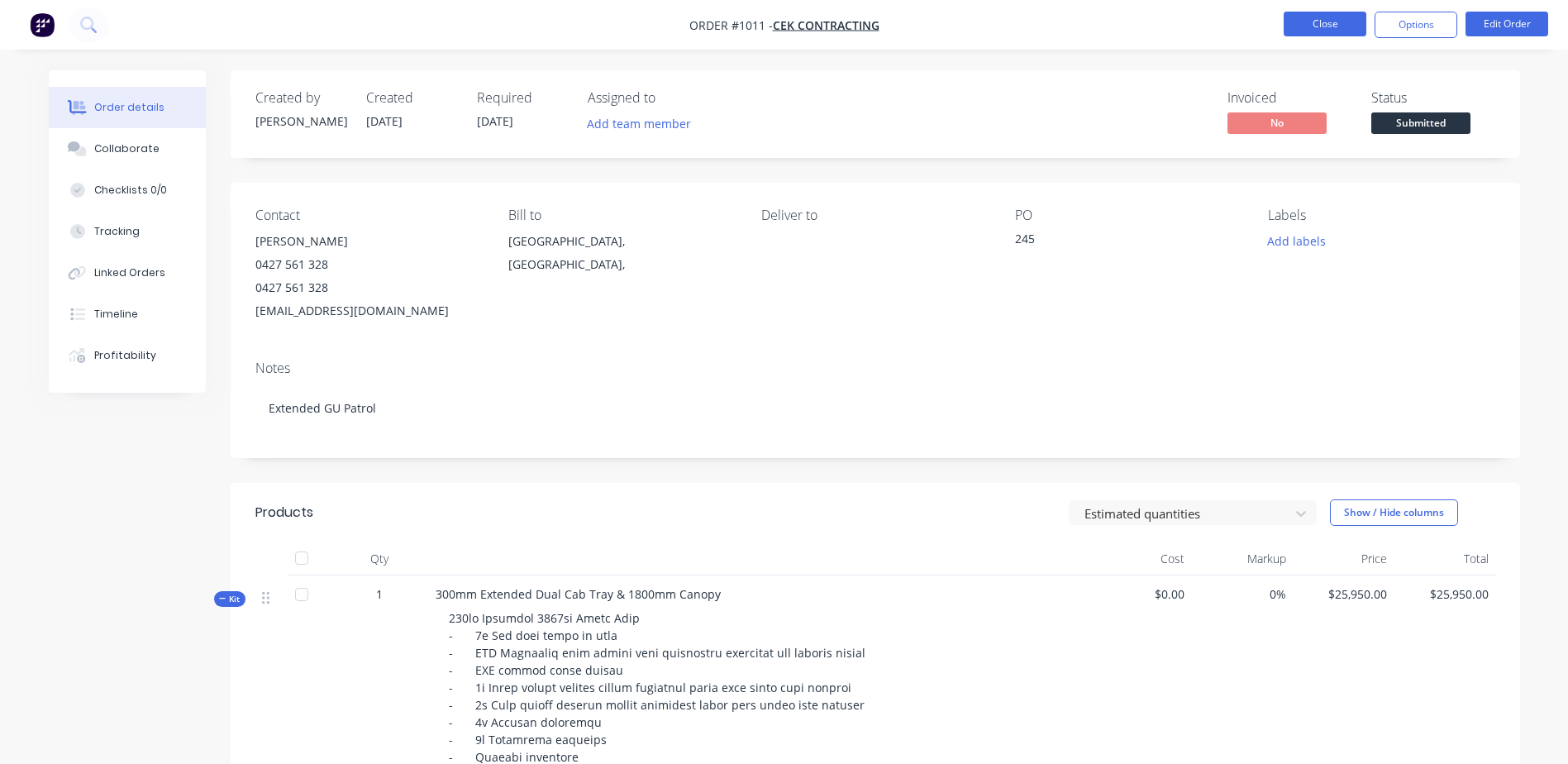
click at [1324, 20] on button "Close" at bounding box center [1324, 23] width 83 height 25
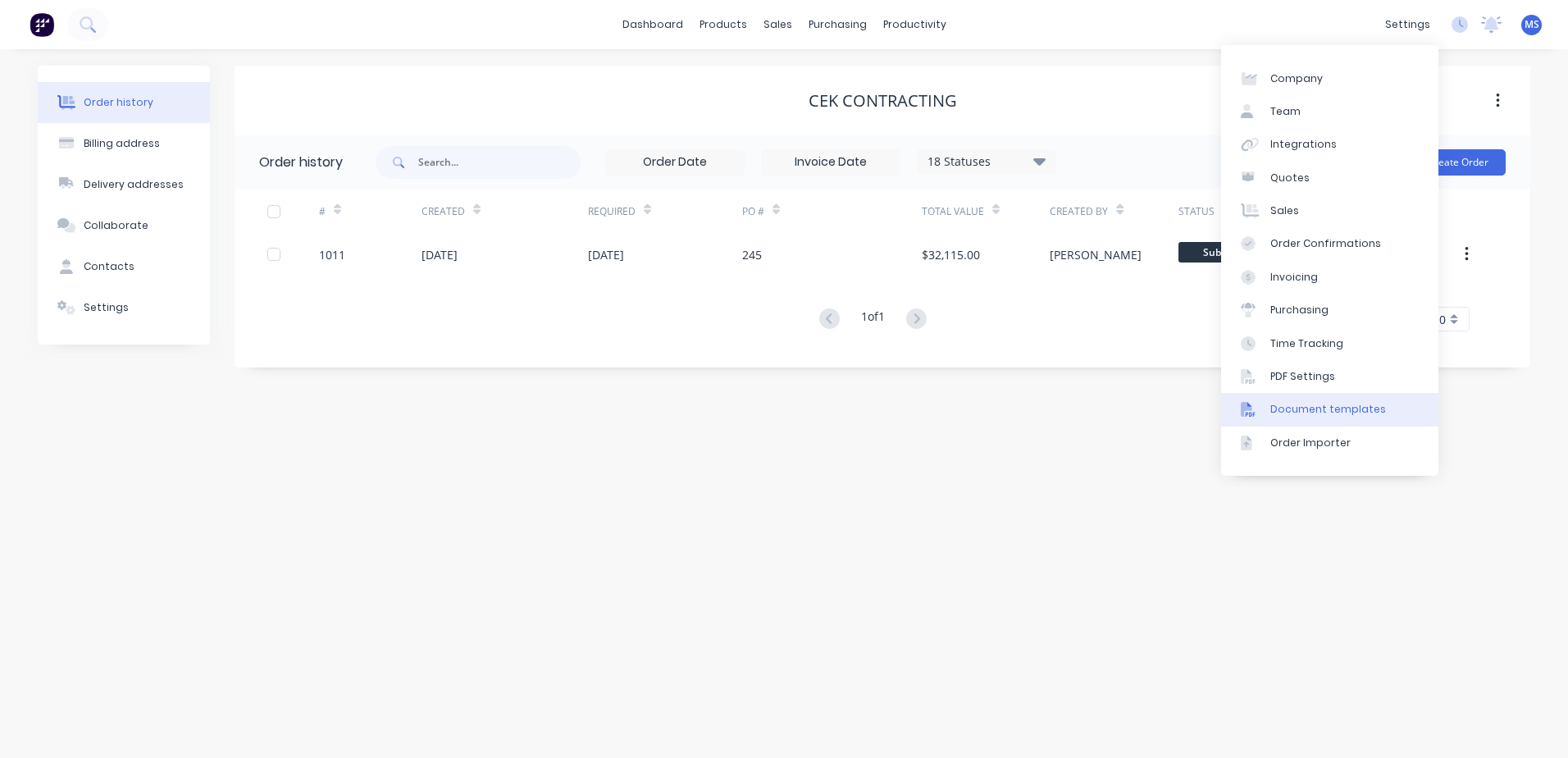
click at [1323, 408] on div "Document templates" at bounding box center [1328, 409] width 115 height 15
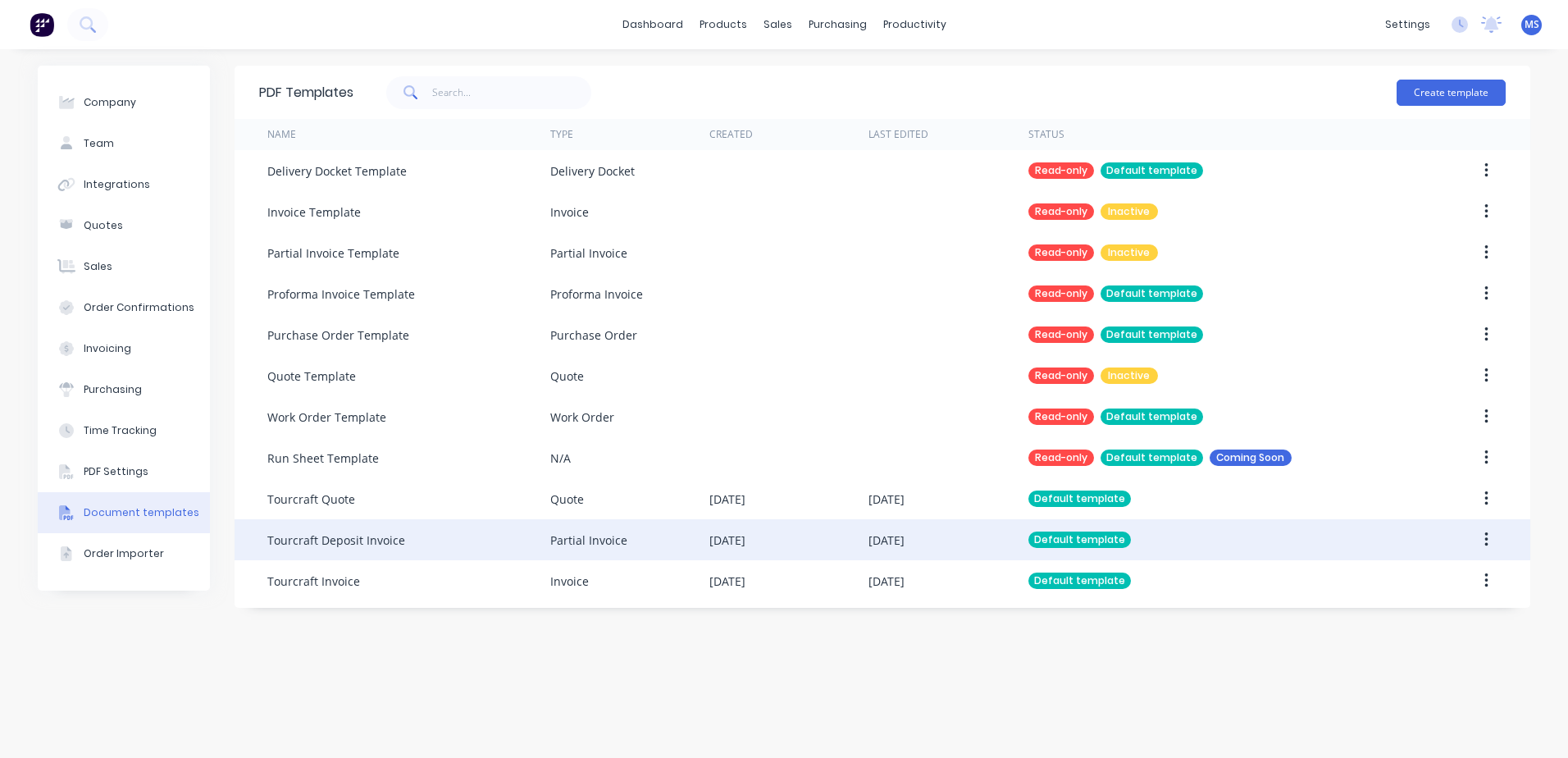
click at [340, 535] on div "Tourcraft Deposit Invoice" at bounding box center [336, 540] width 138 height 18
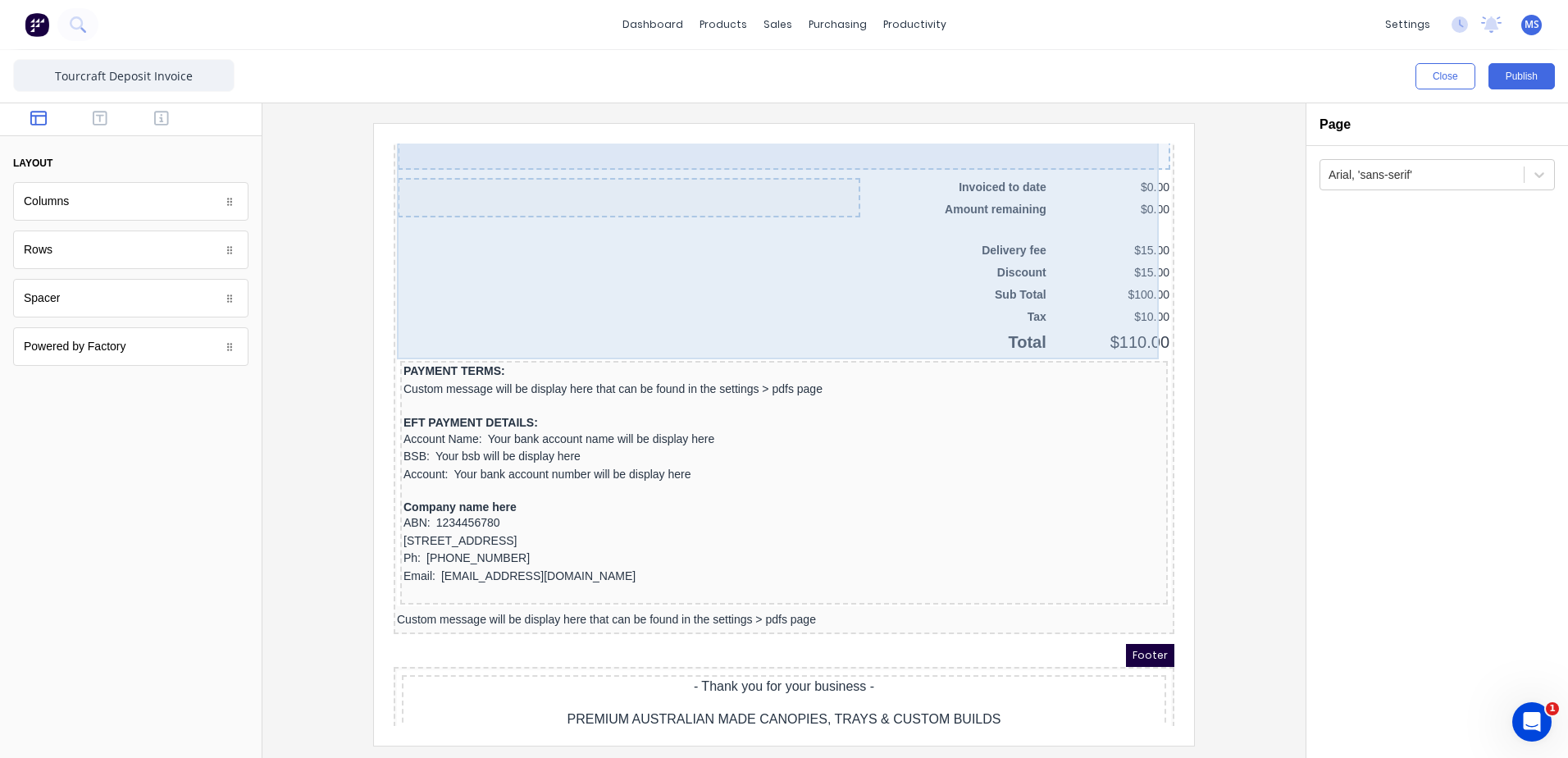
scroll to position [1262, 0]
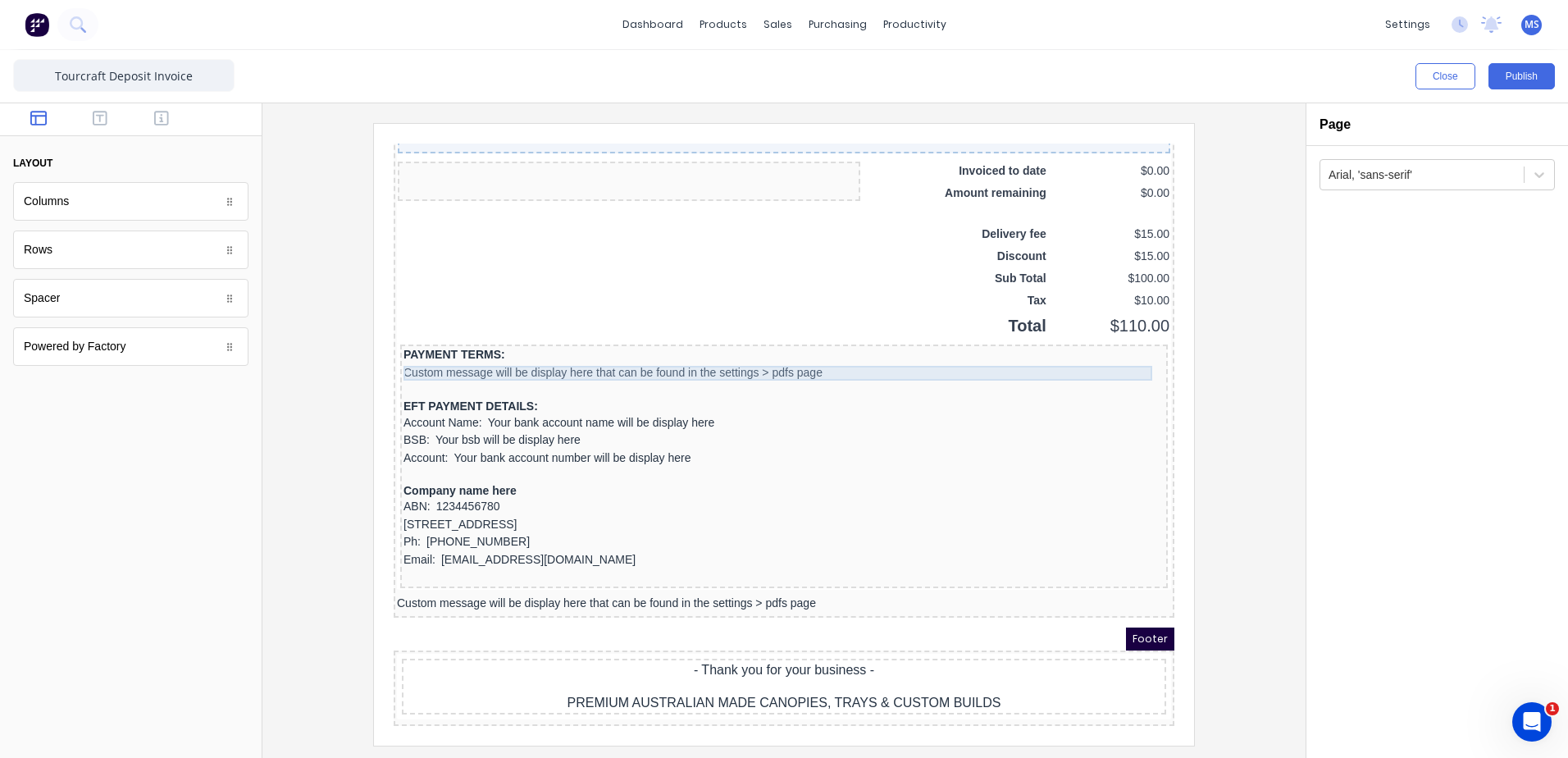
click at [752, 346] on div "Custom message will be display here that can be found in the settings > pdfs pa…" at bounding box center [765, 354] width 761 height 15
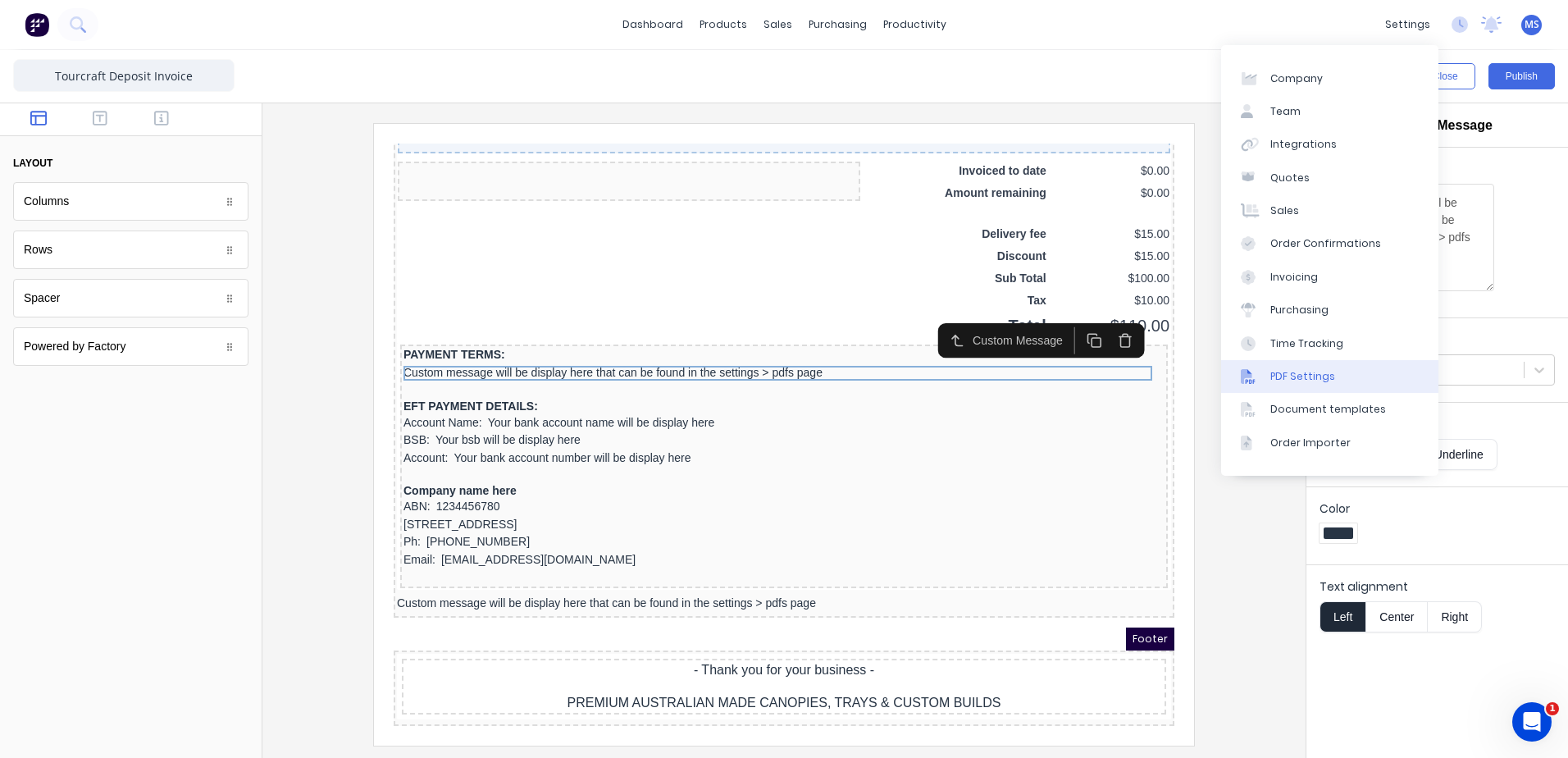
drag, startPoint x: 1316, startPoint y: 377, endPoint x: 1294, endPoint y: 366, distance: 24.6
click at [1316, 378] on div "PDF Settings" at bounding box center [1303, 377] width 65 height 15
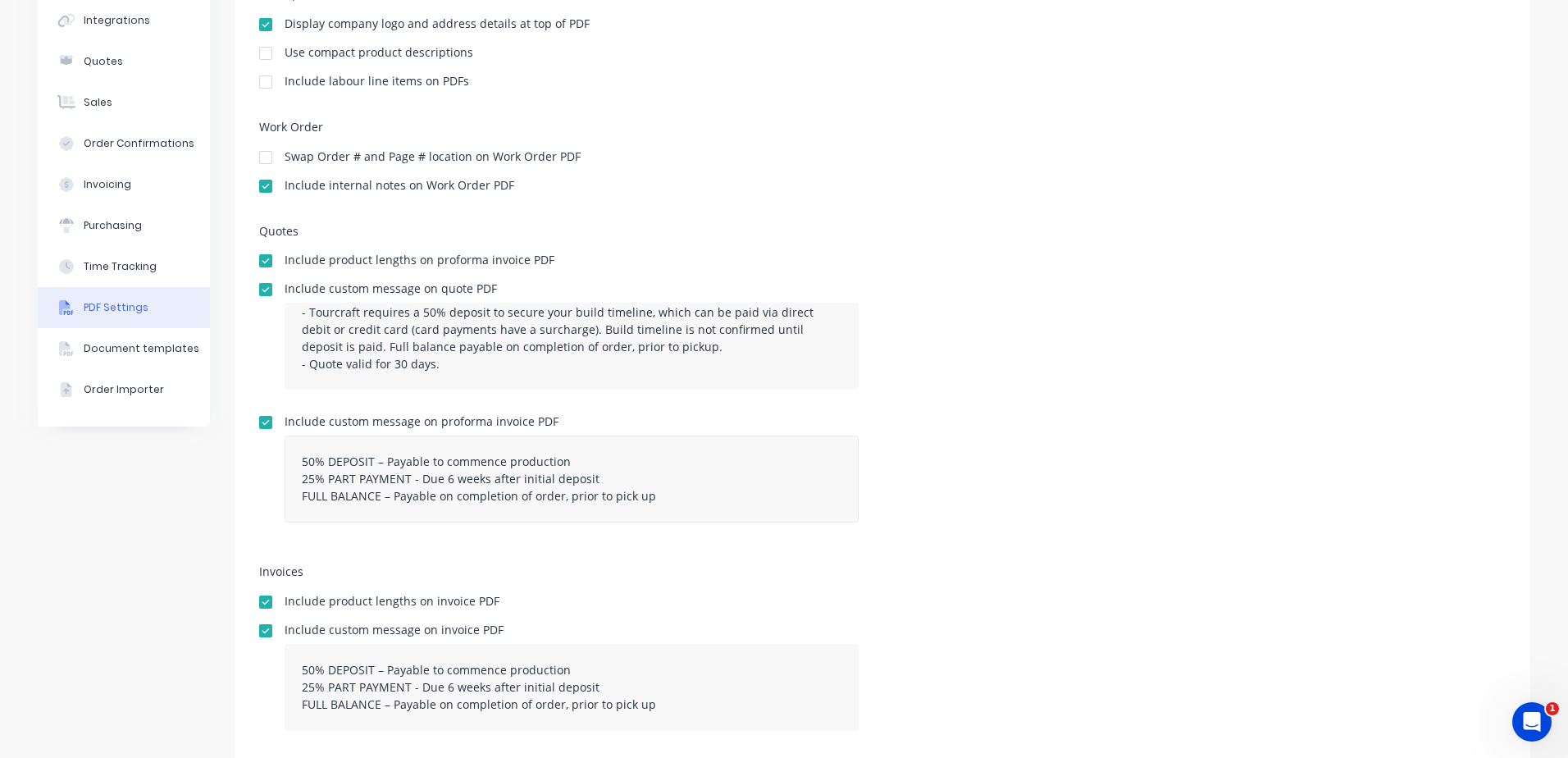
scroll to position [204, 0]
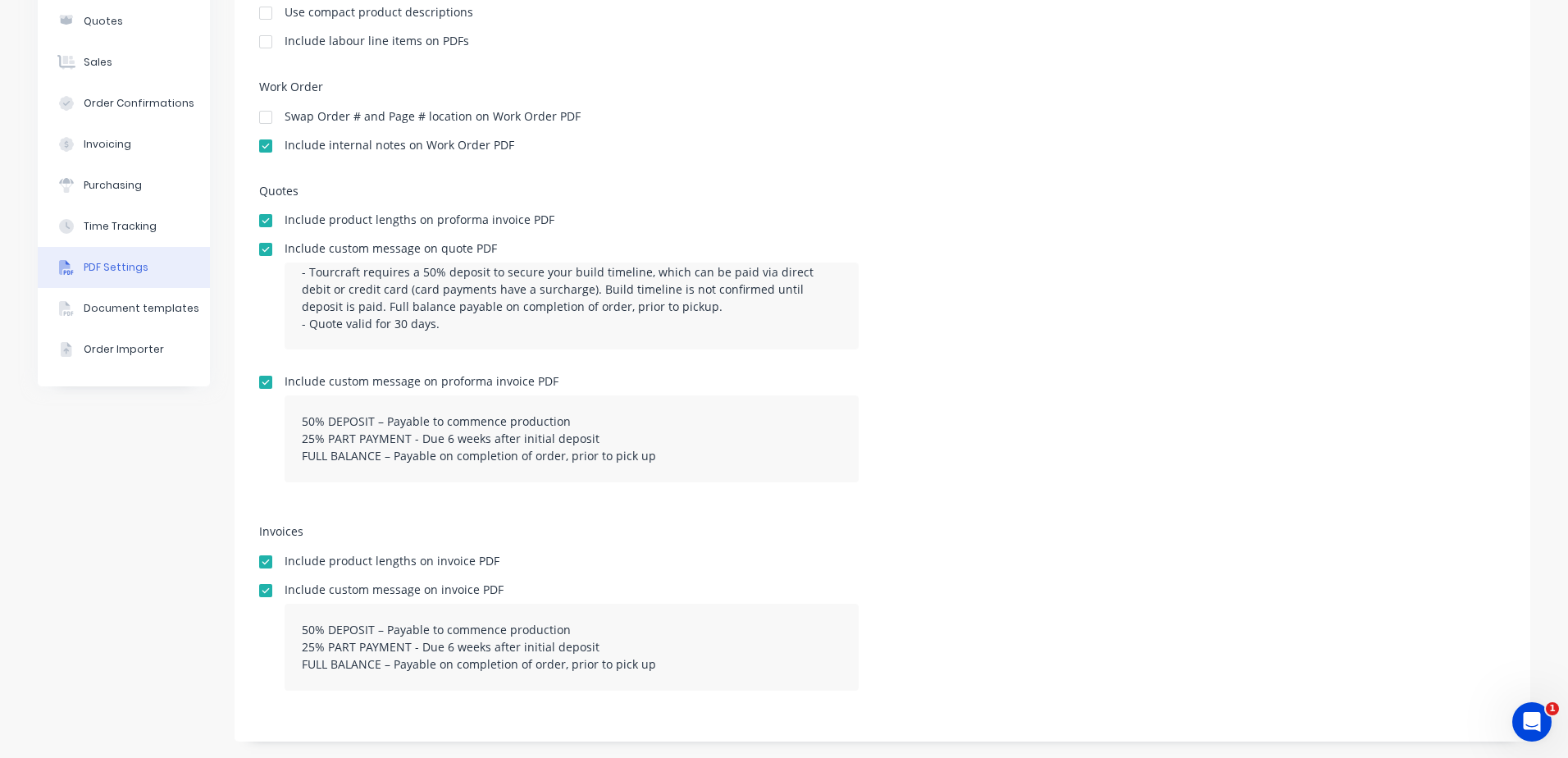
click at [263, 593] on div at bounding box center [266, 591] width 33 height 33
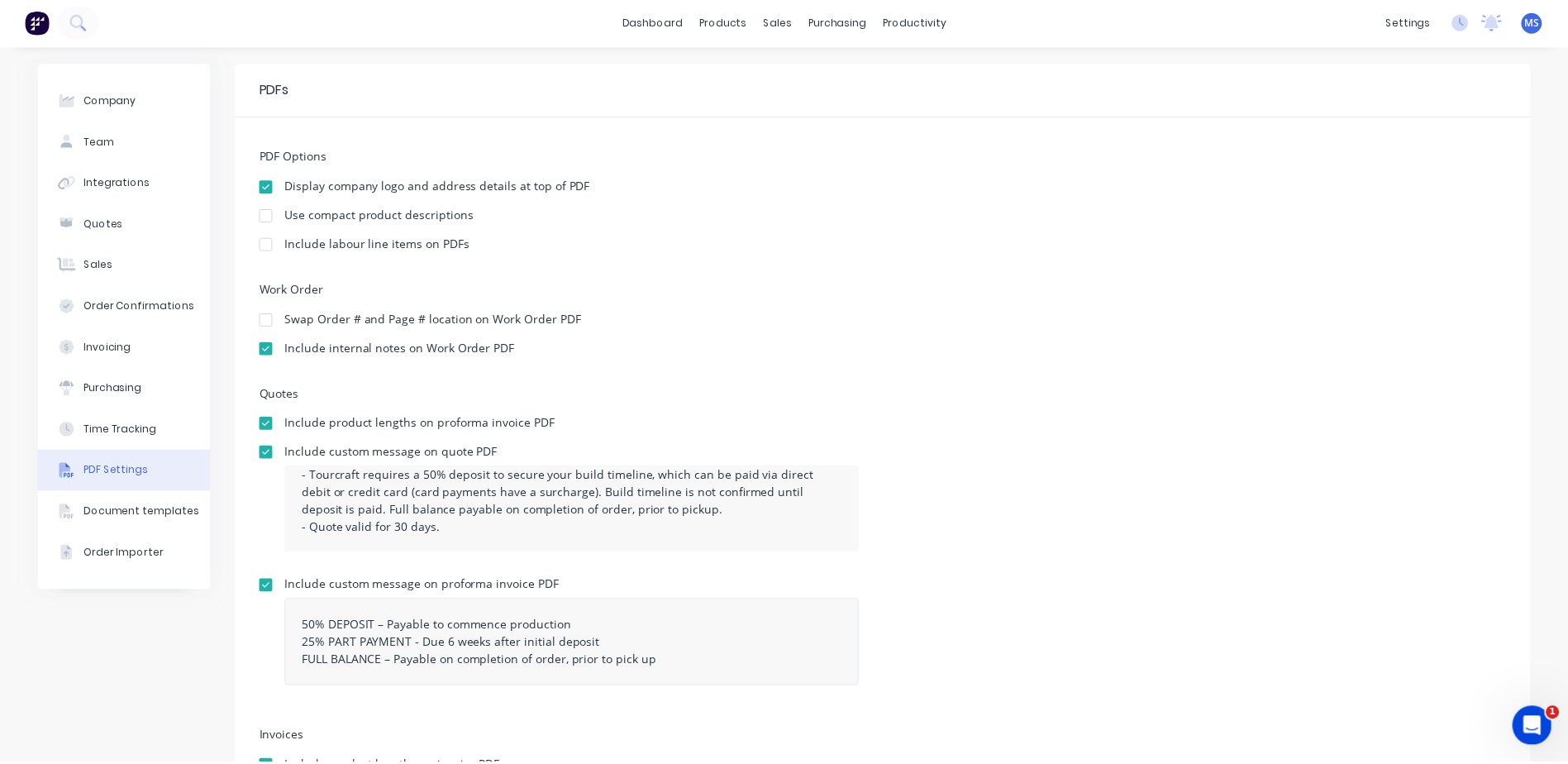
scroll to position [0, 0]
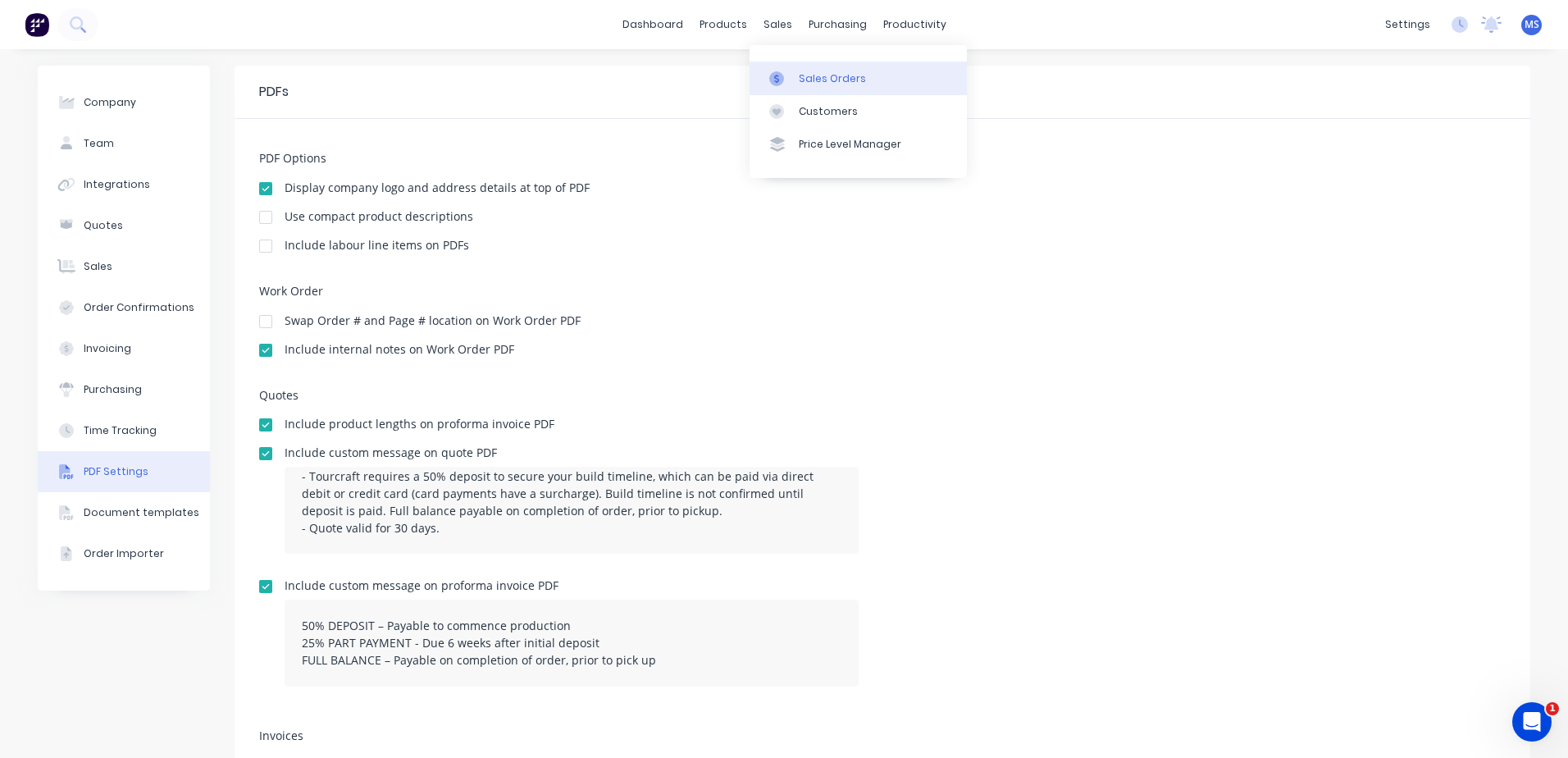
click at [802, 71] on div "Sales Orders" at bounding box center [832, 78] width 67 height 15
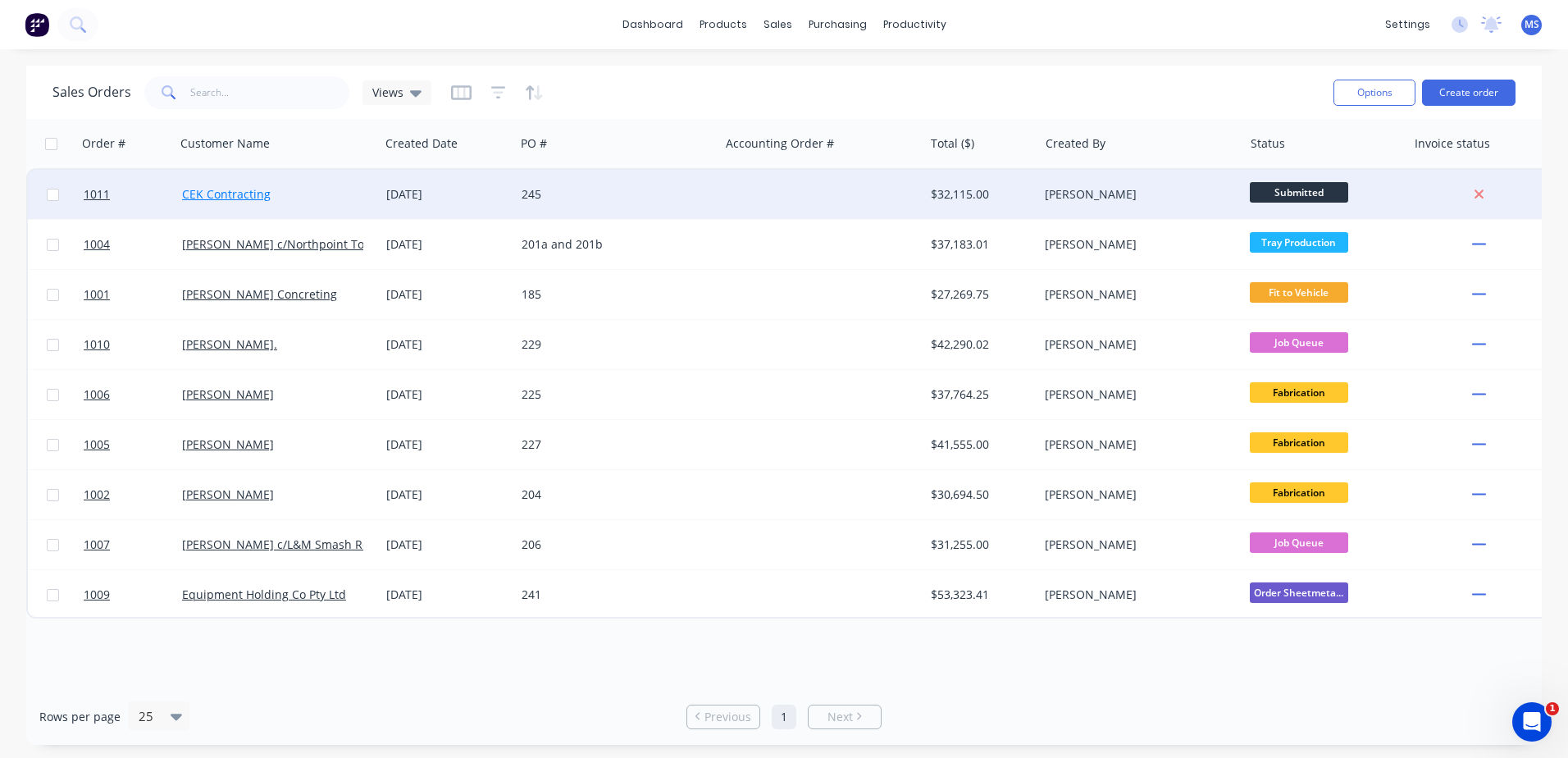
click at [231, 190] on link "CEK Contracting" at bounding box center [226, 194] width 89 height 16
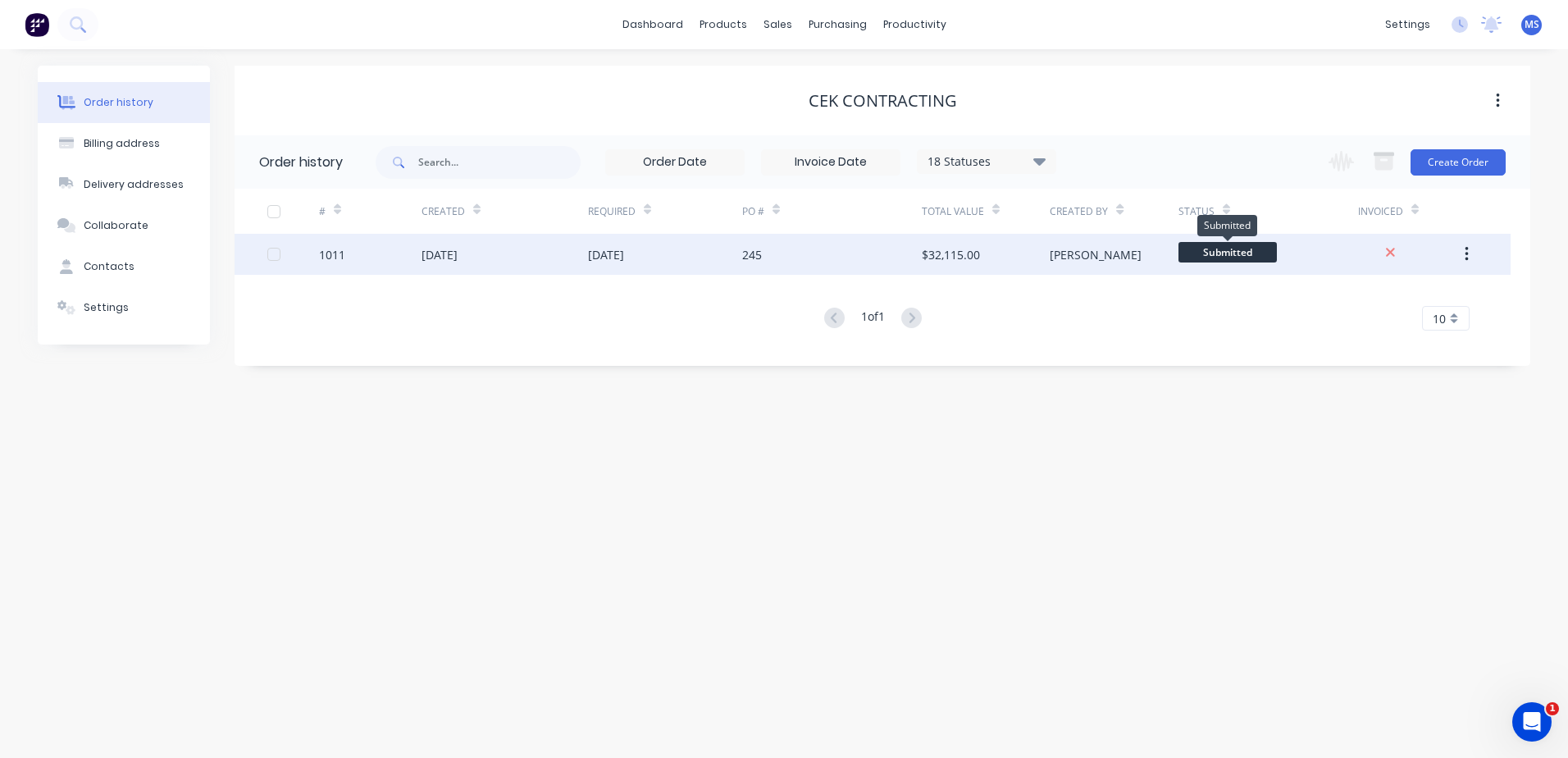
click at [1228, 246] on span "Submitted" at bounding box center [1227, 252] width 99 height 20
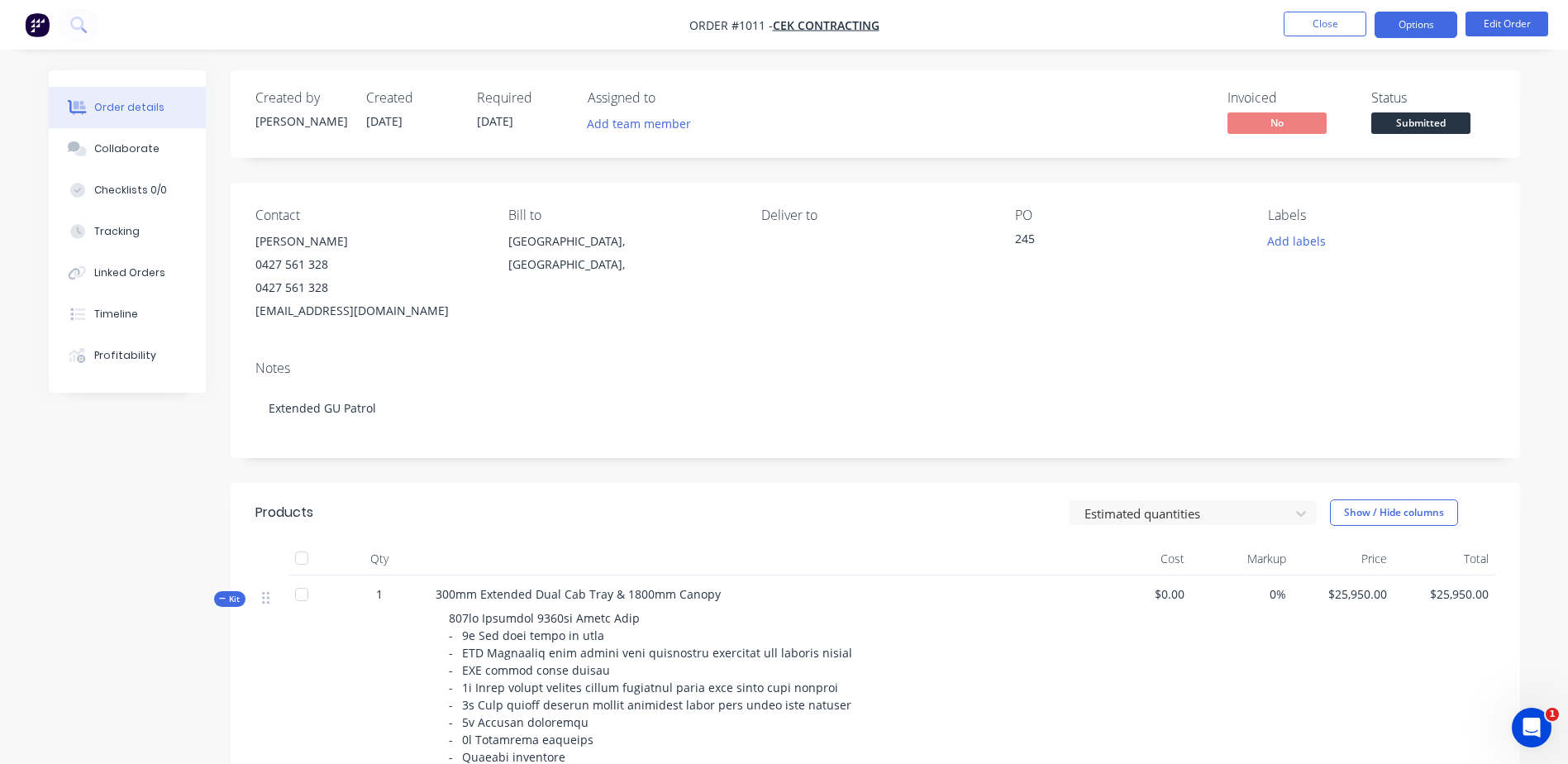
click at [1429, 21] on button "Options" at bounding box center [1415, 24] width 83 height 26
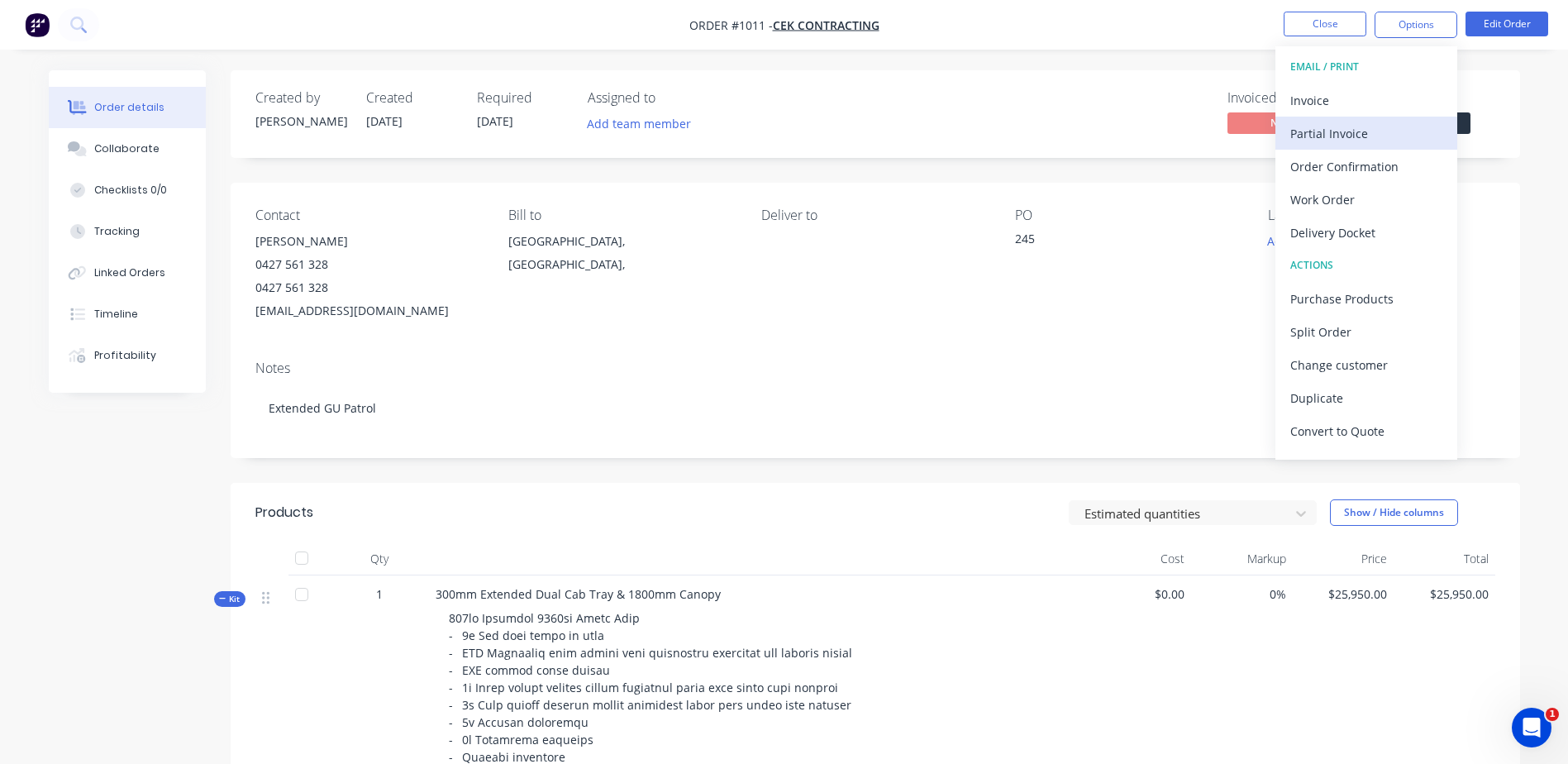
click at [1348, 129] on div "Partial Invoice" at bounding box center [1365, 134] width 152 height 24
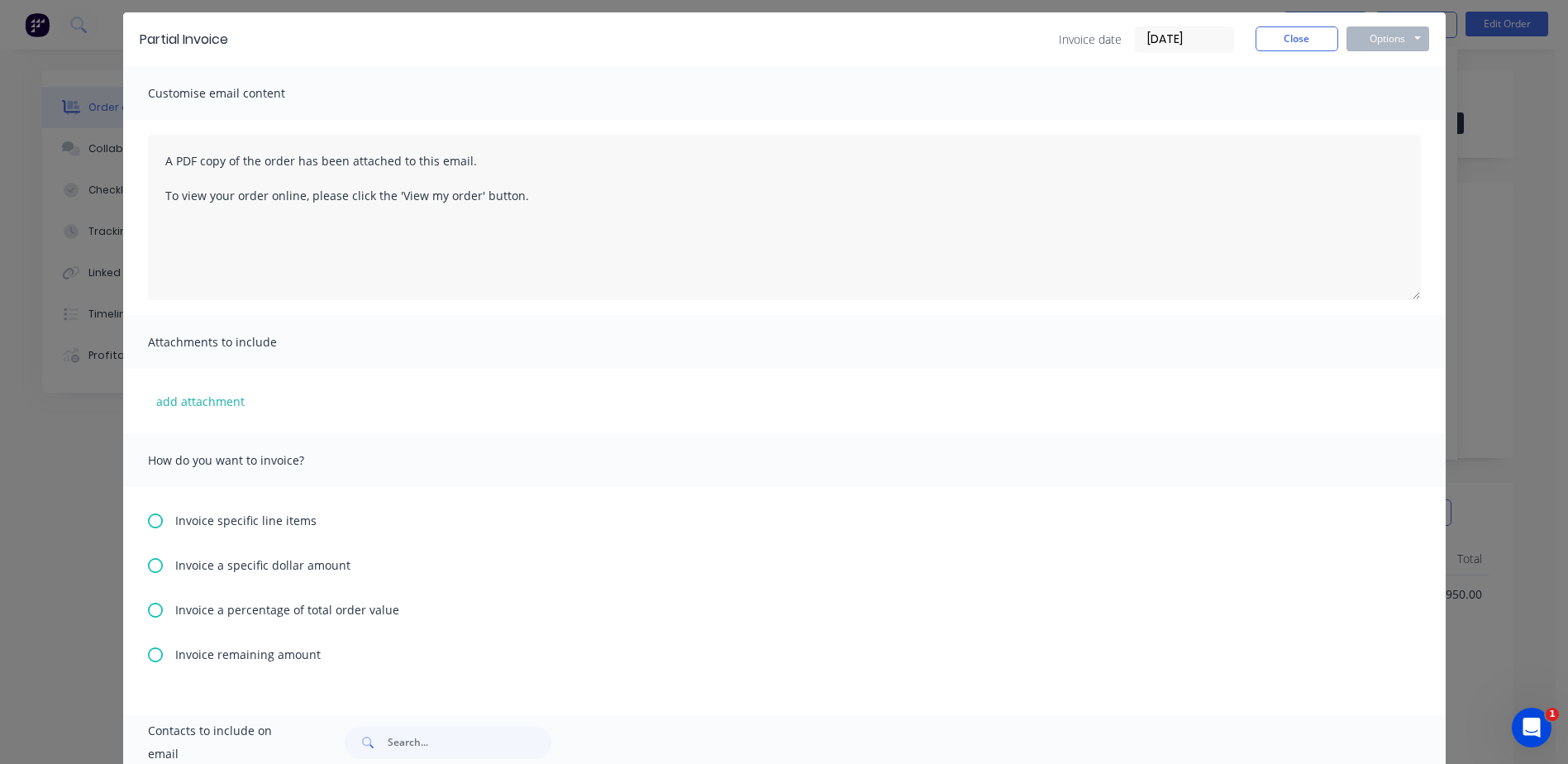
scroll to position [83, 0]
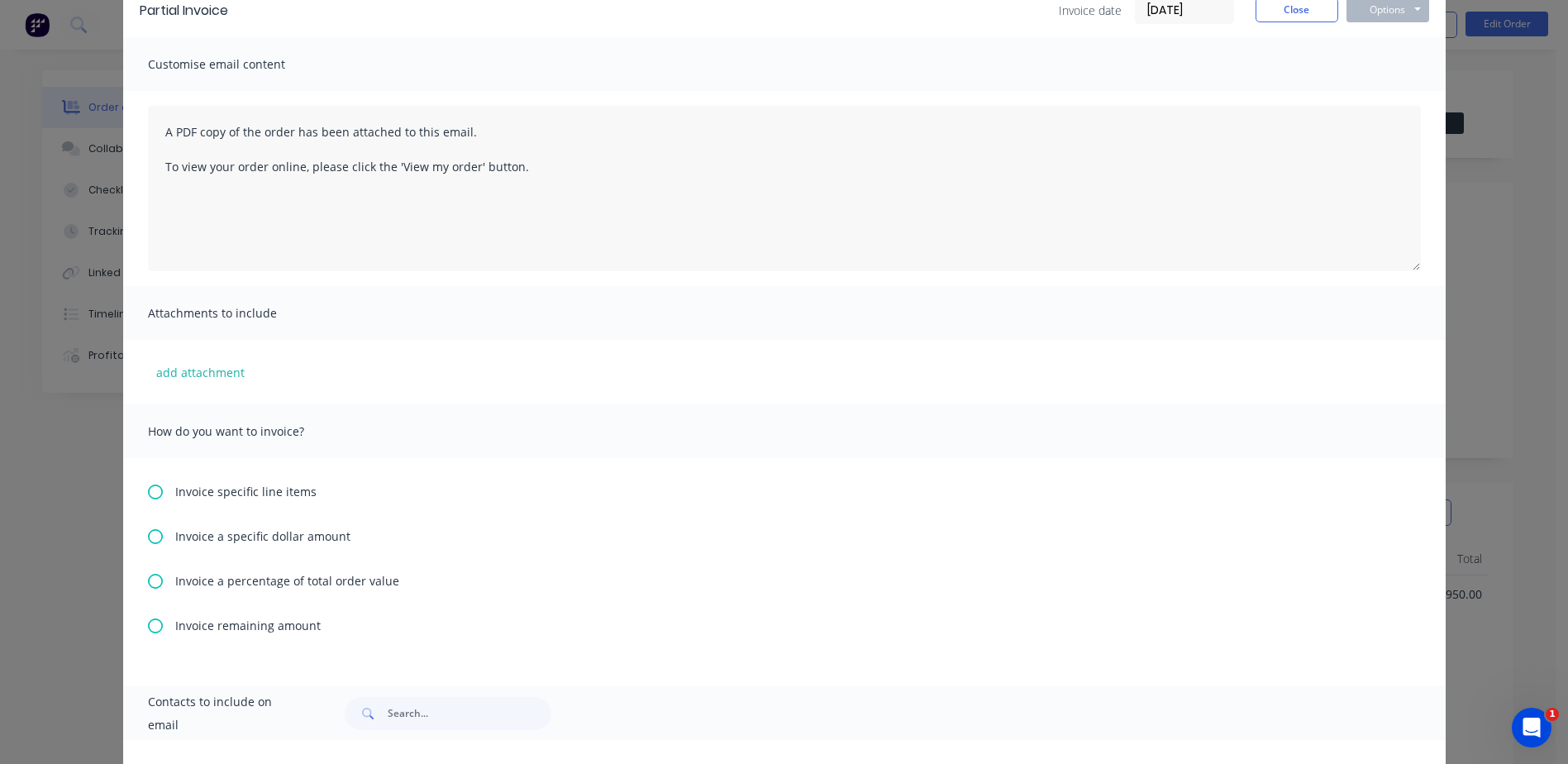
click at [175, 586] on span "Invoice a percentage of total order value" at bounding box center [287, 581] width 224 height 18
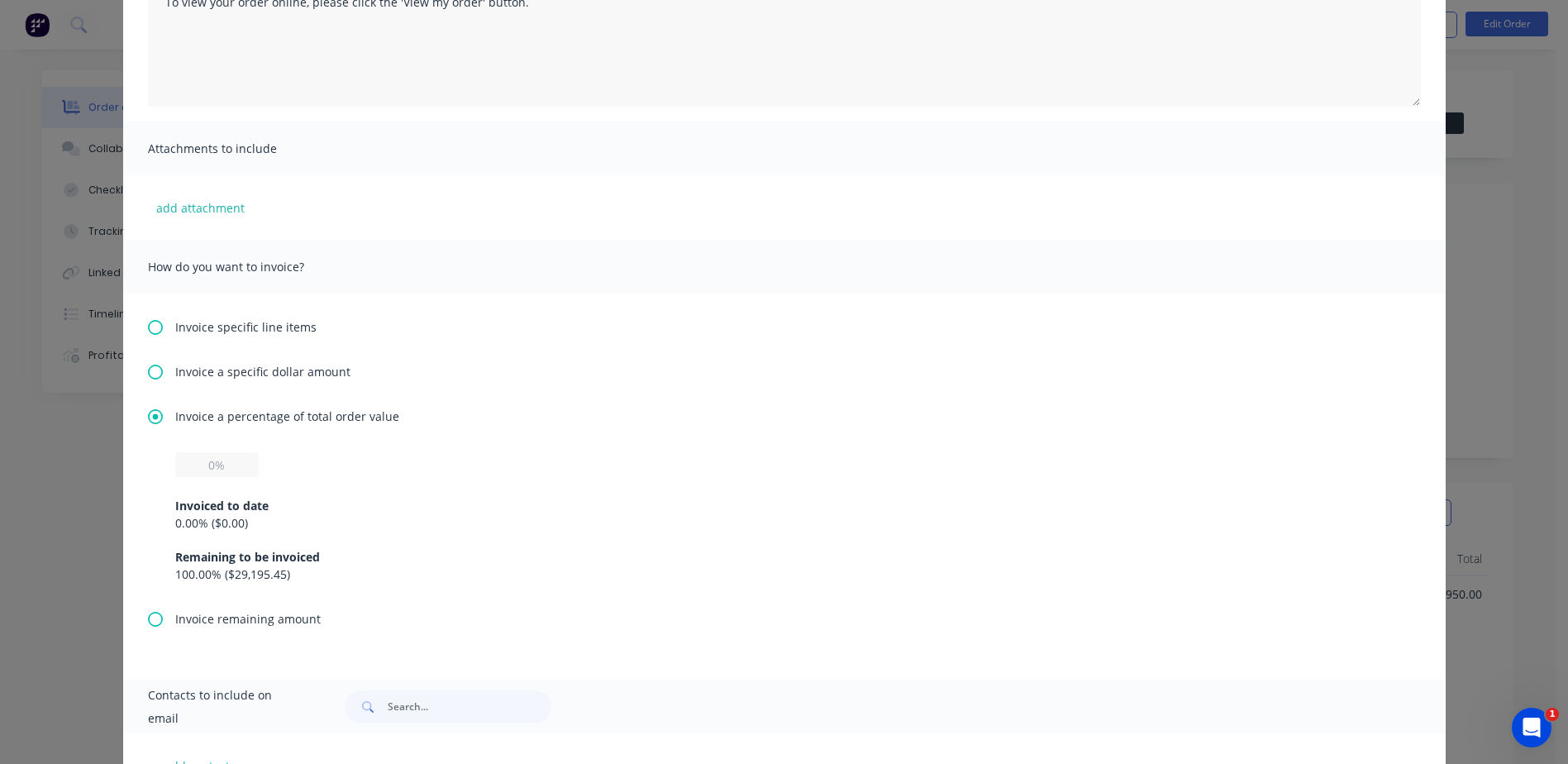
scroll to position [248, 0]
click at [190, 462] on input "text" at bounding box center [217, 463] width 84 height 25
type input "50%"
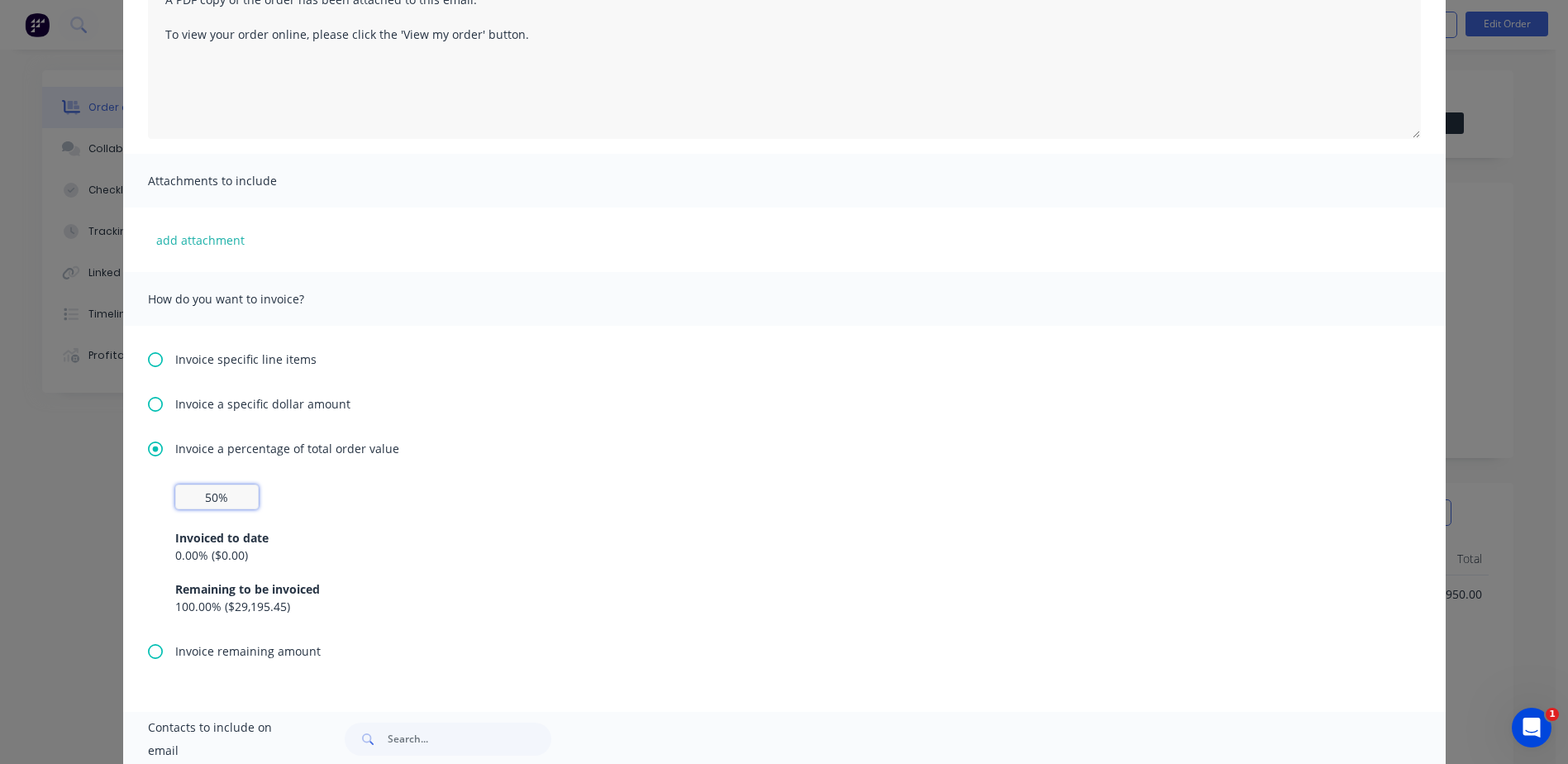
scroll to position [0, 0]
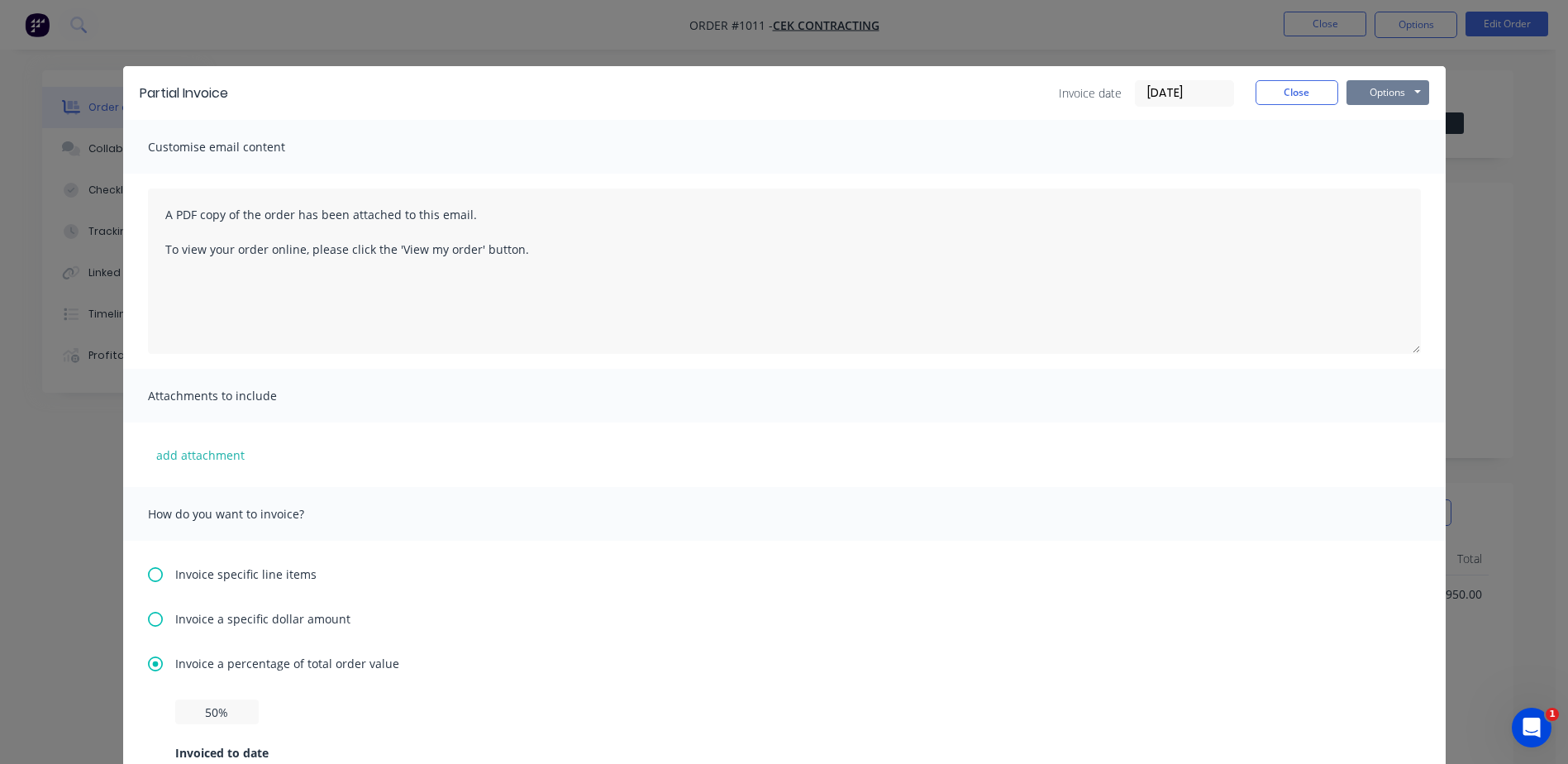
click at [1373, 91] on button "Options" at bounding box center [1387, 92] width 83 height 25
click at [1360, 122] on button "Preview" at bounding box center [1400, 121] width 106 height 27
click at [1259, 91] on button "Close" at bounding box center [1296, 92] width 83 height 25
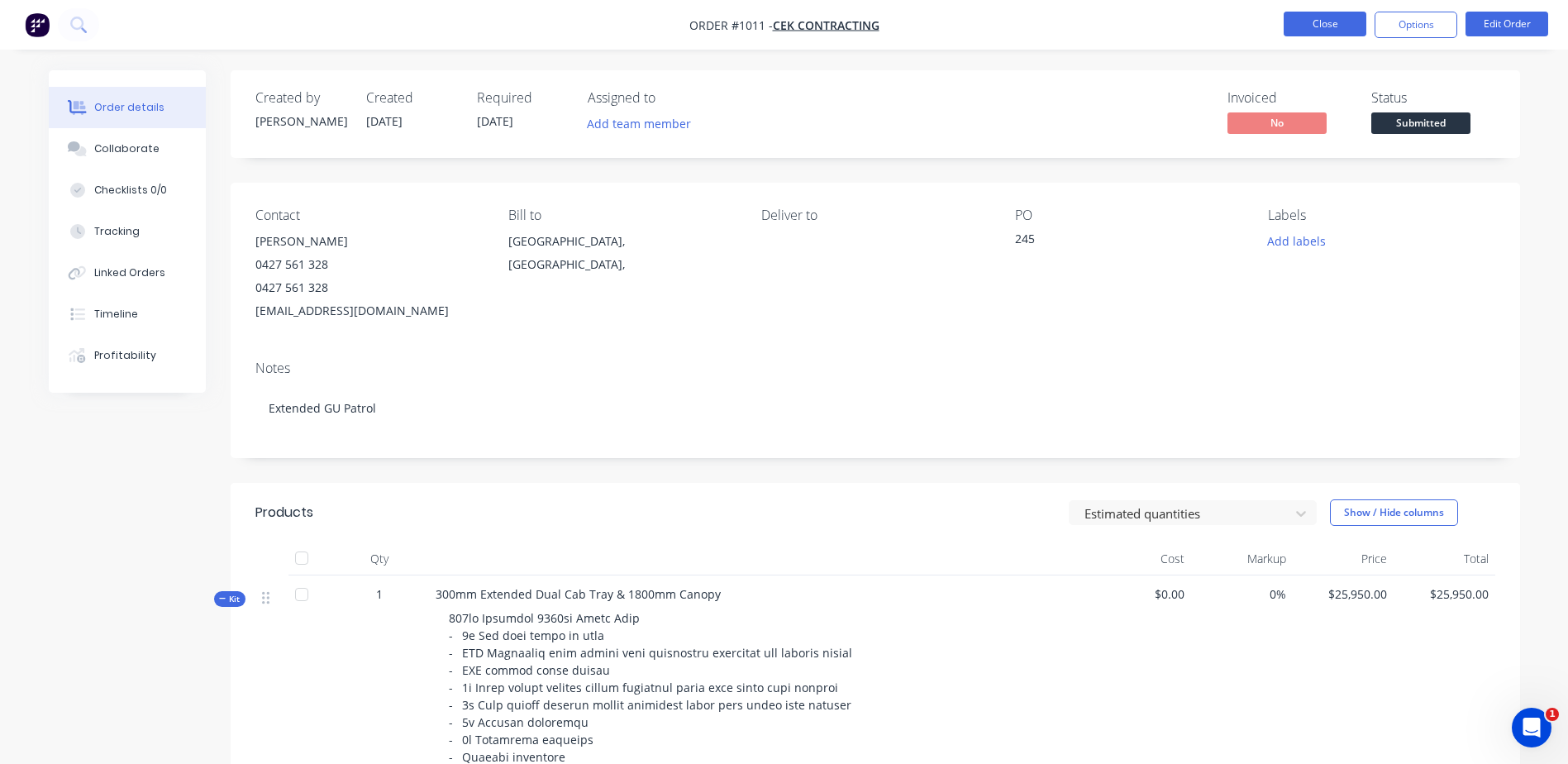
click at [1314, 21] on button "Close" at bounding box center [1324, 23] width 83 height 25
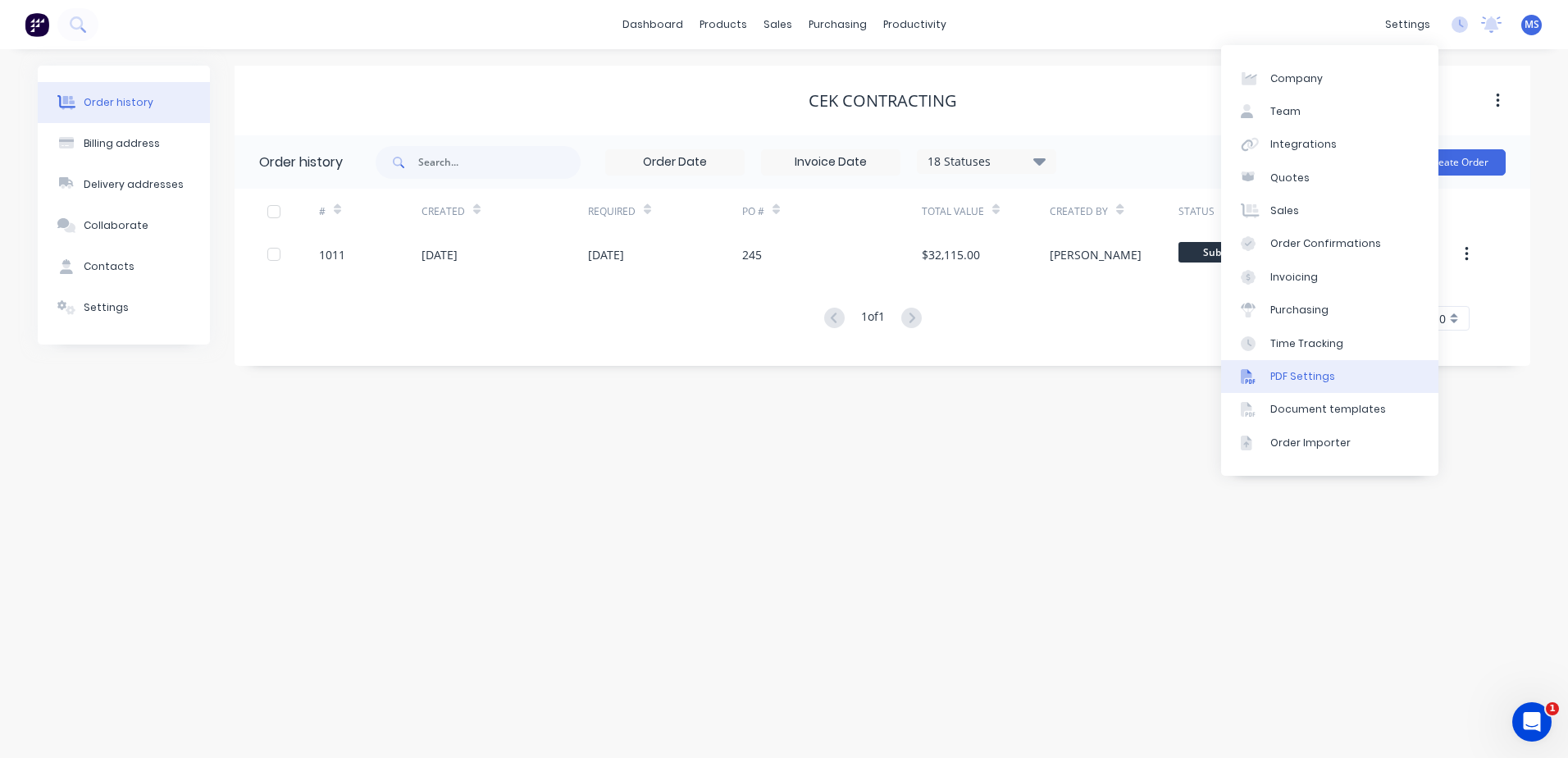
click at [1316, 374] on div "PDF Settings" at bounding box center [1303, 377] width 65 height 15
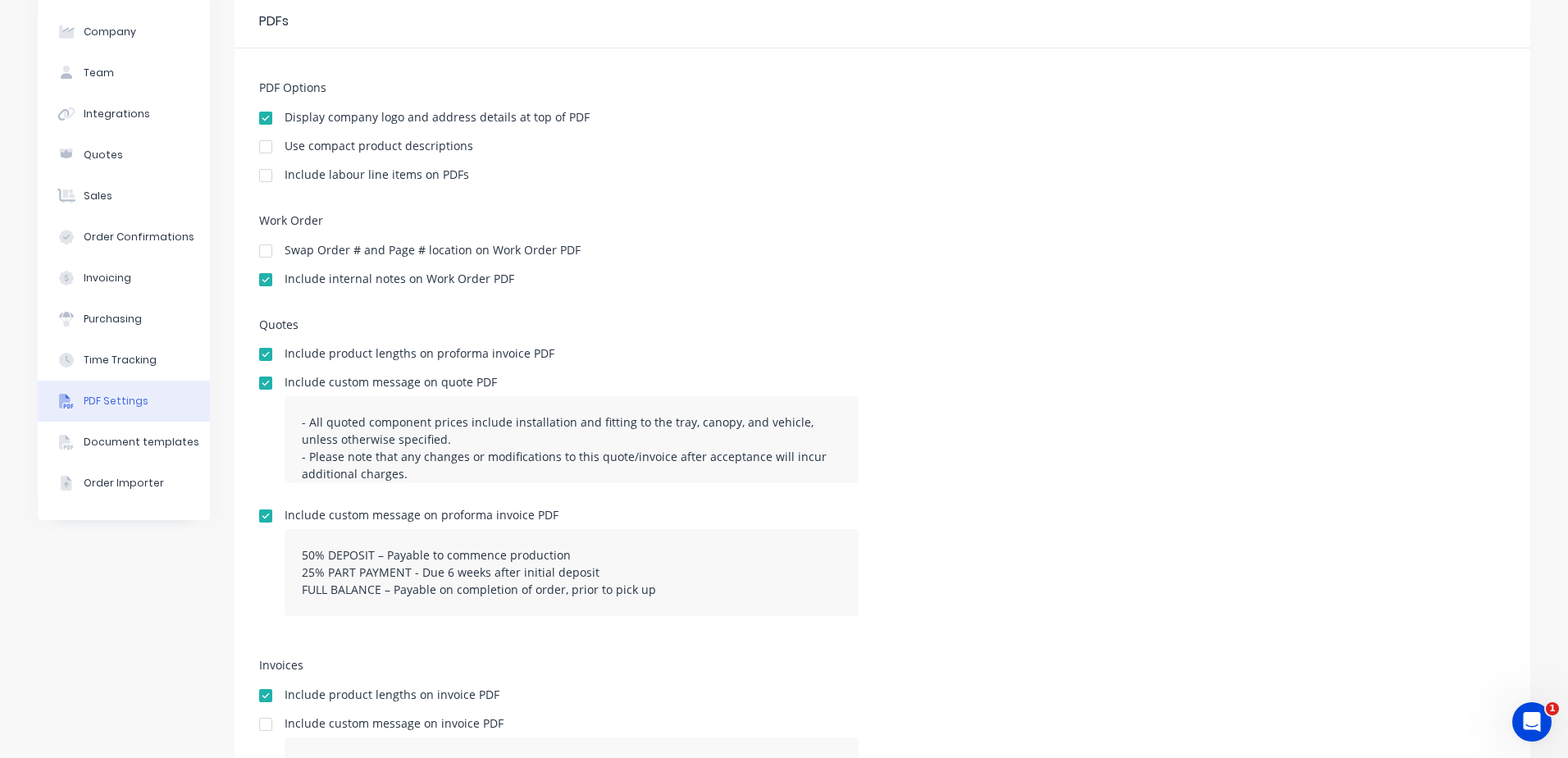
scroll to position [41, 0]
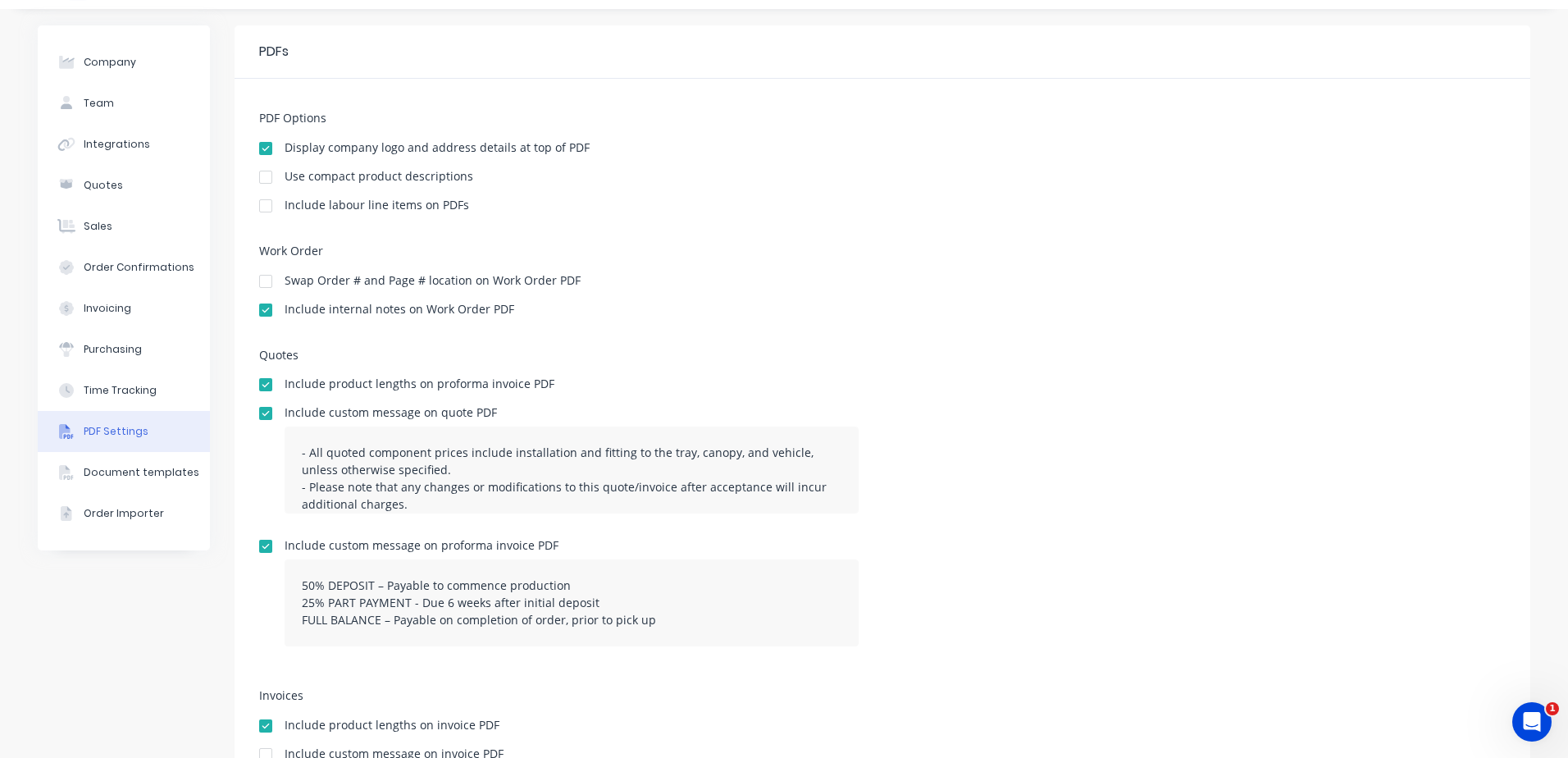
click at [260, 176] on div at bounding box center [266, 177] width 33 height 33
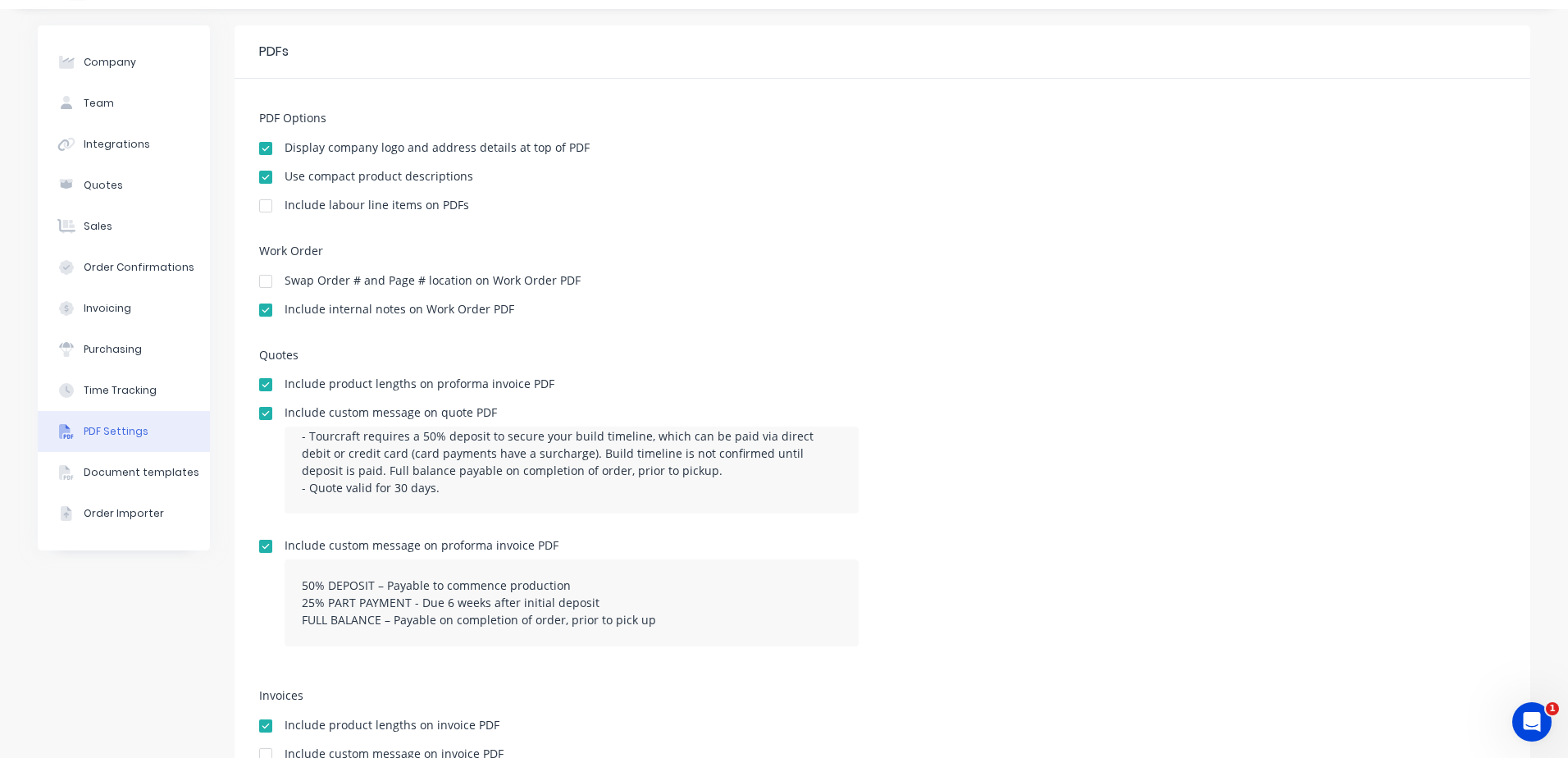
scroll to position [204, 0]
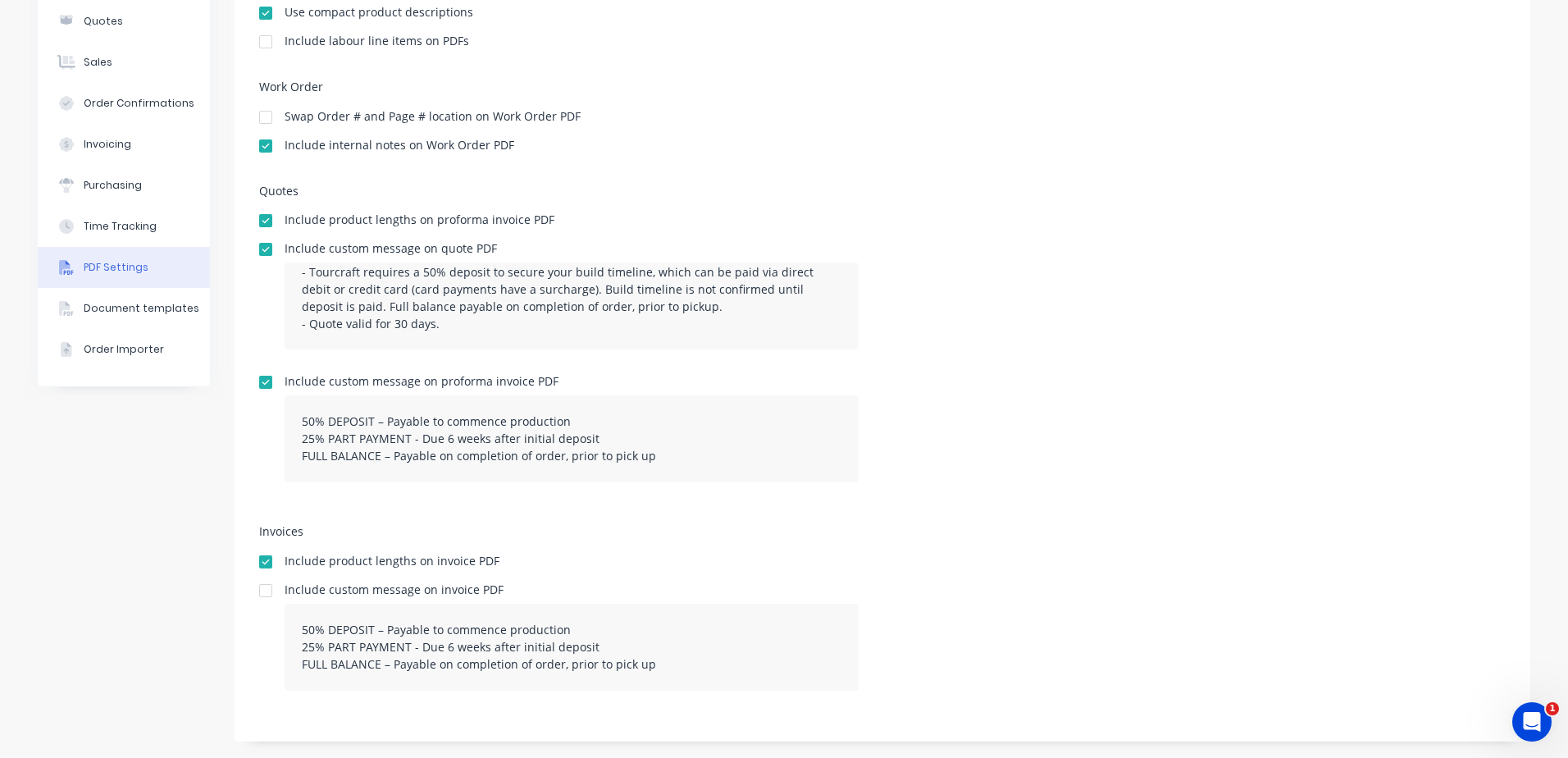
click at [264, 592] on div at bounding box center [266, 591] width 33 height 33
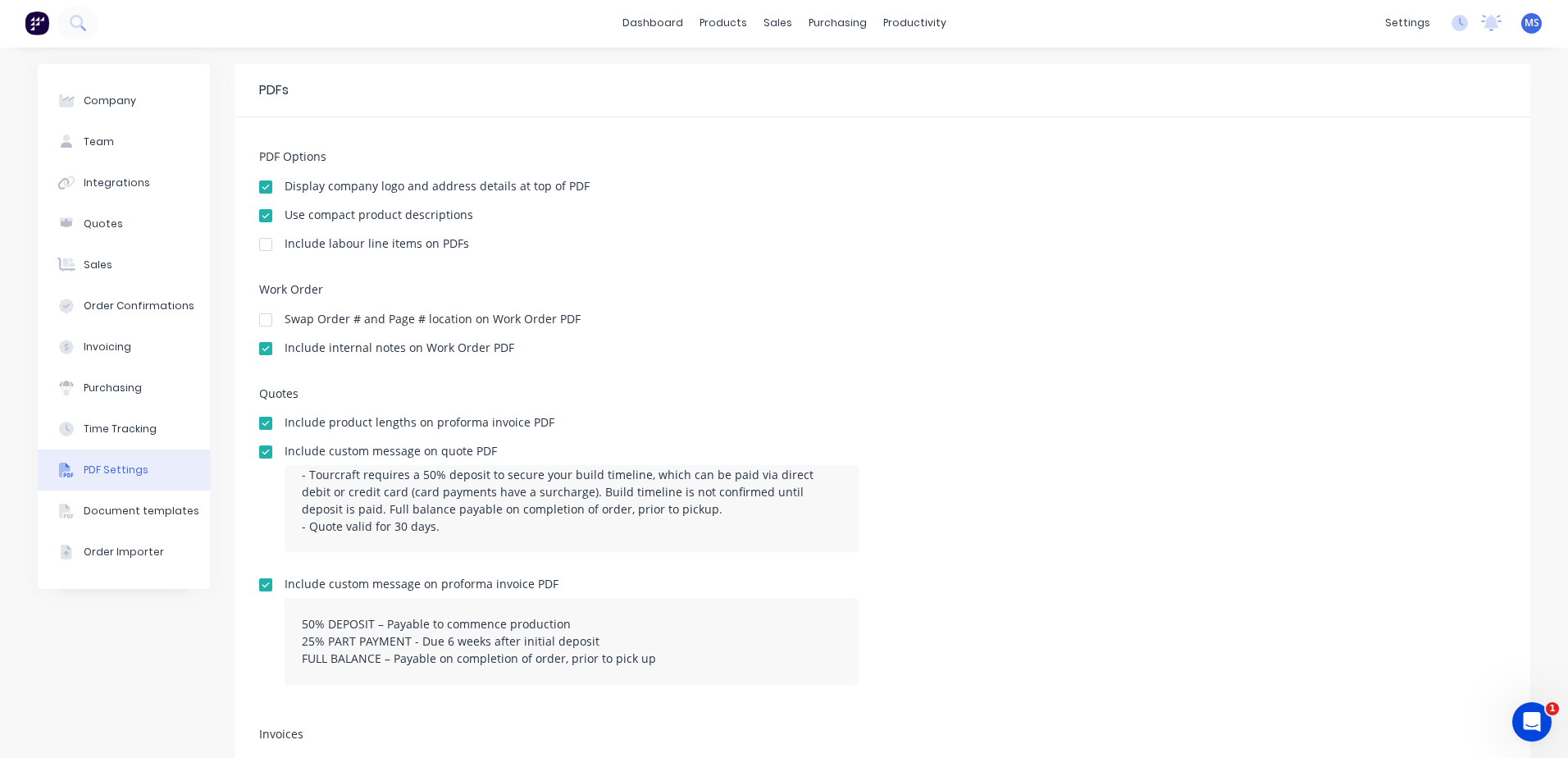
scroll to position [0, 0]
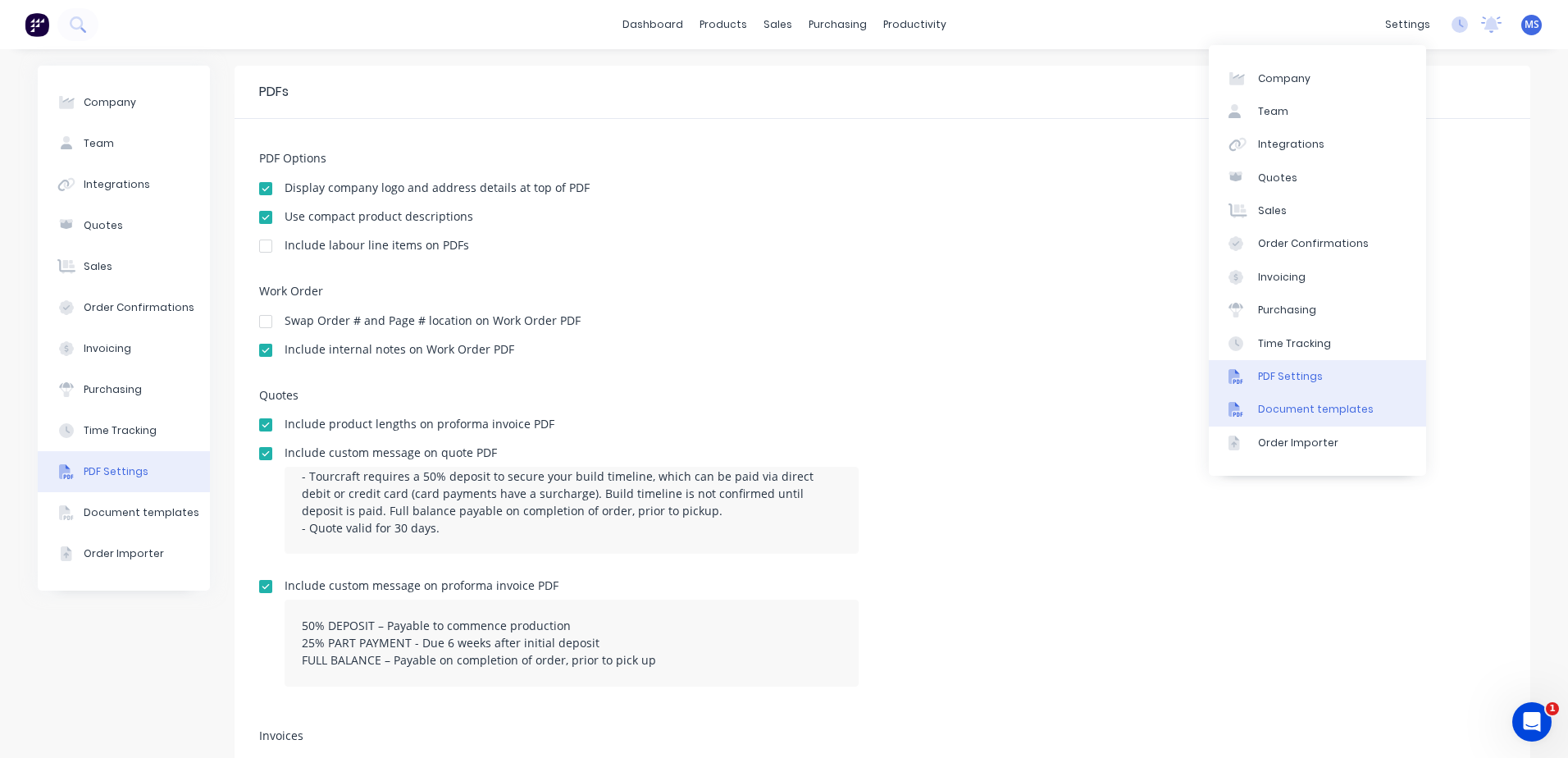
click at [1320, 408] on div "Document templates" at bounding box center [1315, 409] width 115 height 15
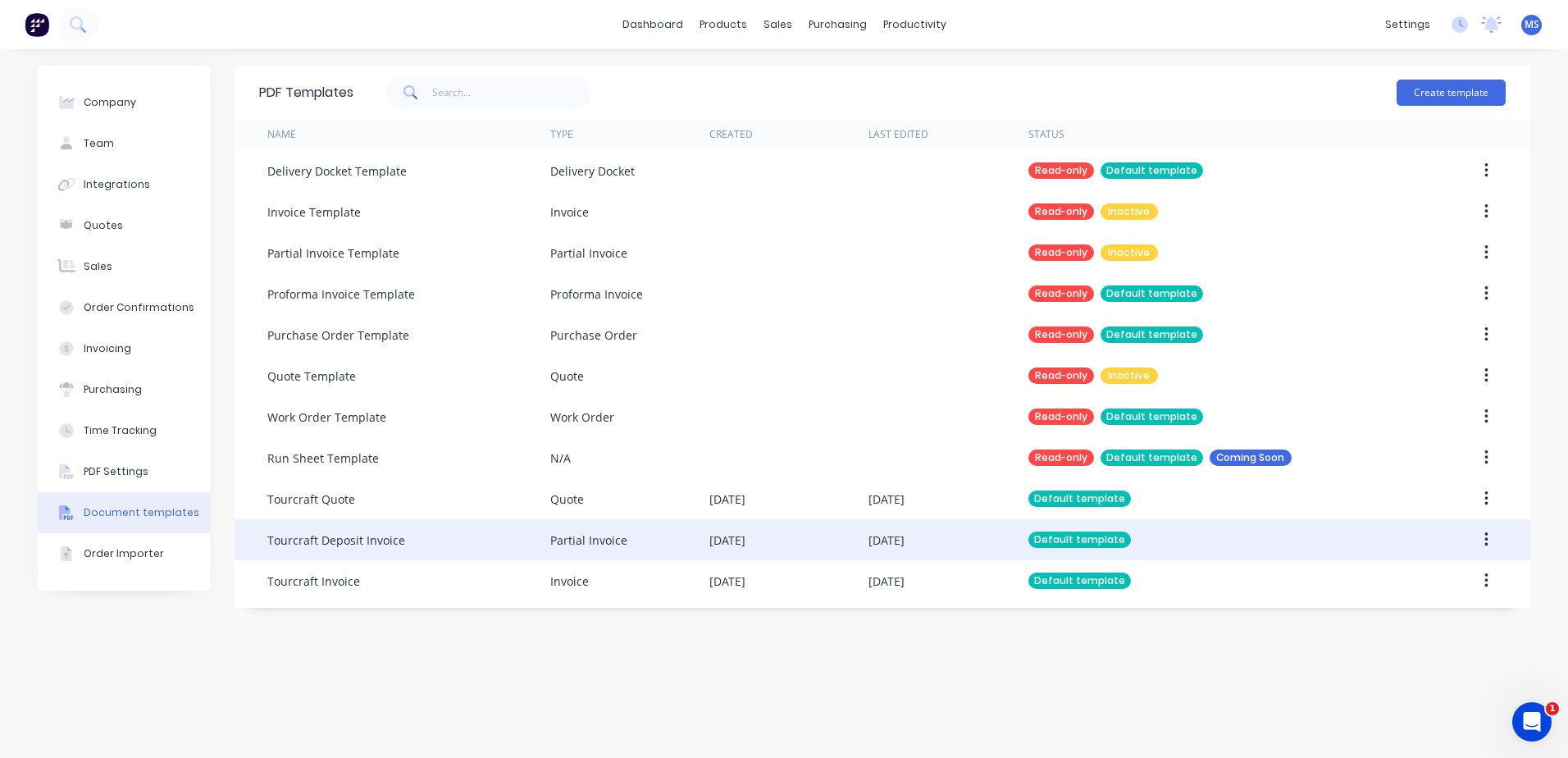
click at [353, 546] on div "Tourcraft Deposit Invoice" at bounding box center [336, 540] width 138 height 18
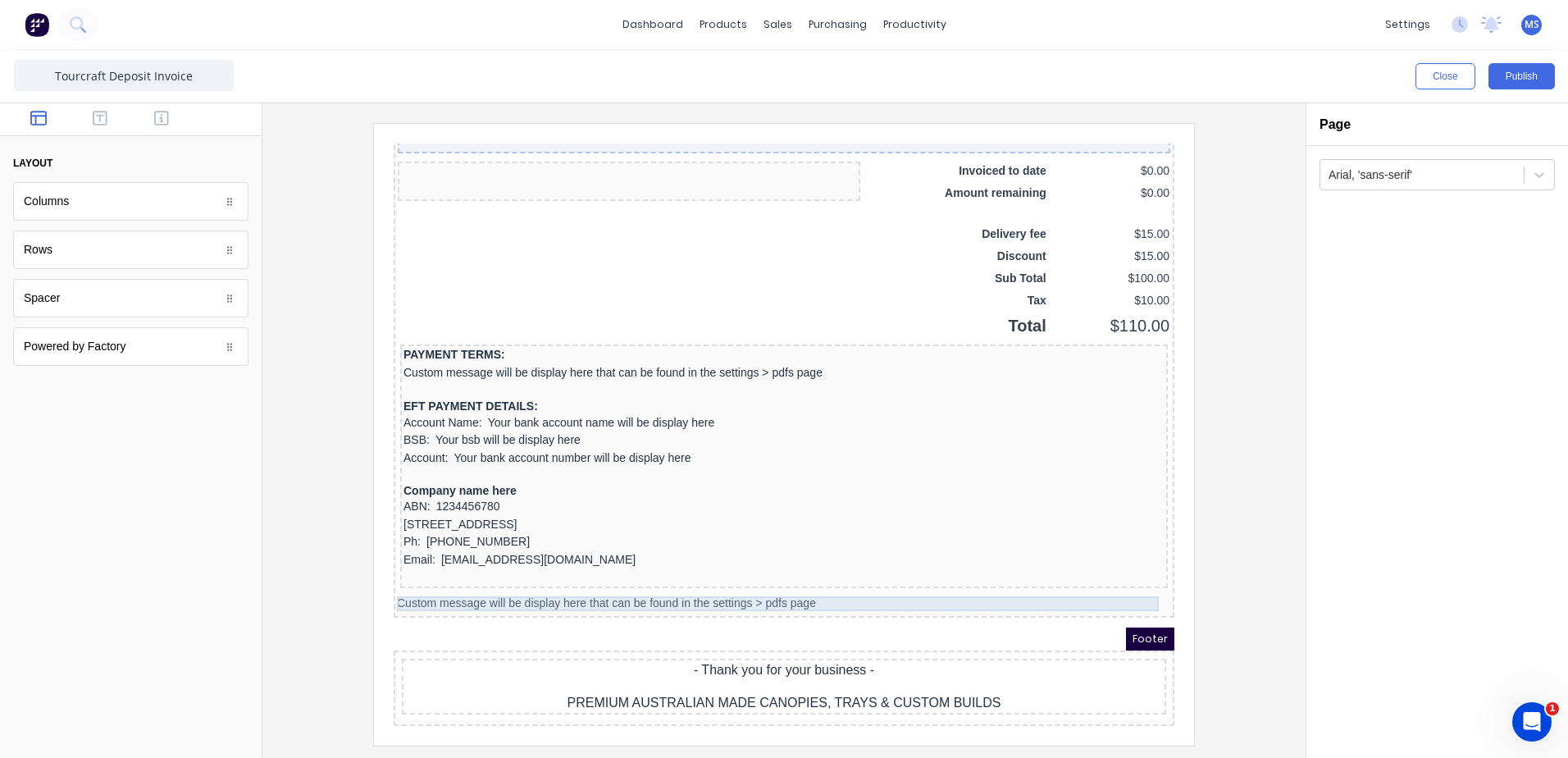
click at [676, 577] on div "Custom message will be display here that can be found in the settings > pdfs pa…" at bounding box center [765, 584] width 774 height 15
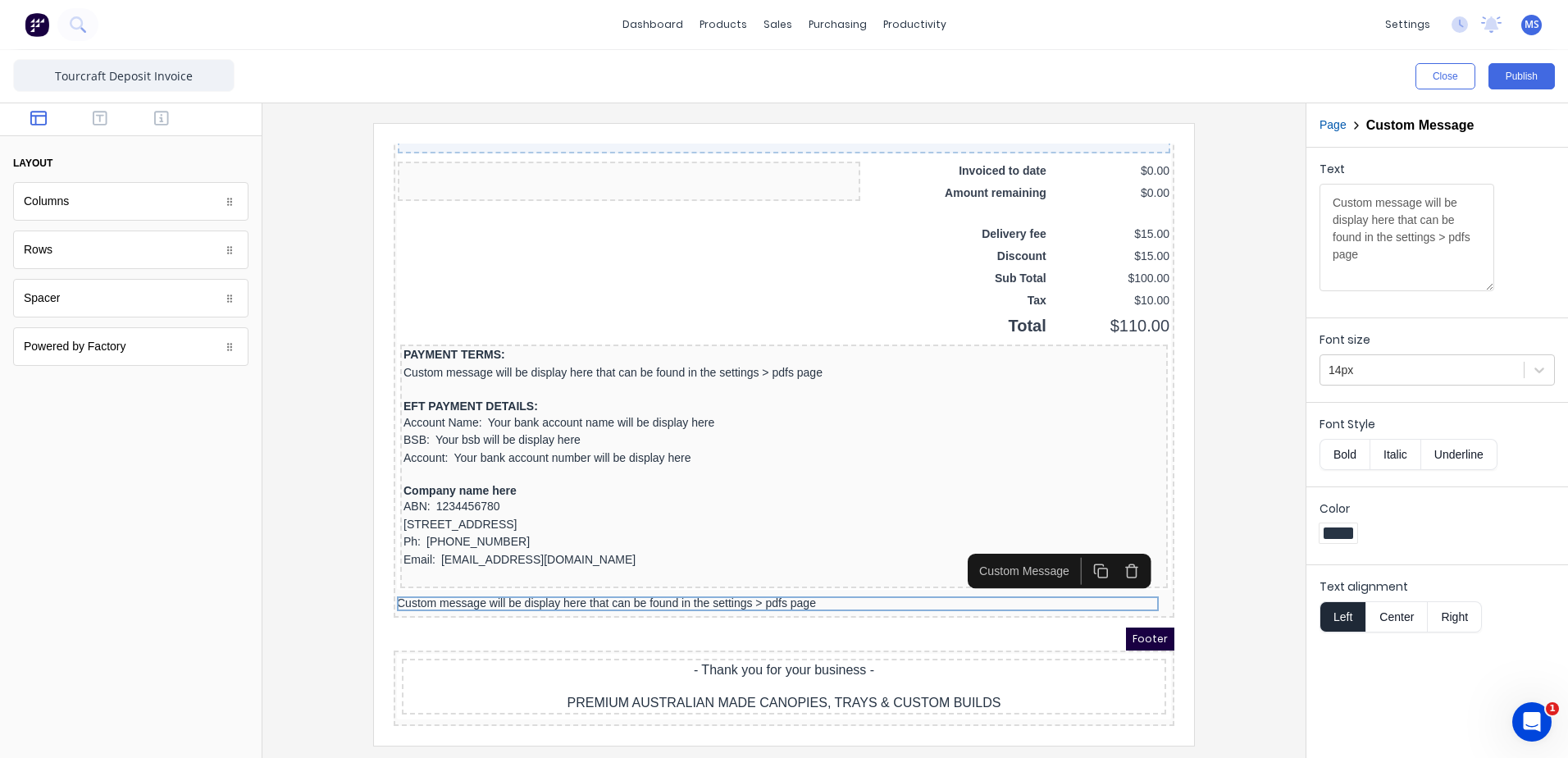
click at [1104, 545] on icon "button" at bounding box center [1112, 551] width 16 height 16
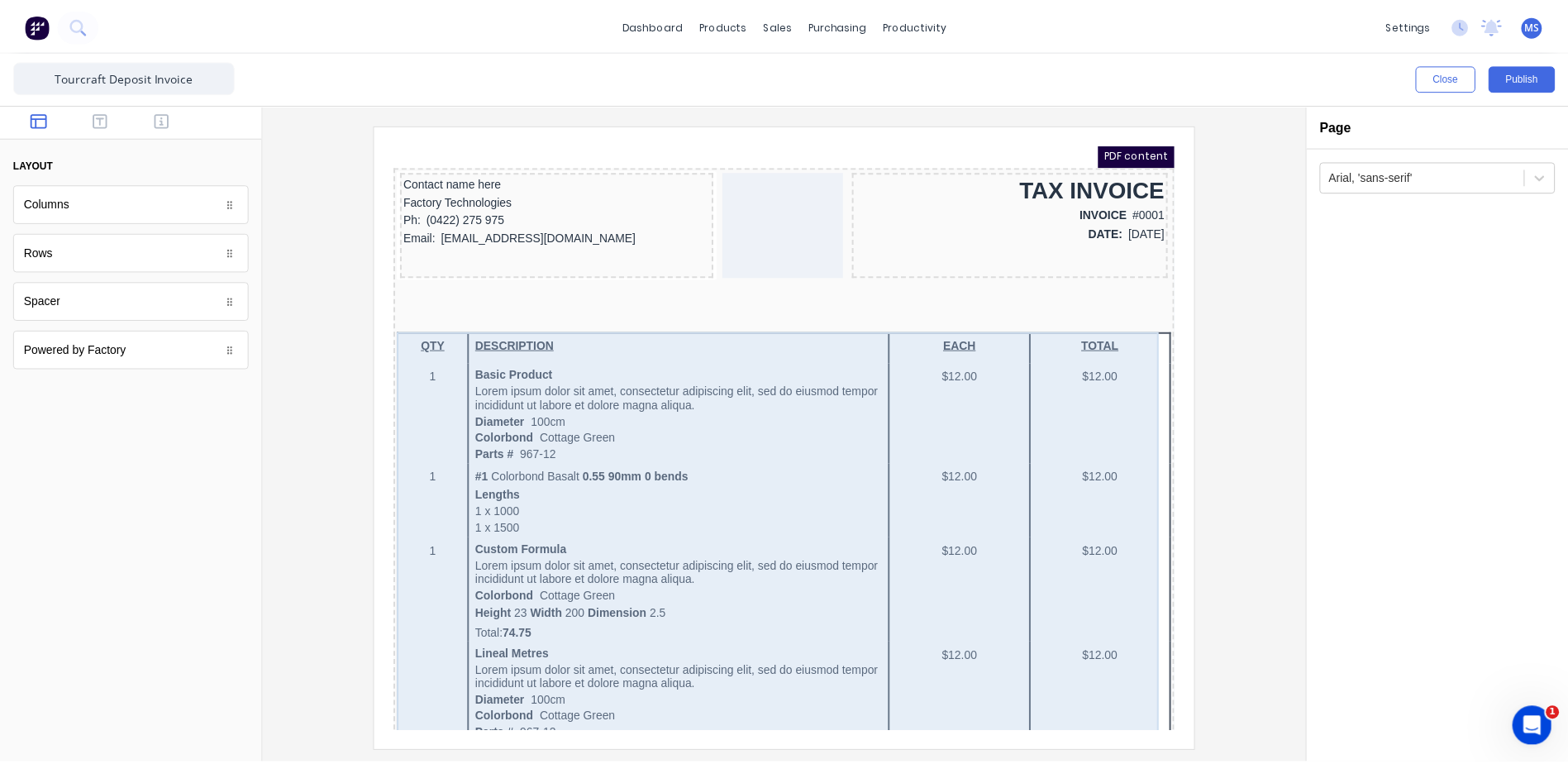
scroll to position [11, 0]
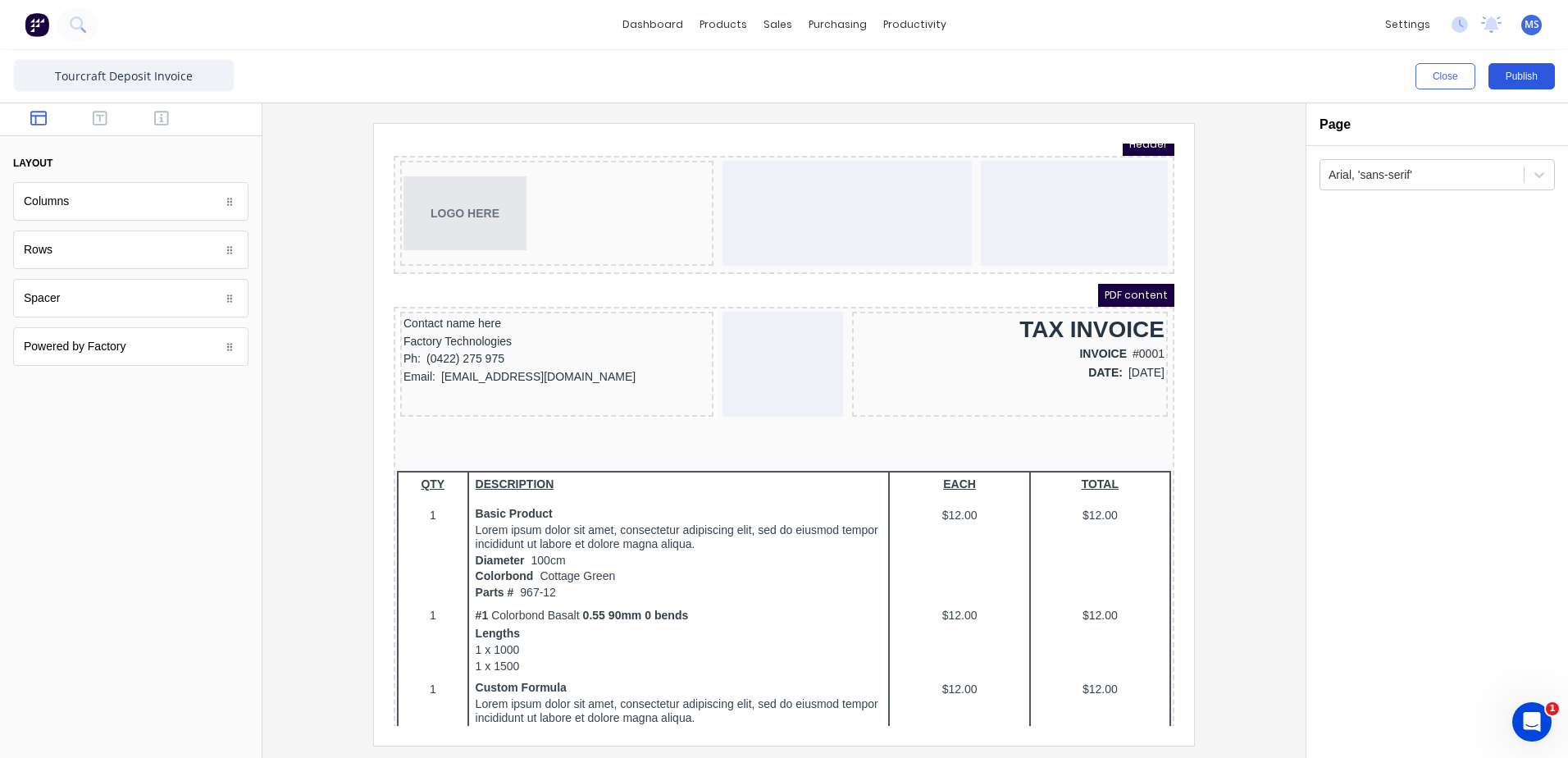
click at [1511, 68] on button "Publish" at bounding box center [1522, 76] width 66 height 26
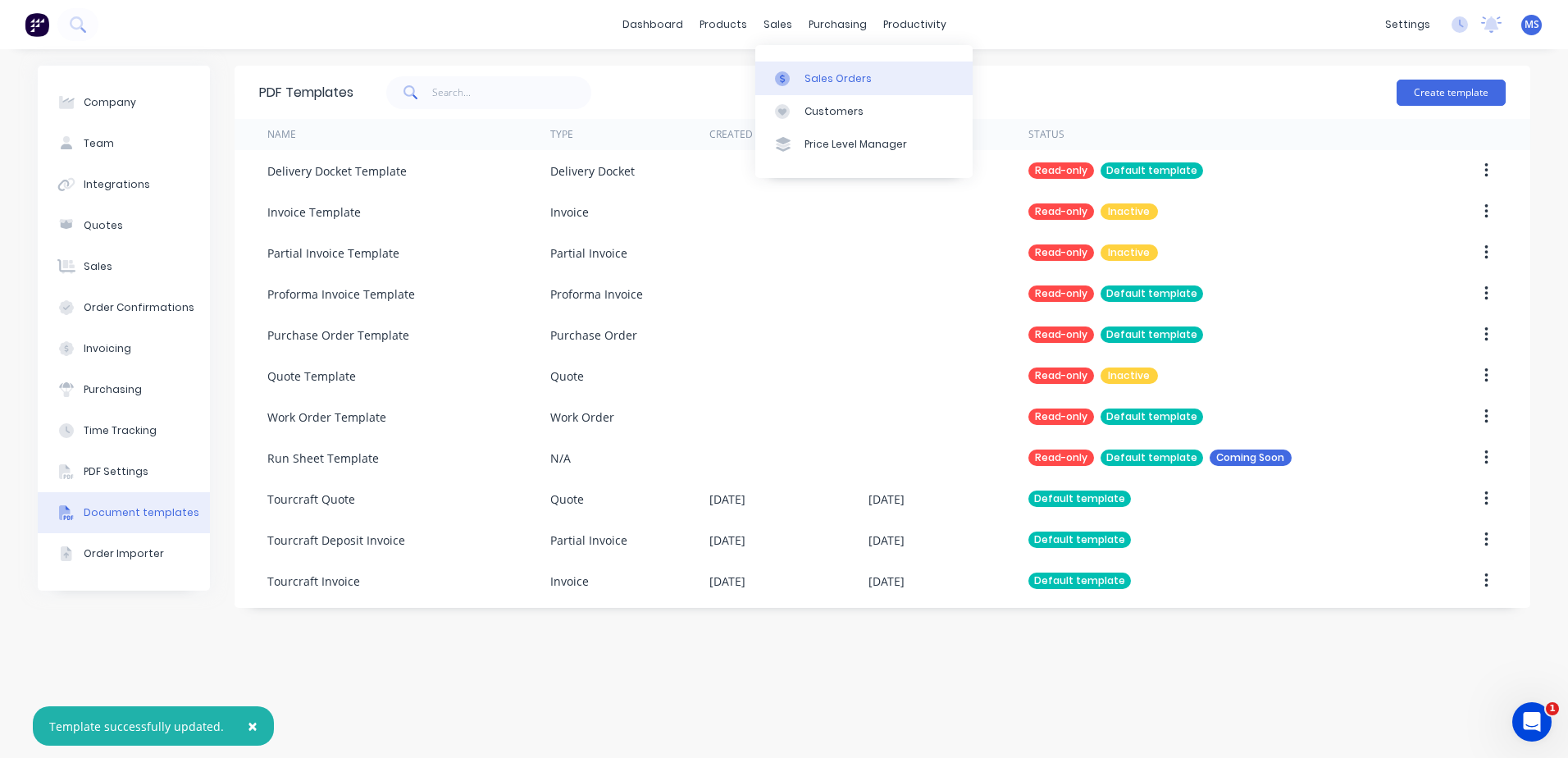
click at [825, 78] on div "Sales Orders" at bounding box center [838, 78] width 67 height 15
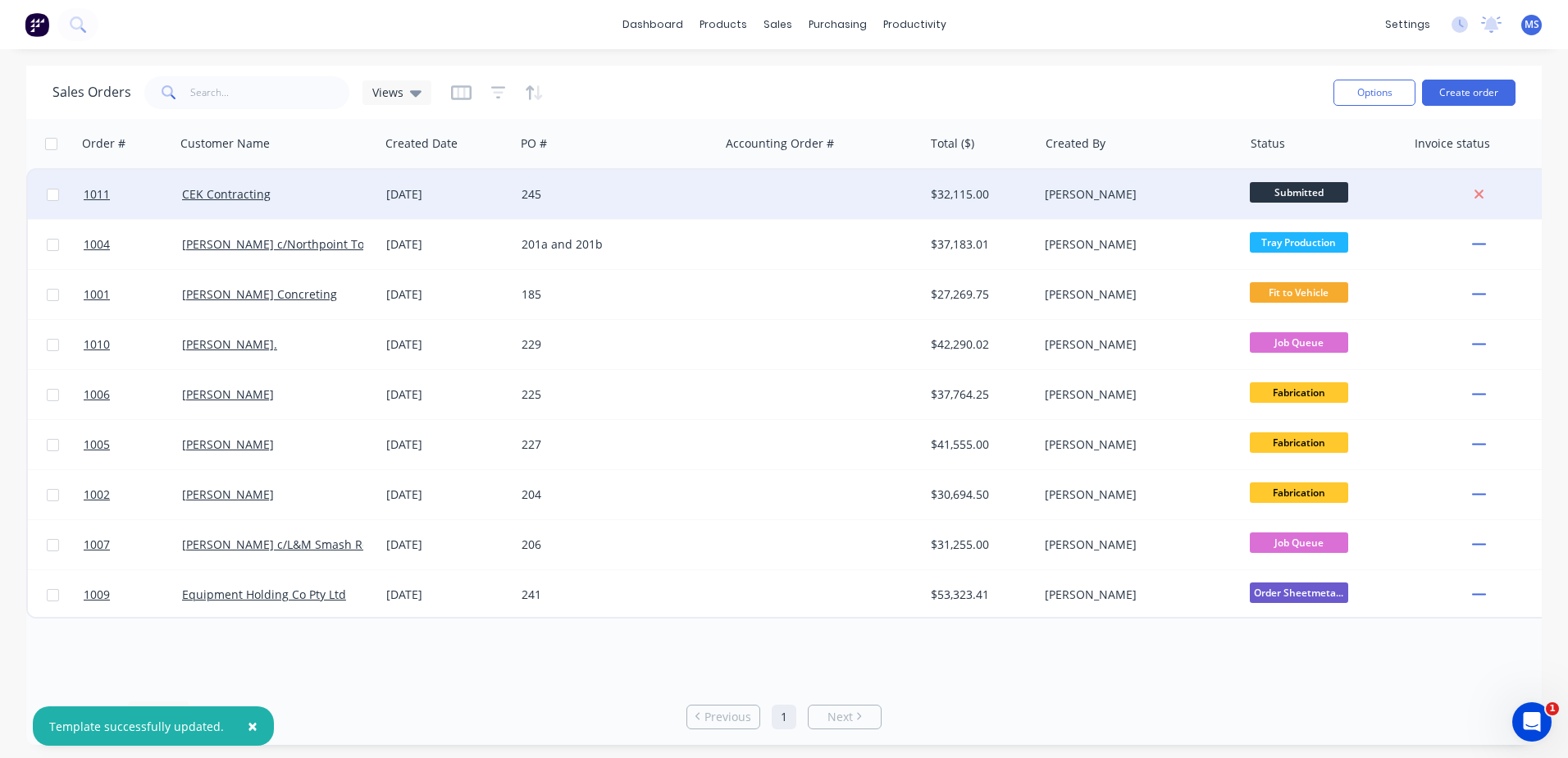
click at [929, 198] on div "$32,115.00" at bounding box center [982, 194] width 115 height 49
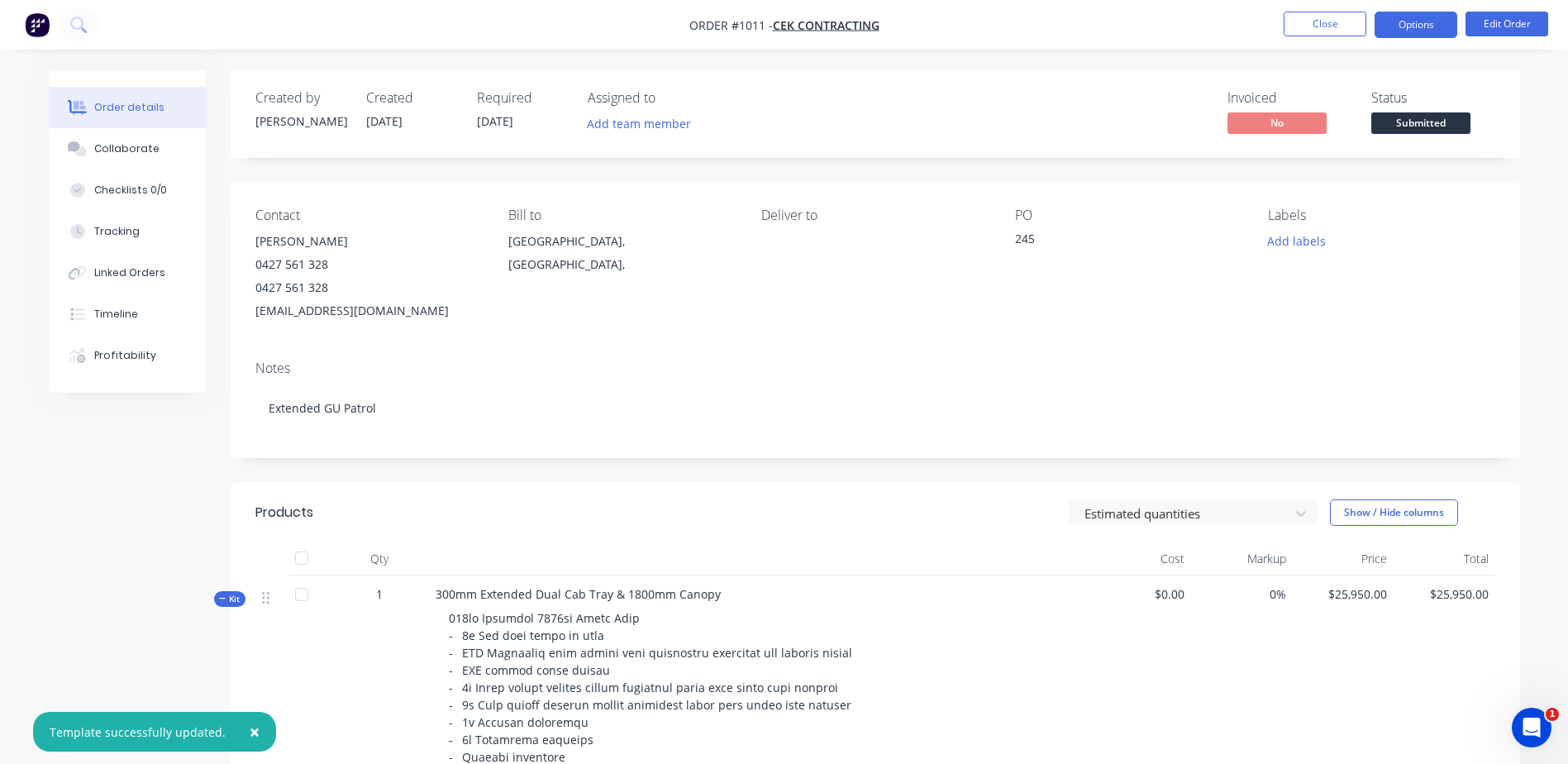
click at [1405, 30] on button "Options" at bounding box center [1415, 24] width 83 height 26
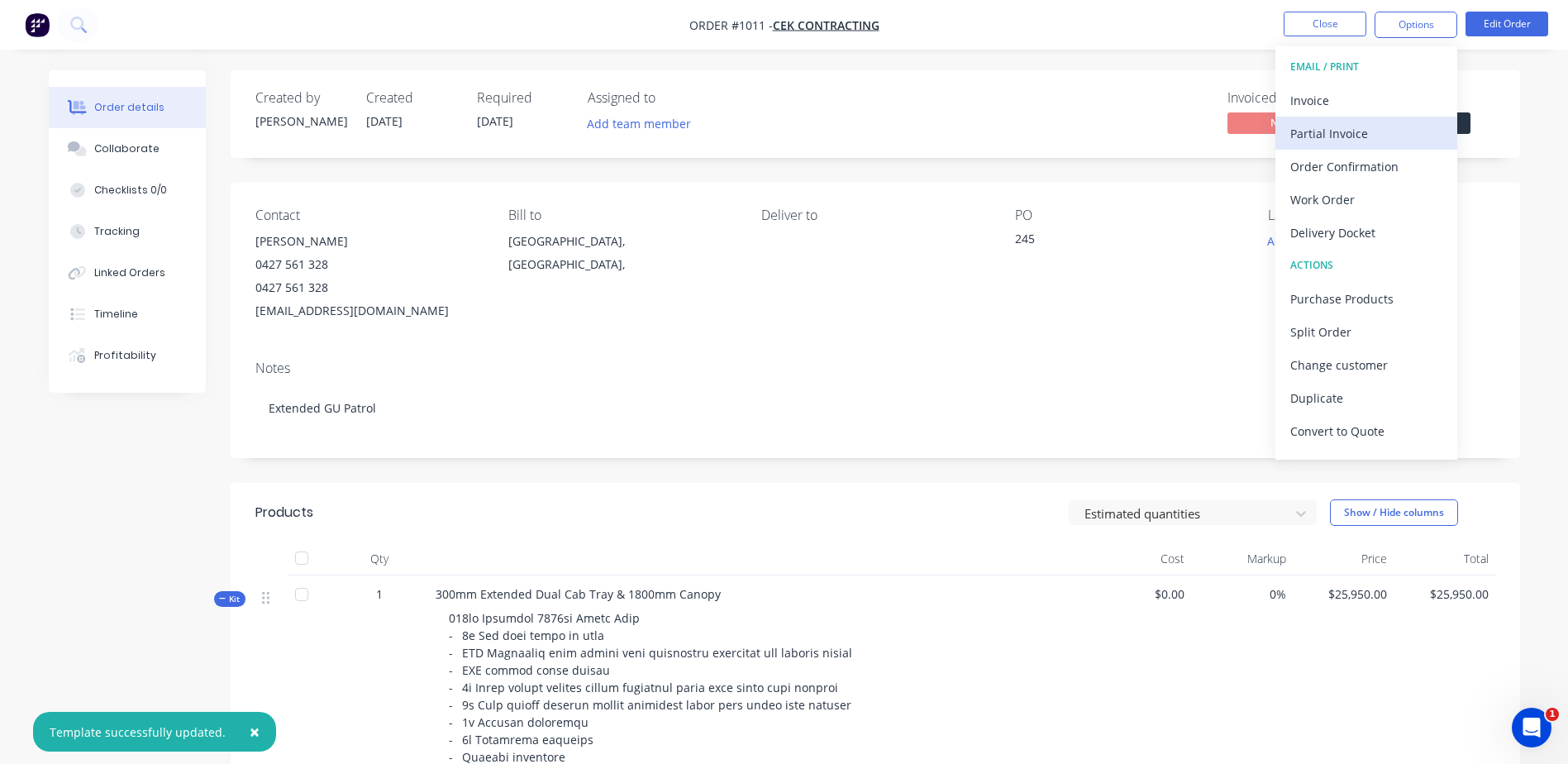
click at [1341, 126] on div "Partial Invoice" at bounding box center [1365, 134] width 152 height 24
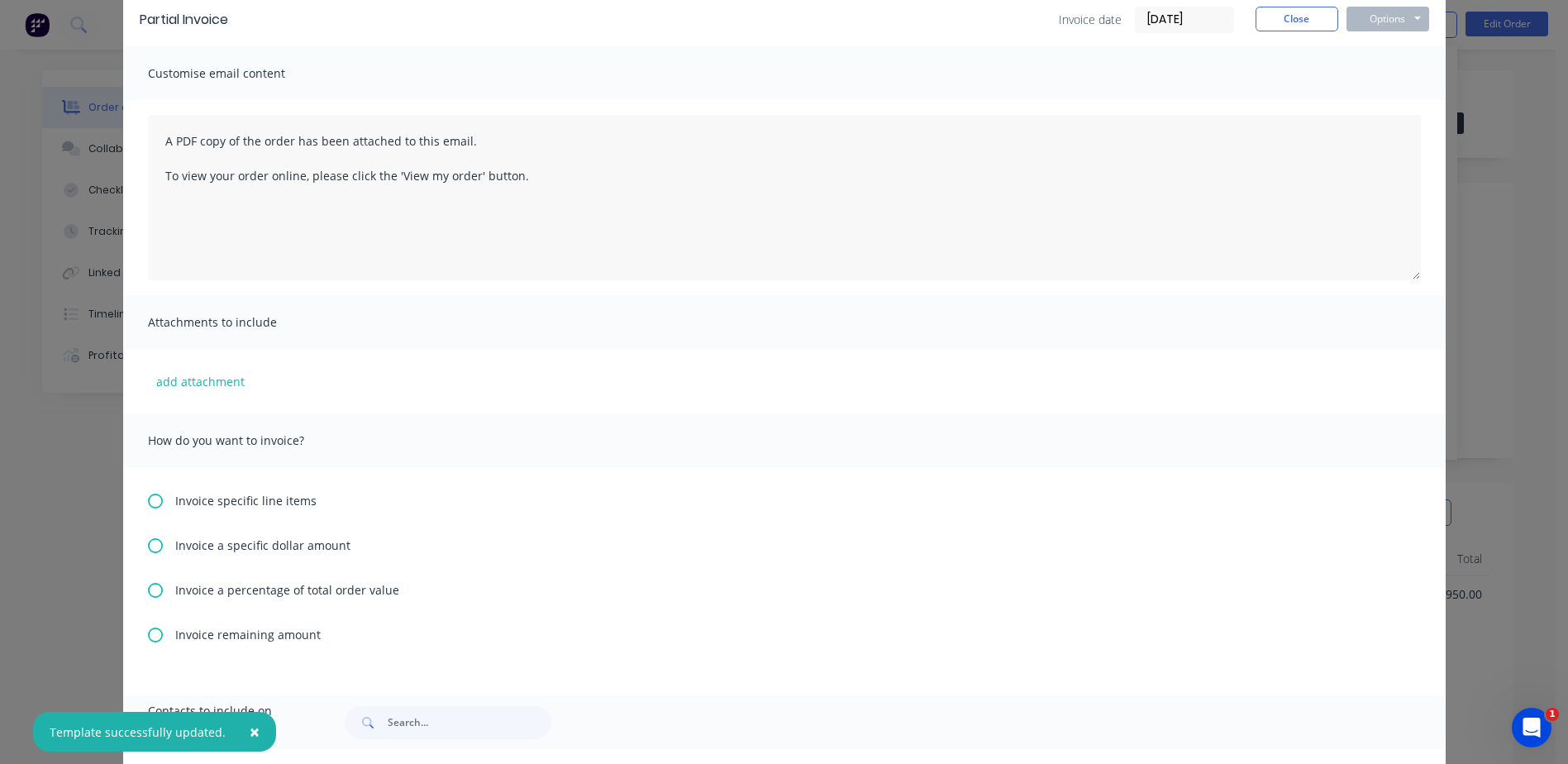
scroll to position [166, 0]
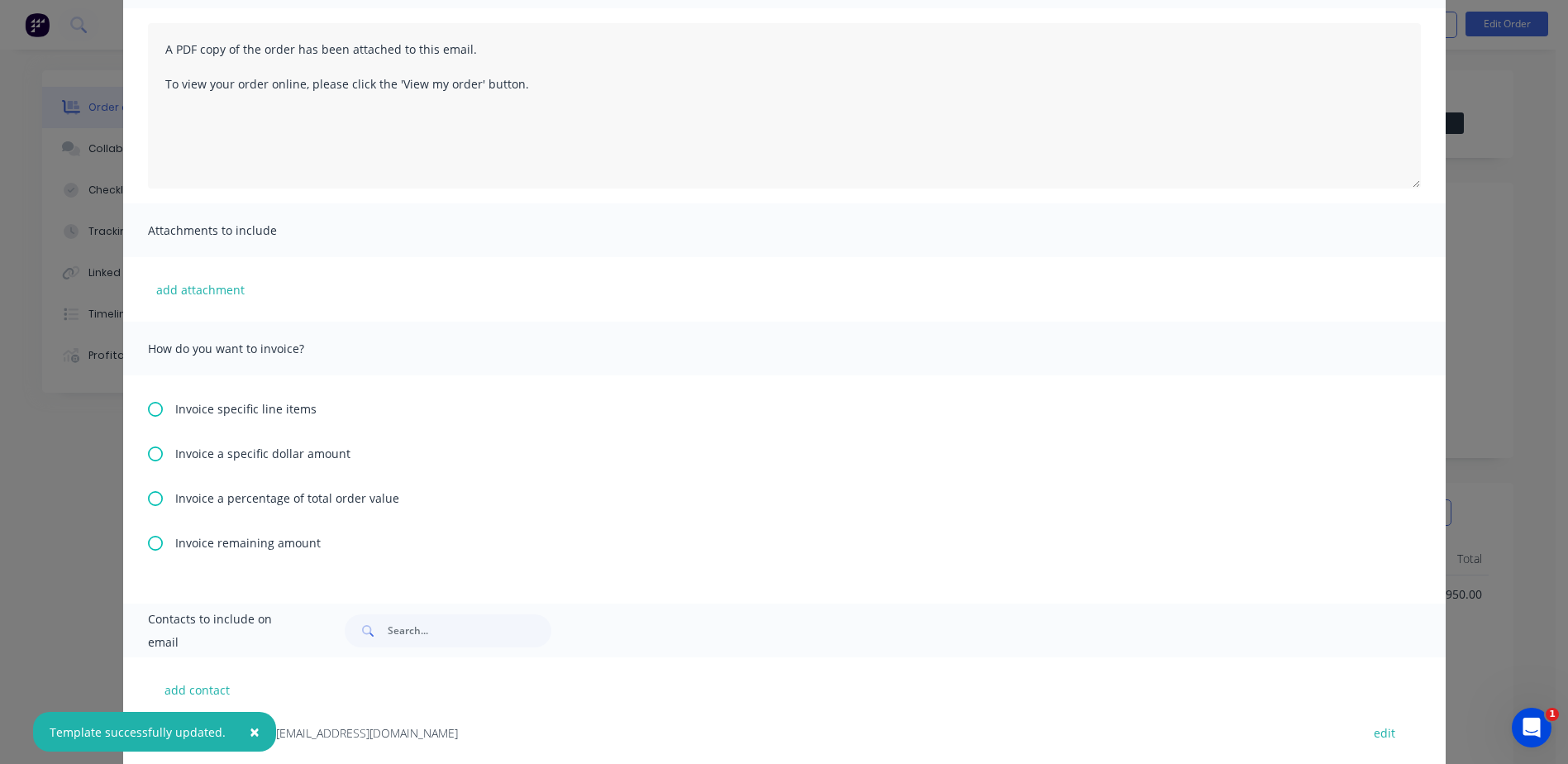
click at [226, 496] on span "Invoice a percentage of total order value" at bounding box center [287, 498] width 224 height 18
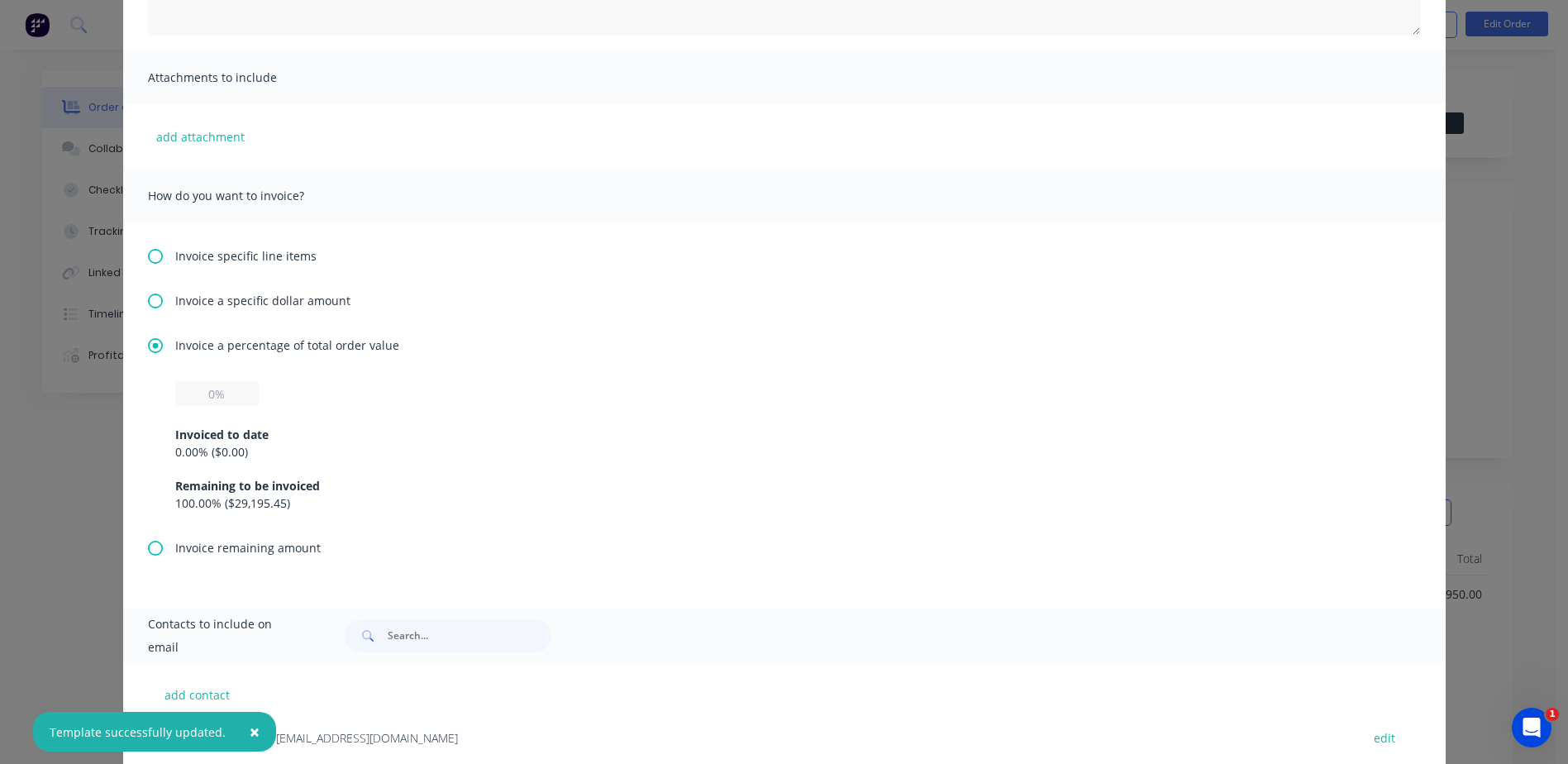
scroll to position [366, 0]
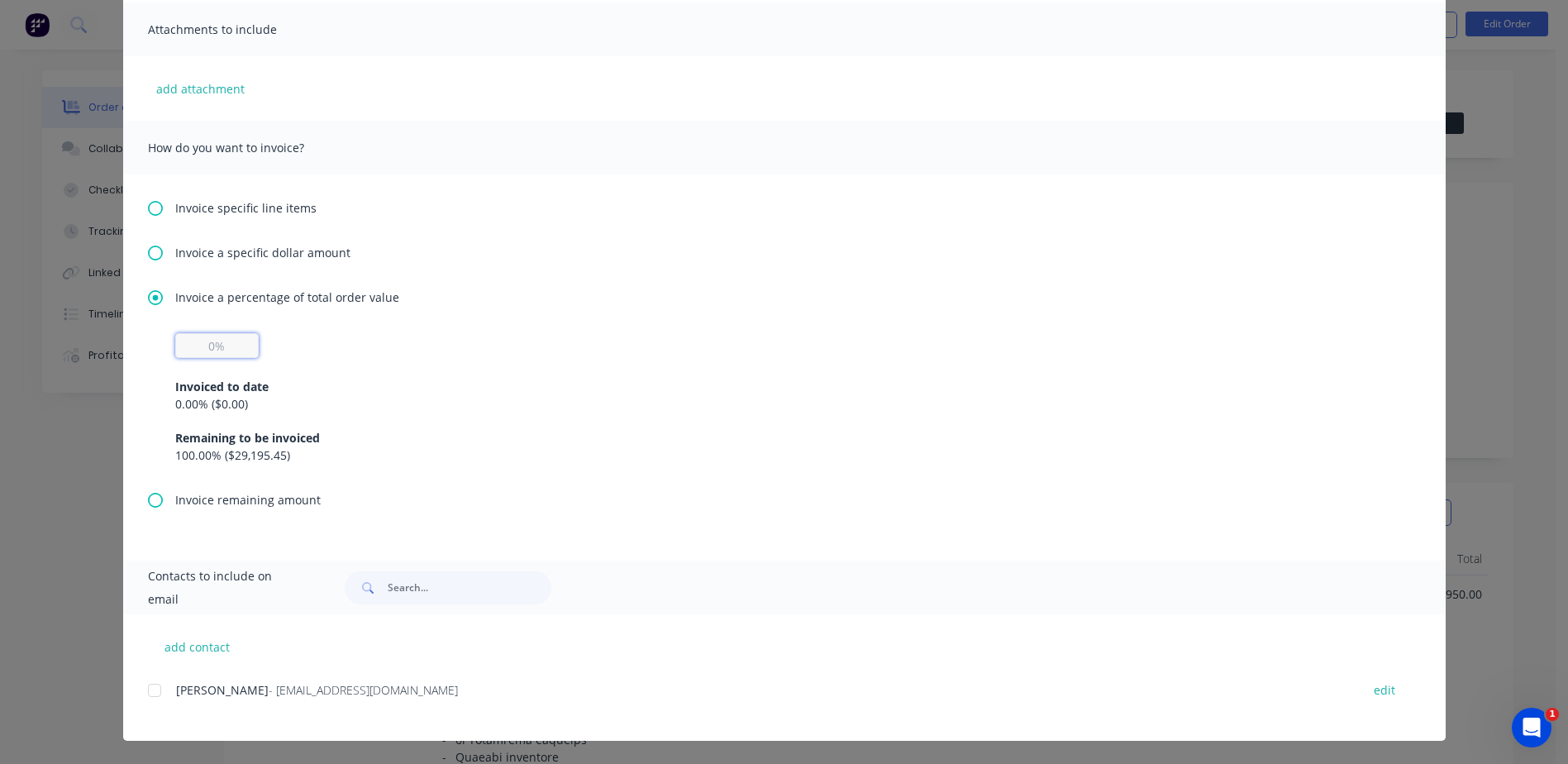
click at [205, 344] on input "text" at bounding box center [217, 345] width 84 height 25
type input "50%"
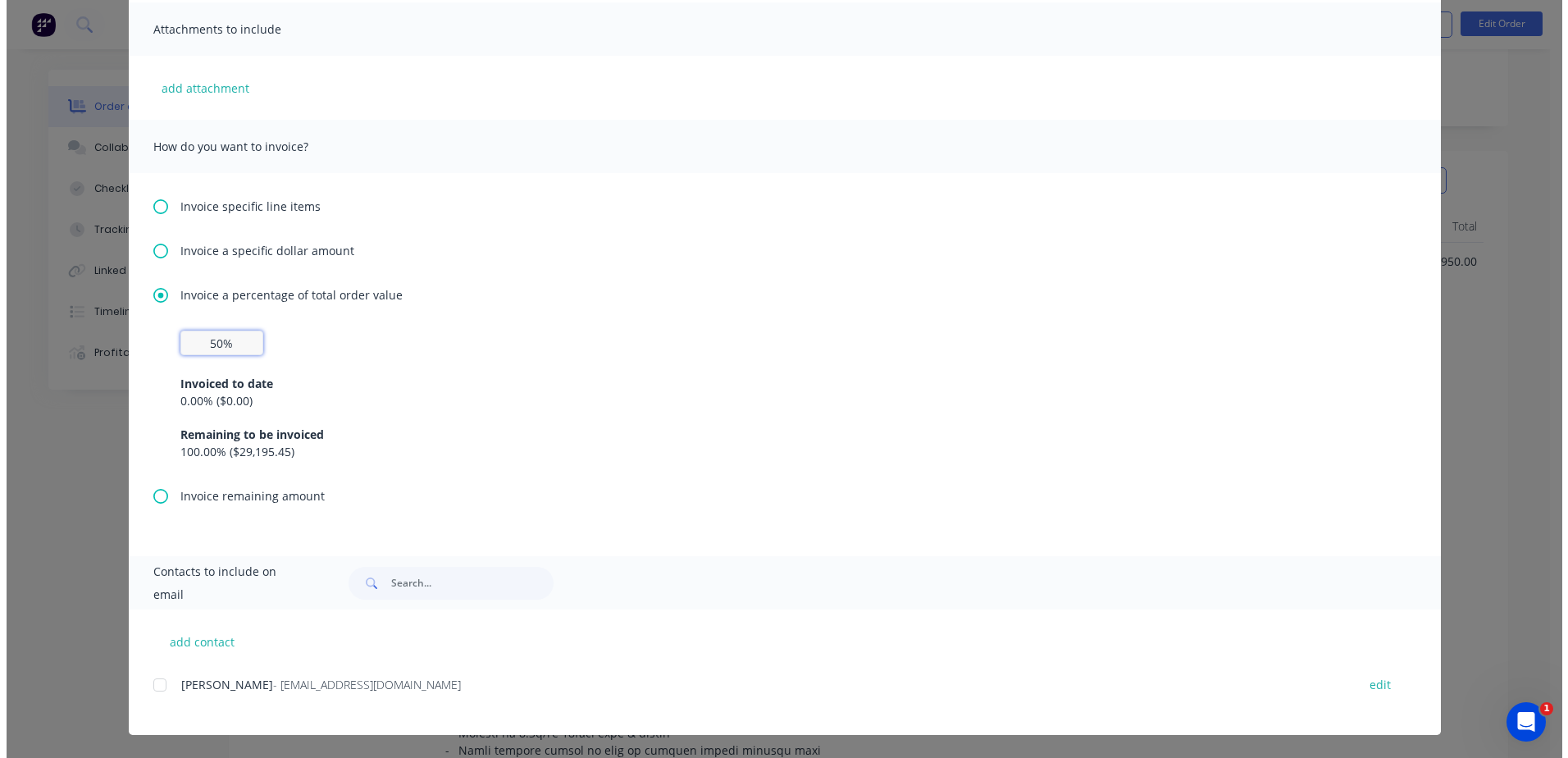
scroll to position [0, 0]
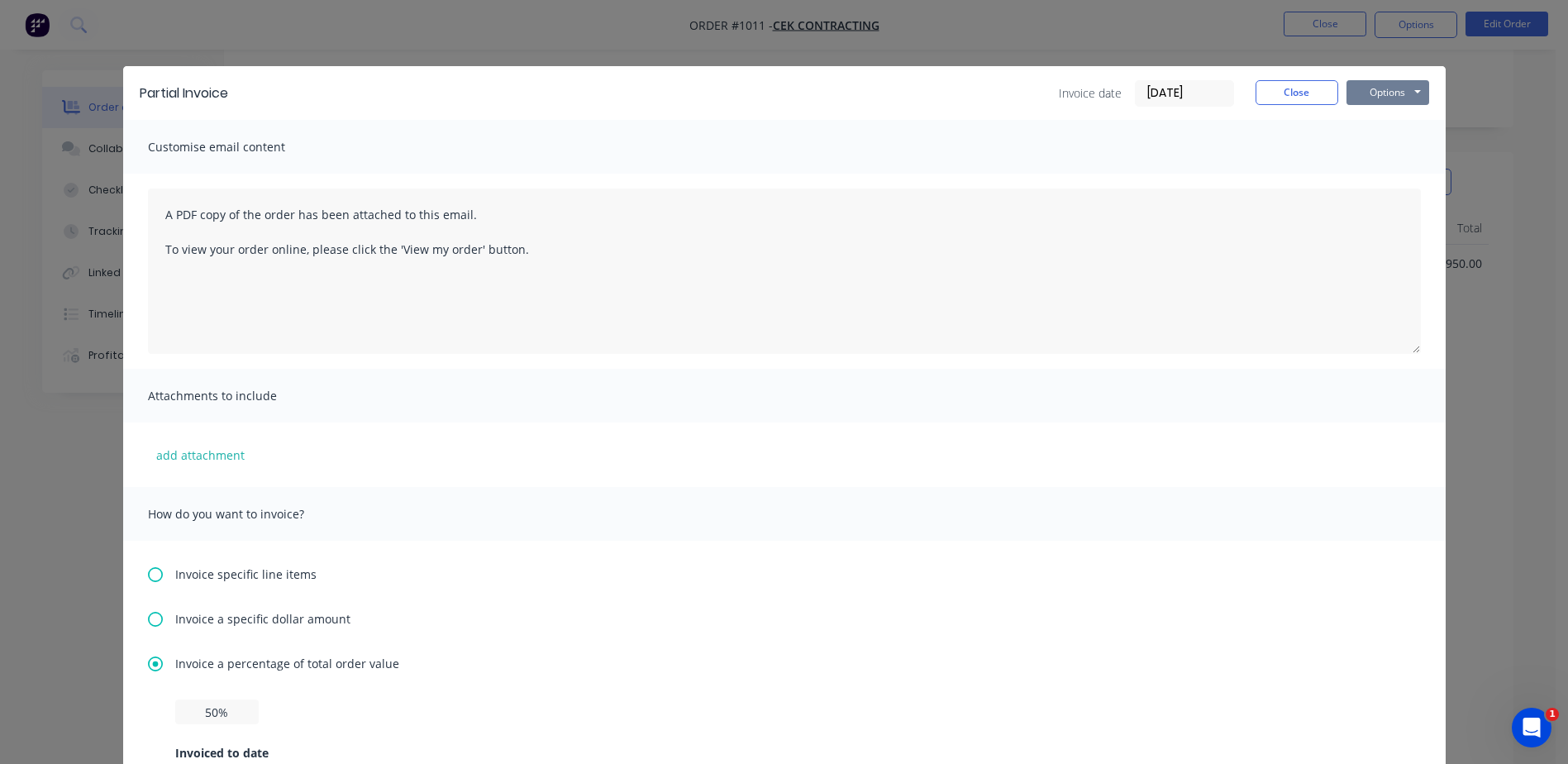
click at [1386, 87] on button "Options" at bounding box center [1387, 92] width 83 height 25
click at [1378, 111] on button "Preview" at bounding box center [1400, 121] width 106 height 27
